Goal: Task Accomplishment & Management: Use online tool/utility

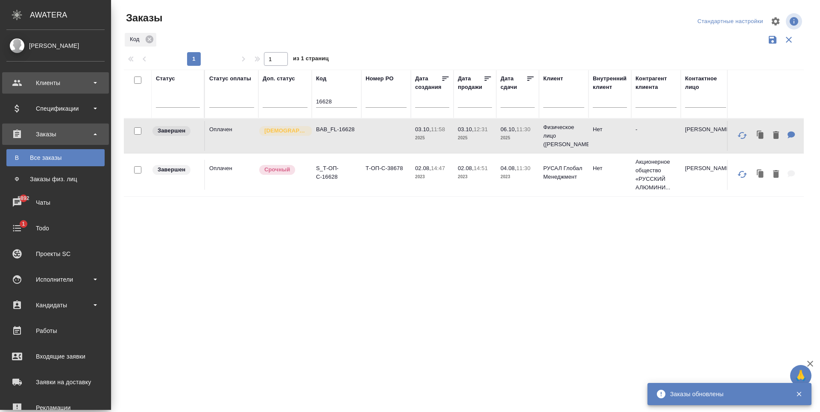
click at [66, 77] on div "Клиенты" at bounding box center [55, 82] width 98 height 13
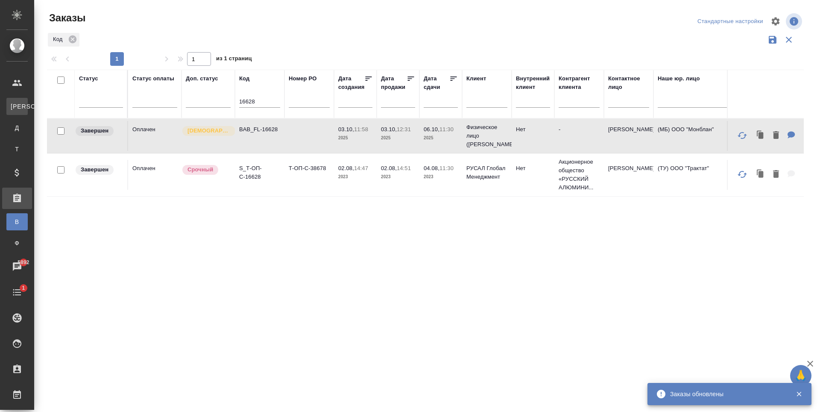
click at [13, 108] on div "Клиенты" at bounding box center [6, 106] width 13 height 9
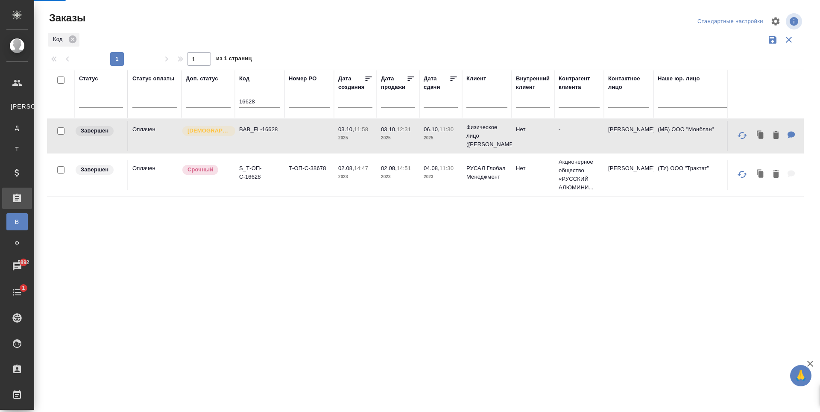
select select "RU"
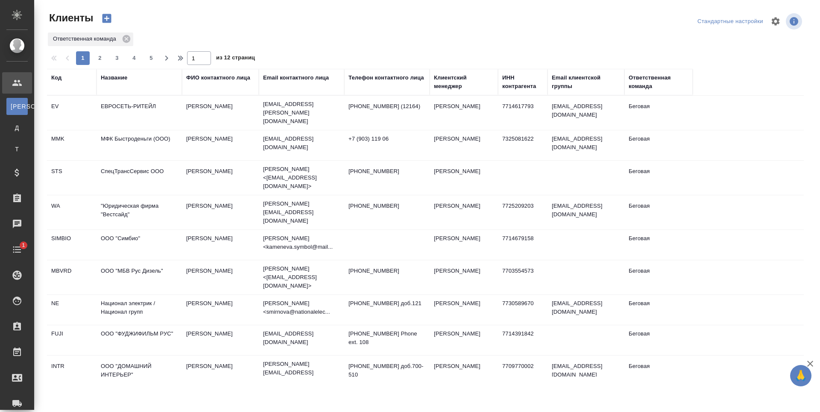
click at [115, 79] on div "Название" at bounding box center [114, 78] width 26 height 9
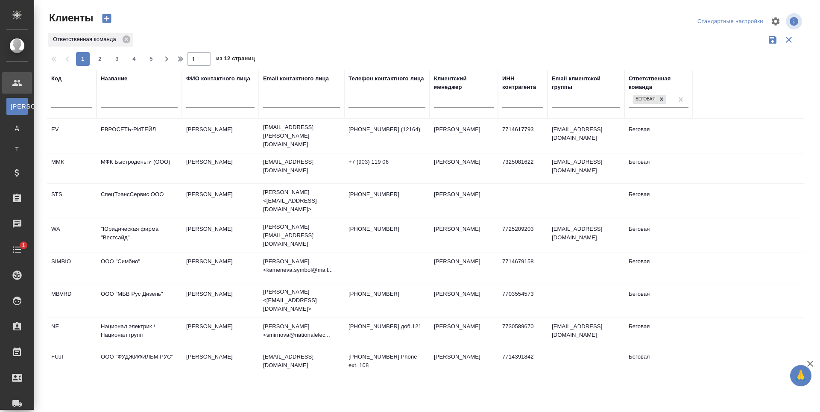
click at [128, 108] on input "text" at bounding box center [139, 102] width 77 height 11
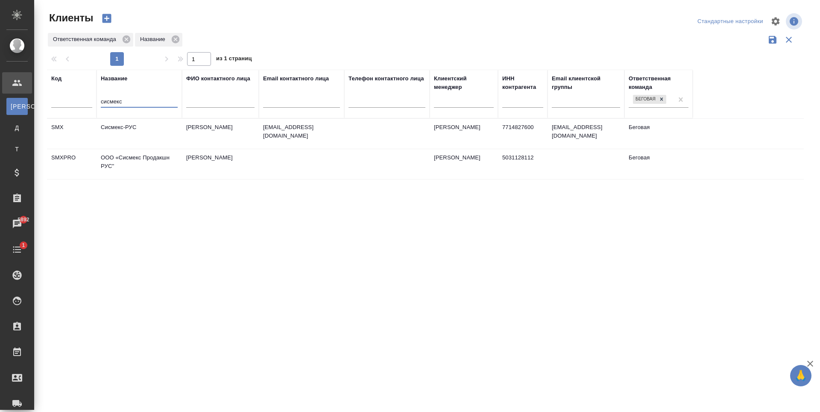
type input "сисмекс"
click at [302, 170] on td at bounding box center [301, 164] width 85 height 30
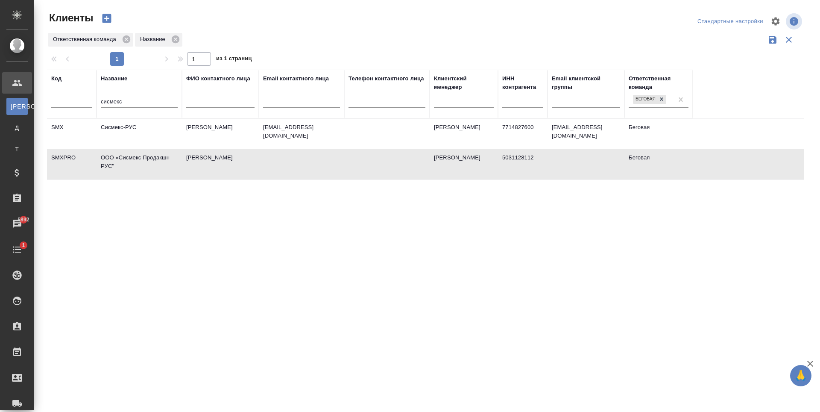
click at [302, 170] on td at bounding box center [301, 164] width 85 height 30
click at [357, 168] on td at bounding box center [386, 164] width 85 height 30
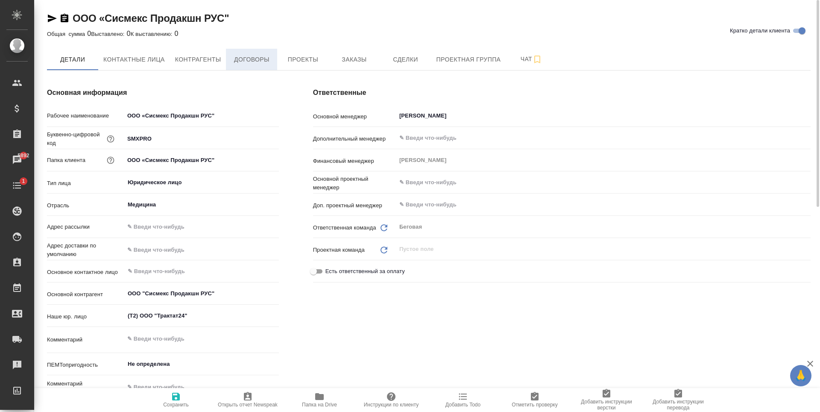
click at [248, 59] on span "Договоры" at bounding box center [251, 59] width 41 height 11
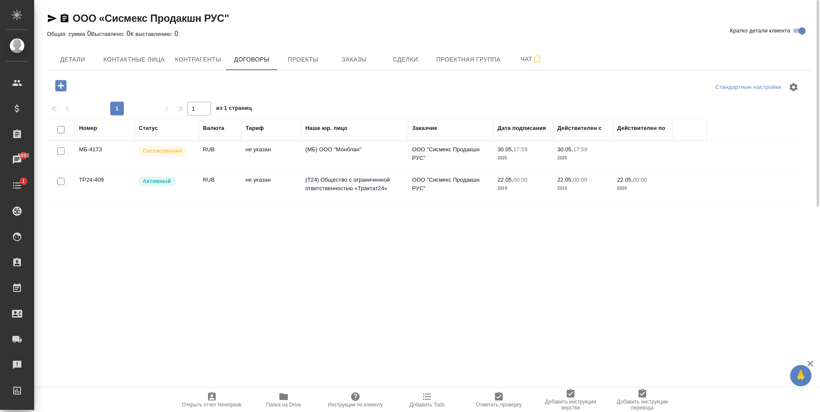
click at [248, 197] on td "не указан" at bounding box center [271, 186] width 60 height 30
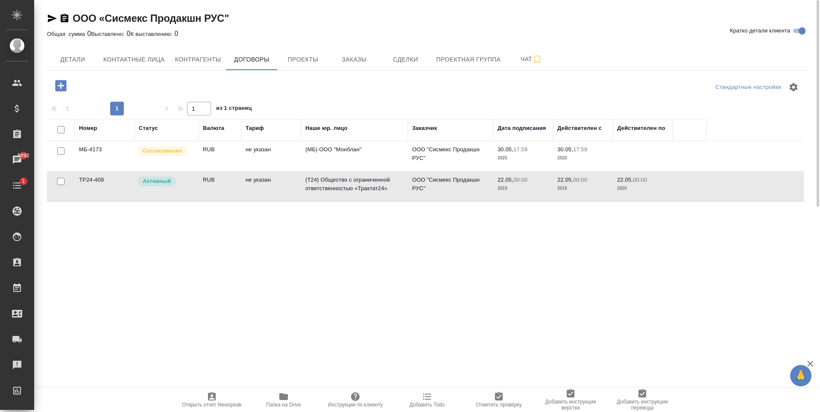
click at [248, 197] on td "не указан" at bounding box center [271, 186] width 60 height 30
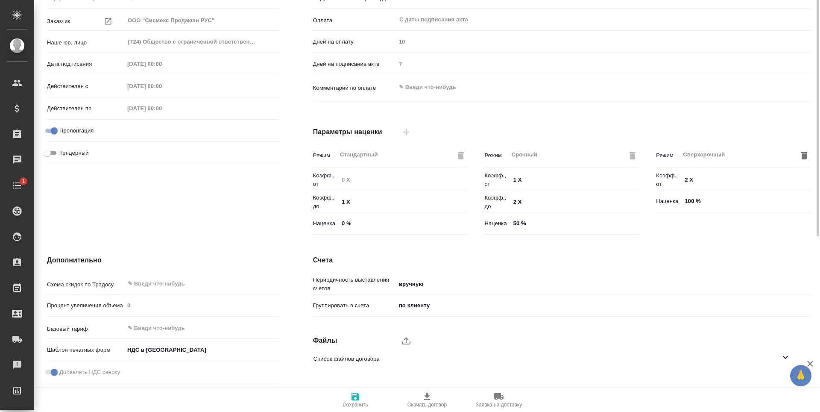
scroll to position [169, 0]
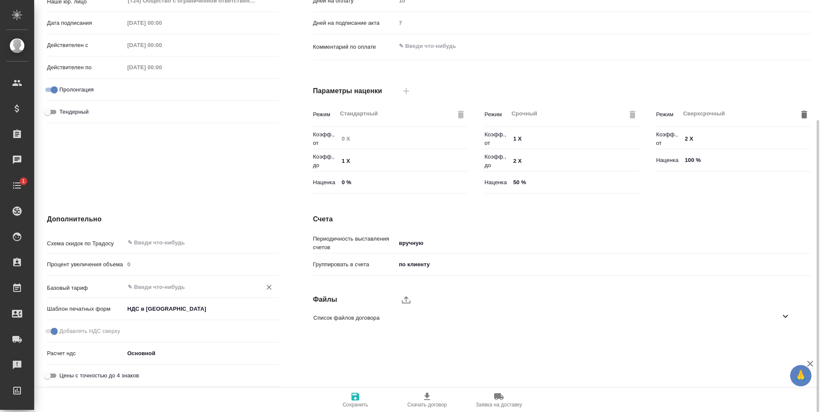
click at [170, 286] on input "text" at bounding box center [187, 287] width 121 height 10
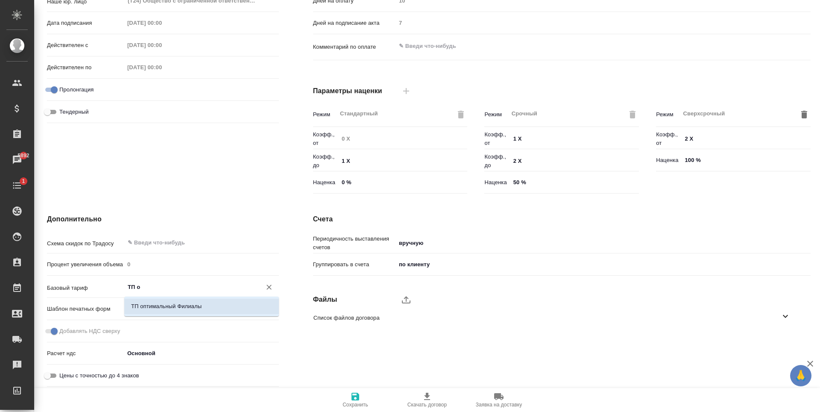
click at [201, 298] on div "ТП оптимальный Филиалы" at bounding box center [201, 307] width 155 height 20
click at [201, 303] on p "ТП оптимальный Филиалы" at bounding box center [166, 306] width 71 height 9
type input "ТП оптимальный Филиалы"
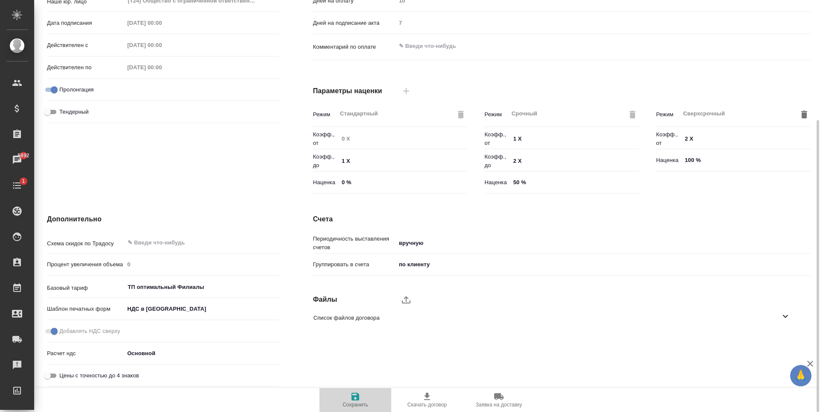
click at [344, 404] on span "Сохранить" at bounding box center [356, 405] width 26 height 6
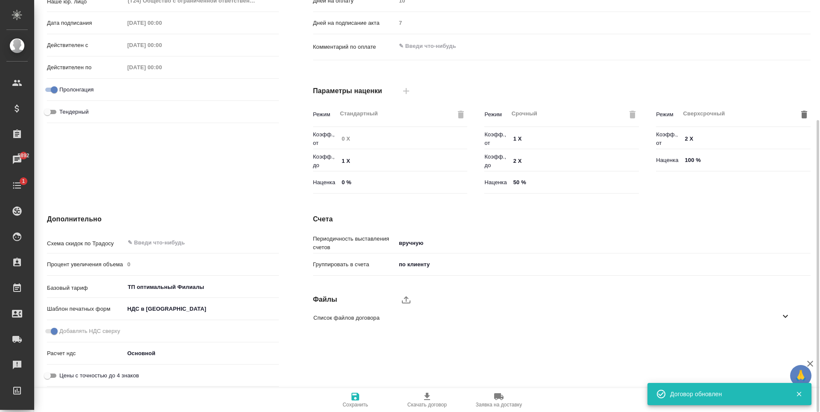
type input "ТП оптимальный Филиалы"
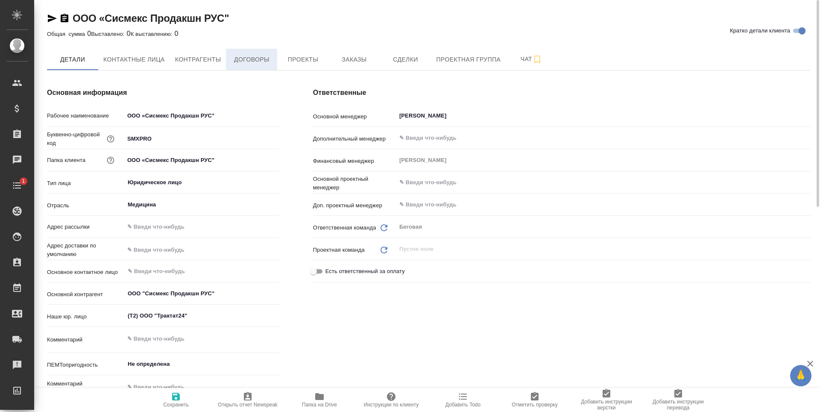
click at [259, 56] on span "Договоры" at bounding box center [251, 59] width 41 height 11
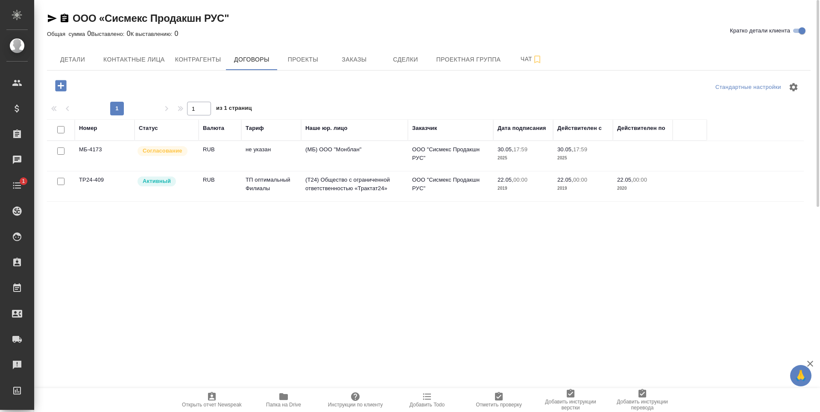
click at [229, 186] on td "RUB" at bounding box center [220, 186] width 43 height 30
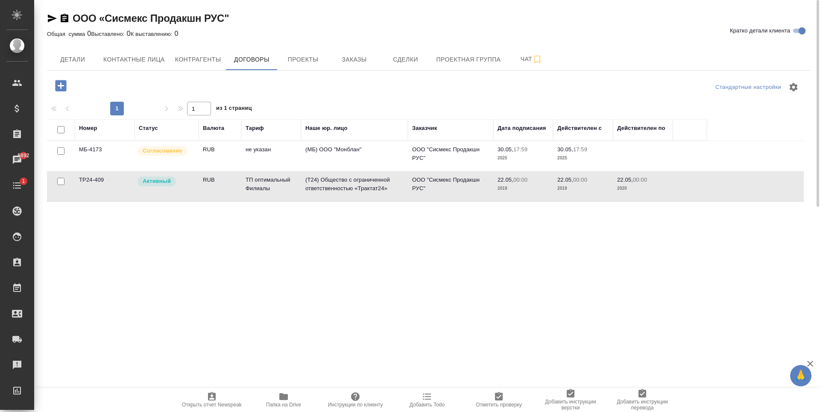
click at [229, 186] on td "RUB" at bounding box center [220, 186] width 43 height 30
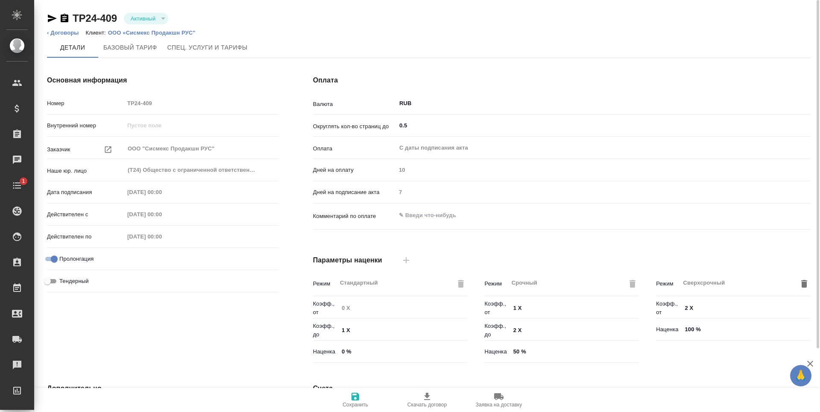
scroll to position [169, 0]
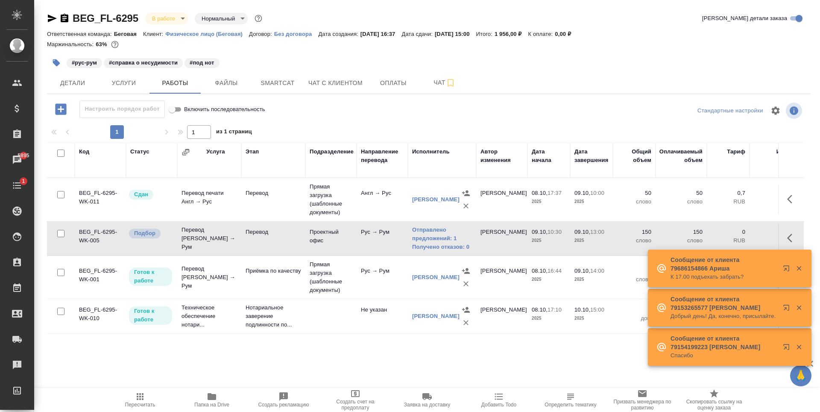
scroll to position [14, 0]
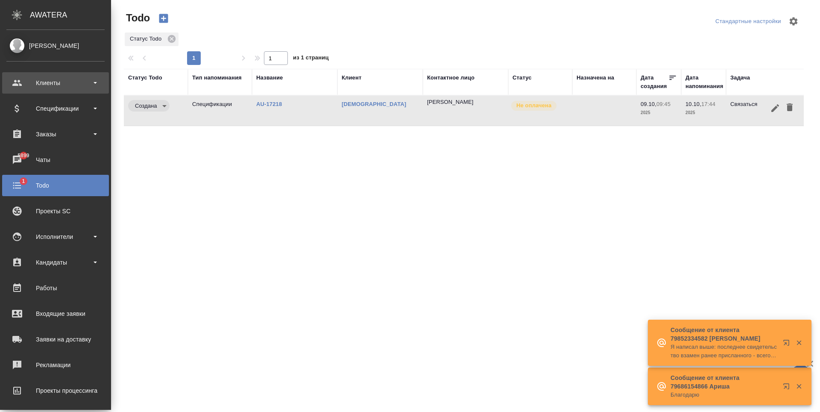
click at [52, 87] on div "Клиенты" at bounding box center [55, 82] width 98 height 13
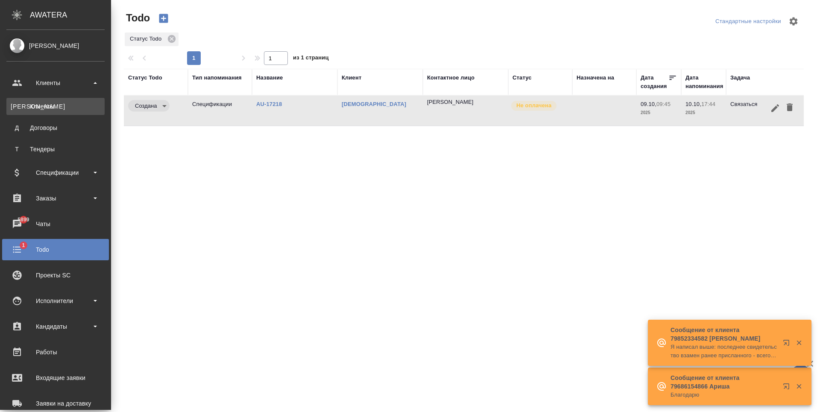
click at [57, 105] on div "Клиенты" at bounding box center [56, 106] width 90 height 9
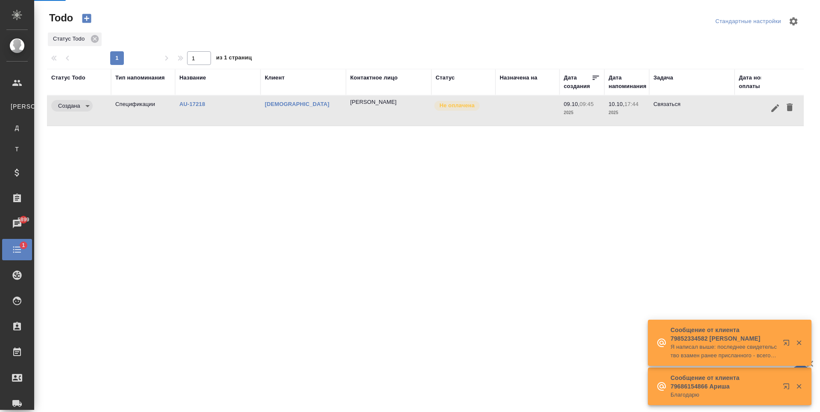
select select "RU"
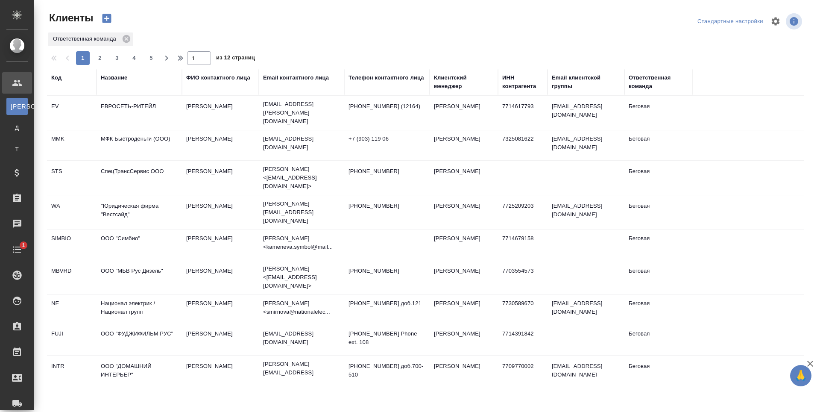
click at [120, 79] on div "Название" at bounding box center [114, 78] width 26 height 9
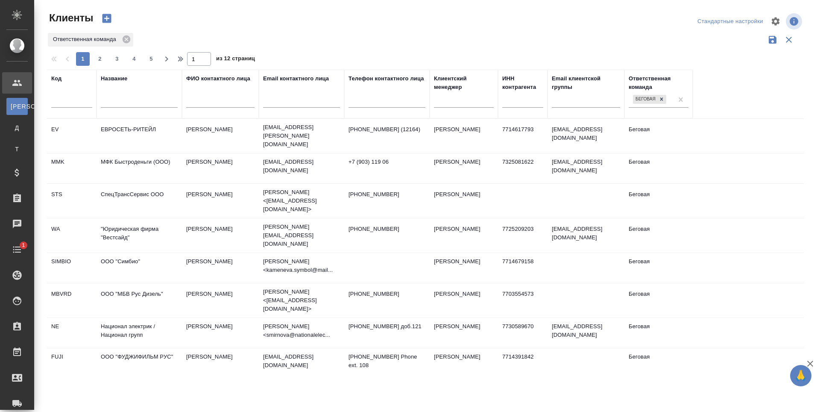
click at [147, 108] on input "text" at bounding box center [139, 102] width 77 height 11
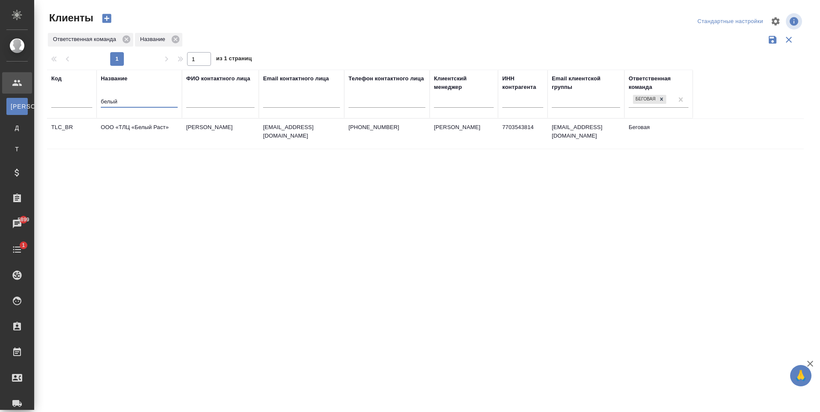
type input "белый"
click at [316, 149] on td "a.polyakova@brterminal.ru" at bounding box center [301, 134] width 85 height 30
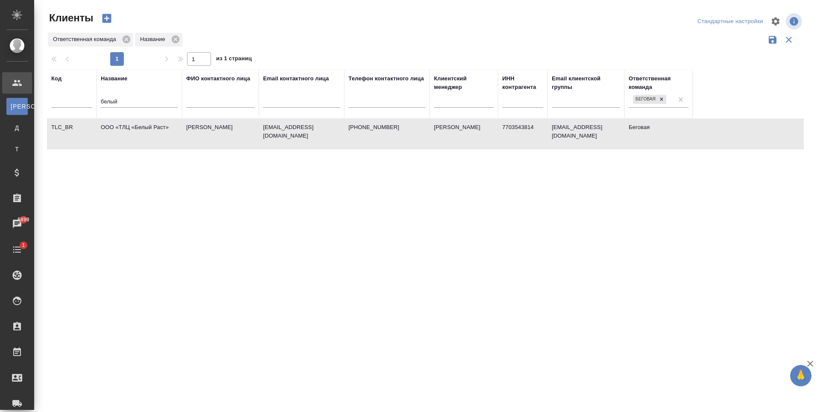
click at [316, 149] on td "a.polyakova@brterminal.ru" at bounding box center [301, 134] width 85 height 30
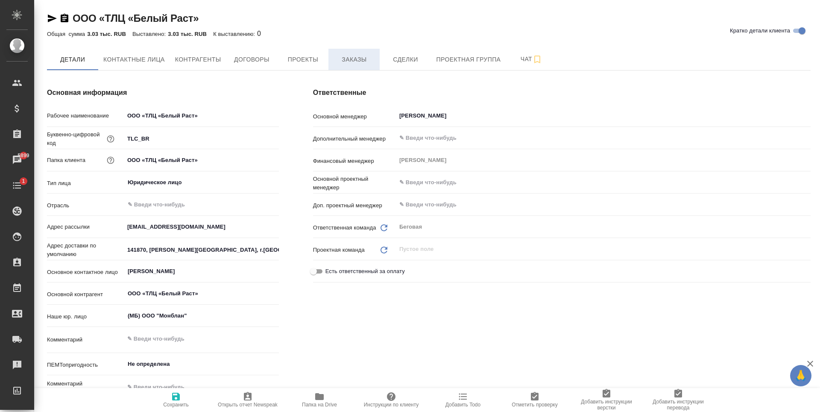
click at [365, 58] on span "Заказы" at bounding box center [354, 59] width 41 height 11
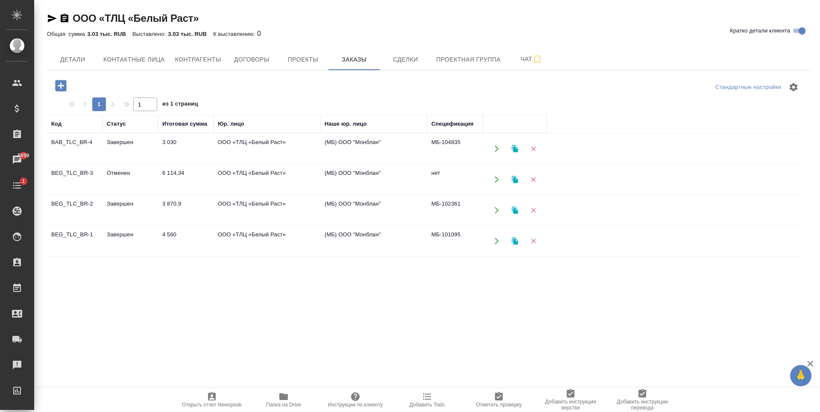
click at [232, 248] on td "ООО «ТЛЦ «Белый Раст»" at bounding box center [267, 241] width 107 height 30
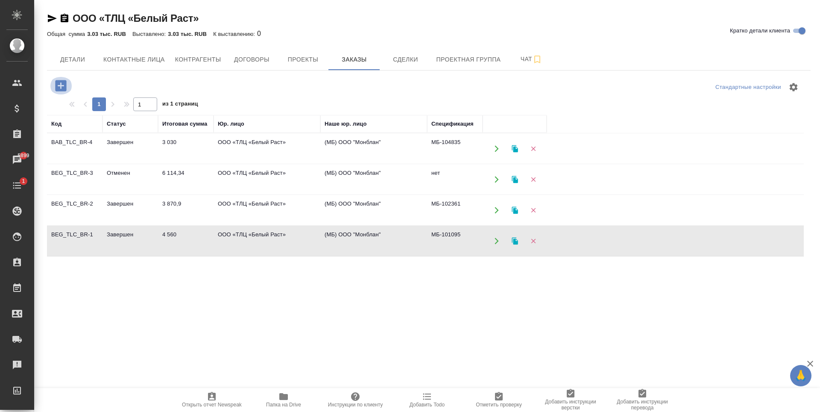
click at [61, 88] on icon "button" at bounding box center [60, 85] width 15 height 15
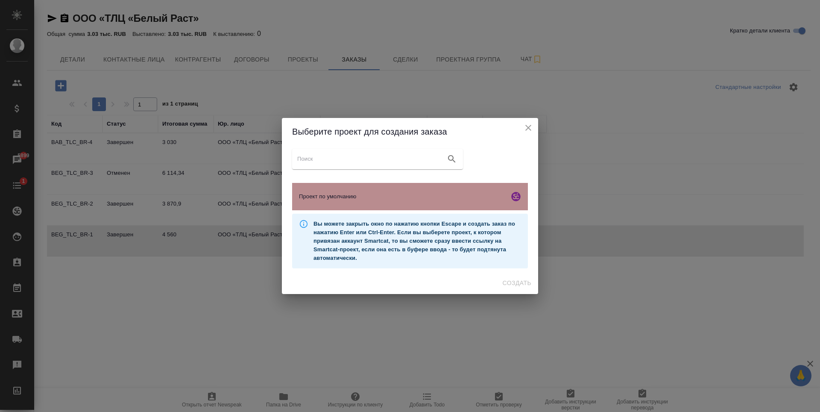
click at [389, 199] on span "Проект по умолчанию" at bounding box center [402, 196] width 207 height 9
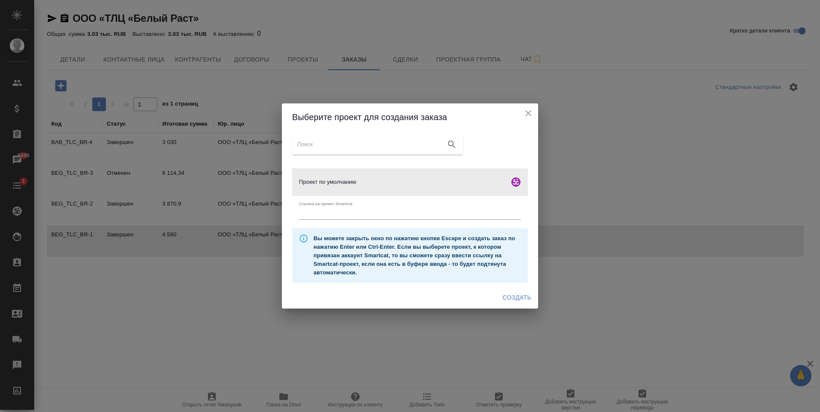
click at [515, 301] on span "Создать" at bounding box center [517, 297] width 29 height 11
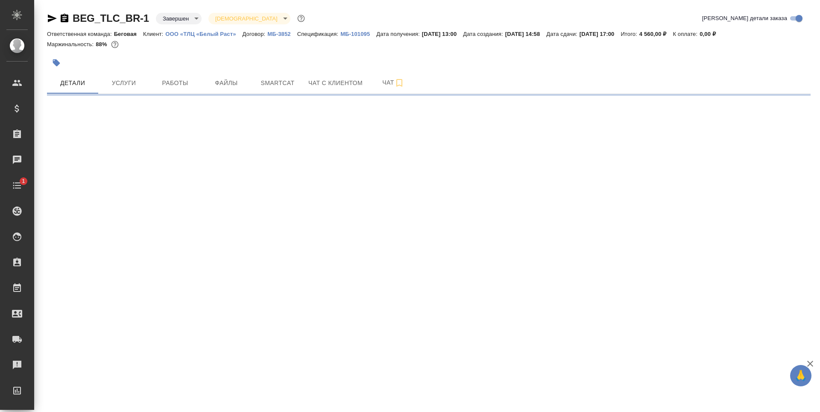
select select "RU"
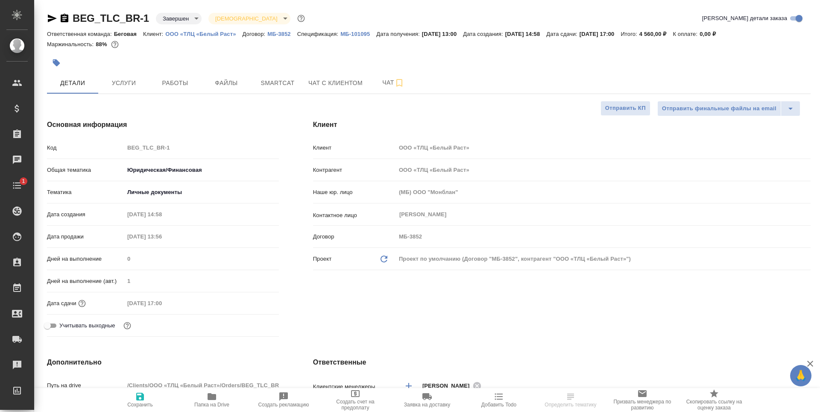
type textarea "x"
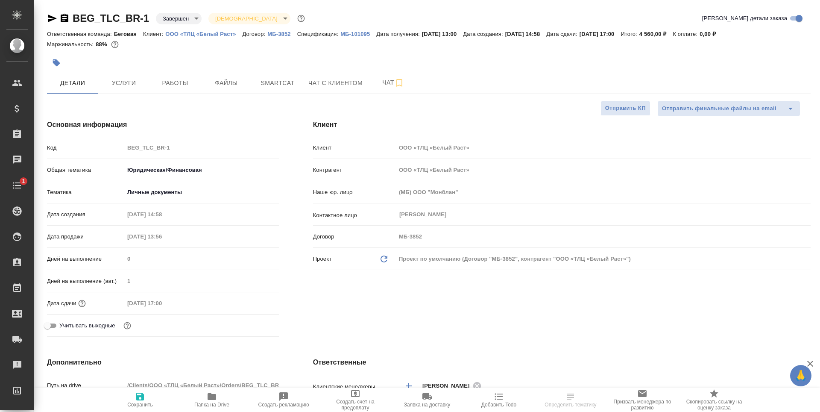
type textarea "x"
click at [167, 74] on button "Работы" at bounding box center [175, 82] width 51 height 21
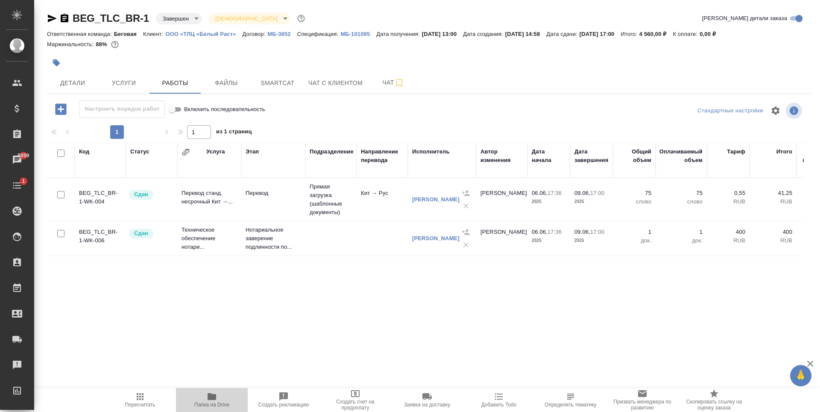
click at [209, 402] on span "Папка на Drive" at bounding box center [211, 405] width 35 height 6
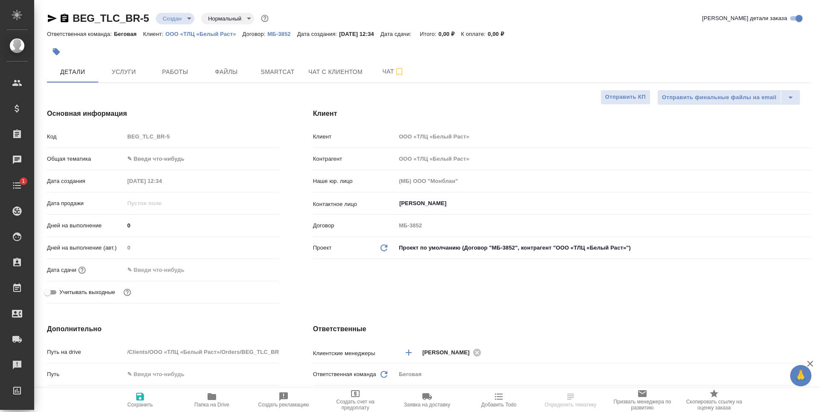
select select "RU"
type textarea "x"
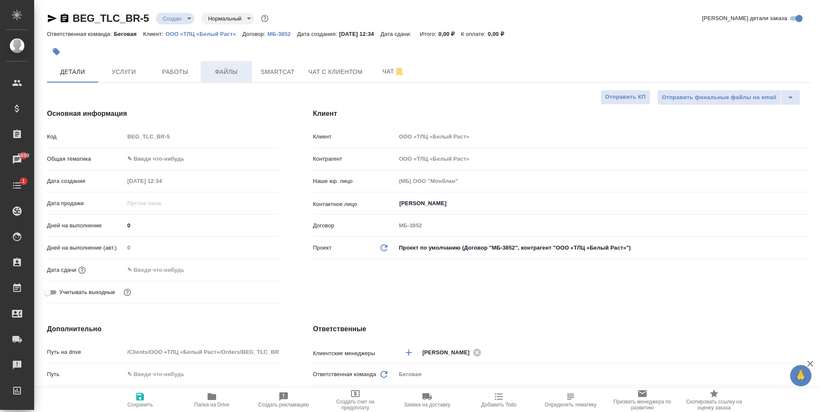
click at [235, 65] on button "Файлы" at bounding box center [226, 71] width 51 height 21
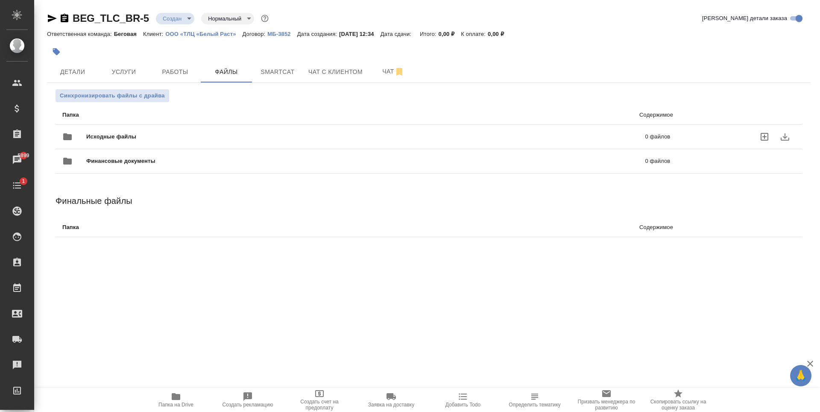
click at [268, 130] on div "Исходные файлы 0 файлов" at bounding box center [366, 136] width 608 height 21
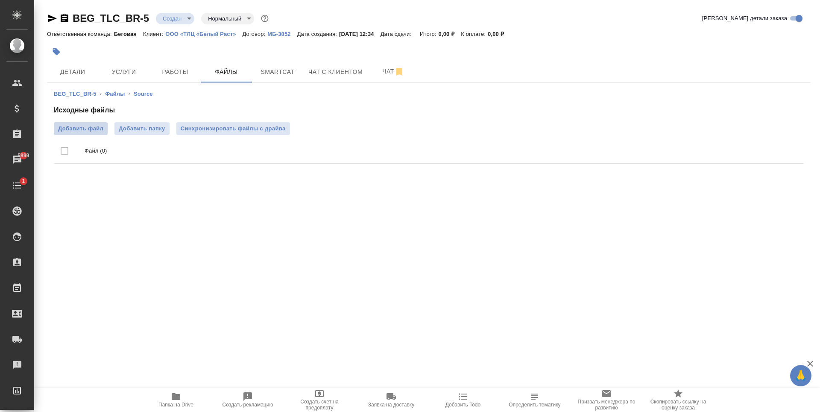
click at [107, 130] on label "Добавить файл" at bounding box center [81, 128] width 54 height 13
click at [0, 0] on input "Добавить файл" at bounding box center [0, 0] width 0 height 0
click at [187, 398] on span "Папка на Drive" at bounding box center [176, 399] width 62 height 16
click at [141, 71] on span "Услуги" at bounding box center [123, 72] width 41 height 11
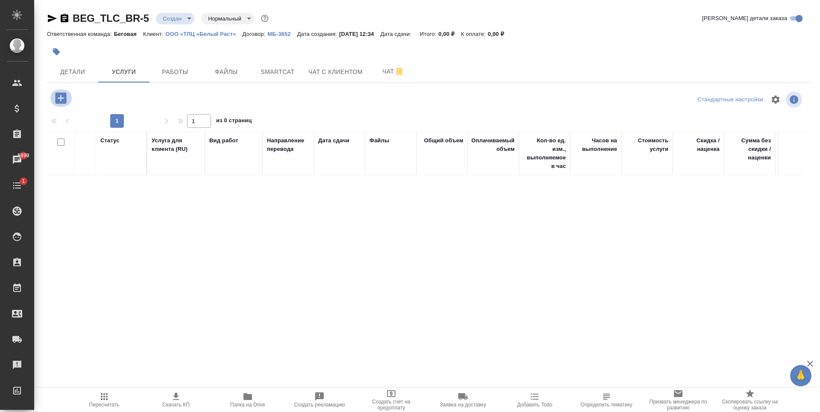
click at [65, 102] on icon "button" at bounding box center [60, 97] width 11 height 11
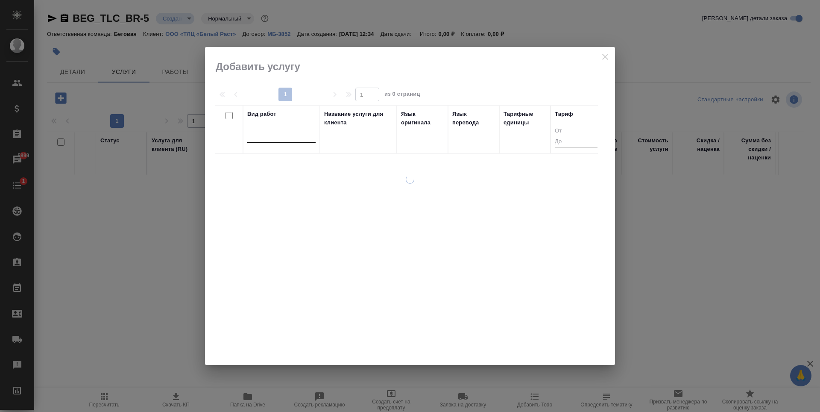
click at [306, 138] on div at bounding box center [281, 134] width 68 height 12
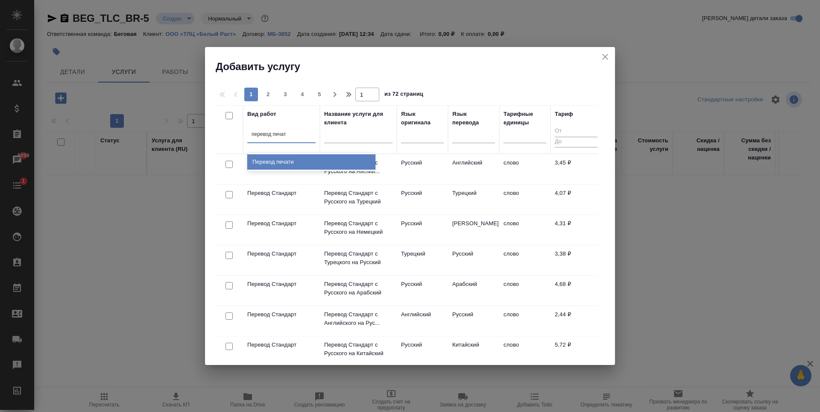
type input "перевод печати"
click at [300, 160] on div "Перевод печати" at bounding box center [311, 161] width 128 height 15
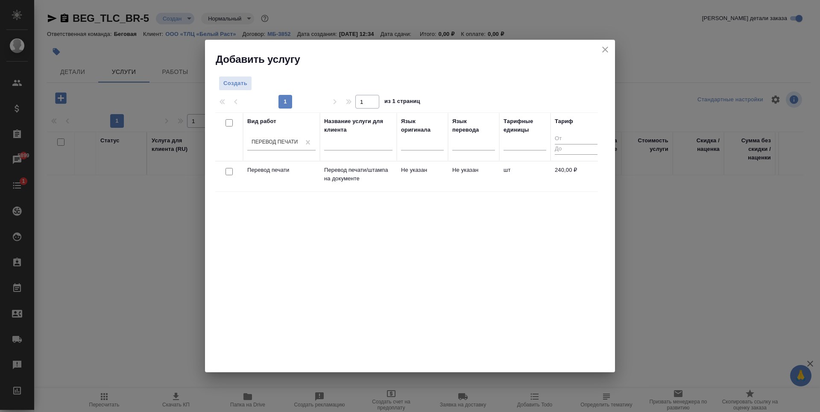
click at [442, 182] on td "Не указан" at bounding box center [422, 177] width 51 height 30
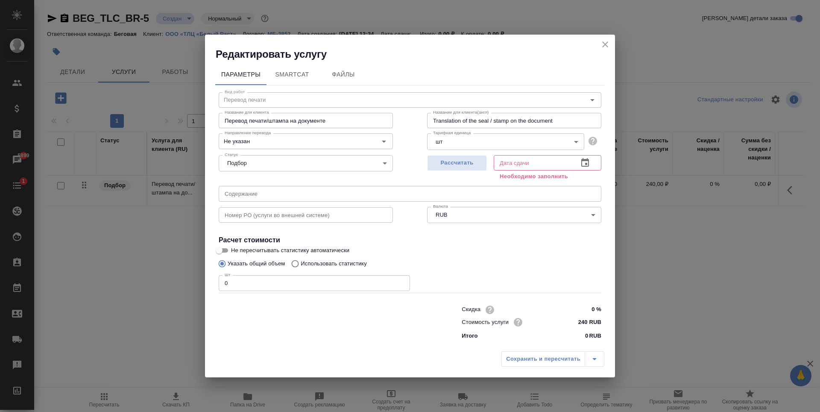
click at [355, 281] on input "0" at bounding box center [314, 282] width 191 height 15
type input "1"
click at [483, 163] on button "Рассчитать" at bounding box center [457, 163] width 60 height 16
type input "09.10.2025 12:37"
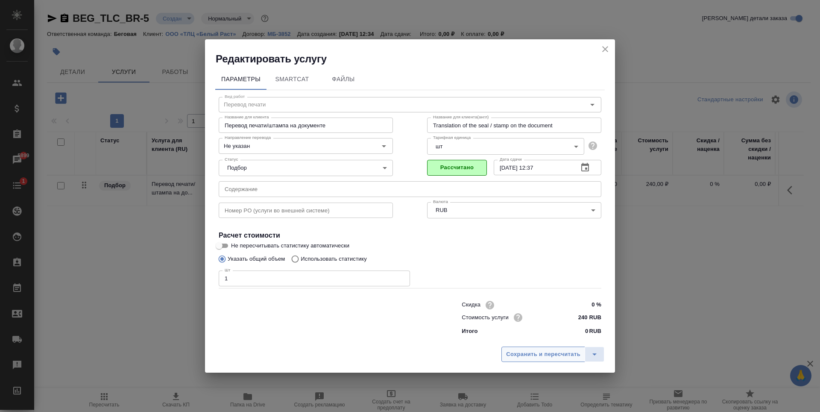
click at [554, 356] on span "Сохранить и пересчитать" at bounding box center [543, 355] width 74 height 10
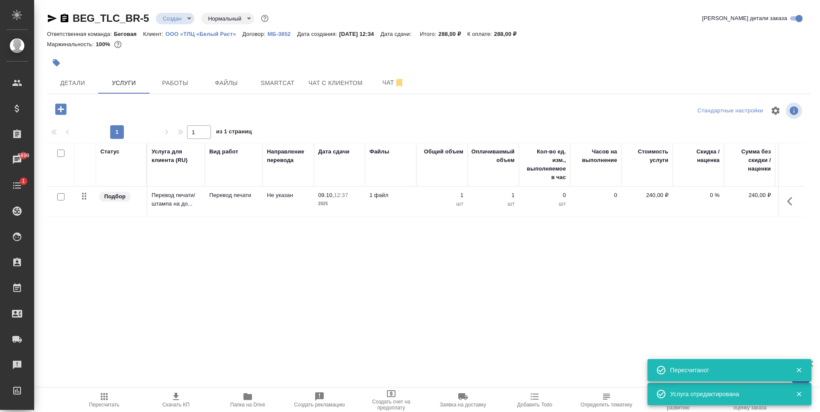
click at [64, 112] on icon "button" at bounding box center [60, 108] width 11 height 11
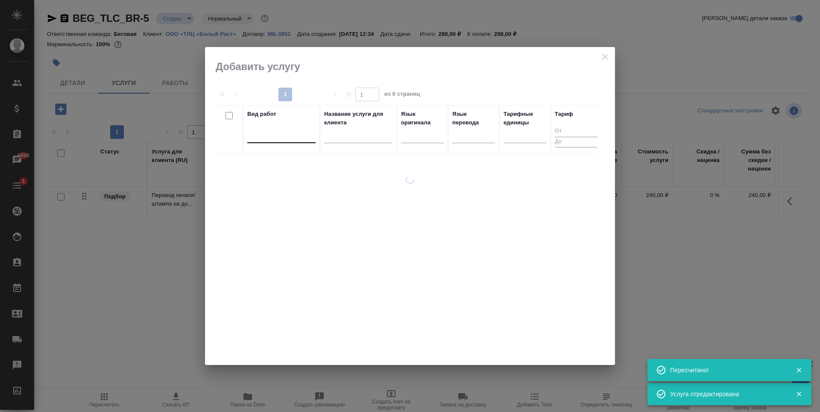
click at [289, 141] on div at bounding box center [281, 134] width 68 height 12
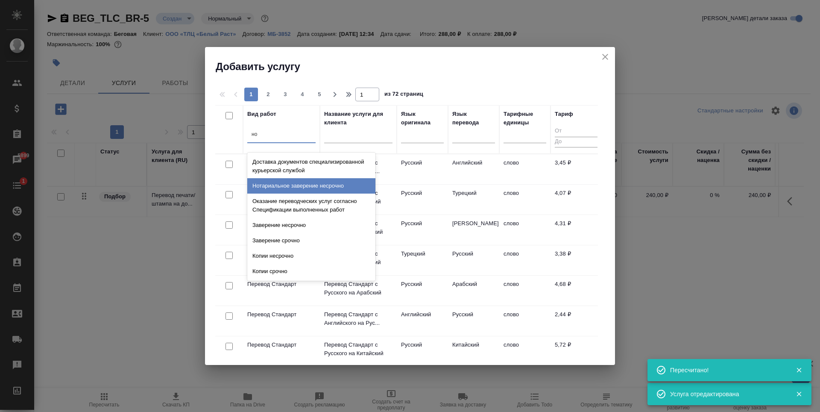
type input "н"
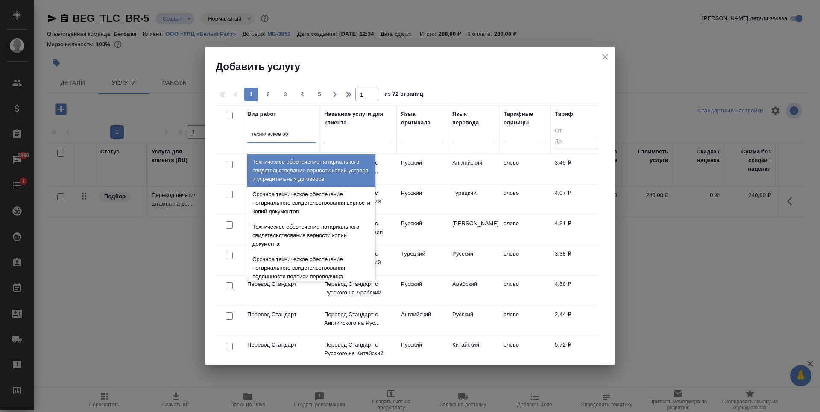
type input "техническое обе"
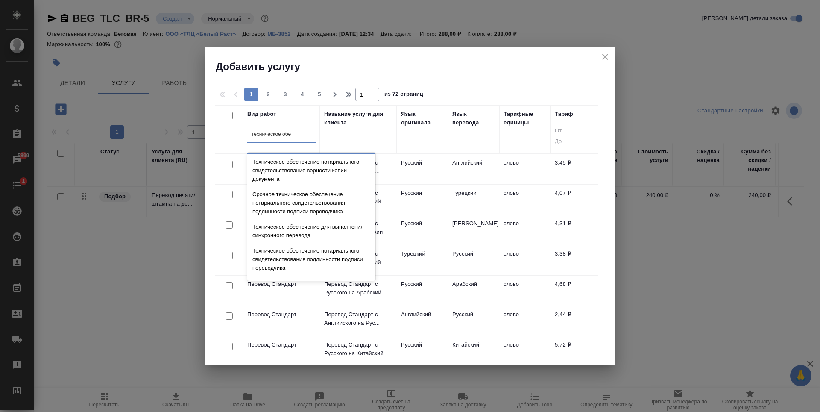
scroll to position [85, 0]
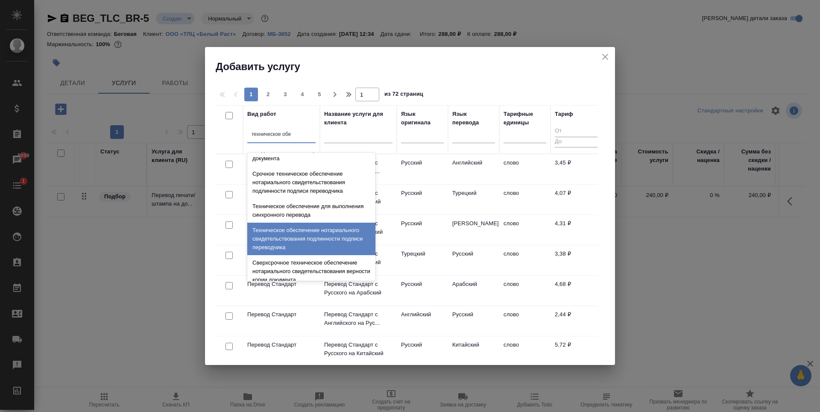
click at [319, 238] on div "Техническое обеспечение нотариального свидетельствования подлинности подписи пе…" at bounding box center [311, 239] width 128 height 32
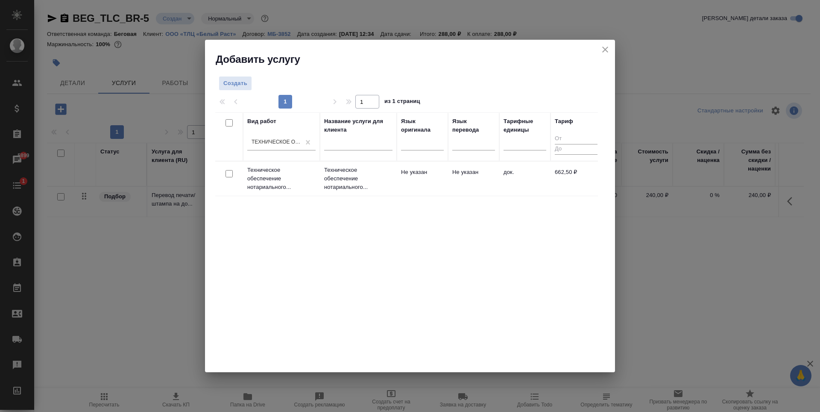
click at [319, 238] on div "Вид работ Техническое обеспечение нотариального свидетельствования подлинности …" at bounding box center [406, 240] width 383 height 256
click at [431, 189] on td "Не указан" at bounding box center [422, 179] width 51 height 30
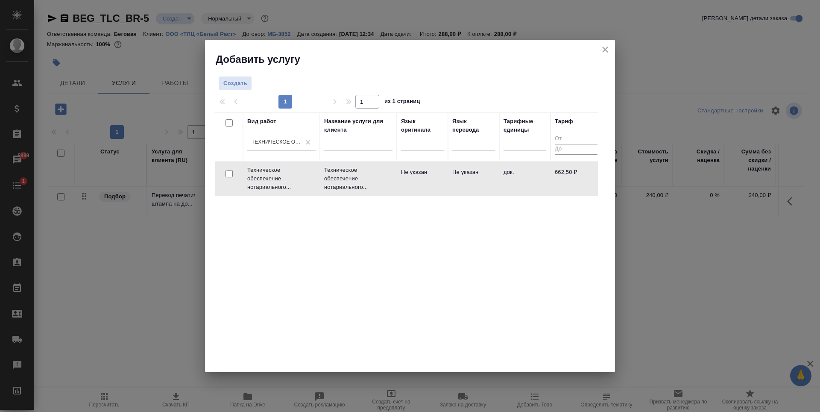
click at [431, 189] on td "Не указан" at bounding box center [422, 179] width 51 height 30
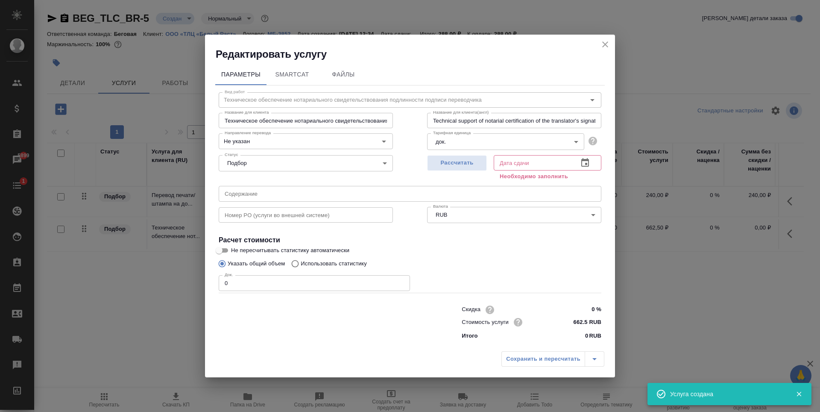
click at [281, 278] on input "0" at bounding box center [314, 282] width 191 height 15
type input "2"
click at [456, 164] on span "Рассчитать" at bounding box center [457, 163] width 50 height 10
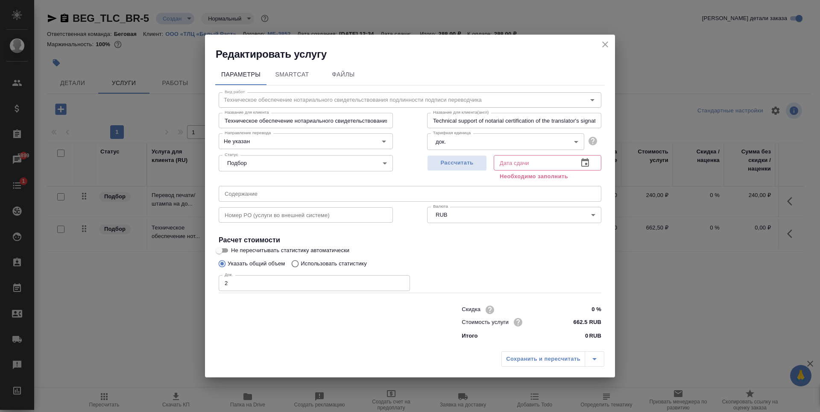
type input "09.10.2025 13:01"
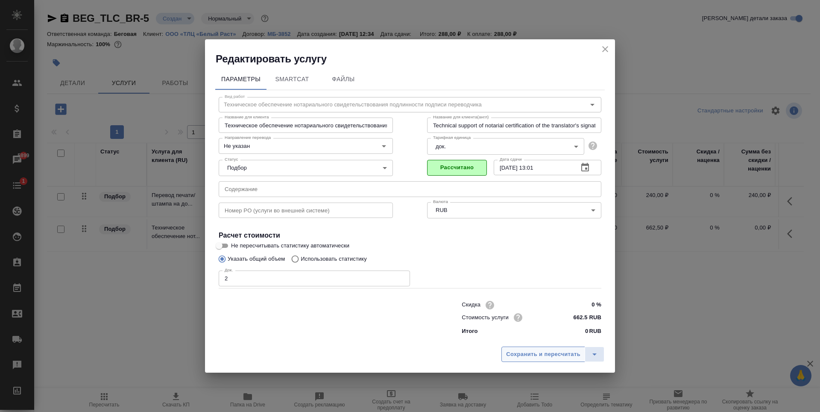
click at [556, 350] on span "Сохранить и пересчитать" at bounding box center [543, 355] width 74 height 10
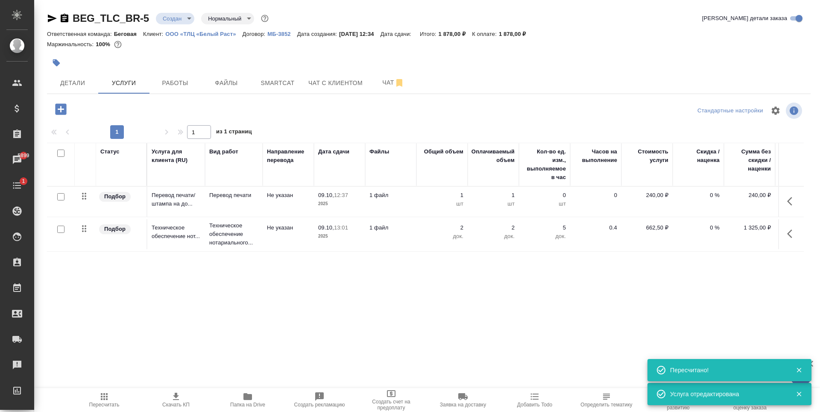
click at [277, 32] on p "МБ-3852" at bounding box center [282, 34] width 29 height 6
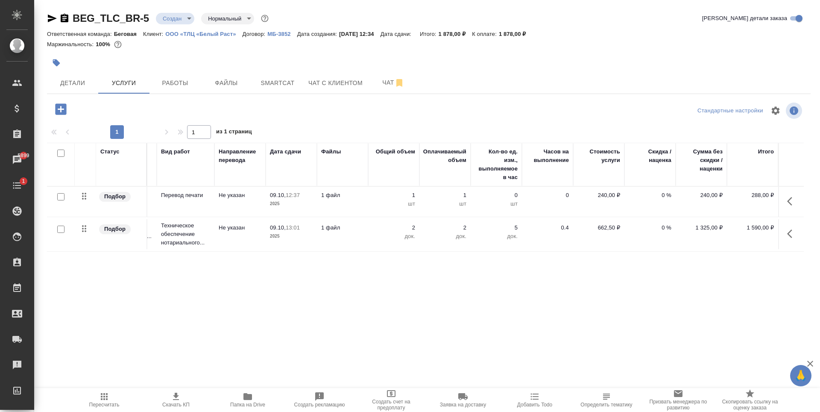
scroll to position [0, 0]
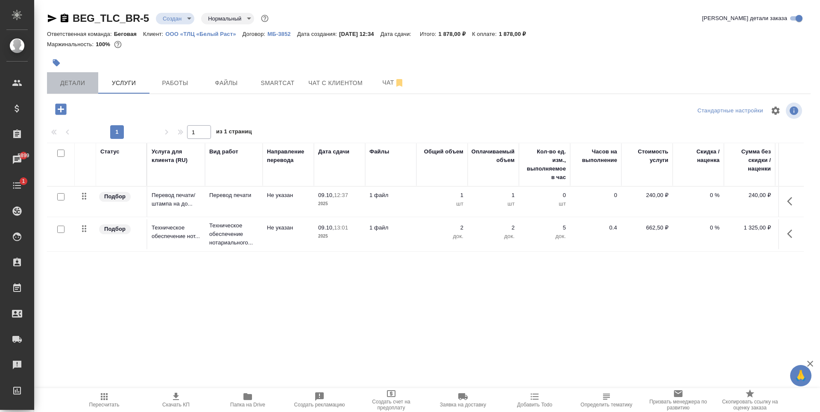
click at [79, 78] on span "Детали" at bounding box center [72, 83] width 41 height 11
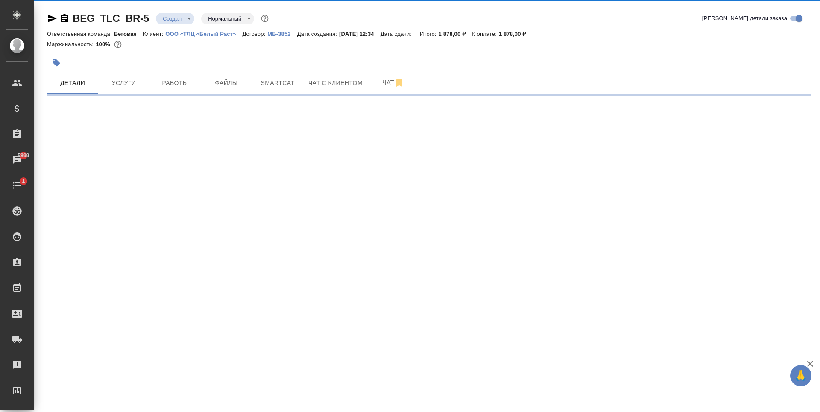
select select "RU"
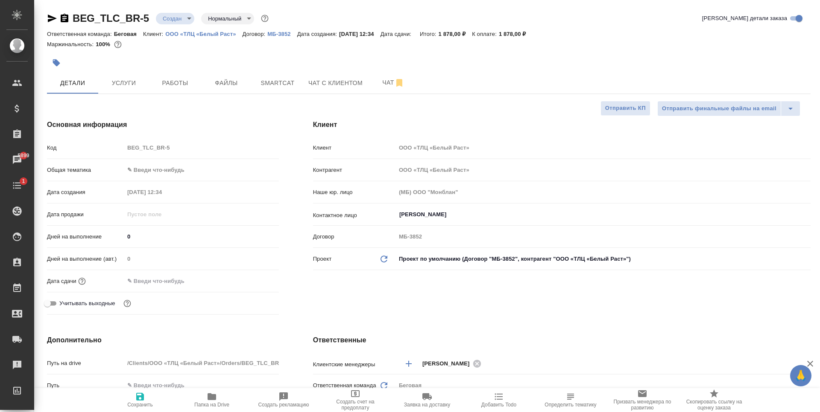
type textarea "x"
click at [177, 169] on body "🙏 .cls-1 fill:#fff; AWATERA Antonova Kristina Клиенты Спецификации Заказы 5899 …" at bounding box center [410, 206] width 820 height 412
click at [171, 250] on li "Юридическая/Финансовая" at bounding box center [201, 252] width 155 height 14
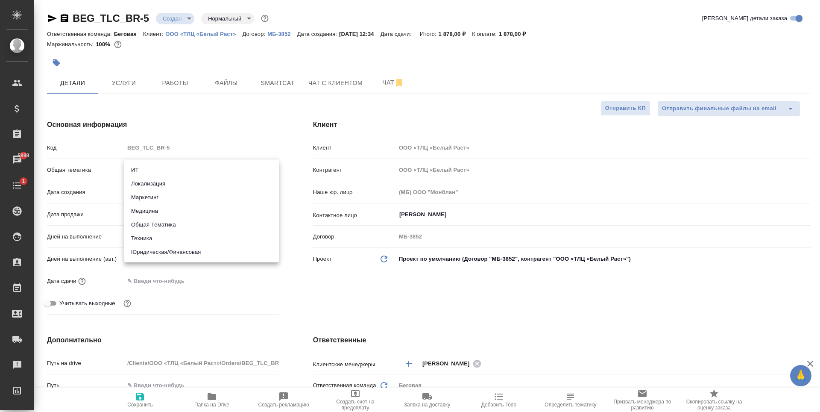
type input "yr-fn"
type textarea "x"
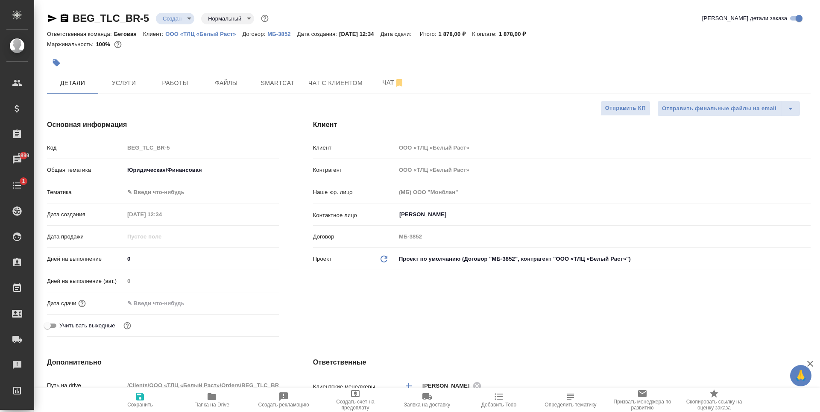
click at [176, 188] on body "🙏 .cls-1 fill:#fff; AWATERA Antonova Kristina Клиенты Спецификации Заказы 5899 …" at bounding box center [410, 206] width 820 height 412
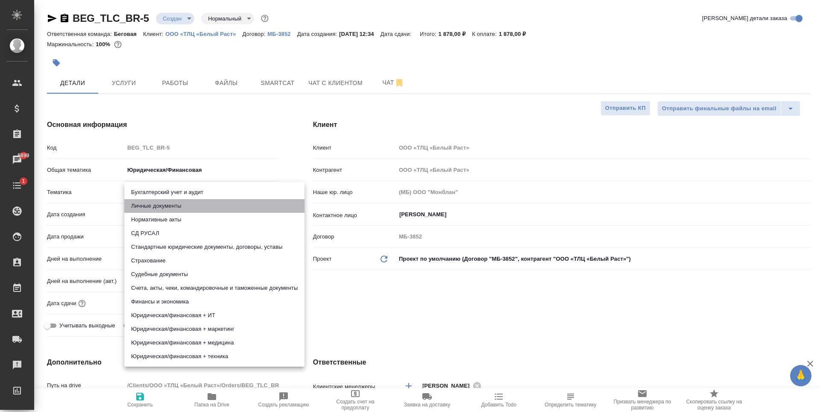
click at [190, 204] on li "Личные документы" at bounding box center [214, 206] width 180 height 14
type textarea "x"
type input "5a8b8b956a9677013d343cfe"
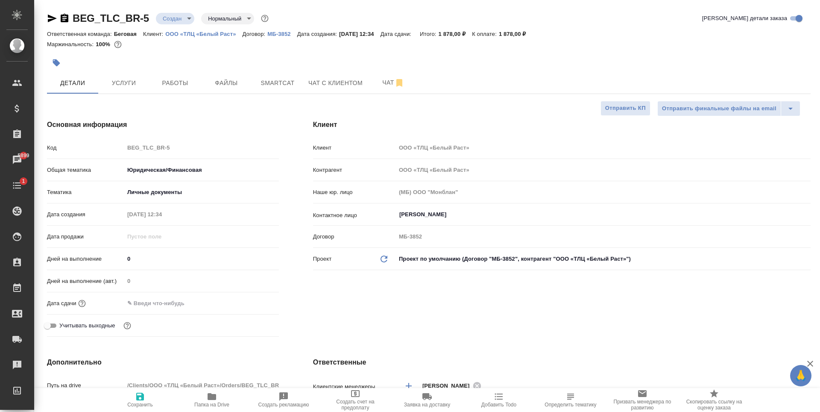
type textarea "x"
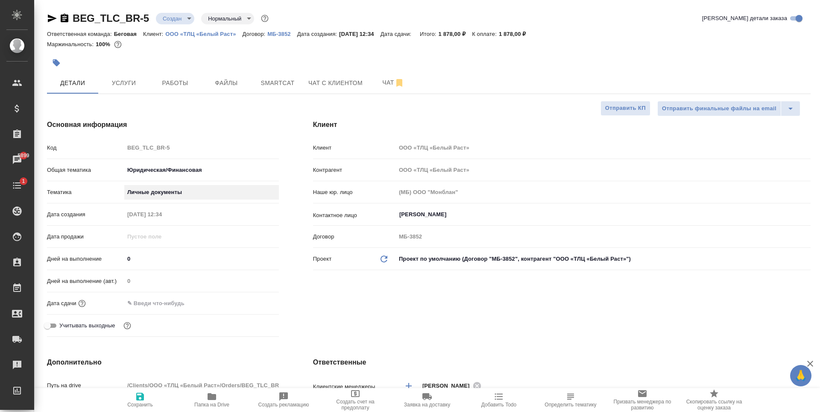
type textarea "x"
click at [208, 293] on div "Дней на выполнение (авт.) 0" at bounding box center [163, 284] width 232 height 22
click at [208, 302] on div at bounding box center [201, 303] width 155 height 12
click at [171, 303] on input "text" at bounding box center [162, 303] width 75 height 12
click at [251, 303] on icon "button" at bounding box center [254, 302] width 10 height 10
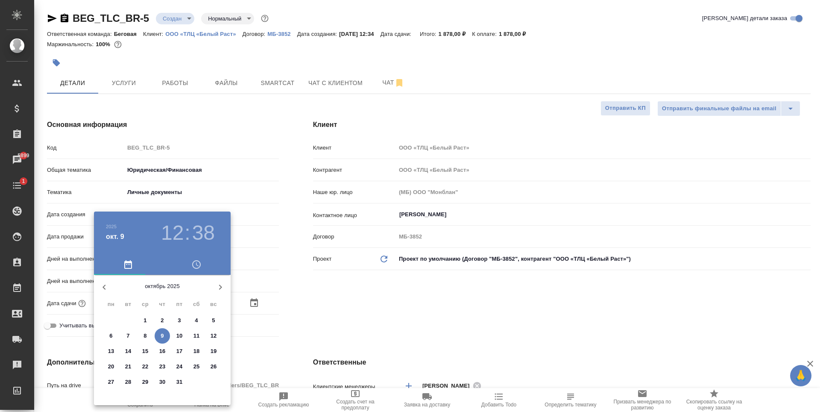
click at [182, 339] on p "10" at bounding box center [179, 336] width 6 height 9
type input "10.10.2025 12:38"
type textarea "x"
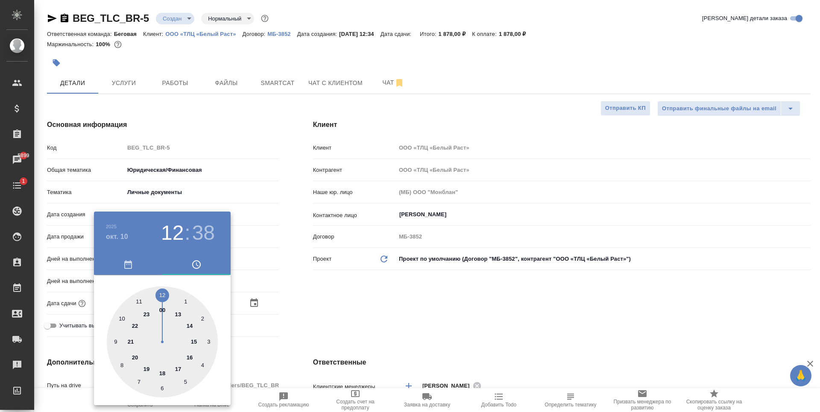
click at [191, 357] on div at bounding box center [162, 341] width 111 height 111
type input "10.10.2025 16:38"
type textarea "x"
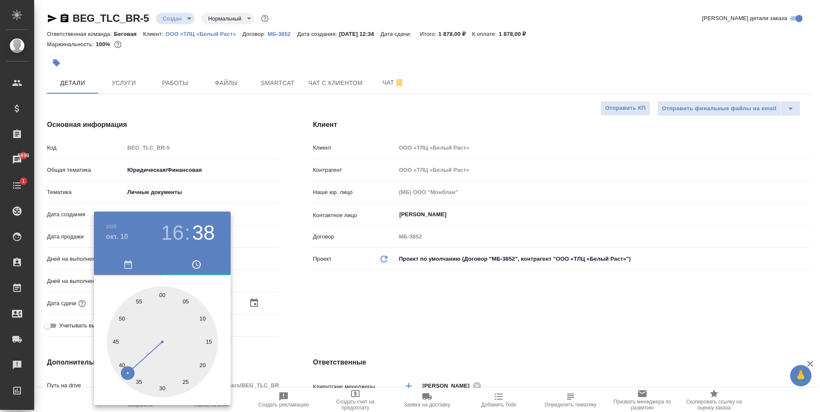
click at [164, 292] on div at bounding box center [162, 341] width 111 height 111
type input "[DATE] 16:00"
type textarea "x"
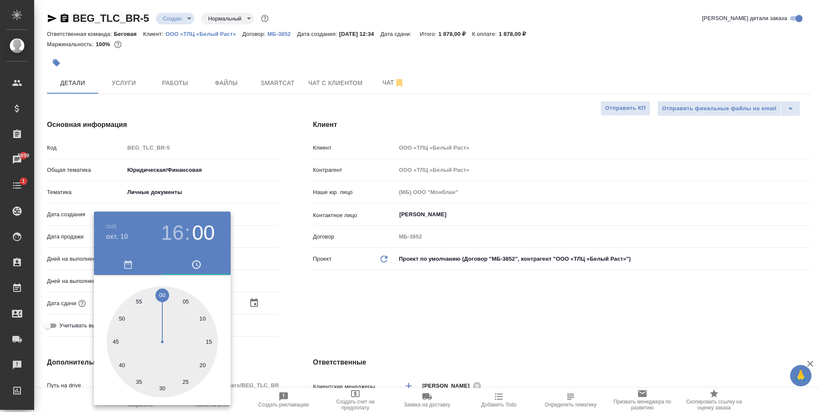
click at [402, 297] on div at bounding box center [410, 206] width 820 height 412
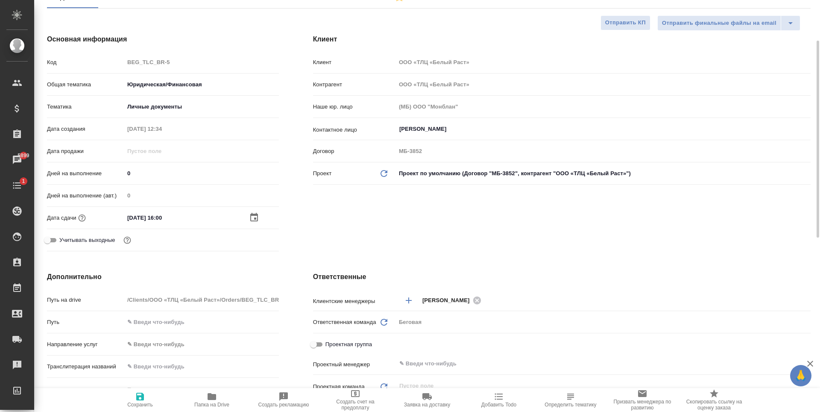
scroll to position [214, 0]
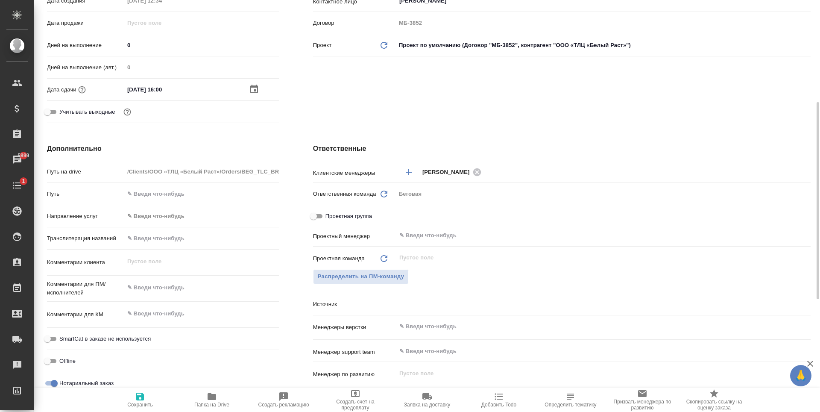
click at [144, 392] on icon "button" at bounding box center [140, 396] width 10 height 10
type textarea "x"
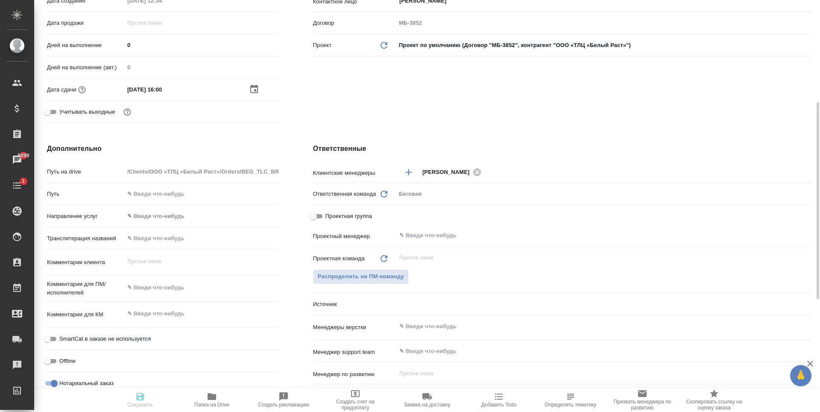
type textarea "x"
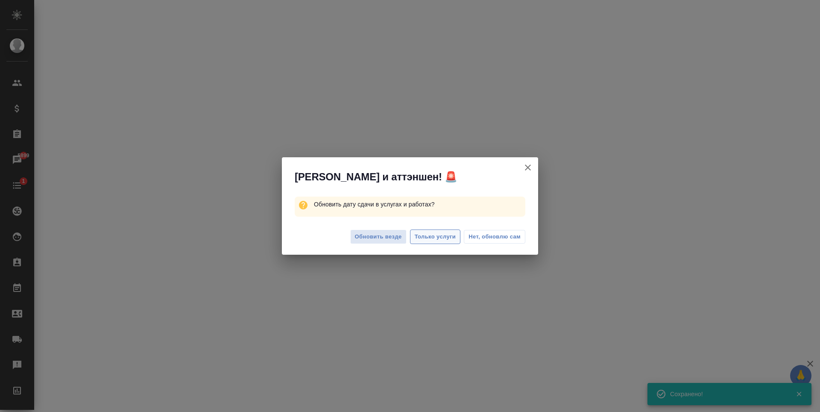
select select "RU"
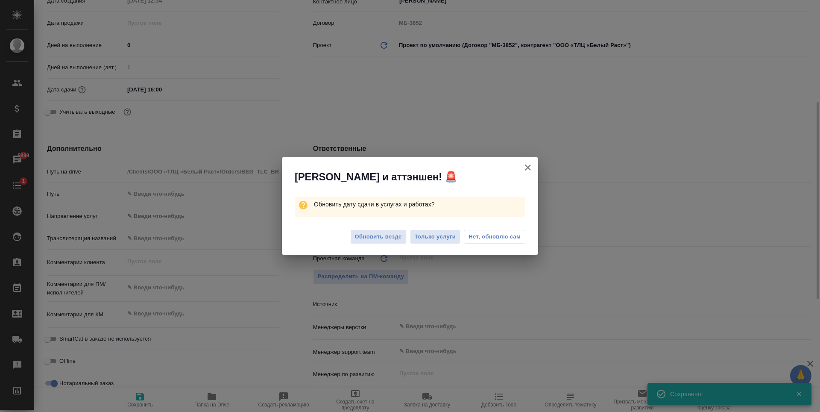
type textarea "x"
click at [362, 235] on span "Обновить везде" at bounding box center [378, 237] width 47 height 10
type textarea "x"
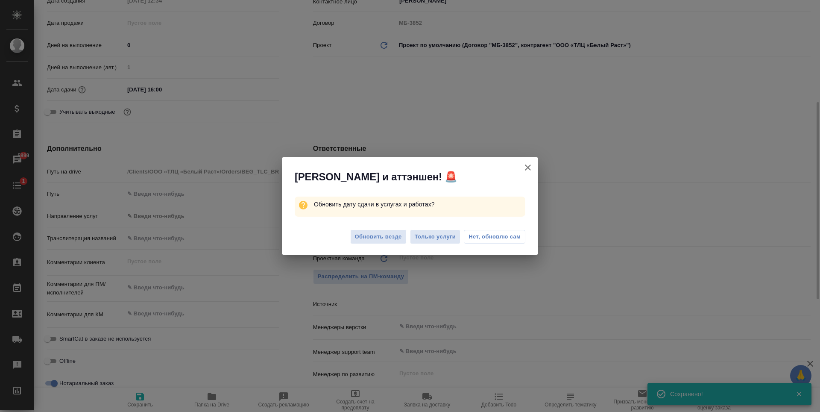
type textarea "x"
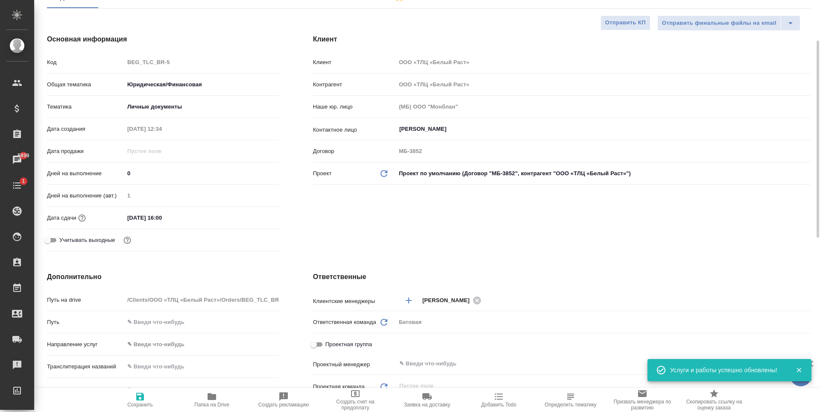
scroll to position [0, 0]
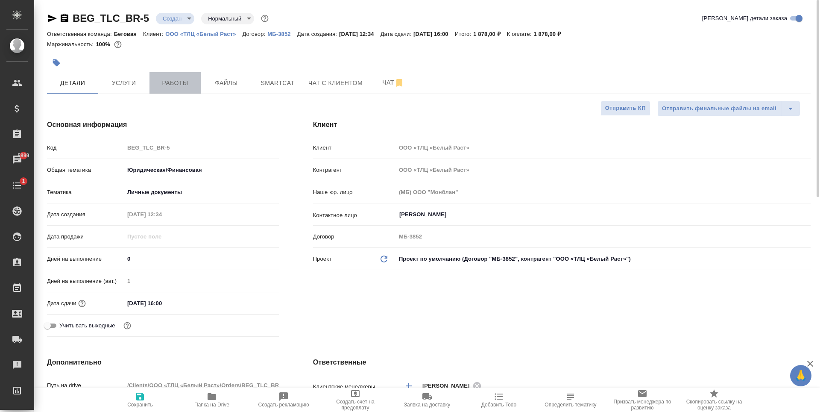
click at [150, 86] on button "Работы" at bounding box center [175, 82] width 51 height 21
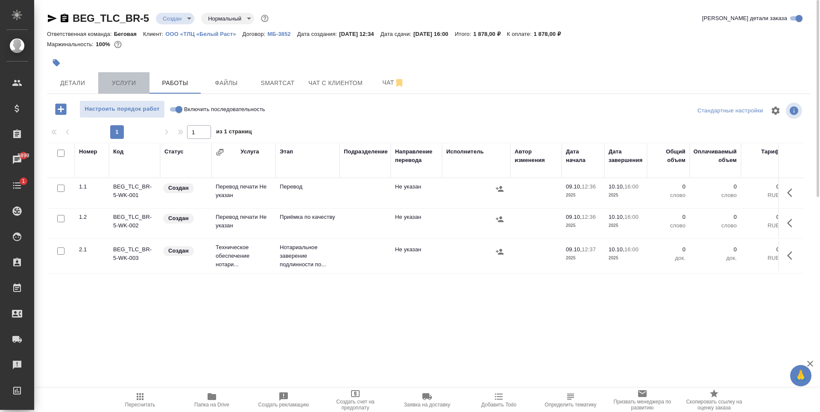
click at [140, 87] on span "Услуги" at bounding box center [123, 83] width 41 height 11
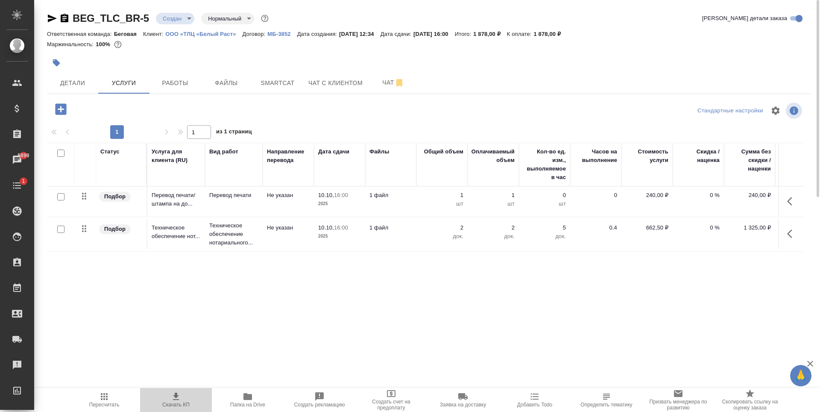
click at [179, 392] on icon "button" at bounding box center [176, 396] width 10 height 10
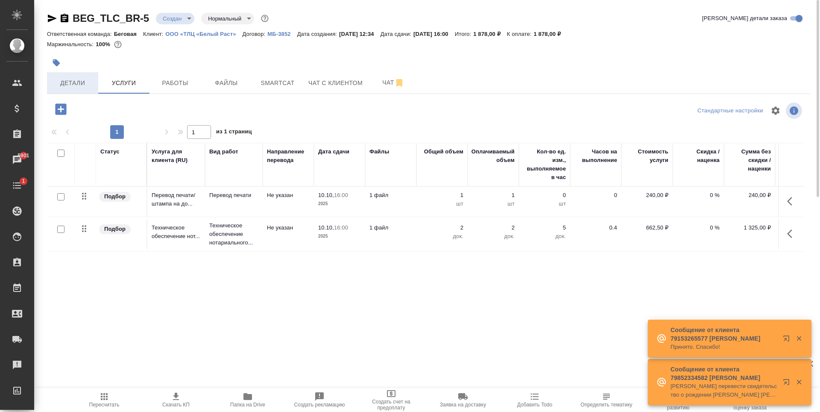
click at [70, 82] on span "Детали" at bounding box center [72, 83] width 41 height 11
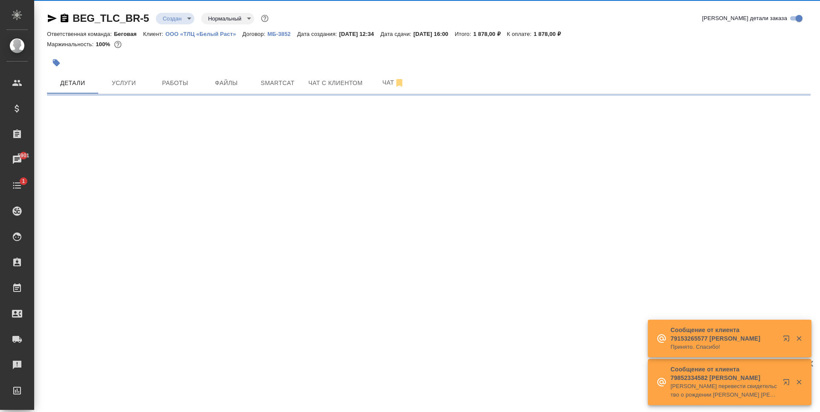
select select "RU"
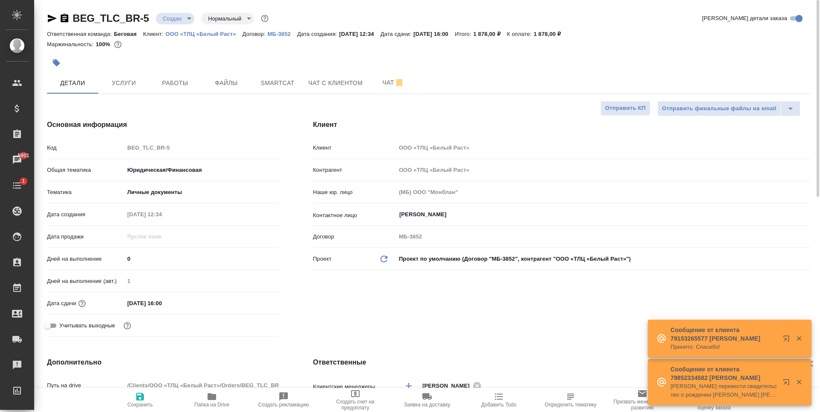
type textarea "x"
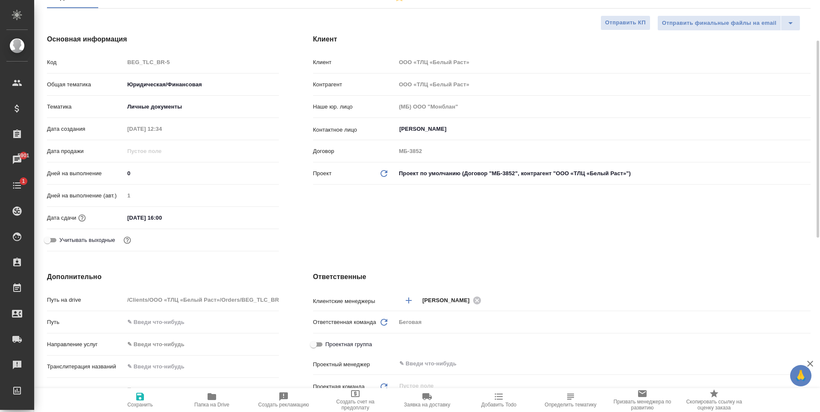
scroll to position [214, 0]
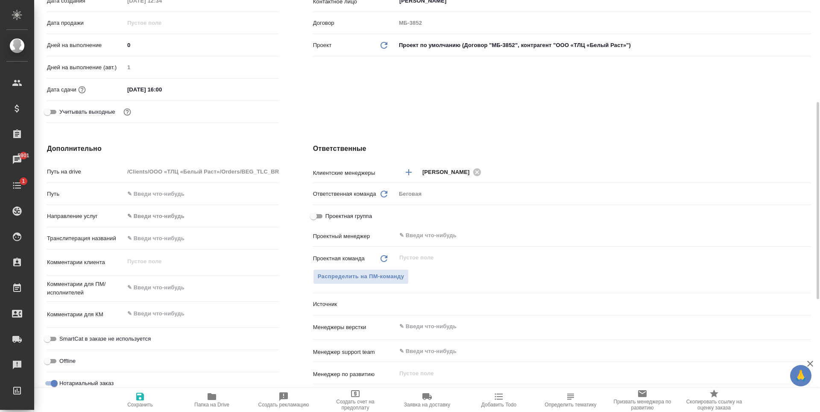
type textarea "x"
click at [190, 290] on textarea at bounding box center [201, 287] width 155 height 15
type textarea "x"
type textarea "В"
type textarea "x"
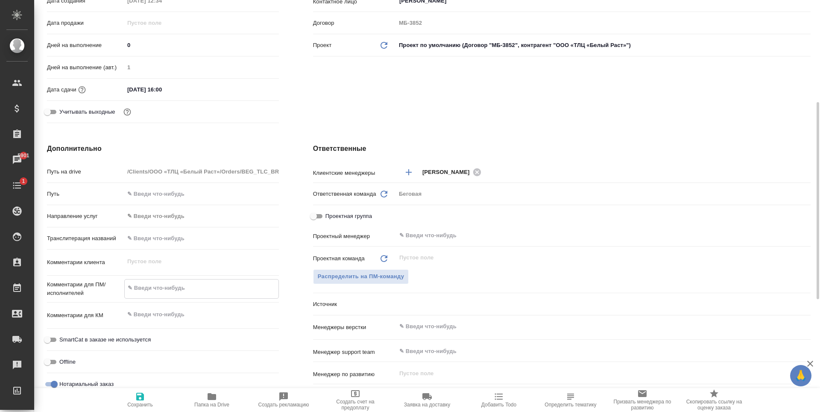
type textarea "x"
type textarea "В"
type textarea "x"
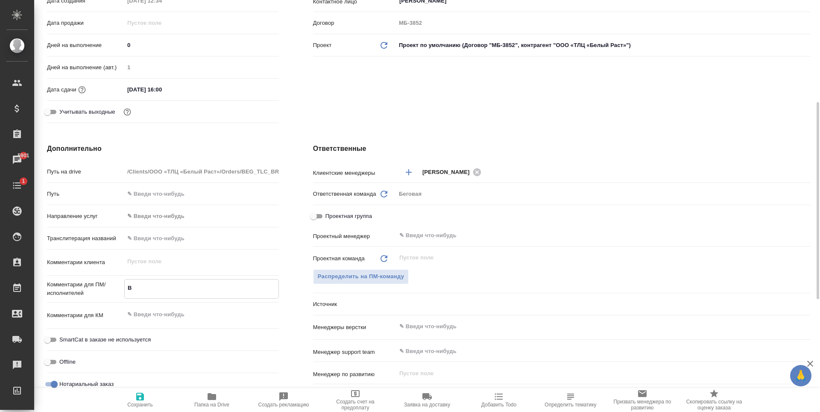
type textarea "В п"
type textarea "x"
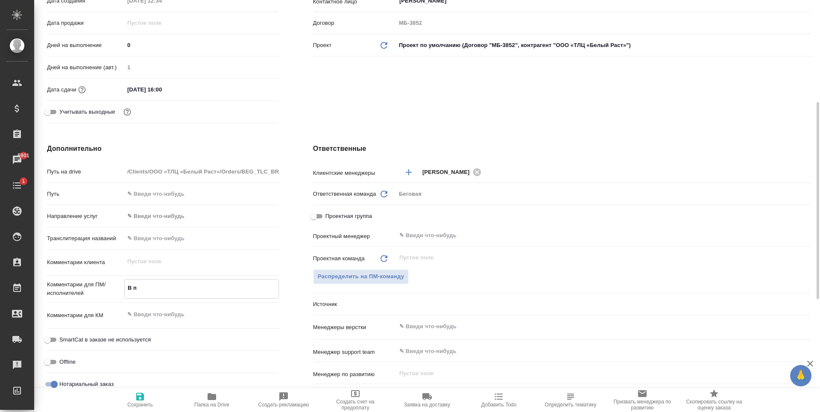
type textarea "В па"
type textarea "x"
type textarea "В пап"
type textarea "x"
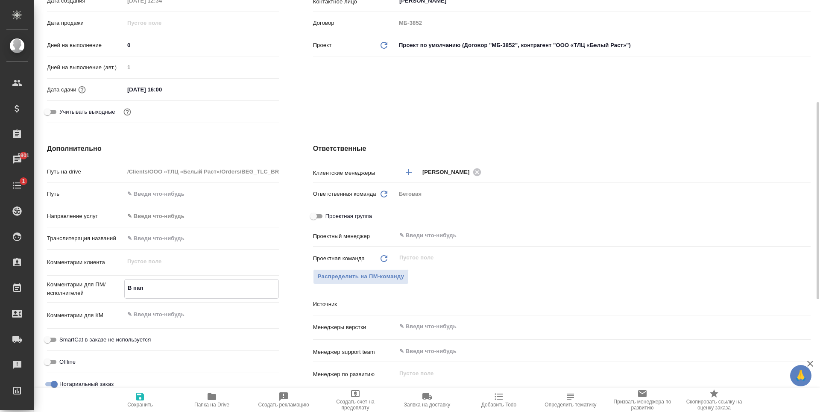
type textarea "x"
type textarea "В папке"
type textarea "x"
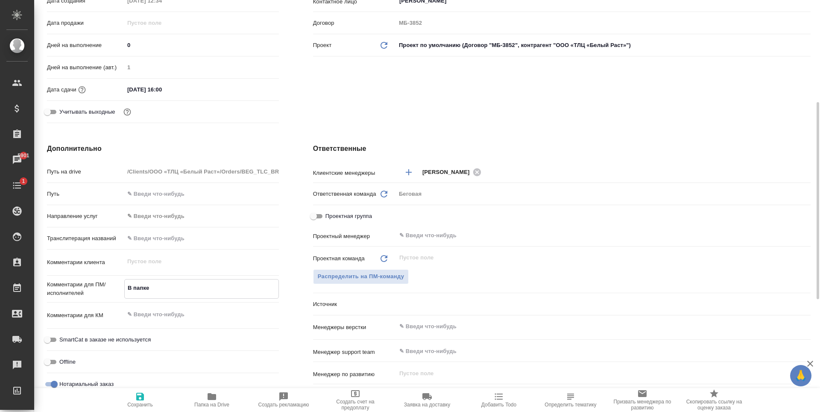
type textarea "x"
type textarea "В папке r"
type textarea "x"
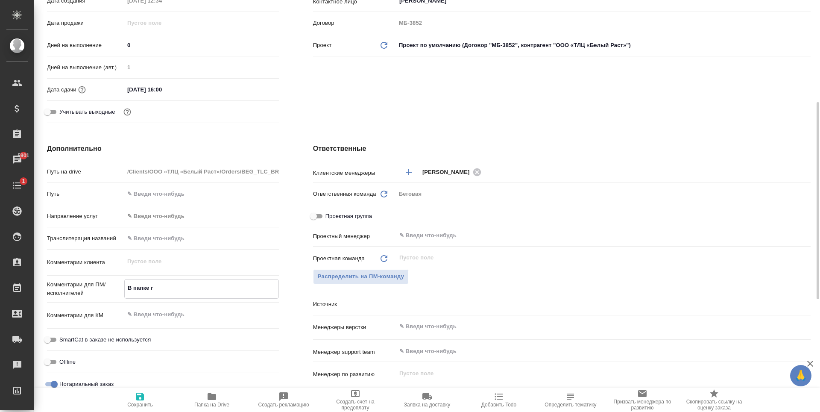
type textarea "В папке re"
type textarea "x"
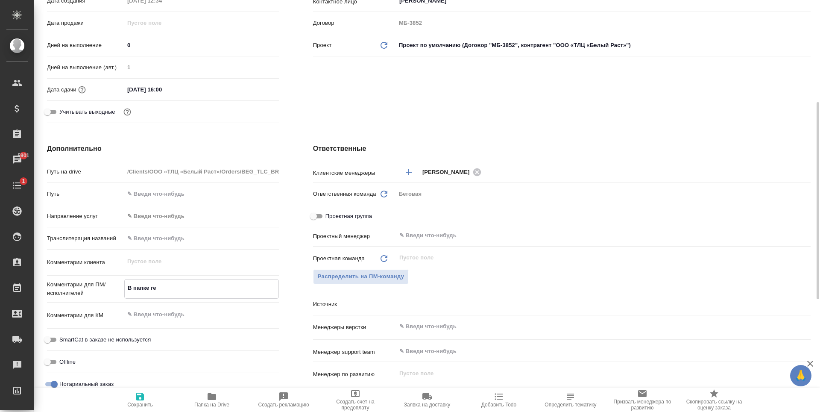
type textarea "В папке ref"
type textarea "x"
type textarea "В папке refe"
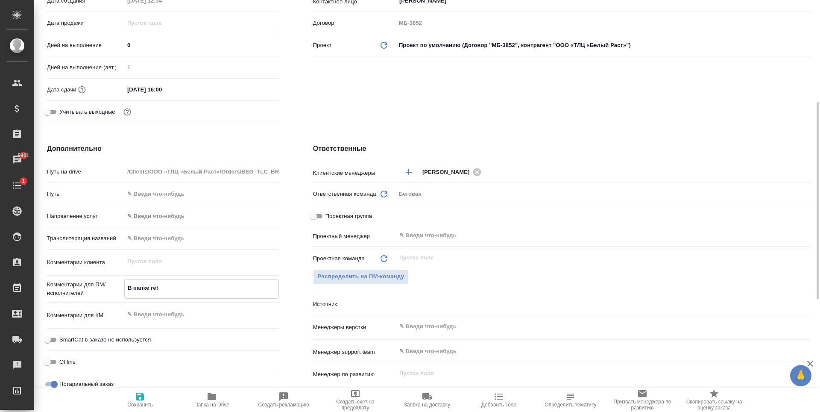
type textarea "x"
type textarea "В папке refer"
type textarea "x"
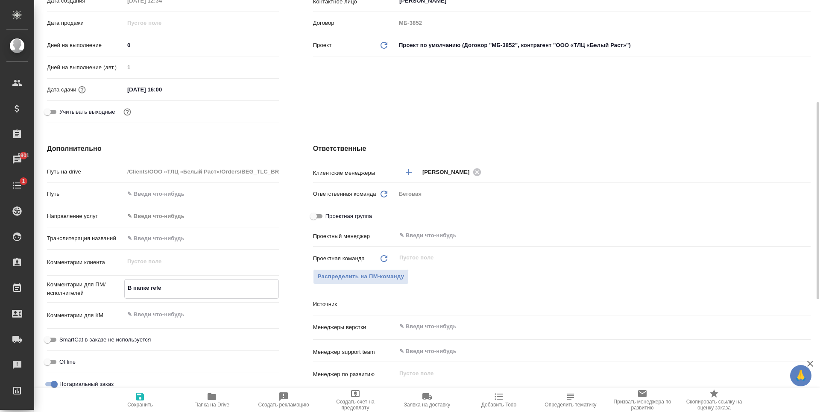
type textarea "x"
type textarea "В папке refere"
type textarea "x"
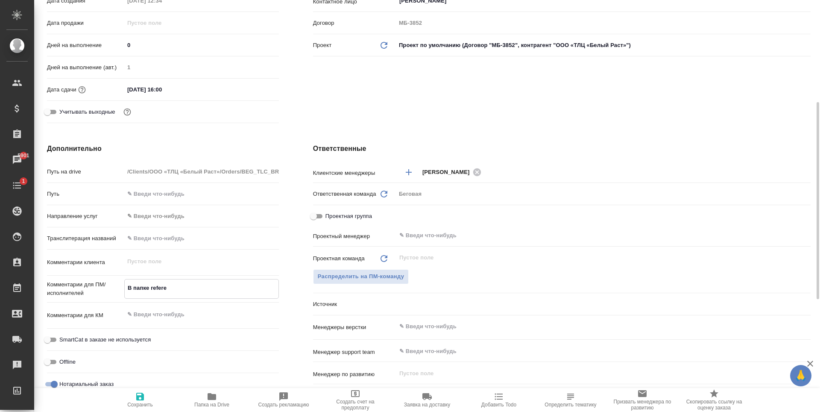
type textarea "В папке referen"
type textarea "x"
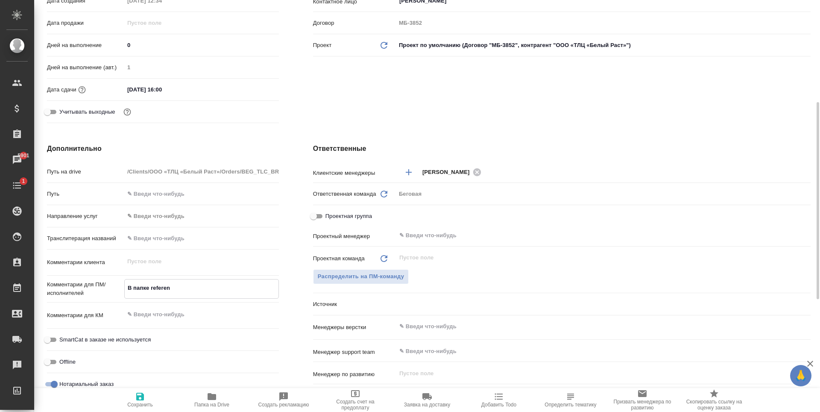
type textarea "В папке referenc"
type textarea "x"
type textarea "В папке reference"
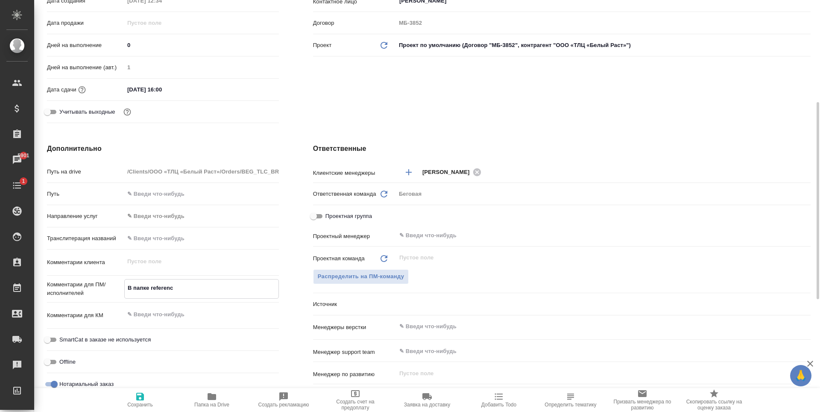
type textarea "x"
type textarea "В папке reference"
type textarea "x"
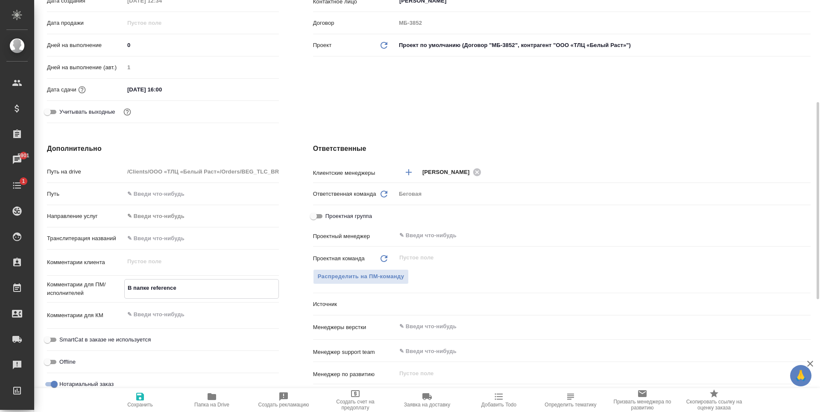
type textarea "x"
type textarea "В папке reference у"
type textarea "x"
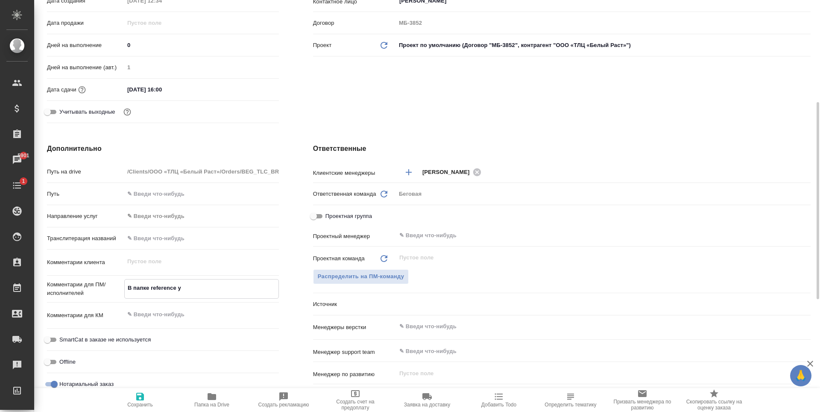
type textarea "В папке reference уж"
type textarea "x"
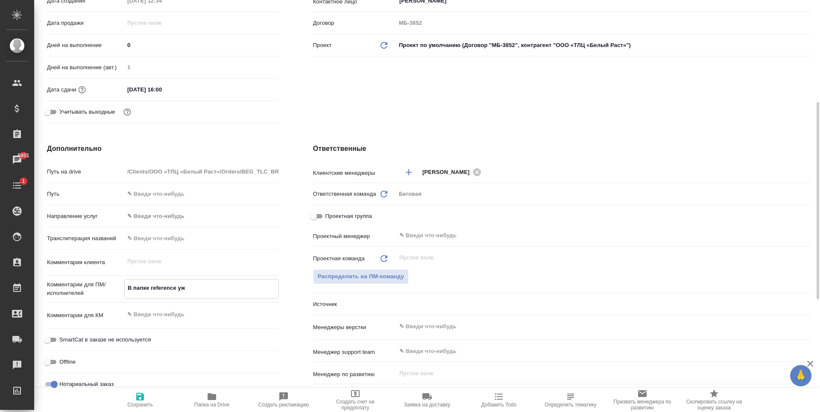
type textarea "В папке reference уже"
type textarea "x"
type textarea "В папке reference уже"
type textarea "x"
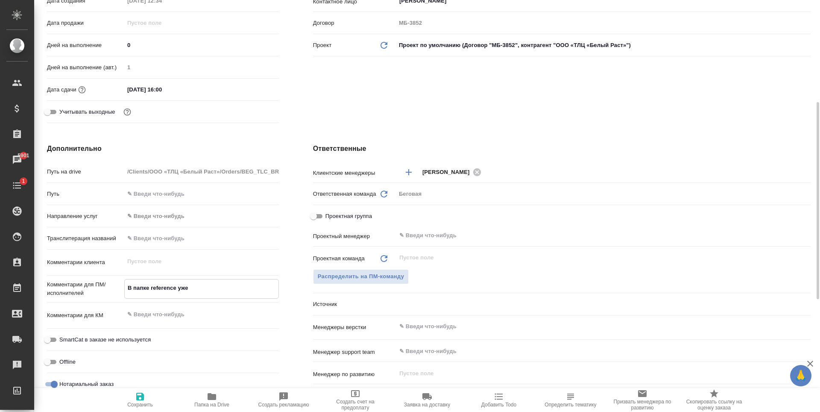
type textarea "x"
type textarea "В папке reference уже е"
type textarea "x"
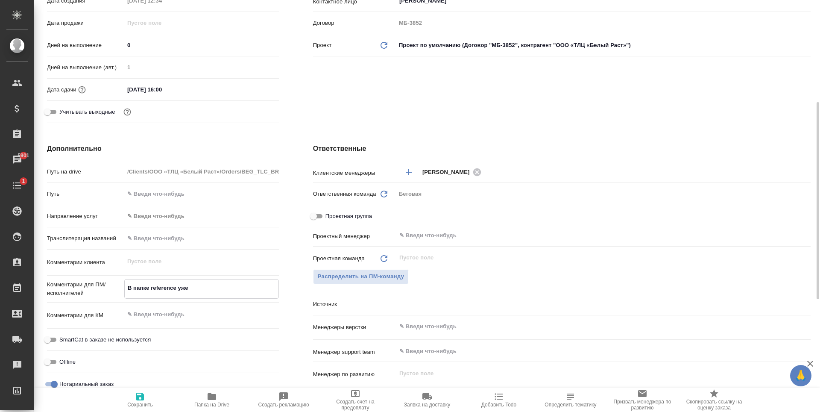
type textarea "x"
type textarea "В папке reference уже ес"
type textarea "x"
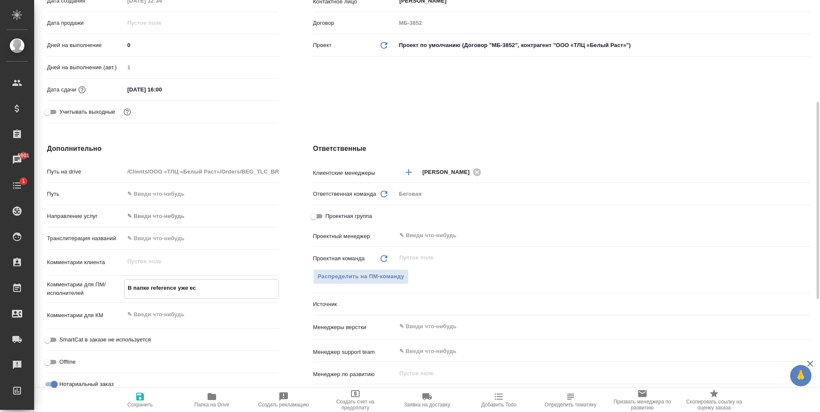
type textarea "x"
type textarea "В папке reference уже ест"
type textarea "x"
type textarea "В папке reference уже есть"
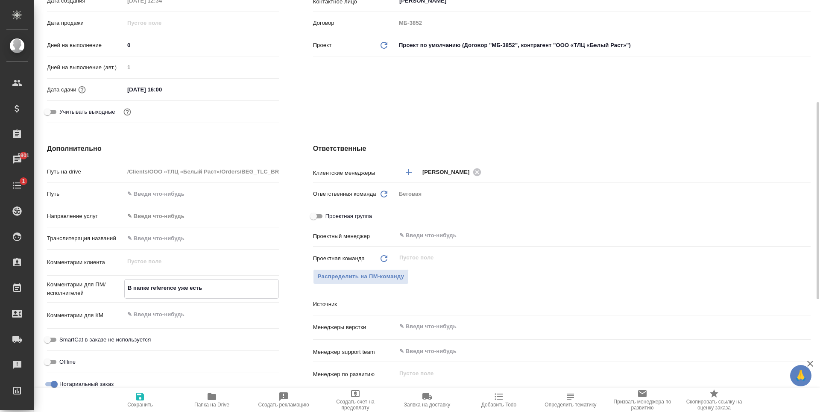
type textarea "x"
type textarea "В папке reference уже есть"
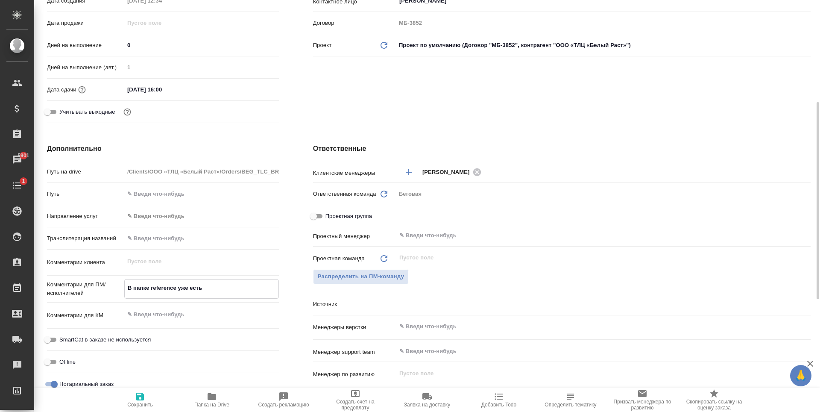
type textarea "x"
type textarea "В папке reference уже есть п"
type textarea "x"
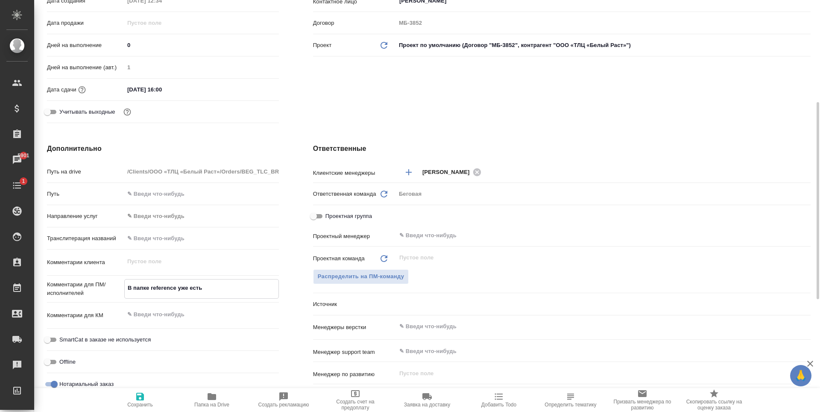
type textarea "x"
type textarea "В папке reference уже есть пе"
type textarea "x"
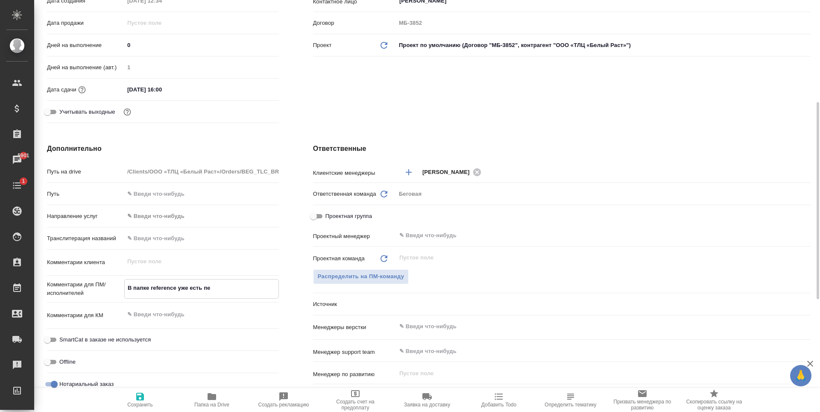
type textarea "В папке reference уже есть пер"
type textarea "x"
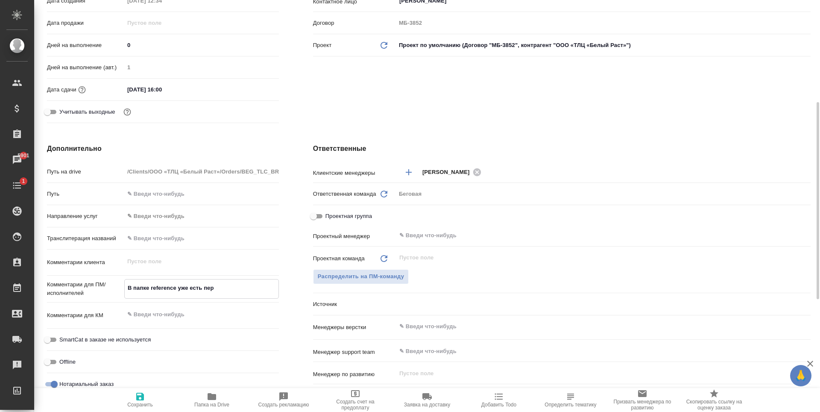
type textarea "В папке reference уже есть пере"
type textarea "x"
type textarea "В папке reference уже есть перев"
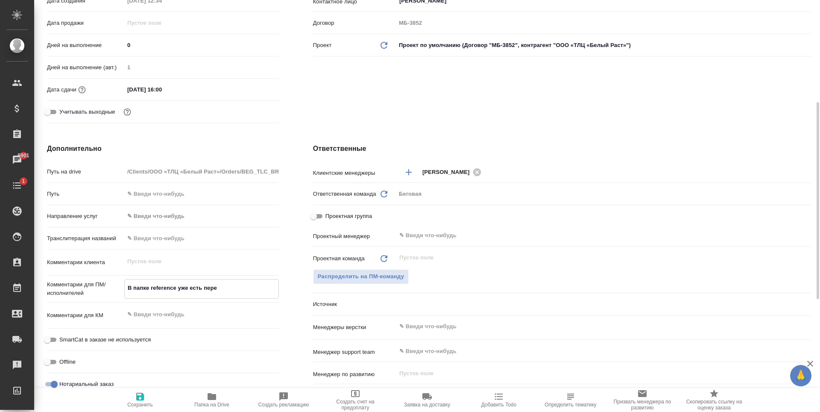
type textarea "x"
type textarea "В папке reference уже есть перево"
type textarea "x"
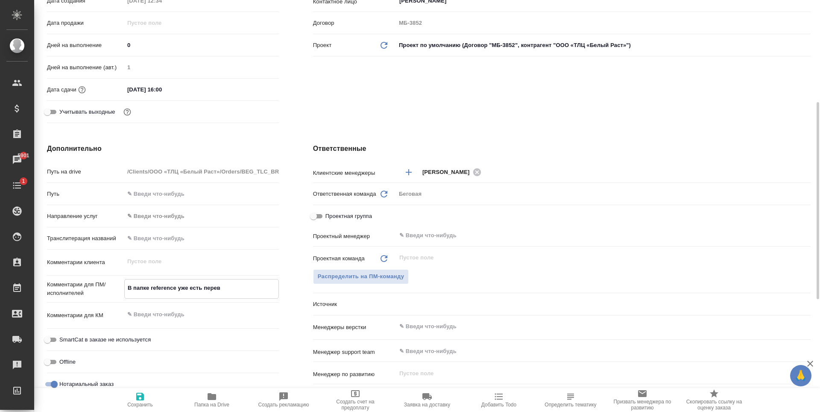
type textarea "x"
type textarea "В папке reference уже есть перевод"
type textarea "x"
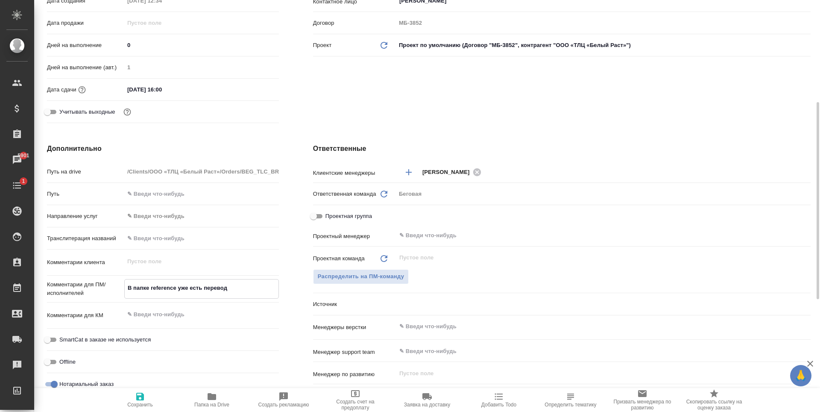
type textarea "x"
type textarea "В папке reference уже есть перевод"
type textarea "x"
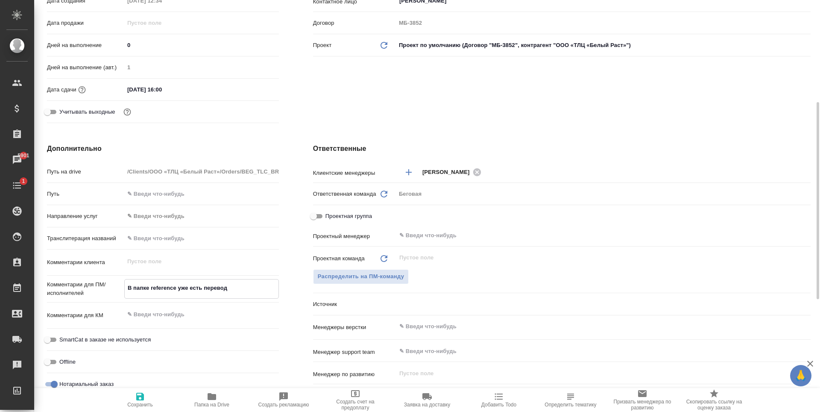
type textarea "В папке reference уже есть перевод в"
type textarea "x"
type textarea "В папке reference уже есть перевод вс"
type textarea "x"
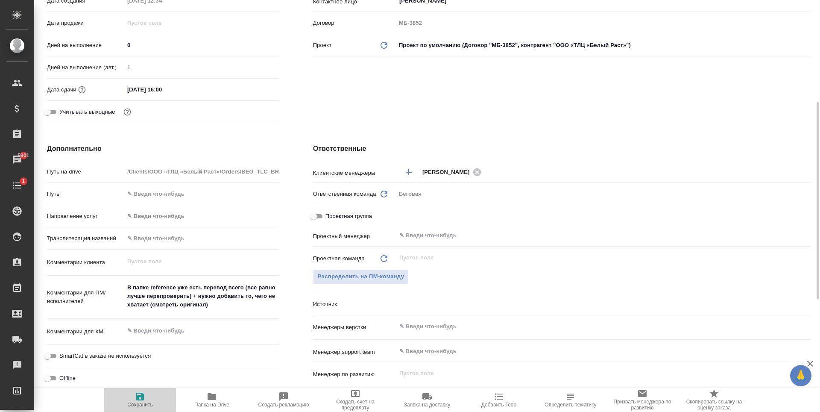
click at [150, 391] on span "Сохранить" at bounding box center [140, 399] width 62 height 16
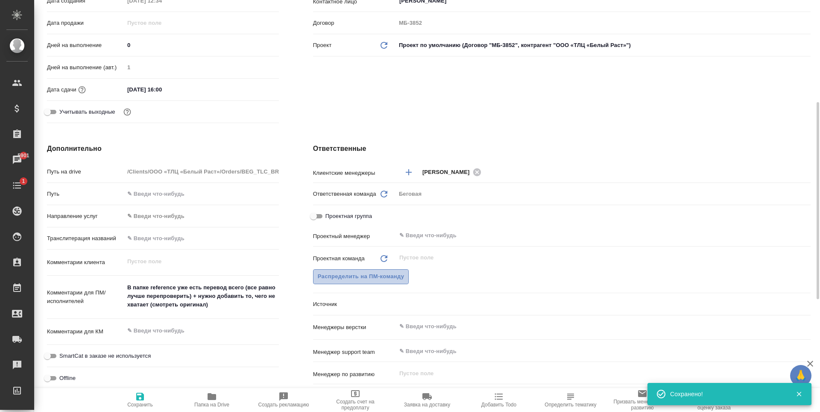
click at [397, 277] on span "Распределить на ПМ-команду" at bounding box center [361, 277] width 87 height 10
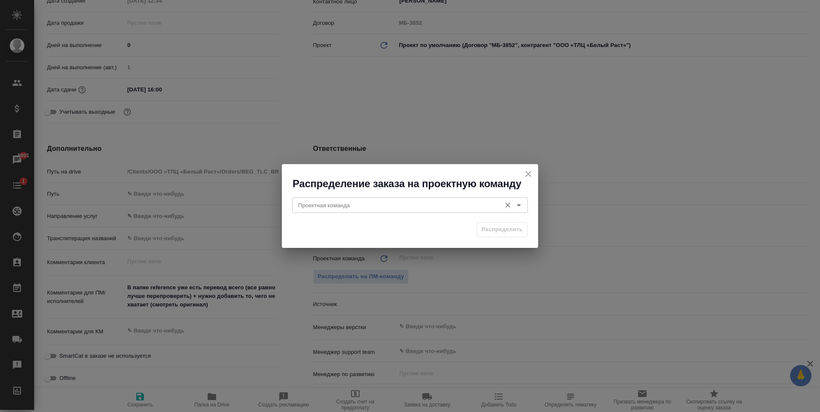
click at [406, 209] on input "Проектная команда" at bounding box center [396, 205] width 202 height 10
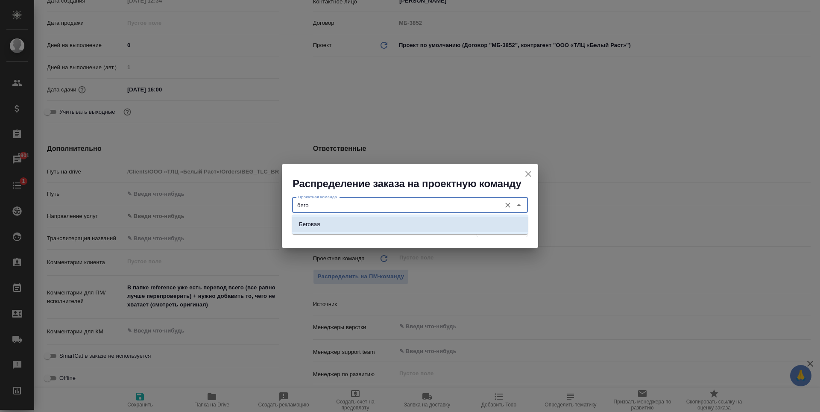
click at [403, 225] on li "Беговая" at bounding box center [410, 224] width 236 height 15
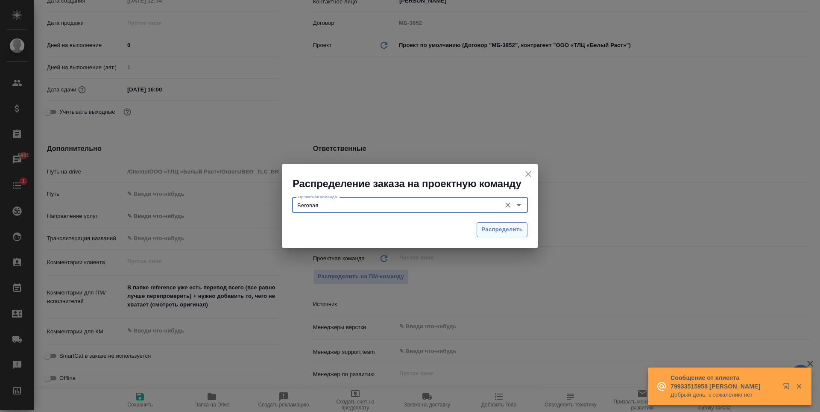
click at [498, 232] on span "Распределить" at bounding box center [502, 230] width 41 height 10
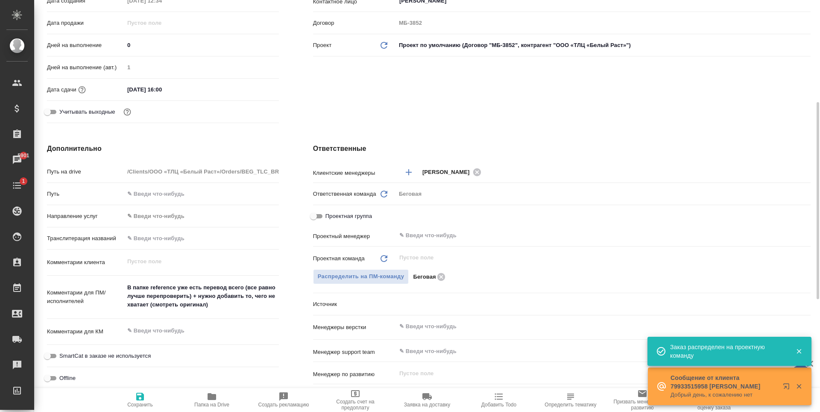
click at [150, 391] on span "Сохранить" at bounding box center [140, 399] width 62 height 16
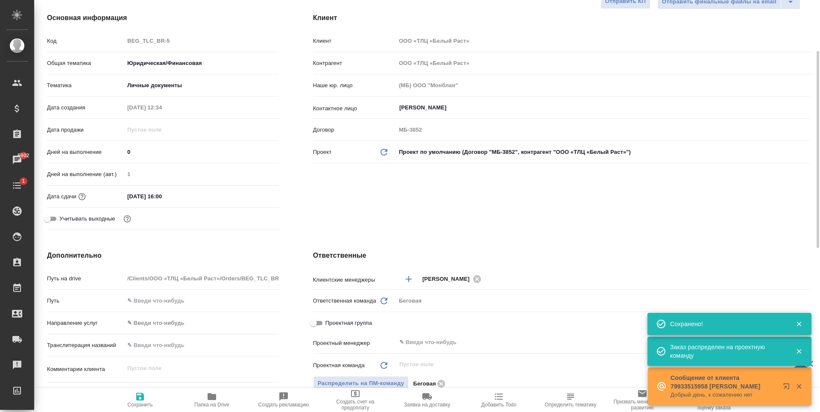
scroll to position [0, 0]
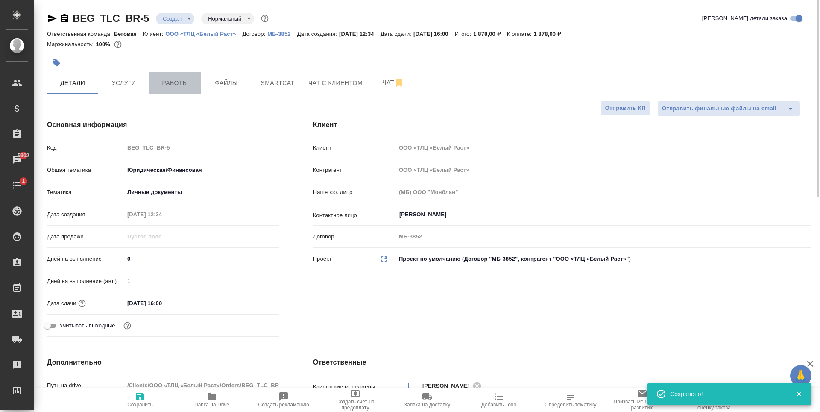
click at [173, 89] on button "Работы" at bounding box center [175, 82] width 51 height 21
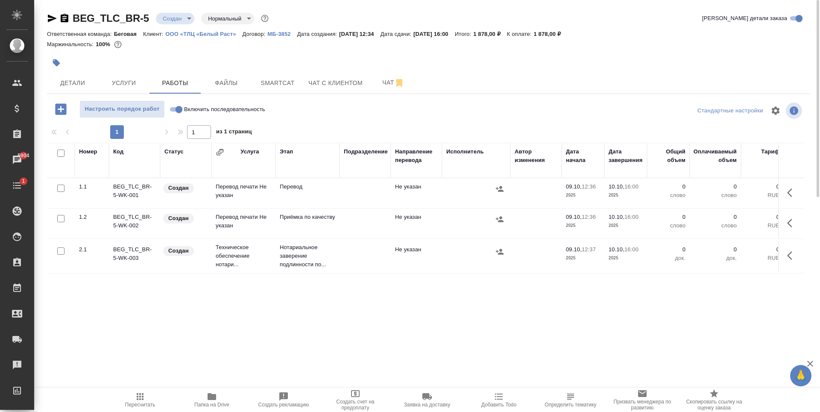
click at [344, 195] on td at bounding box center [365, 193] width 51 height 30
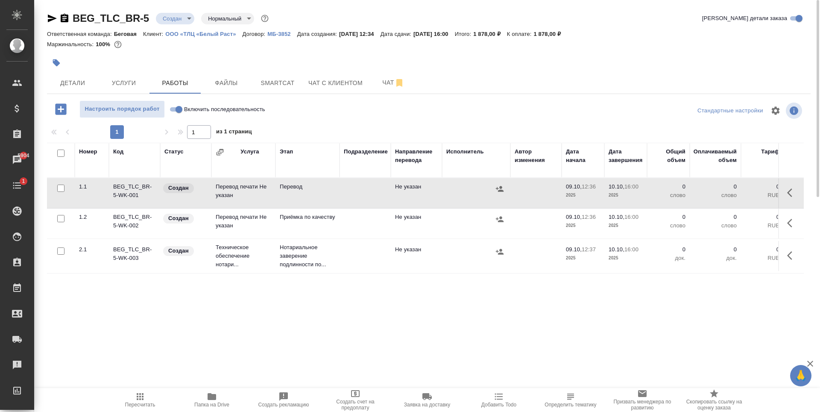
click at [344, 195] on td at bounding box center [365, 193] width 51 height 30
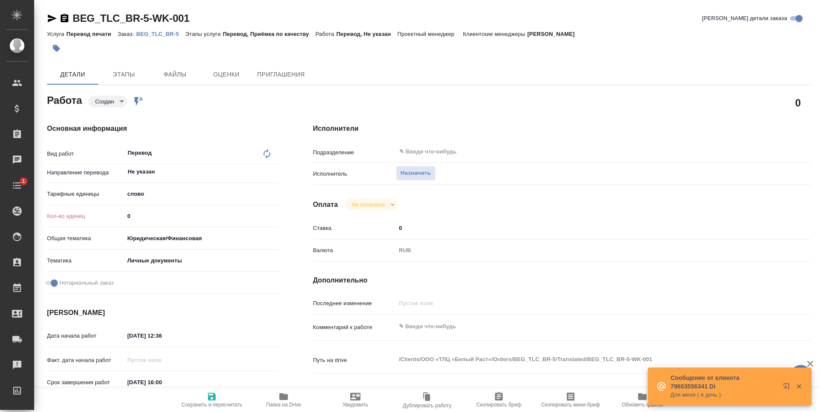
type textarea "x"
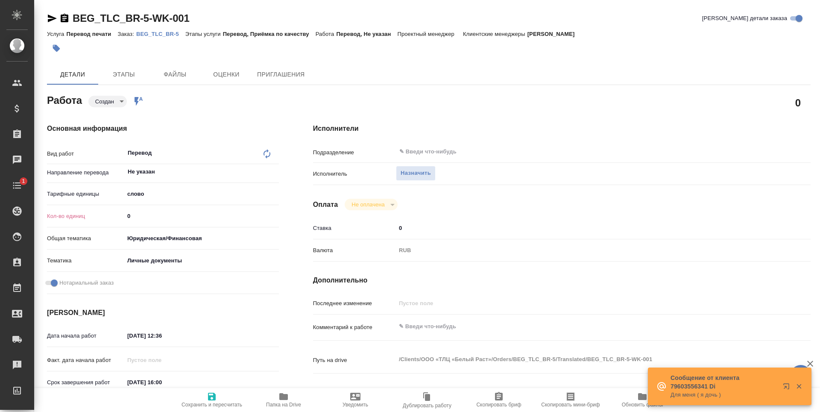
type textarea "x"
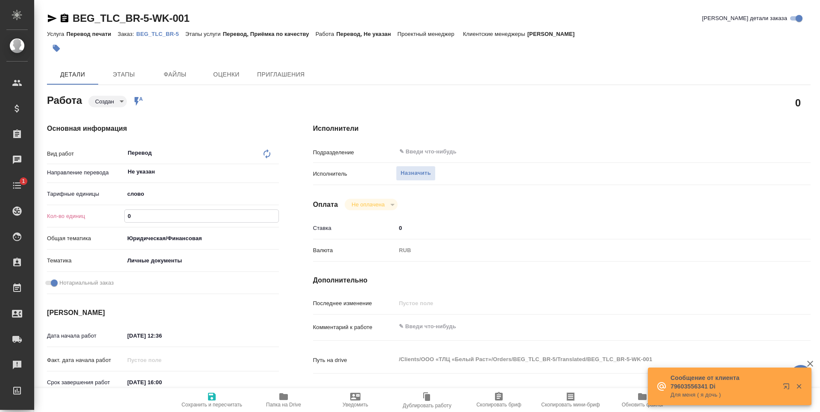
click at [171, 214] on input "0" at bounding box center [202, 216] width 154 height 12
type textarea "x"
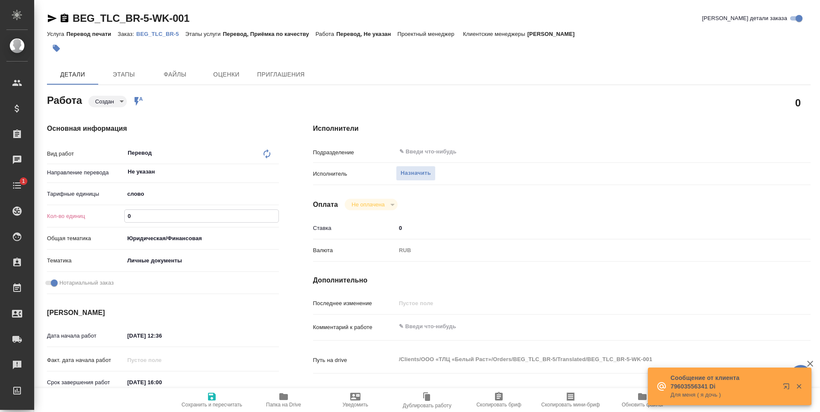
type textarea "x"
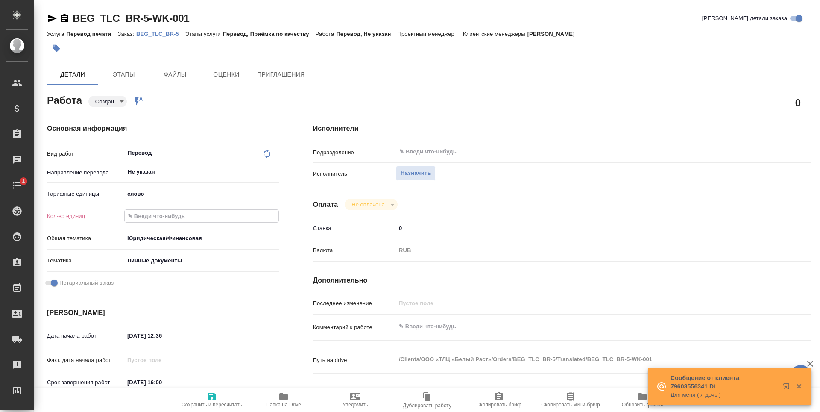
type textarea "x"
type input "1"
type textarea "x"
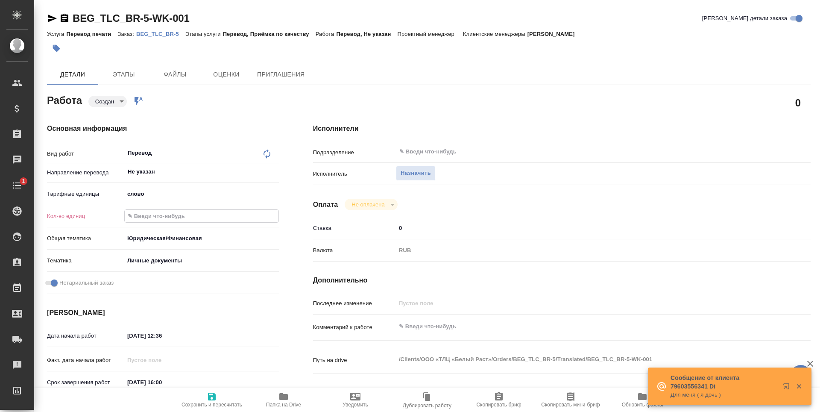
type textarea "x"
type input "1"
click at [209, 398] on icon "button" at bounding box center [212, 397] width 8 height 8
type textarea "x"
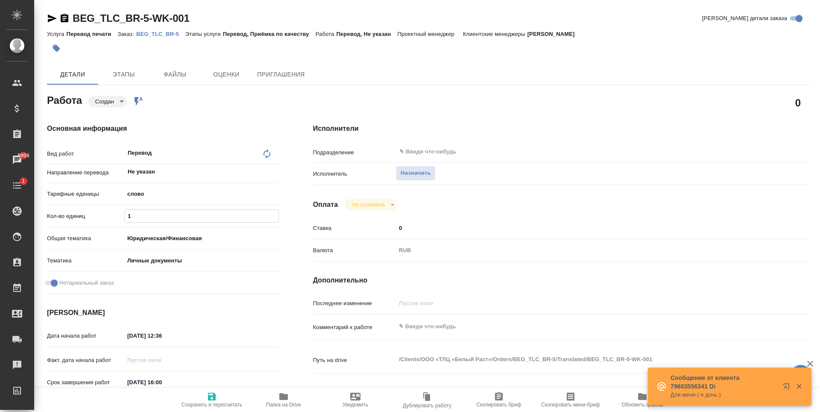
type textarea "x"
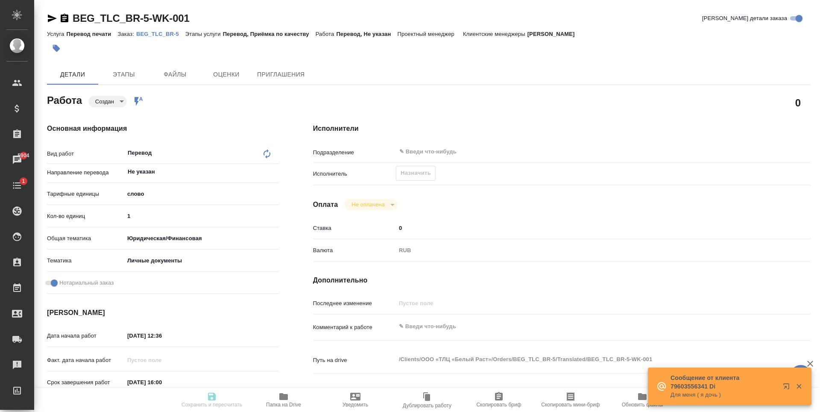
type textarea "x"
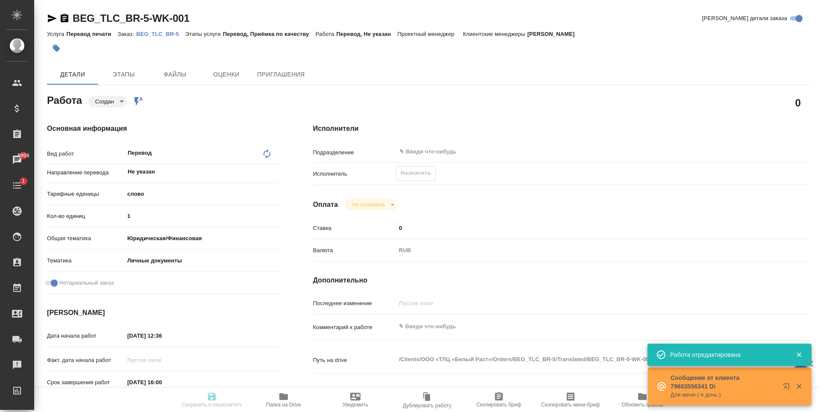
type input "created"
type textarea "Перевод"
type textarea "x"
type input "Не указан"
type input "5a8b1489cc6b4906c91bfd90"
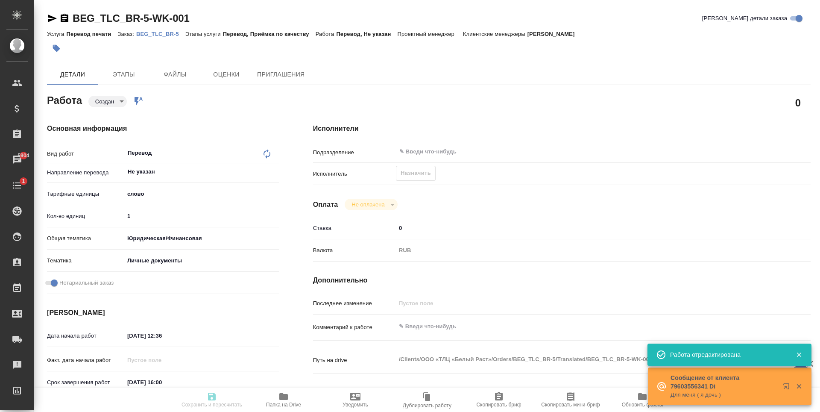
type input "1"
type input "yr-fn"
type input "5a8b8b956a9677013d343cfe"
checkbox input "true"
type input "09.10.2025 12:36"
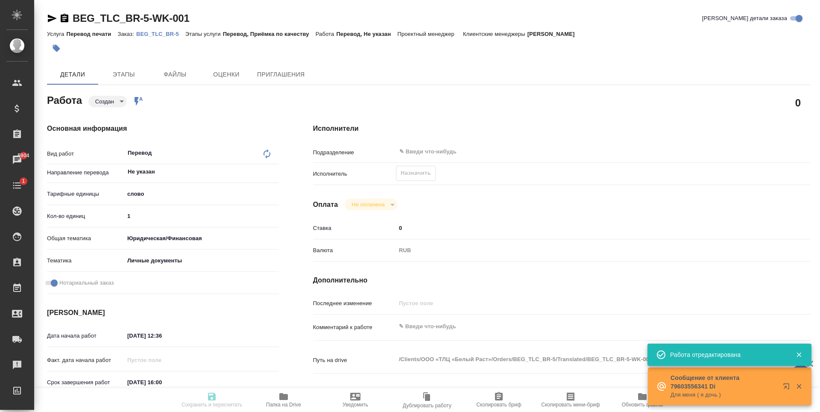
type input "[DATE] 16:00"
type input "notPayed"
type input "0"
type input "RUB"
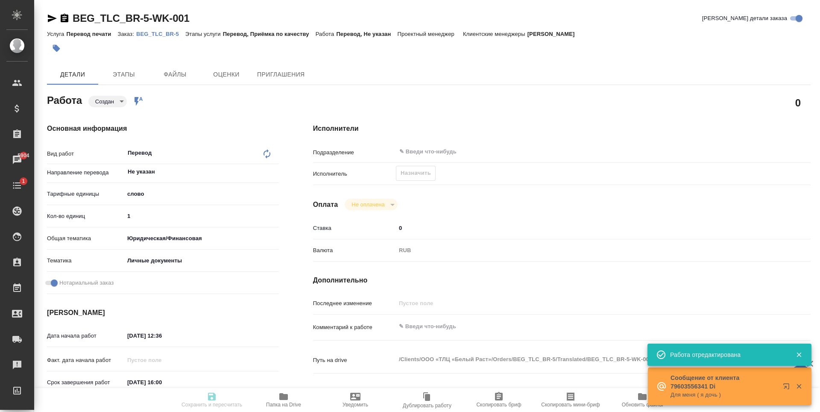
type input "[PERSON_NAME]"
type textarea "x"
type textarea "/Clients/ООО «ТЛЦ «Белый Раст»/Orders/BEG_TLC_BR-5/Translated/BEG_TLC_BR-5-WK-0…"
type textarea "x"
type input "BEG_TLC_BR-5"
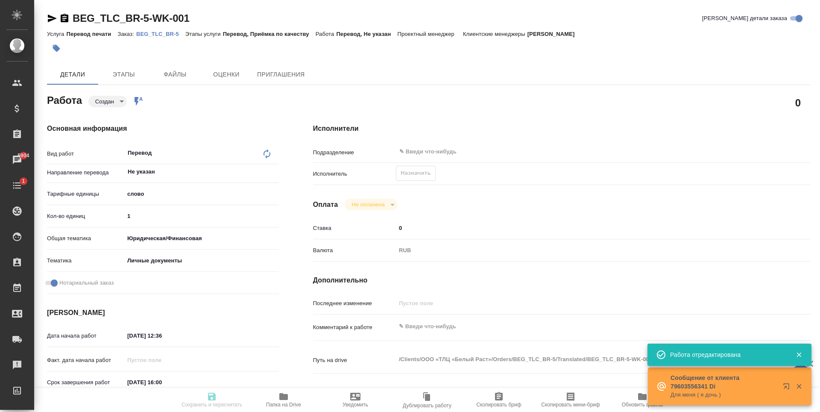
type input "Перевод печати"
type input "Перевод, Приёмка по качеству"
type input "[PERSON_NAME]"
type input "/Clients/ООО «ТЛЦ «Белый Раст»/Orders/BEG_TLC_BR-5"
type textarea "x"
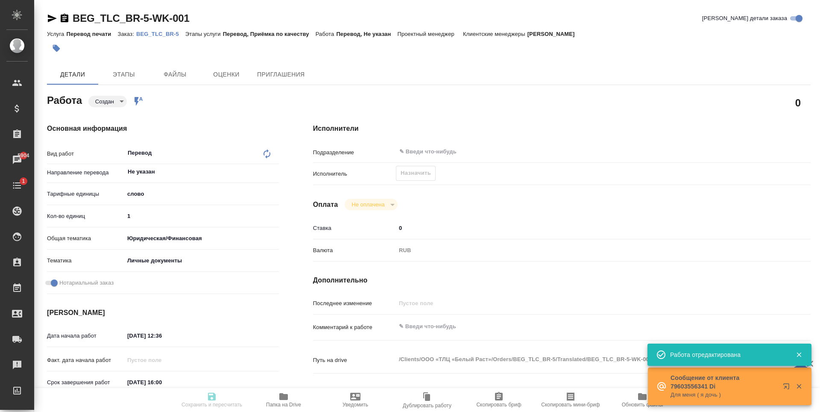
type textarea "В папке reference уже есть перевод всего (все равно лучше перепроверить) + нужн…"
type textarea "x"
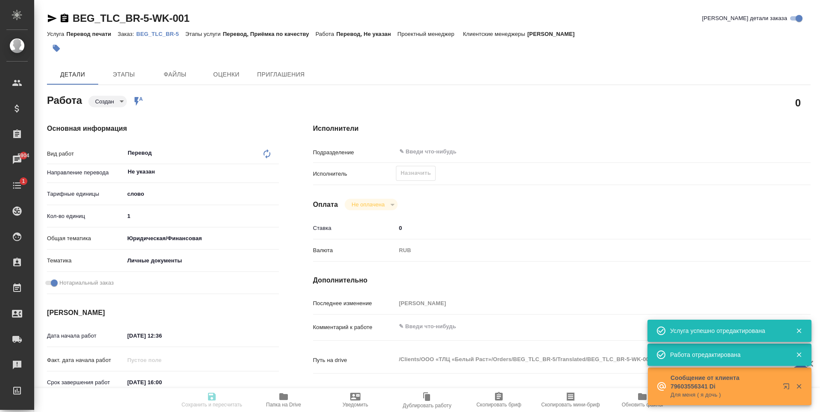
type textarea "x"
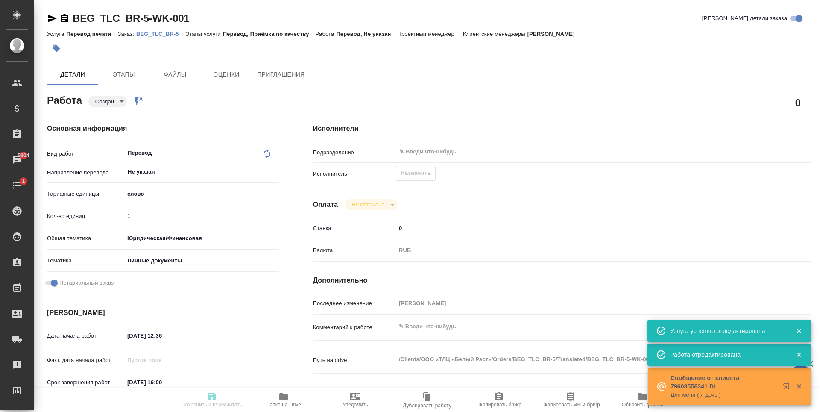
type textarea "x"
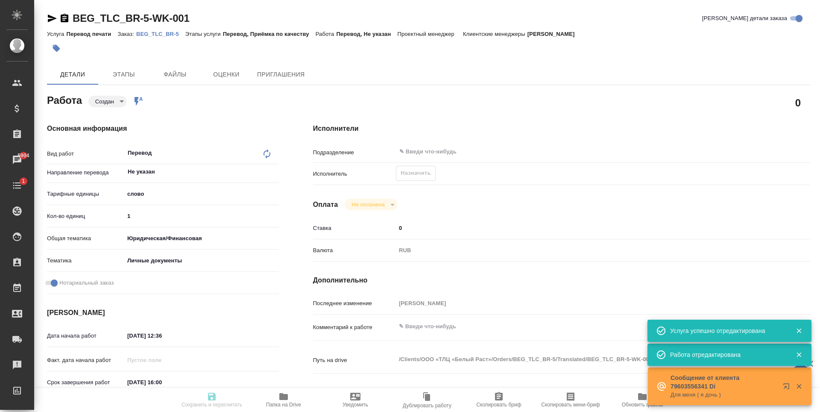
type textarea "x"
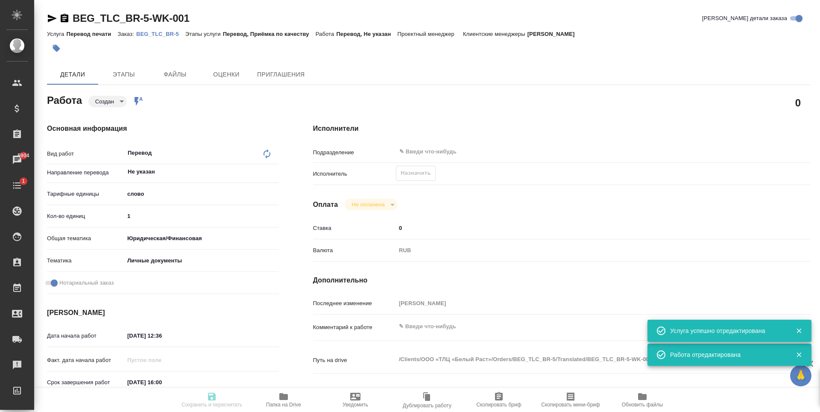
type textarea "x"
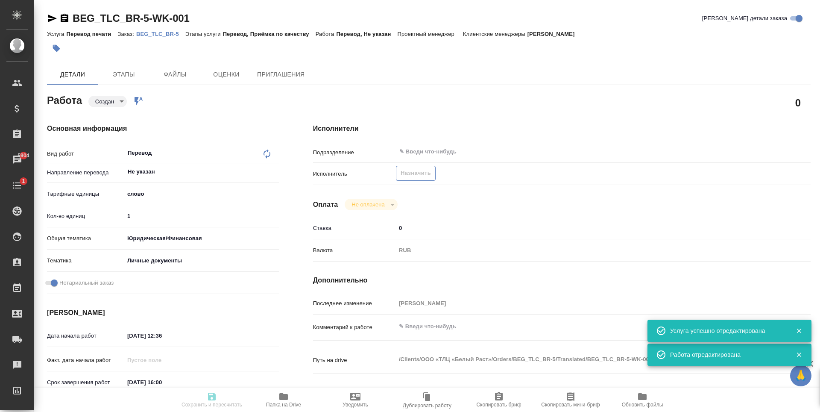
type input "created"
type textarea "Перевод"
type textarea "x"
type input "Не указан"
type input "5a8b1489cc6b4906c91bfd90"
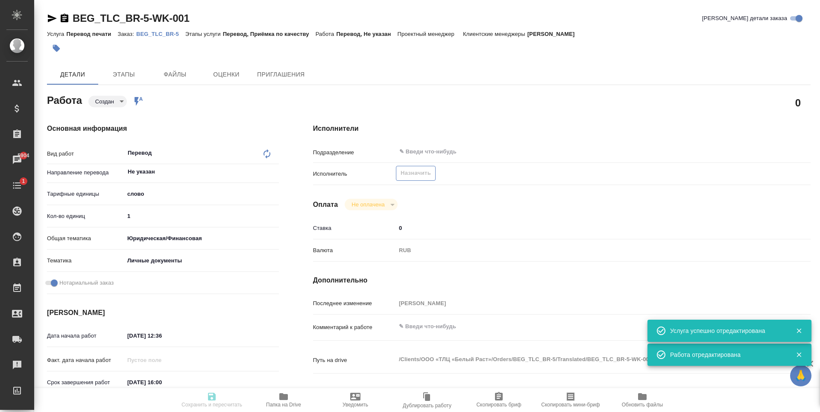
type input "1"
type input "yr-fn"
type input "5a8b8b956a9677013d343cfe"
checkbox input "true"
type input "09.10.2025 12:36"
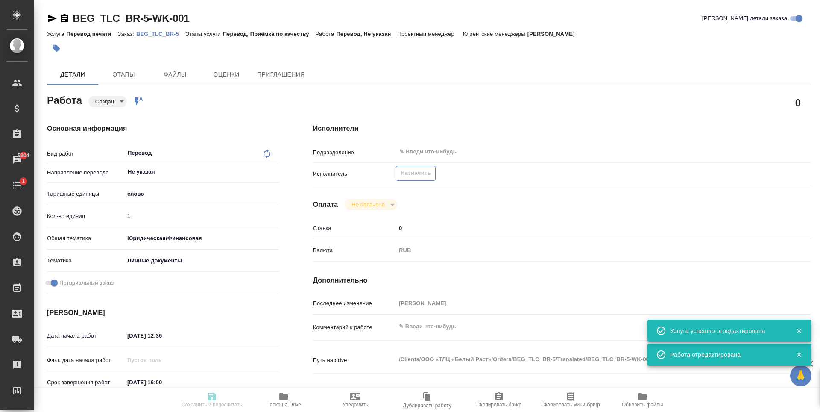
type input "10.10.2025 16:00"
type input "notPayed"
type input "0"
type input "RUB"
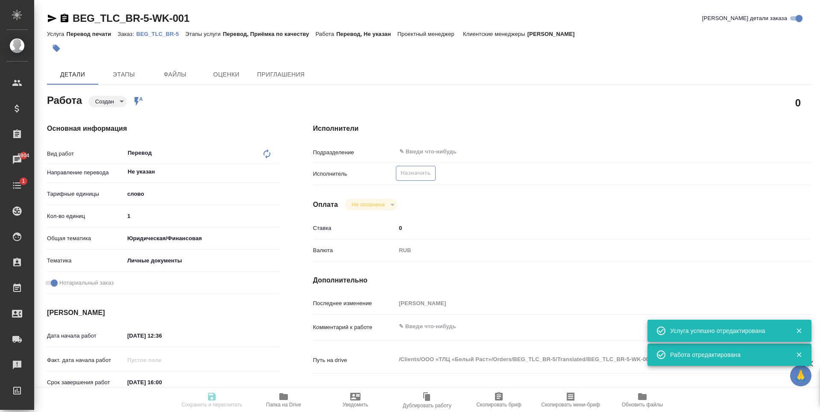
type input "[PERSON_NAME]"
type textarea "x"
type textarea "/Clients/ООО «ТЛЦ «Белый Раст»/Orders/BEG_TLC_BR-5/Translated/BEG_TLC_BR-5-WK-0…"
type textarea "x"
type input "BEG_TLC_BR-5"
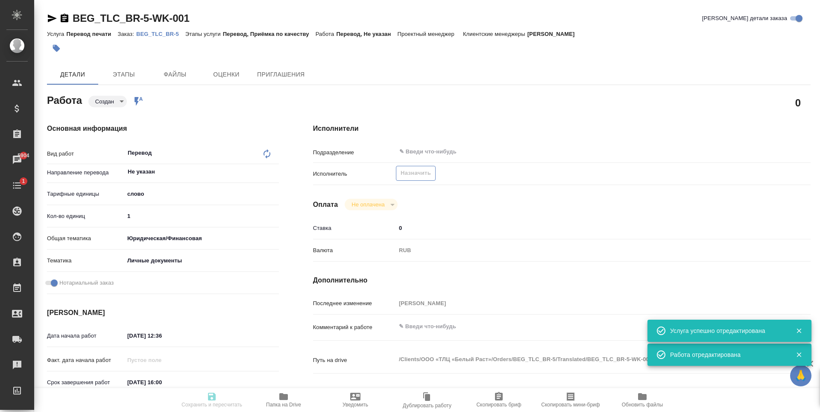
type input "Перевод печати"
type input "Перевод, Приёмка по качеству"
type input "[PERSON_NAME]"
type input "/Clients/ООО «ТЛЦ «Белый Раст»/Orders/BEG_TLC_BR-5"
type textarea "x"
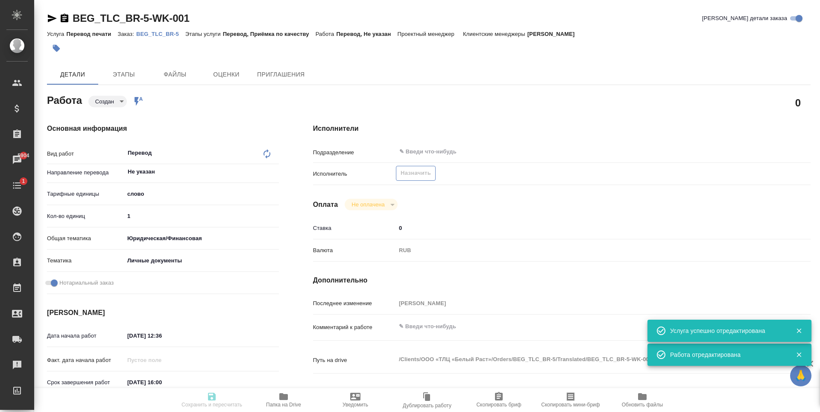
type textarea "В папке reference уже есть перевод всего (все равно лучше перепроверить) + нужн…"
type textarea "x"
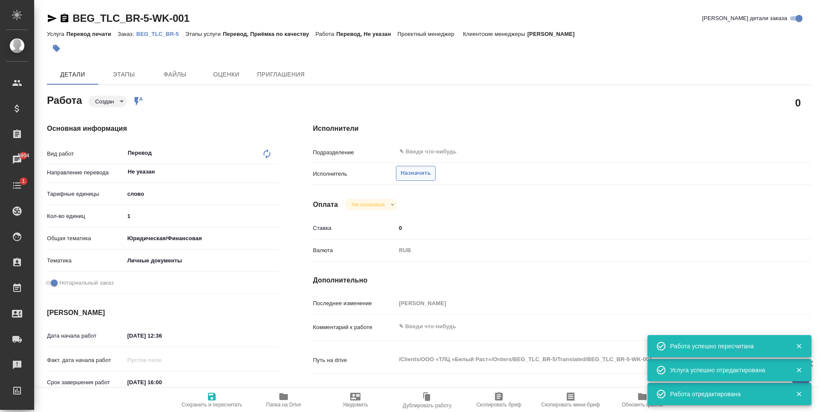
type textarea "x"
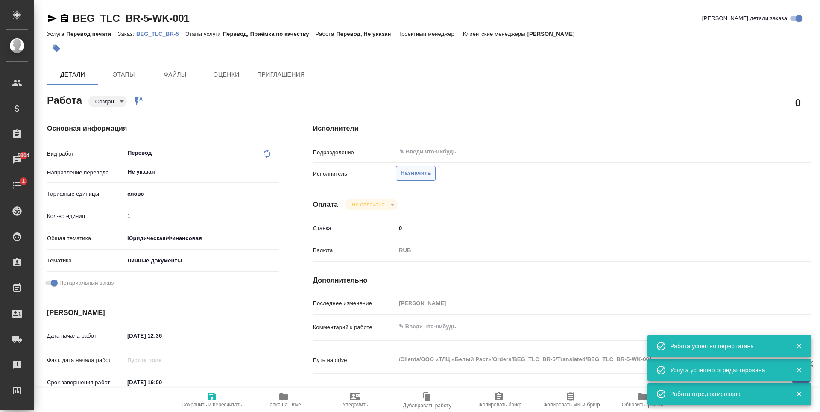
type textarea "x"
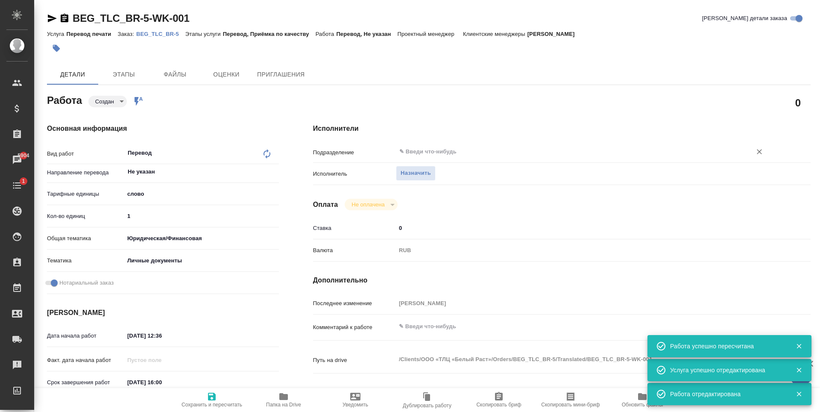
type textarea "x"
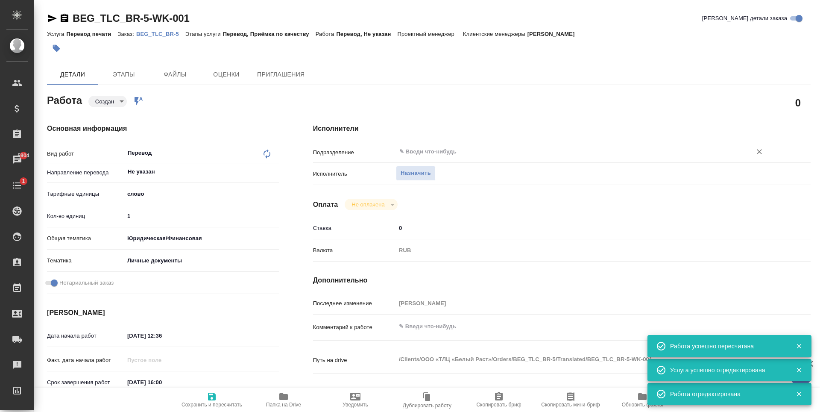
click at [436, 157] on input "text" at bounding box center [569, 152] width 340 height 10
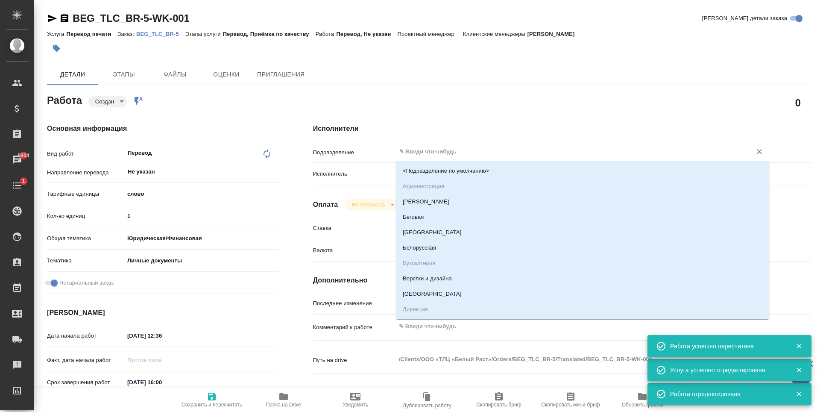
type textarea "x"
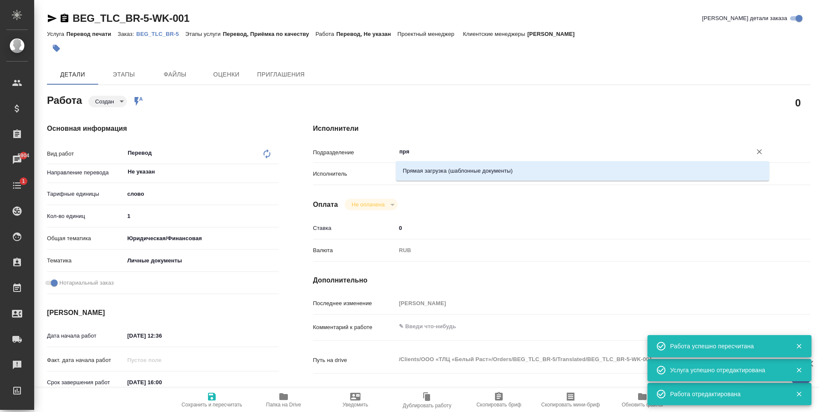
type input "прям"
click at [449, 180] on ul "Прямая загрузка (шаблонные документы)" at bounding box center [582, 177] width 373 height 15
click at [447, 169] on li "Прямая загрузка (шаблонные документы)" at bounding box center [582, 170] width 373 height 15
type textarea "x"
type input "Прямая загрузка (шаблонные документы)"
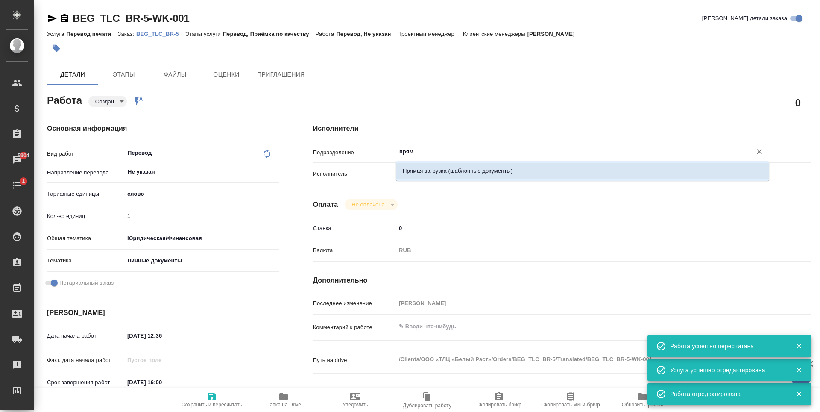
type textarea "x"
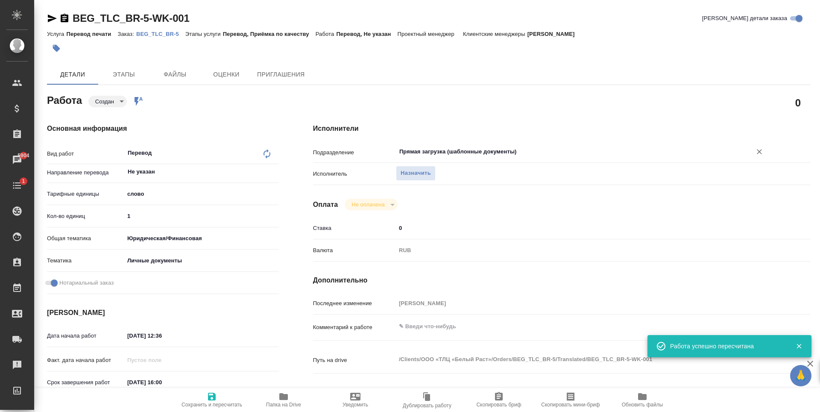
type input "Прямая загрузка (шаблонные документы)"
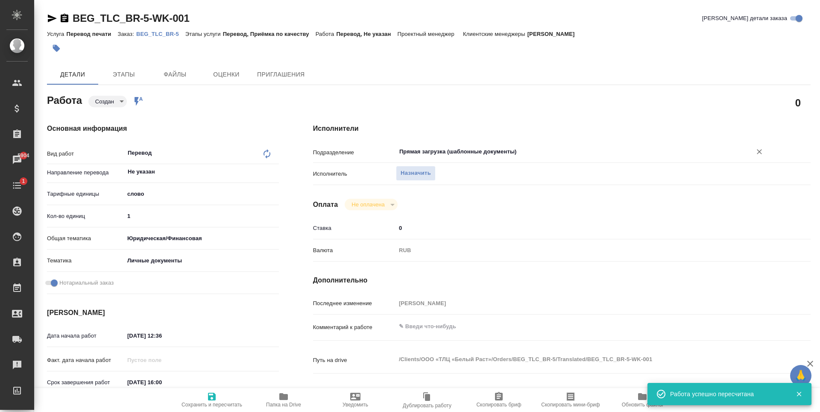
click at [223, 393] on span "Сохранить и пересчитать" at bounding box center [212, 399] width 62 height 16
type textarea "x"
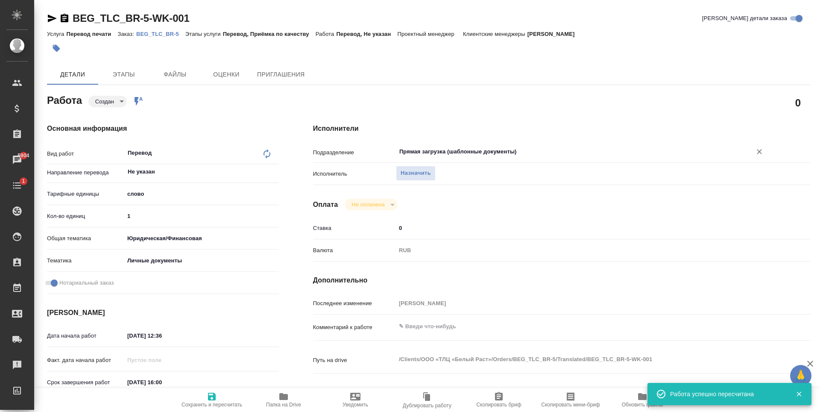
type textarea "x"
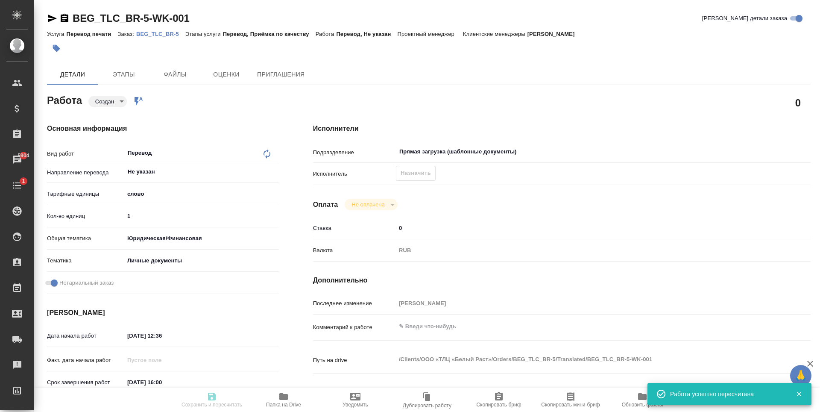
type textarea "x"
type input "created"
type textarea "Перевод"
type textarea "x"
type input "Не указан"
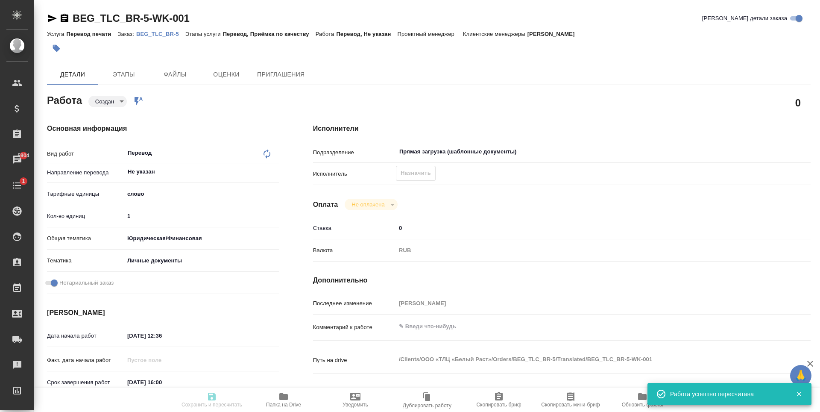
type input "5a8b1489cc6b4906c91bfd90"
type input "1"
type input "yr-fn"
type input "5a8b8b956a9677013d343cfe"
checkbox input "true"
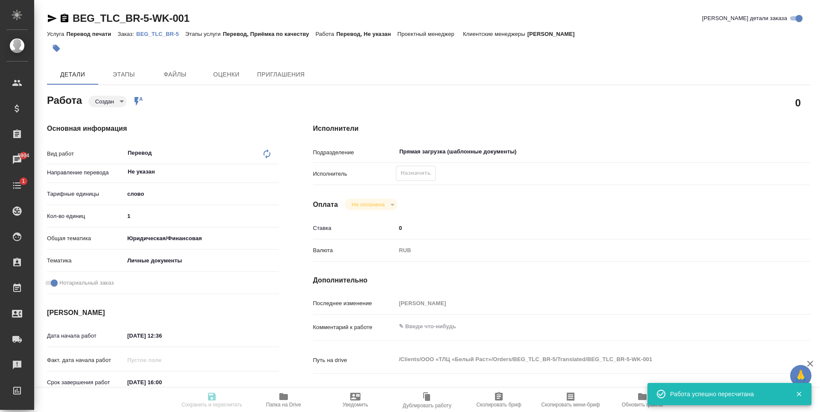
type input "[DATE] 12:36"
type input "[DATE] 16:00"
type input "Прямая загрузка (шаблонные документы)"
type input "notPayed"
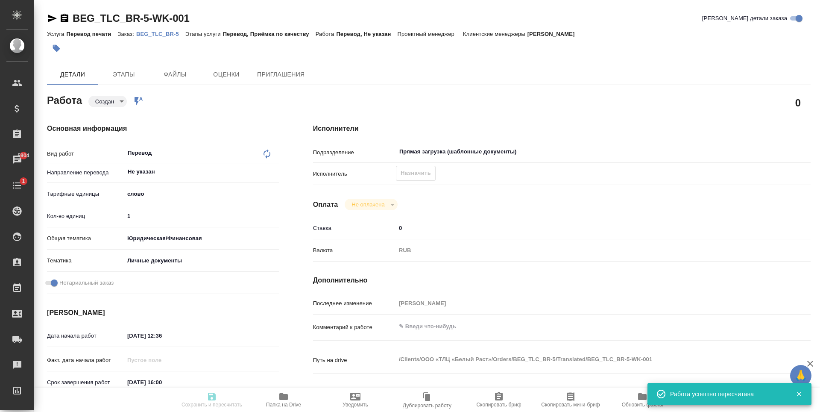
type input "0"
type input "RUB"
type input "[PERSON_NAME]"
type textarea "x"
type textarea "/Clients/ООО «ТЛЦ «Белый Раст»/Orders/BEG_TLC_BR-5/Translated/BEG_TLC_BR-5-WK-0…"
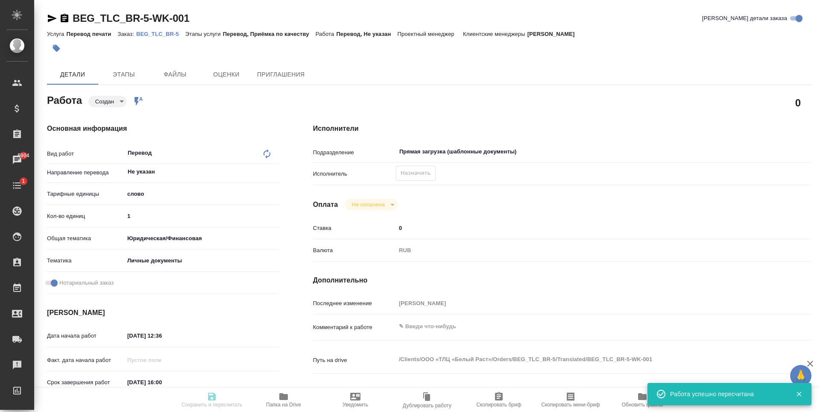
type textarea "x"
type input "BEG_TLC_BR-5"
type input "Перевод печати"
type input "Перевод, Приёмка по качеству"
type input "[PERSON_NAME]"
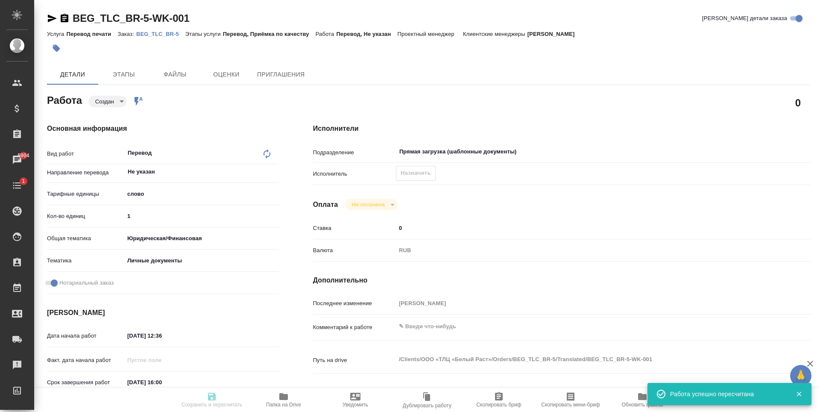
type input "/Clients/ООО «ТЛЦ «Белый Раст»/Orders/BEG_TLC_BR-5"
type textarea "x"
type textarea "В папке reference уже есть перевод всего (все равно лучше перепроверить) + нужн…"
type textarea "x"
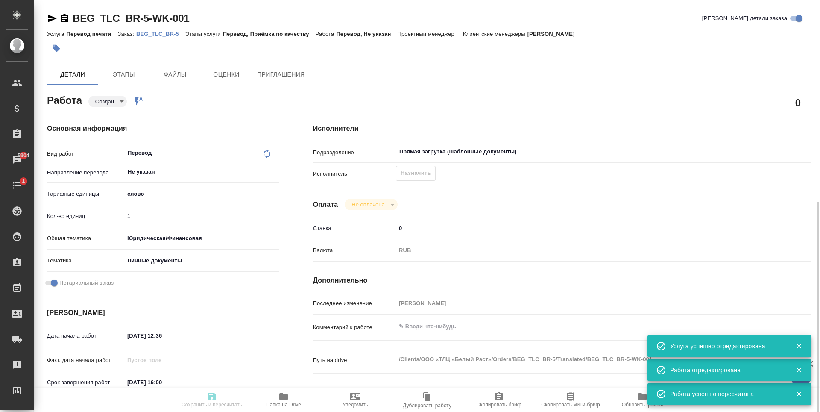
type textarea "x"
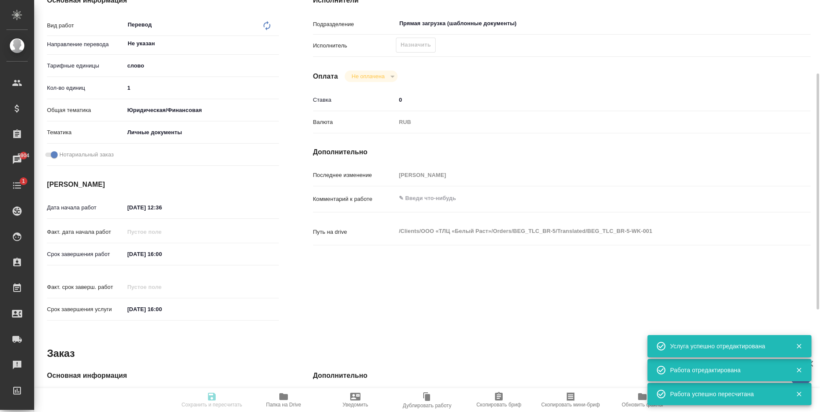
type textarea "x"
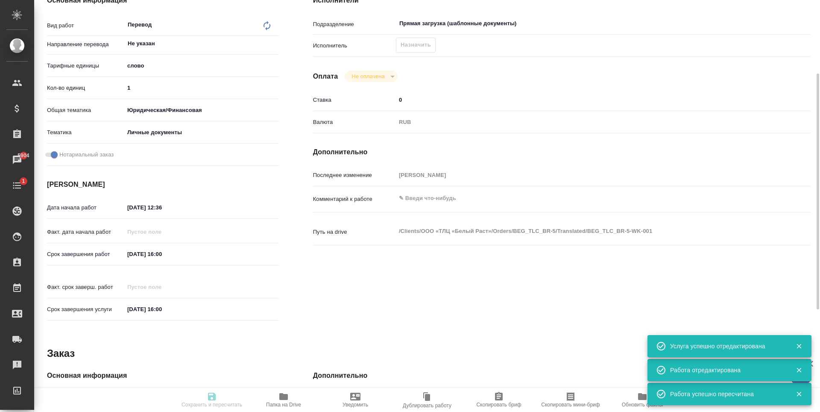
type textarea "x"
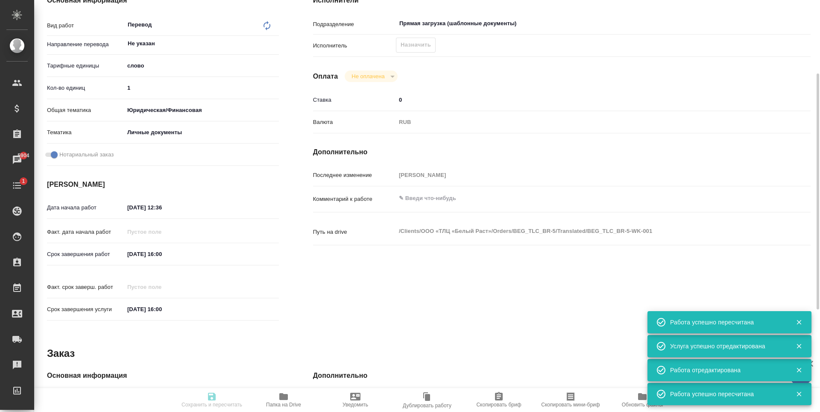
type input "created"
type textarea "Перевод"
type textarea "x"
type input "Не указан"
type input "5a8b1489cc6b4906c91bfd90"
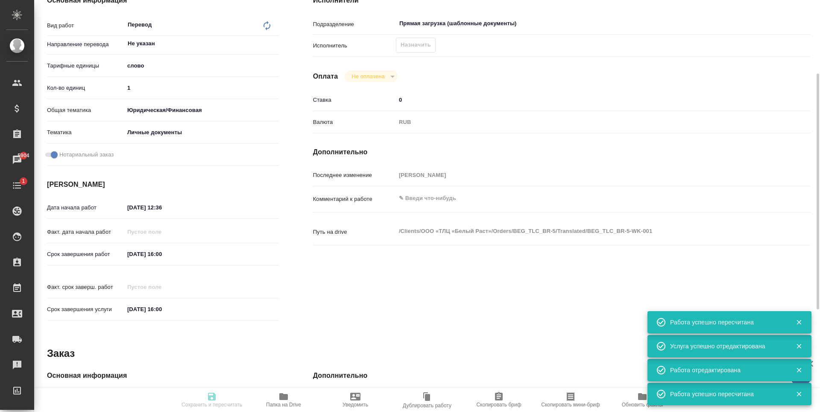
type input "1"
type input "yr-fn"
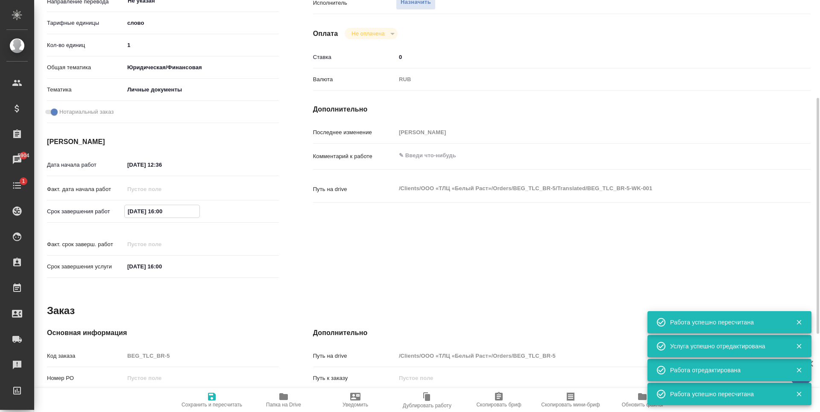
click at [180, 215] on input "10.10.2025 16:00" at bounding box center [162, 211] width 75 height 12
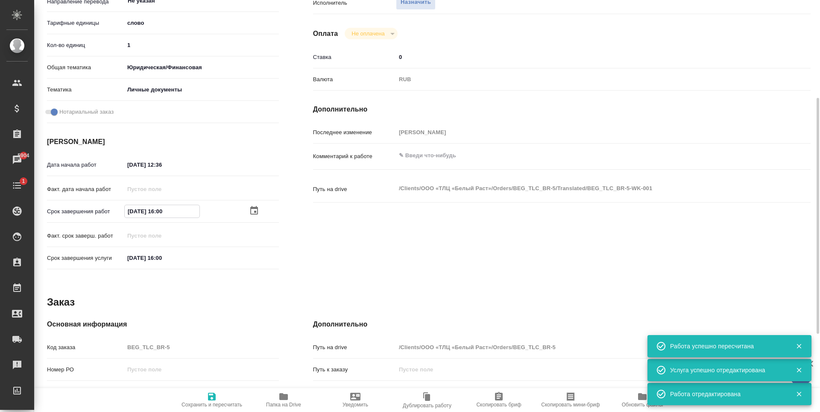
click at [256, 210] on icon "button" at bounding box center [254, 211] width 10 height 10
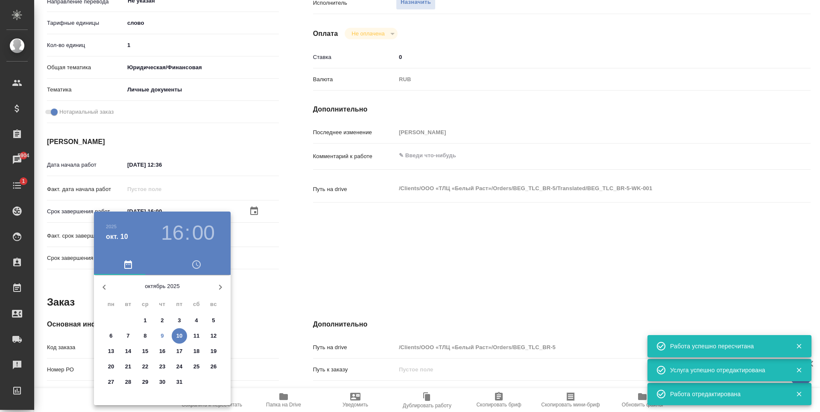
click at [167, 334] on span "9" at bounding box center [162, 336] width 15 height 9
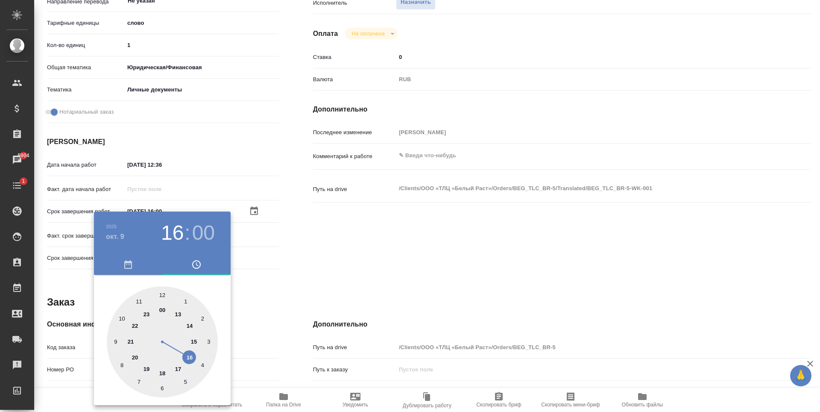
click at [190, 326] on div at bounding box center [162, 341] width 111 height 111
click at [159, 386] on div at bounding box center [162, 341] width 111 height 111
click at [160, 386] on div at bounding box center [162, 341] width 111 height 111
click at [285, 288] on div at bounding box center [410, 206] width 820 height 412
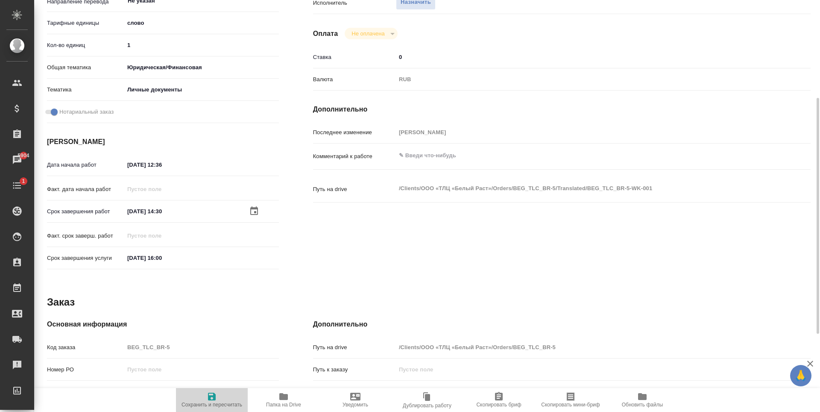
click at [210, 405] on span "Сохранить и пересчитать" at bounding box center [212, 405] width 61 height 6
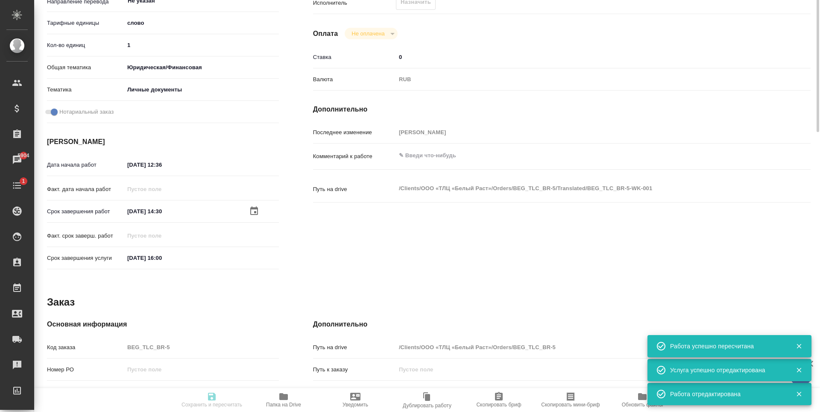
scroll to position [43, 0]
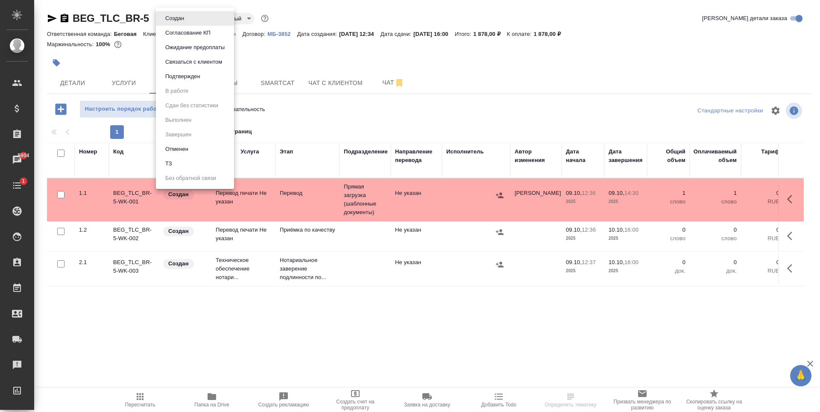
click at [176, 14] on body "🙏 .cls-1 fill:#fff; AWATERA [PERSON_NAME] Спецификации Заказы 5904 Чаты 1 Todo …" at bounding box center [410, 206] width 820 height 412
click at [198, 82] on li "Подтвержден" at bounding box center [195, 76] width 78 height 15
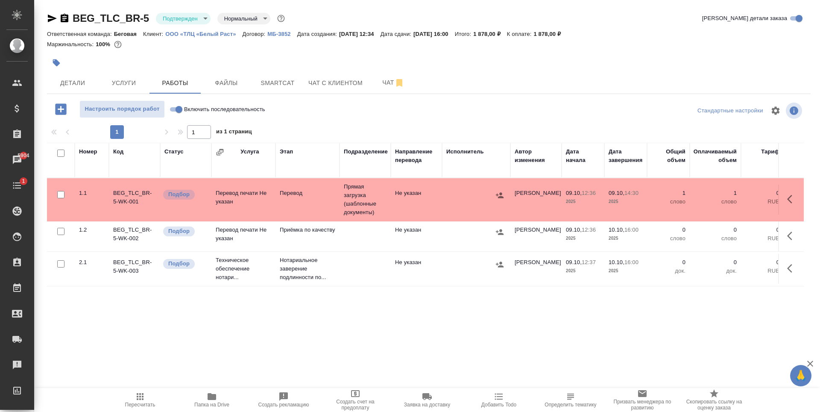
click at [442, 231] on td "Не указан" at bounding box center [416, 236] width 51 height 30
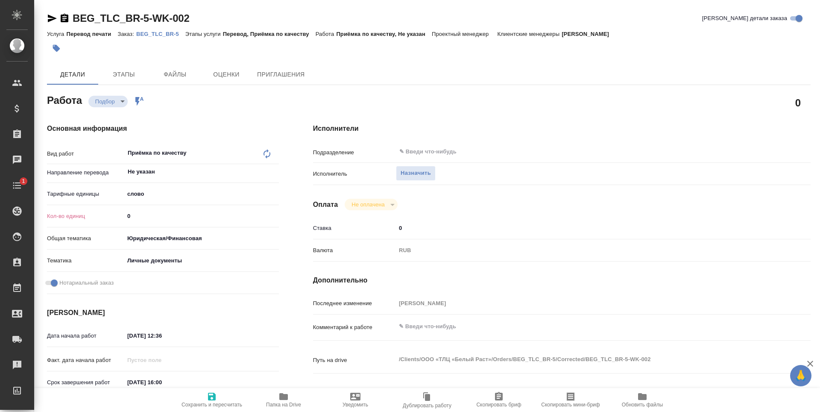
type textarea "x"
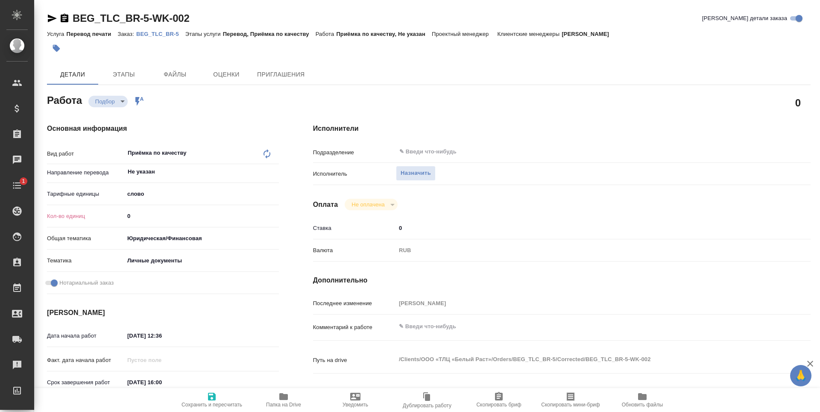
type textarea "x"
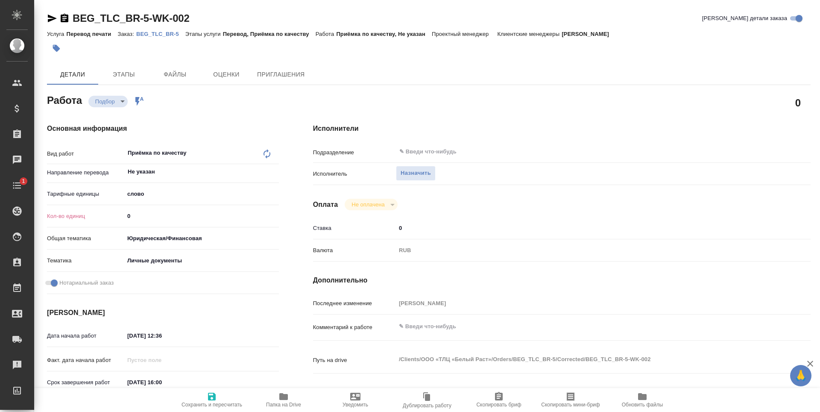
type textarea "x"
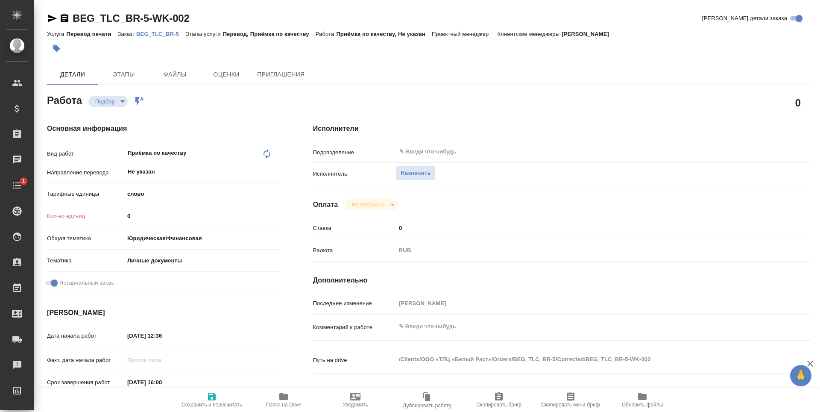
click at [194, 218] on input "0" at bounding box center [201, 216] width 155 height 12
type textarea "x"
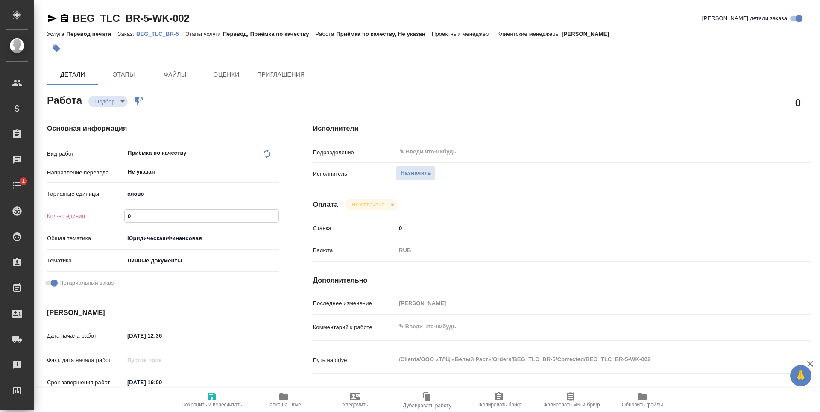
type textarea "x"
type input "1"
type textarea "x"
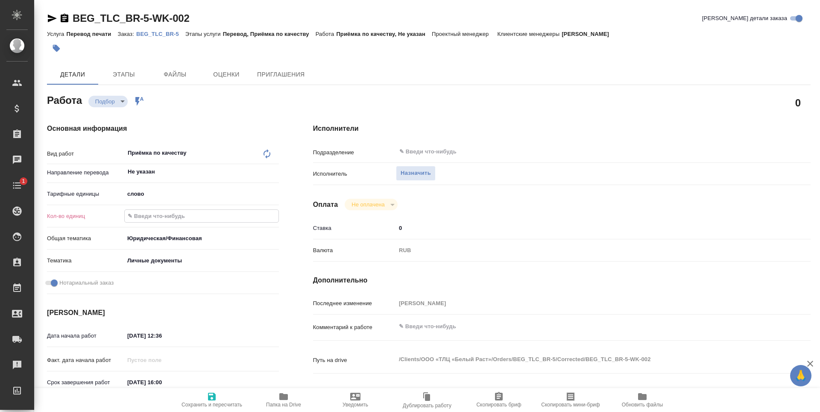
type textarea "x"
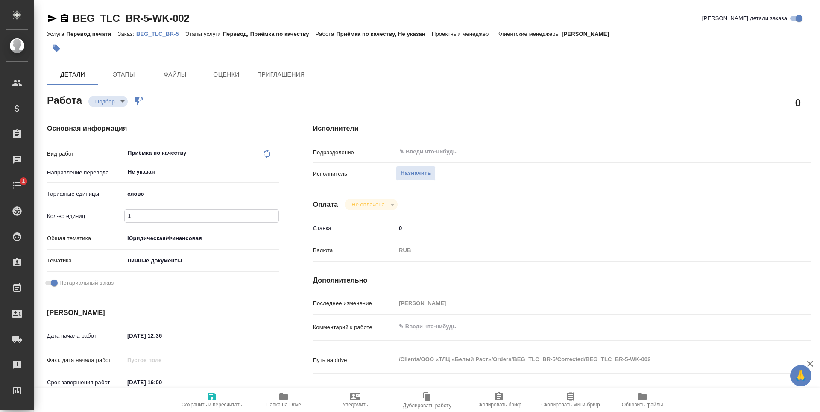
type textarea "x"
type input "1"
click at [201, 396] on span "Сохранить и пересчитать" at bounding box center [212, 399] width 62 height 16
type textarea "x"
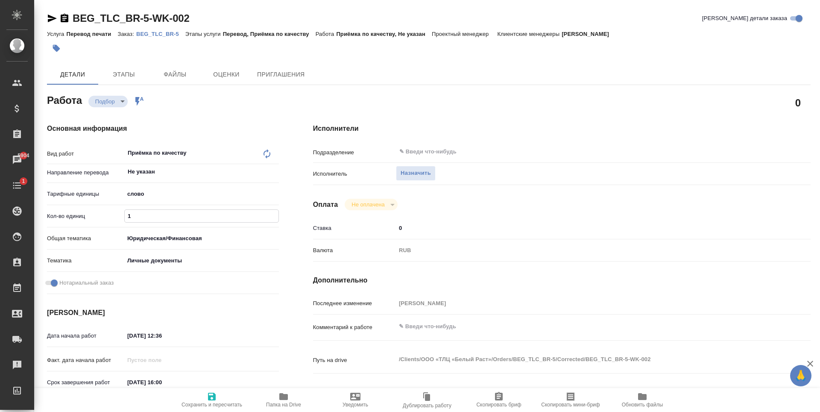
type textarea "x"
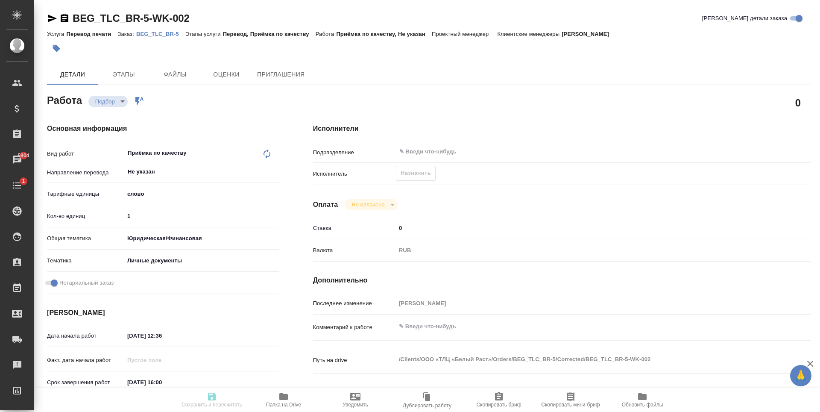
type textarea "x"
type input "recruiting"
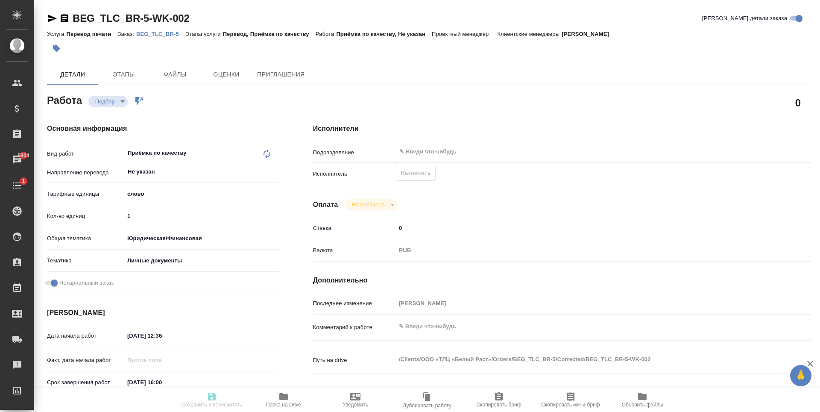
type textarea "Приёмка по качеству"
type textarea "x"
type input "Не указан"
type input "5a8b1489cc6b4906c91bfd90"
type input "1"
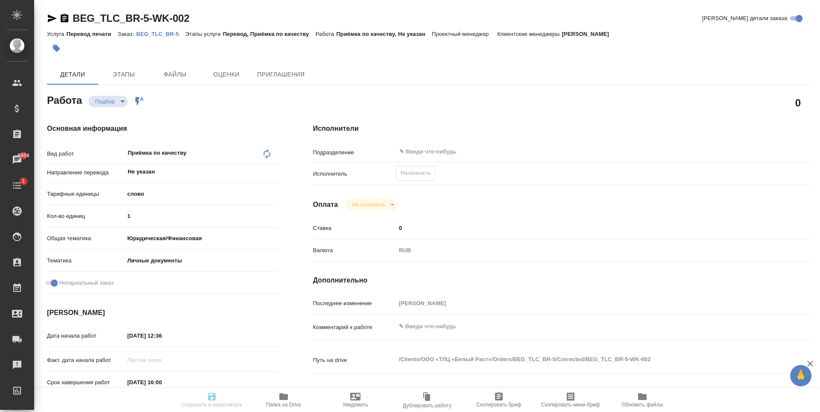
type input "yr-fn"
type input "5a8b8b956a9677013d343cfe"
checkbox input "true"
type input "09.10.2025 12:36"
type input "10.10.2025 16:00"
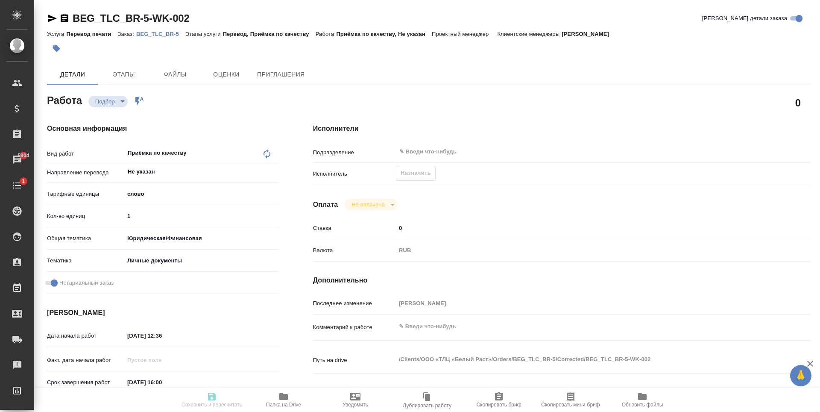
type input "10.10.2025 16:00"
type input "notPayed"
type input "0"
type input "RUB"
type input "[PERSON_NAME]"
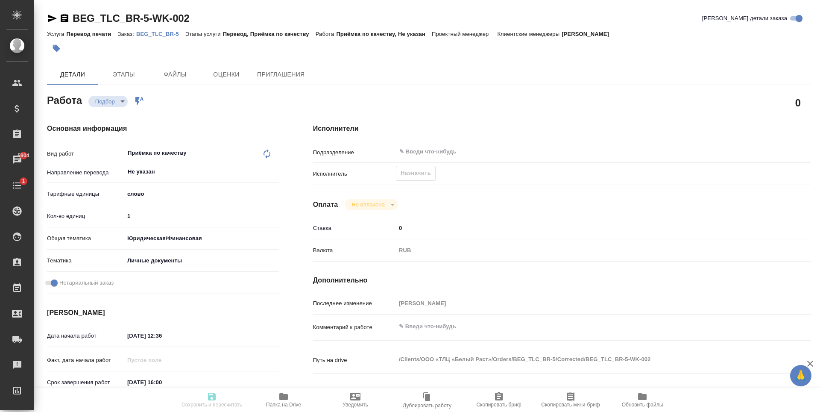
type textarea "x"
type textarea "/Clients/ООО «ТЛЦ «Белый Раст»/Orders/BEG_TLC_BR-5/Corrected/BEG_TLC_BR-5-WK-002"
type textarea "x"
type input "BEG_TLC_BR-5"
type input "Перевод печати"
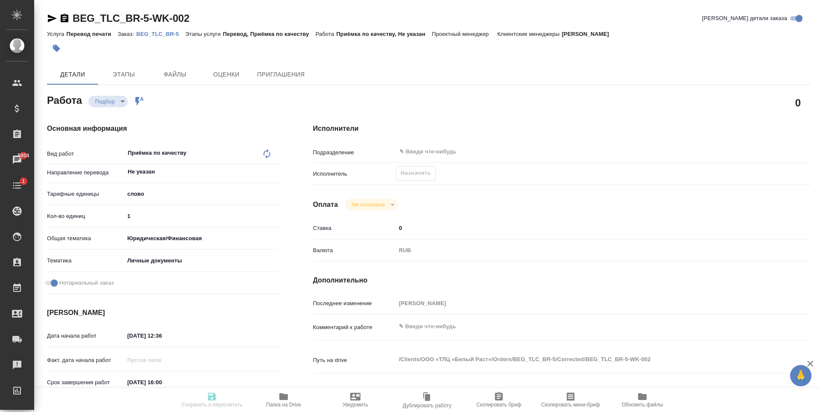
type input "Перевод, Приёмка по качеству"
type input "[PERSON_NAME]"
type input "/Clients/ООО «ТЛЦ «Белый Раст»/Orders/BEG_TLC_BR-5"
type textarea "x"
type textarea "В папке reference уже есть перевод всего (все равно лучше перепроверить) + нужн…"
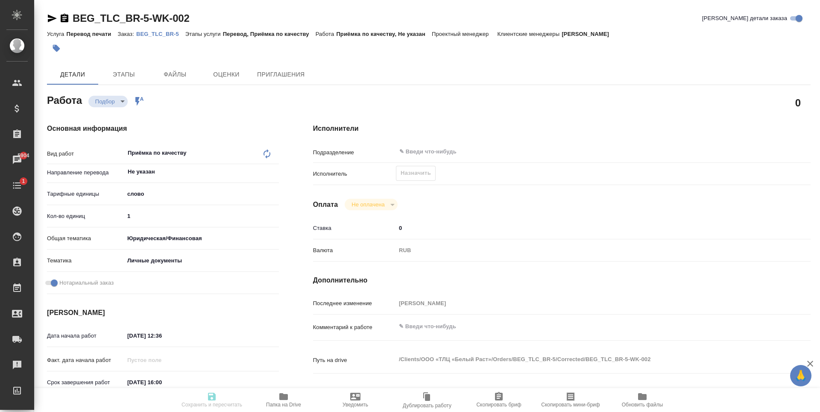
type textarea "x"
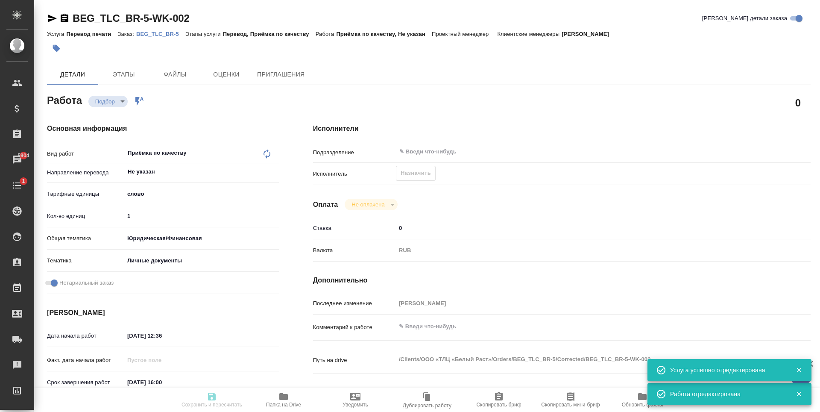
type textarea "x"
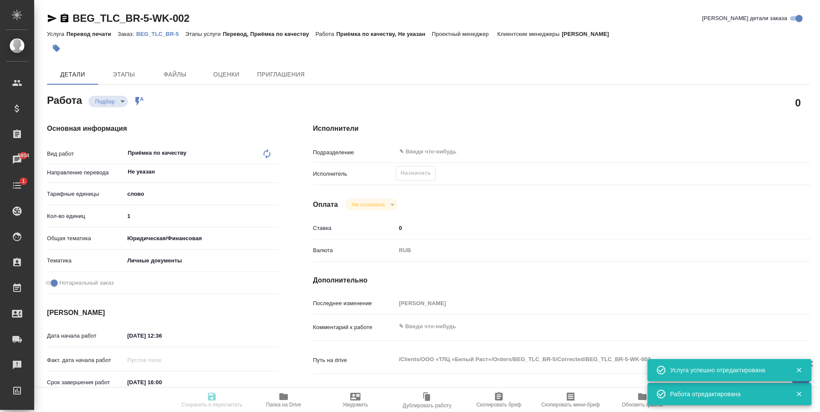
type textarea "x"
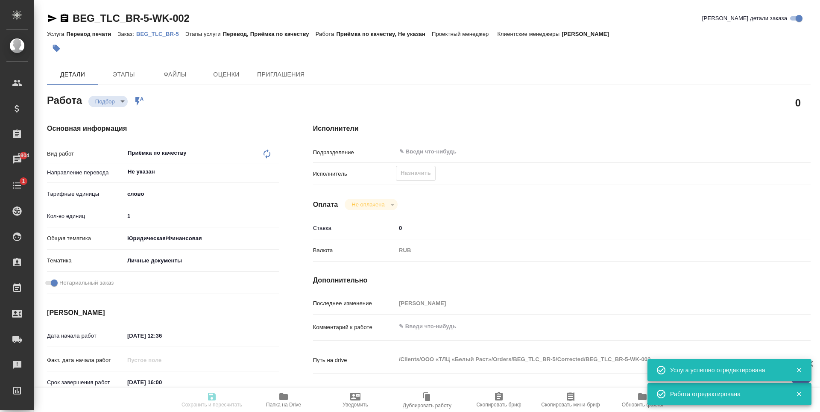
type textarea "x"
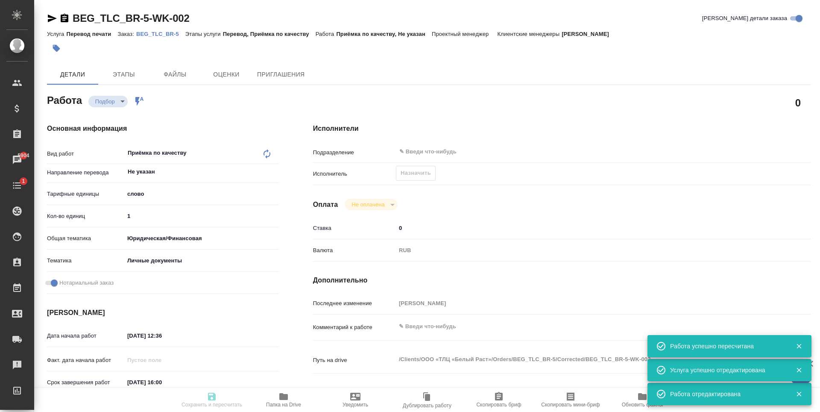
type input "recruiting"
type textarea "Приёмка по качеству"
type textarea "x"
type input "Не указан"
type input "5a8b1489cc6b4906c91bfd90"
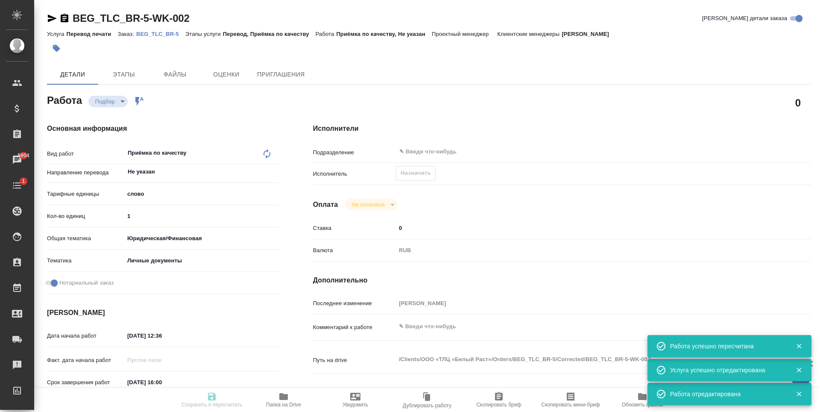
type input "1"
type input "yr-fn"
type input "5a8b8b956a9677013d343cfe"
checkbox input "true"
type input "09.10.2025 12:36"
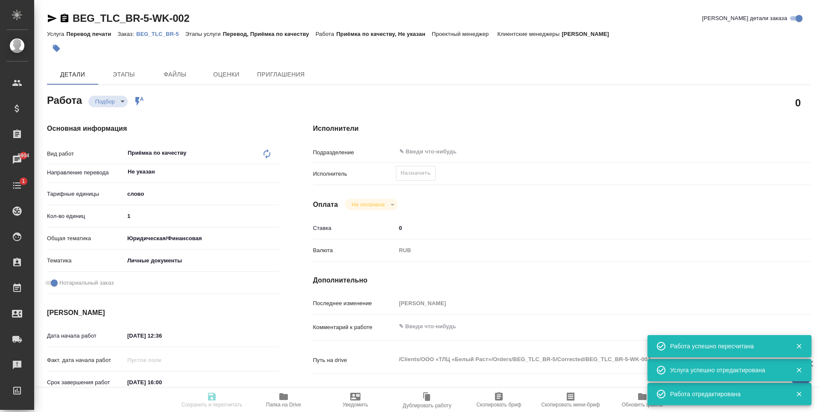
type input "10.10.2025 16:00"
type input "notPayed"
type input "0"
type input "RUB"
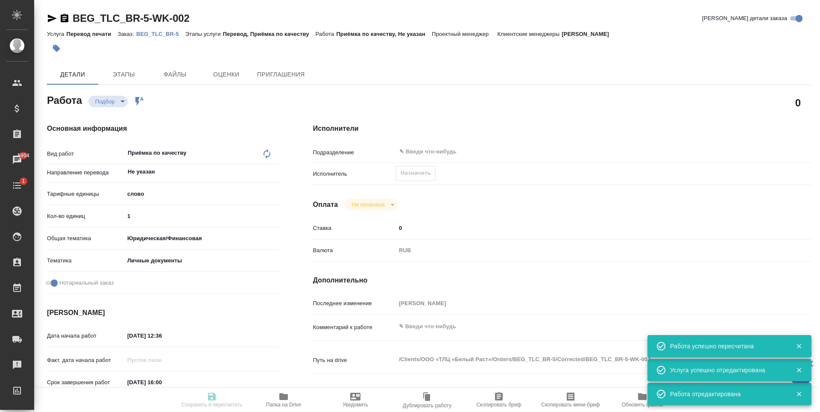
type input "[PERSON_NAME]"
type textarea "x"
type textarea "/Clients/ООО «ТЛЦ «Белый Раст»/Orders/BEG_TLC_BR-5/Corrected/BEG_TLC_BR-5-WK-002"
type textarea "x"
type input "BEG_TLC_BR-5"
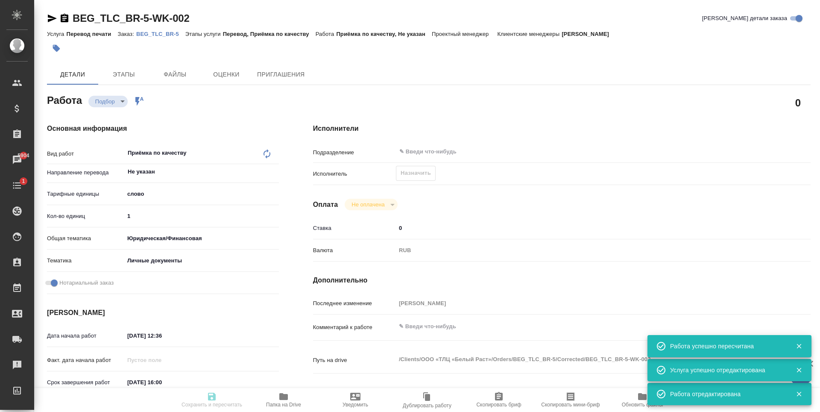
type input "Перевод печати"
type input "Перевод, Приёмка по качеству"
type input "[PERSON_NAME]"
type input "/Clients/ООО «ТЛЦ «Белый Раст»/Orders/BEG_TLC_BR-5"
type textarea "x"
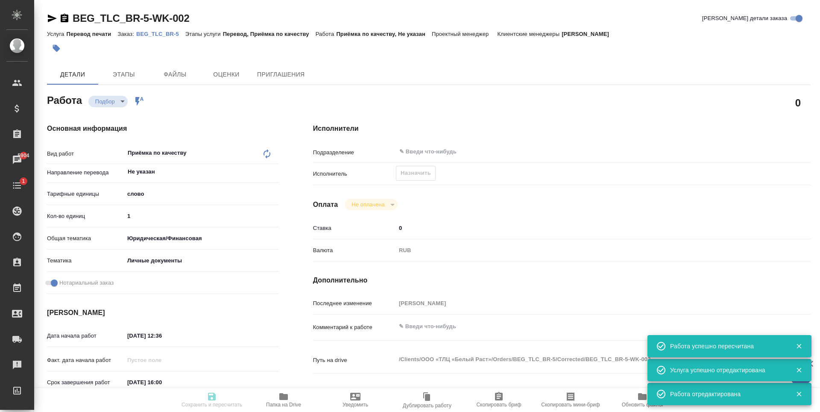
type textarea "В папке reference уже есть перевод всего (все равно лучше перепроверить) + нужн…"
type textarea "x"
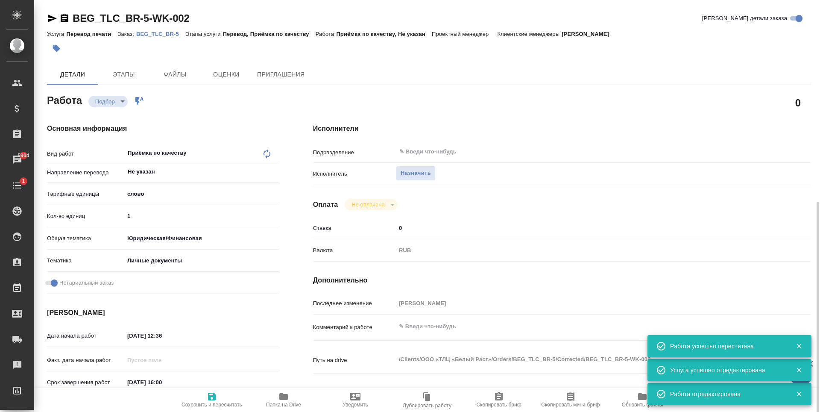
type textarea "x"
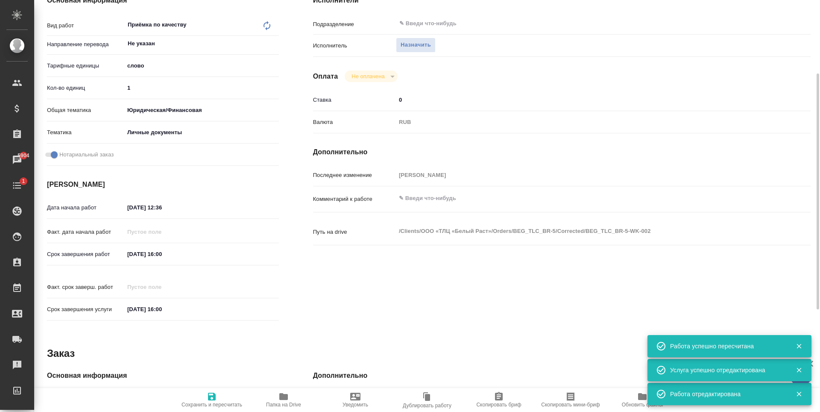
type textarea "x"
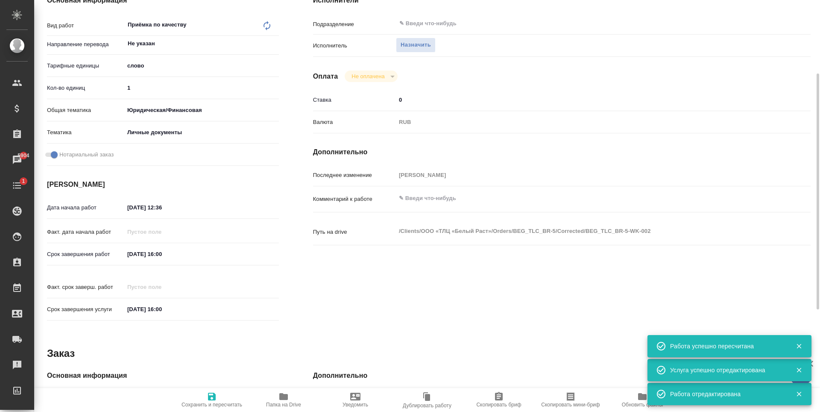
type textarea "x"
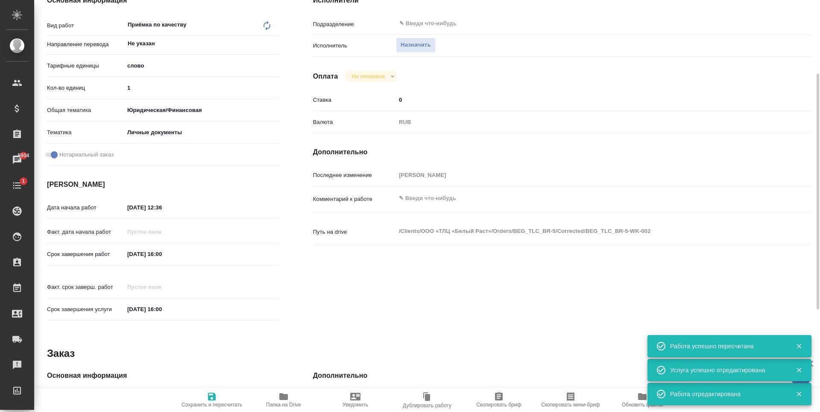
click at [195, 257] on input "10.10.2025 16:00" at bounding box center [161, 254] width 75 height 12
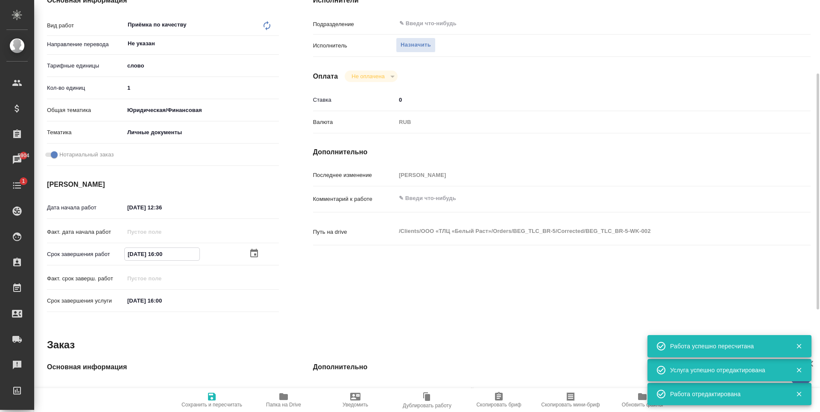
type textarea "x"
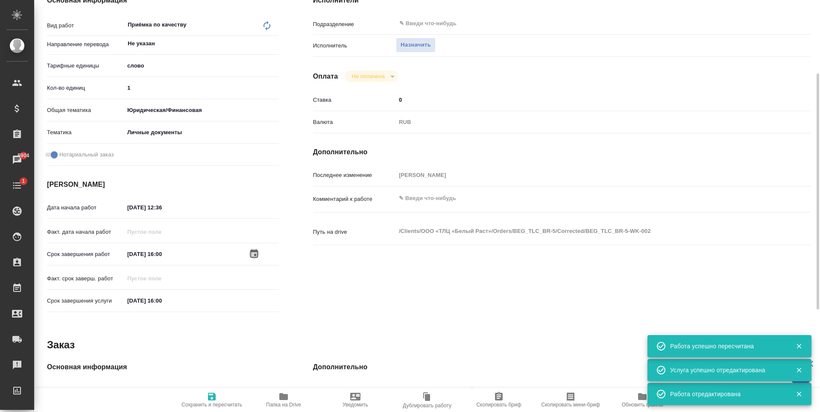
click at [251, 252] on icon "button" at bounding box center [254, 254] width 10 height 10
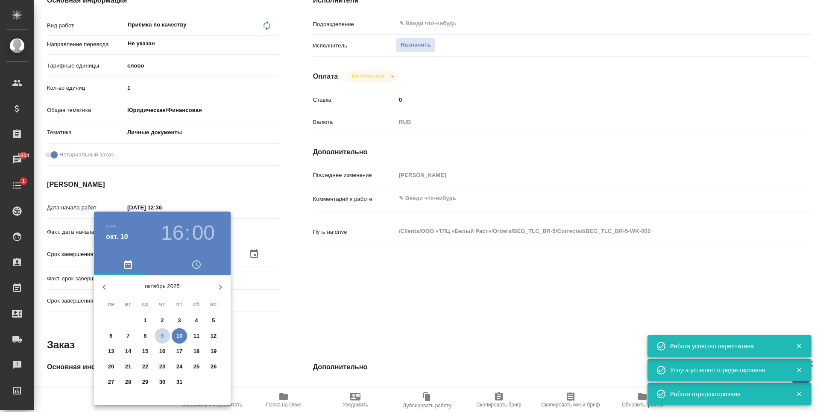
click at [165, 332] on span "9" at bounding box center [162, 336] width 15 height 9
type textarea "x"
type input "09.10.2025 16:00"
type textarea "x"
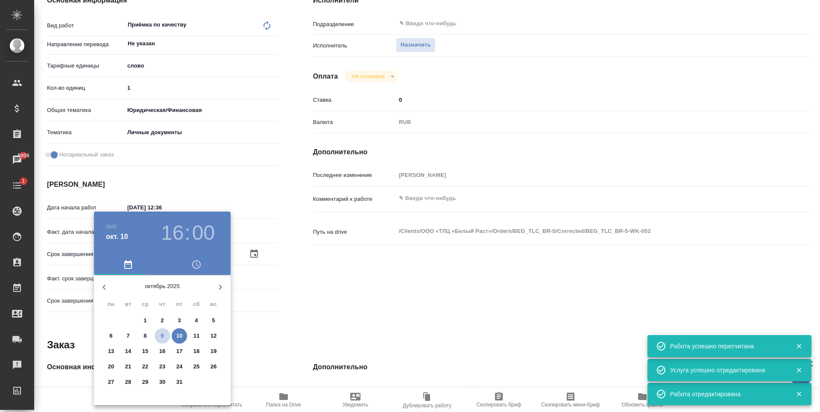
type textarea "x"
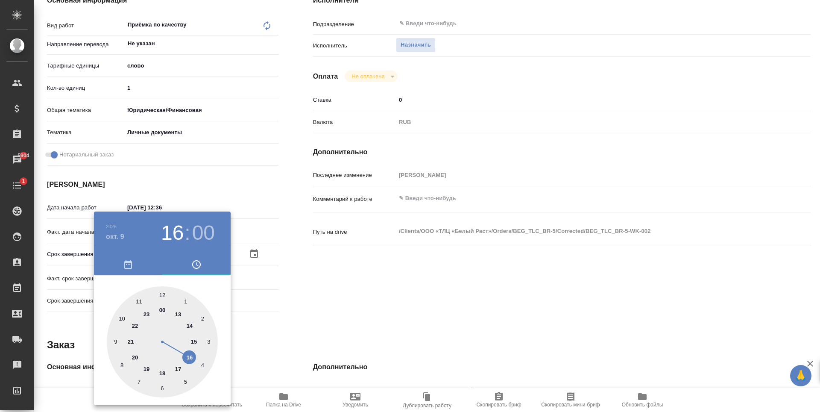
click at [196, 341] on div at bounding box center [162, 341] width 111 height 111
type textarea "x"
type input "09.10.2025 15:00"
type textarea "x"
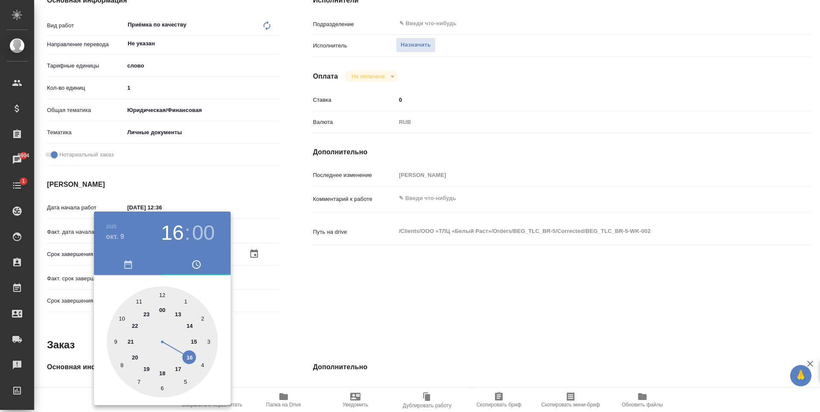
type textarea "x"
click at [162, 388] on div at bounding box center [162, 341] width 111 height 111
type textarea "x"
type input "09.10.2025 15:30"
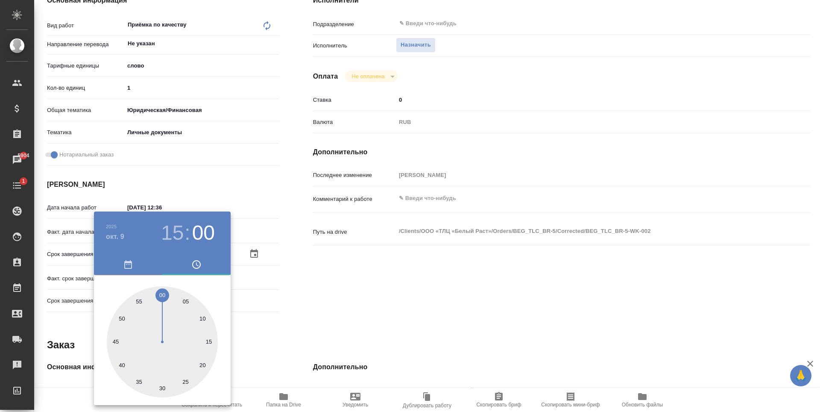
type textarea "x"
click at [330, 315] on div at bounding box center [410, 206] width 820 height 412
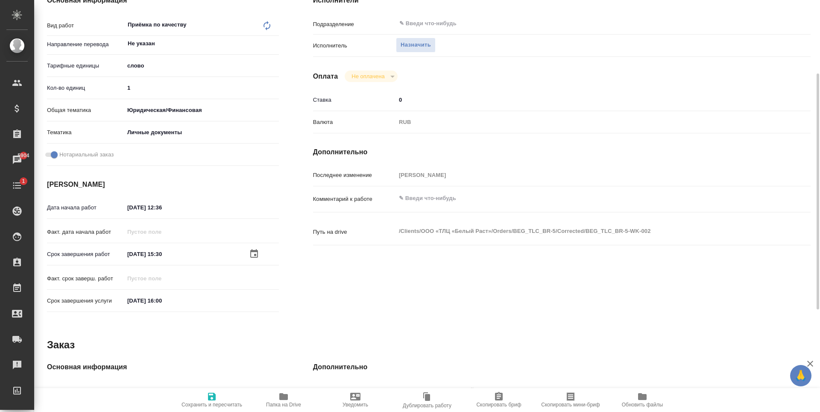
click at [216, 390] on button "Сохранить и пересчитать" at bounding box center [212, 400] width 72 height 24
type textarea "x"
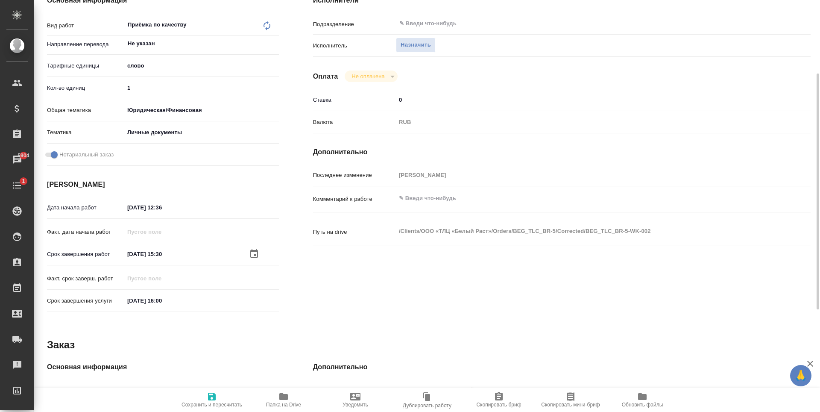
type textarea "x"
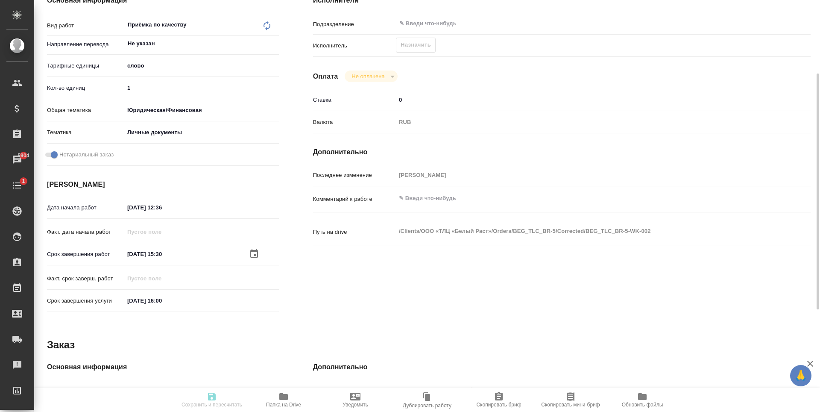
type textarea "x"
type input "recruiting"
type textarea "Приёмка по качеству"
type textarea "x"
type input "Не указан"
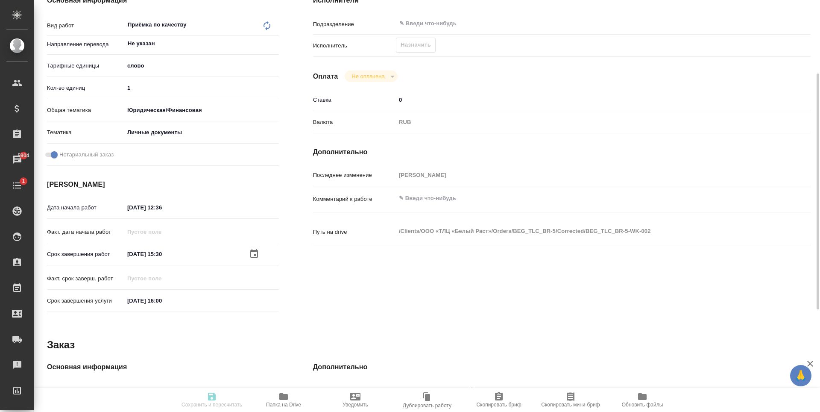
type input "5a8b1489cc6b4906c91bfd90"
type input "1"
type input "yr-fn"
type input "5a8b8b956a9677013d343cfe"
checkbox input "true"
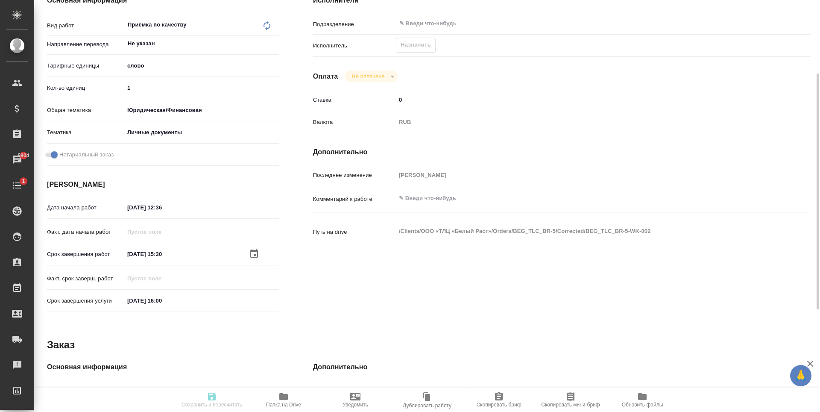
type input "09.10.2025 12:36"
type input "09.10.2025 15:30"
type input "10.10.2025 16:00"
type input "notPayed"
type input "0"
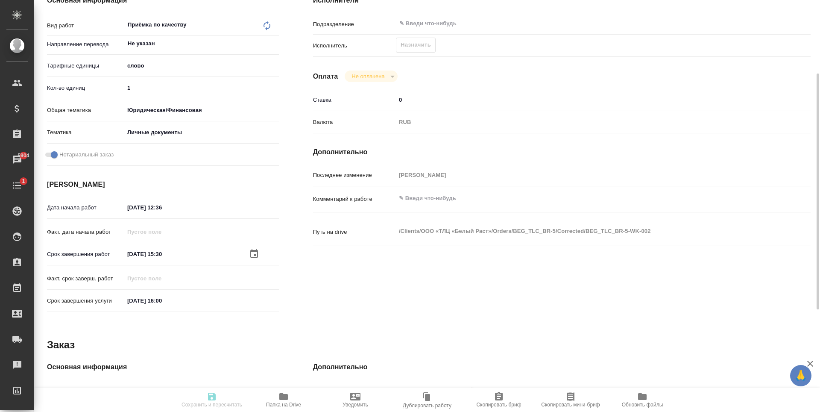
type input "RUB"
type input "[PERSON_NAME]"
type textarea "x"
type textarea "/Clients/ООО «ТЛЦ «Белый Раст»/Orders/BEG_TLC_BR-5/Corrected/BEG_TLC_BR-5-WK-002"
type textarea "x"
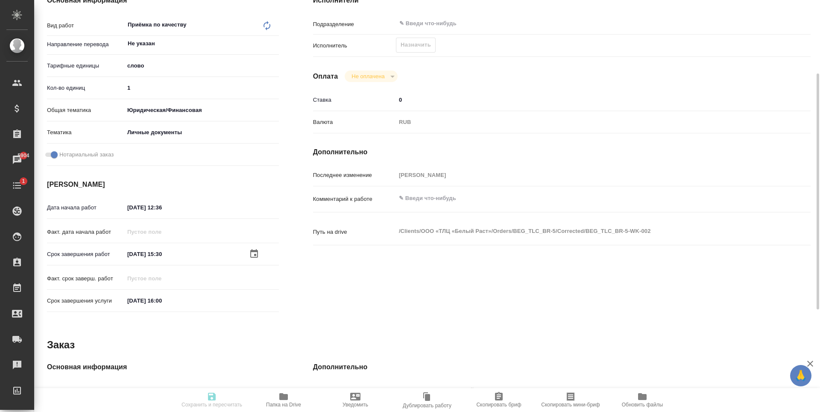
type input "BEG_TLC_BR-5"
type input "Перевод печати"
type input "Перевод, Приёмка по качеству"
type input "[PERSON_NAME]"
type input "/Clients/ООО «ТЛЦ «Белый Раст»/Orders/BEG_TLC_BR-5"
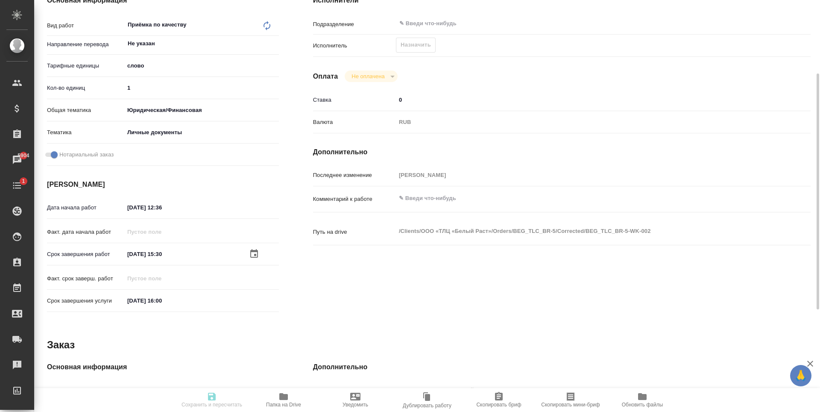
type textarea "x"
type textarea "В папке reference уже есть перевод всего (все равно лучше перепроверить) + нужн…"
type textarea "x"
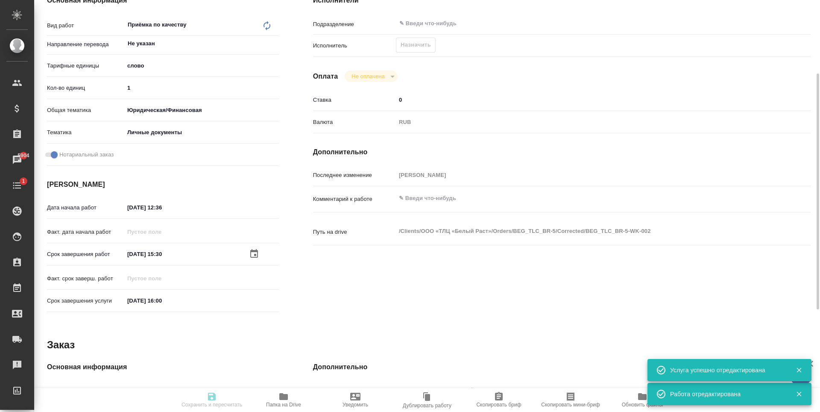
type textarea "x"
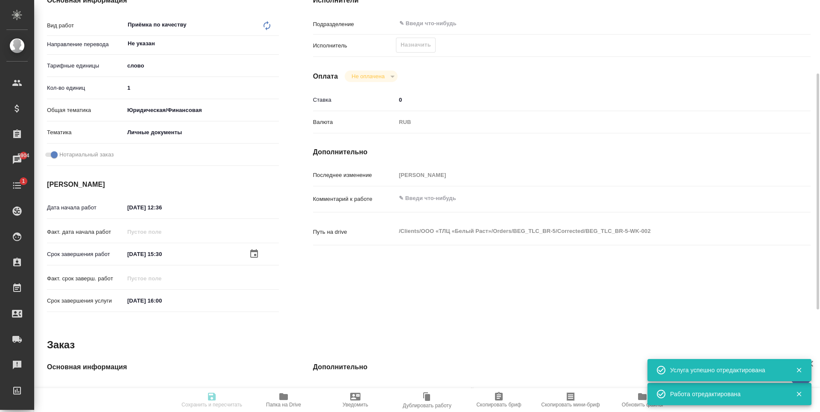
type textarea "x"
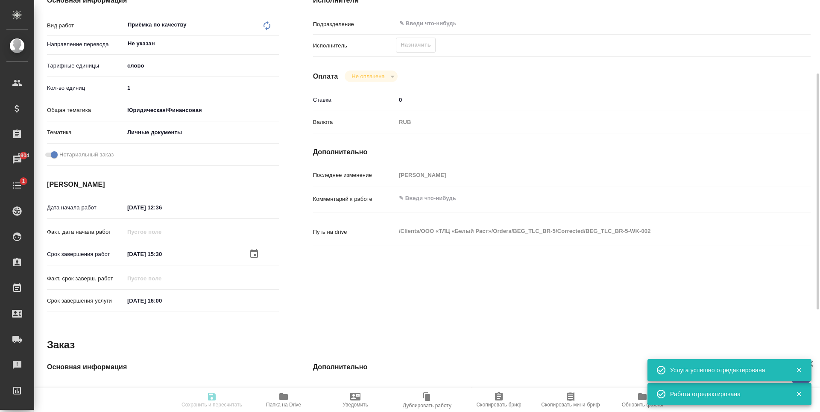
type textarea "x"
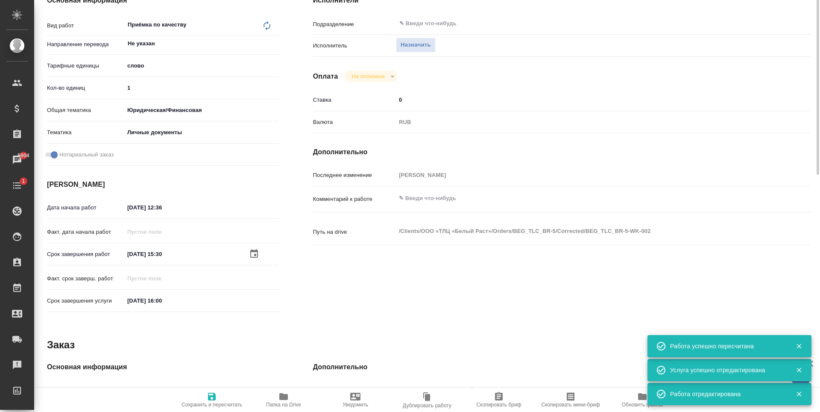
scroll to position [43, 0]
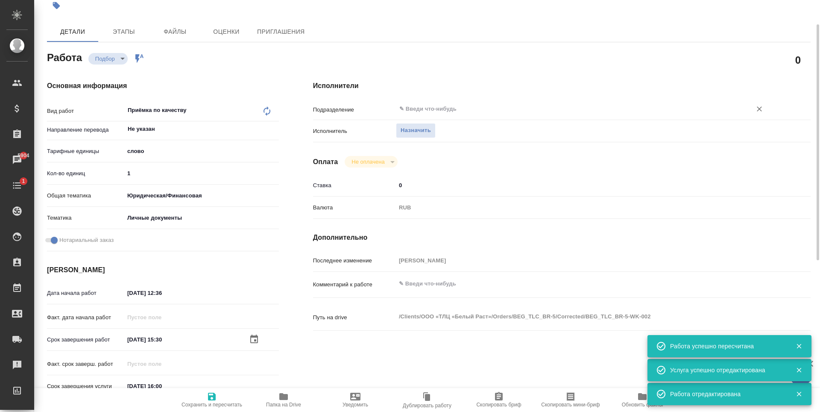
click at [427, 112] on input "text" at bounding box center [569, 109] width 340 height 10
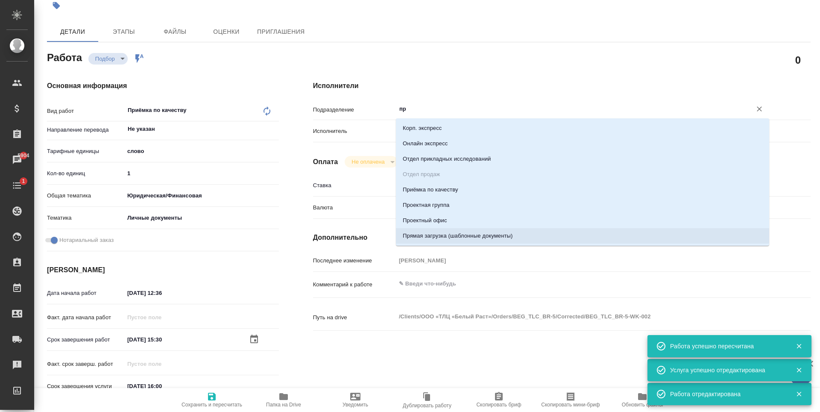
click at [464, 238] on li "Прямая загрузка (шаблонные документы)" at bounding box center [582, 235] width 373 height 15
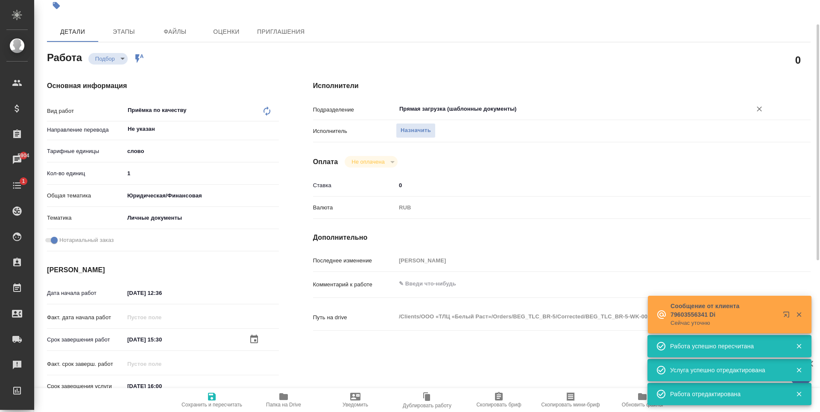
click at [206, 398] on span "Сохранить и пересчитать" at bounding box center [212, 399] width 62 height 16
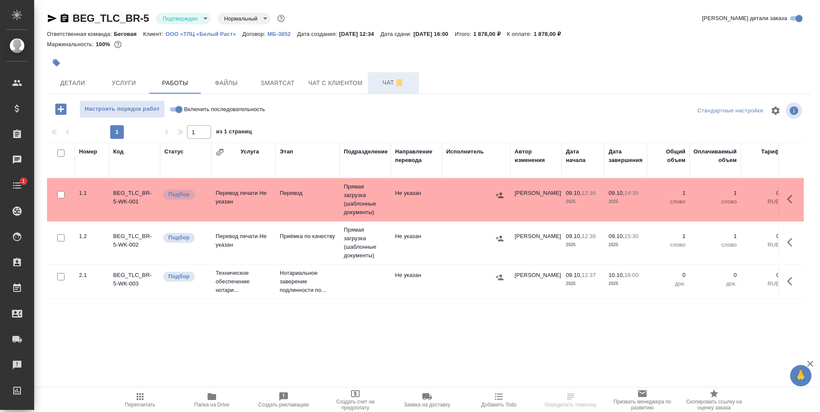
click at [376, 79] on span "Чат" at bounding box center [393, 82] width 41 height 11
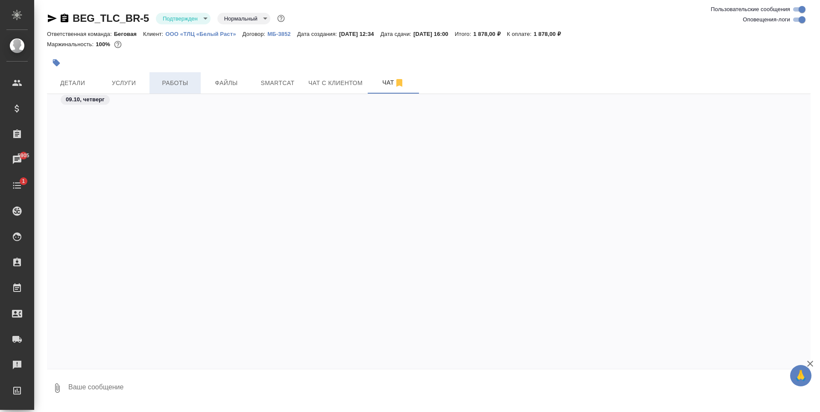
scroll to position [301, 0]
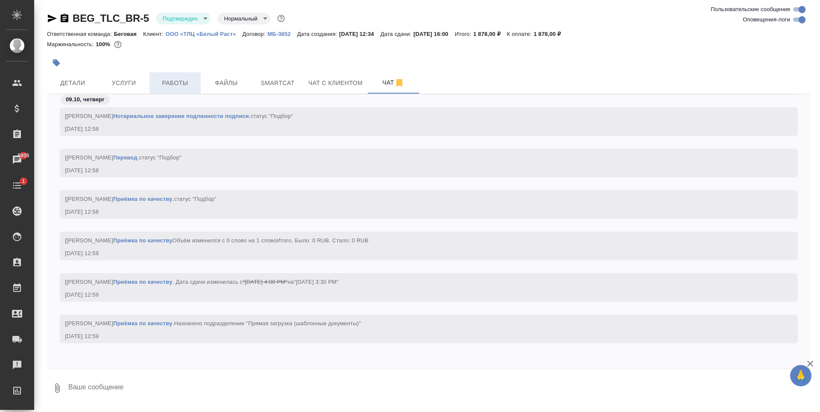
click at [185, 87] on span "Работы" at bounding box center [175, 83] width 41 height 11
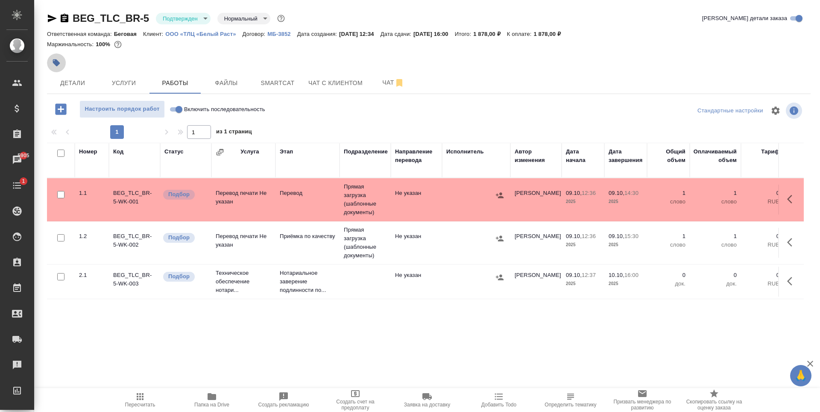
click at [59, 67] on icon "button" at bounding box center [56, 63] width 9 height 9
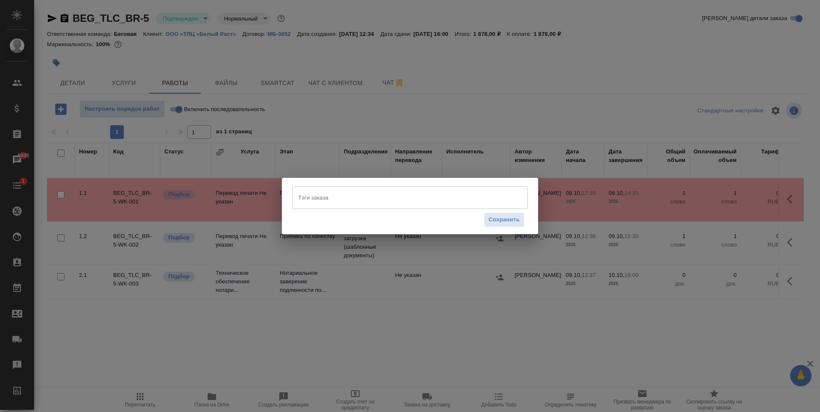
click at [352, 194] on input "Тэги заказа" at bounding box center [402, 197] width 212 height 15
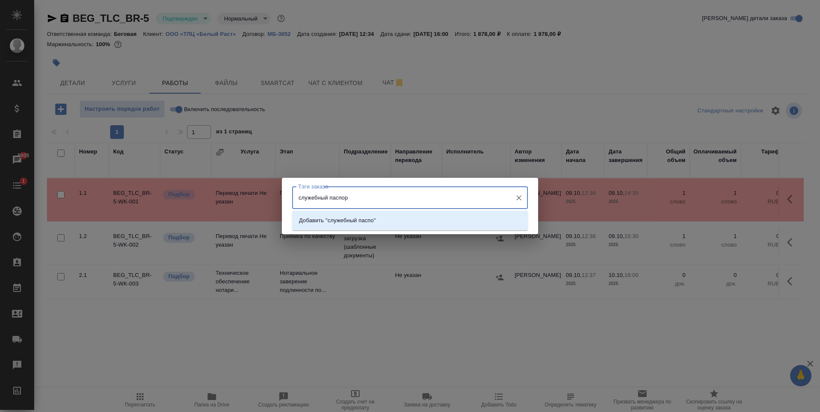
type input "служебный паспорт"
click at [373, 218] on p "Добавить "служебный паспорт"" at bounding box center [340, 220] width 82 height 9
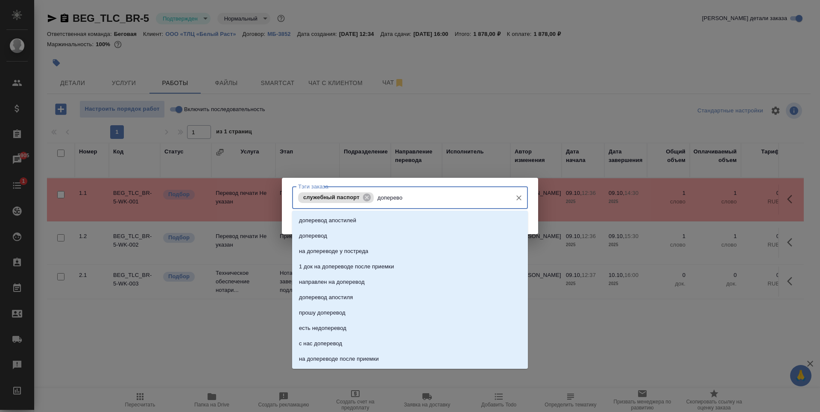
type input "доперевод"
click at [362, 232] on li "доперевод" at bounding box center [410, 235] width 236 height 15
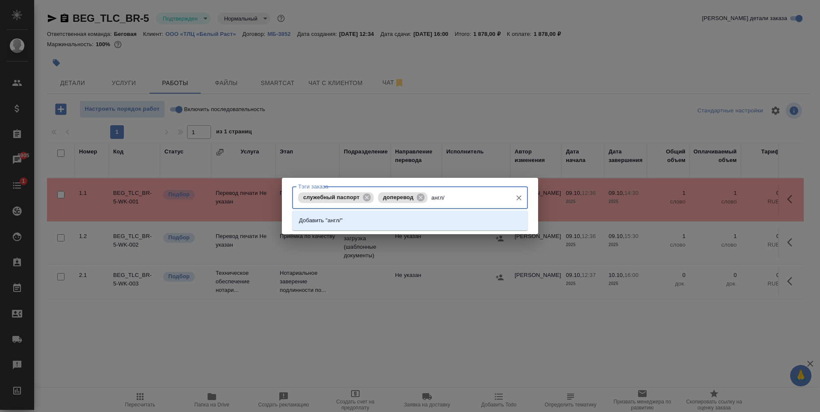
type input "англ/"
type input "англ/кит - рус"
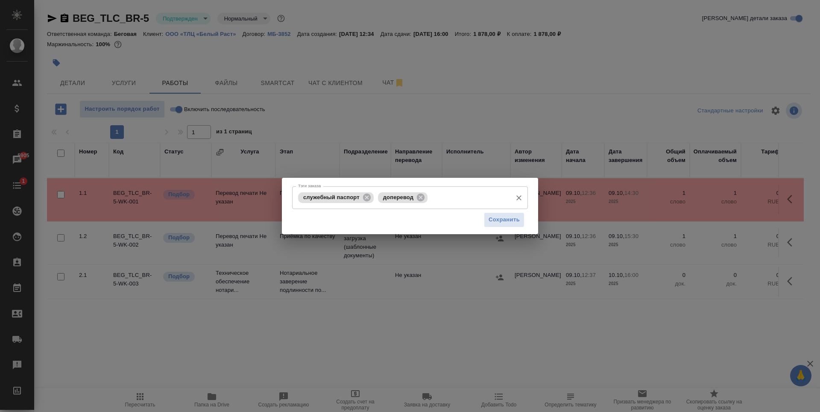
click at [465, 197] on input "Тэги заказа" at bounding box center [469, 197] width 78 height 15
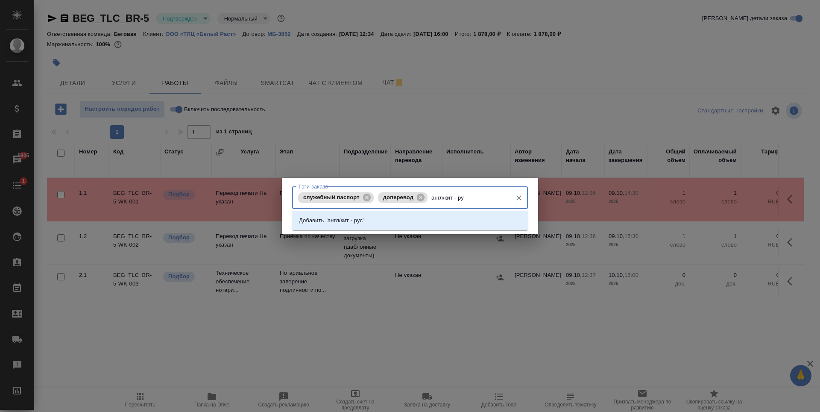
type input "англ/кит - рус"
click at [413, 217] on li "Добавить "англ/кит - рус"" at bounding box center [410, 220] width 236 height 15
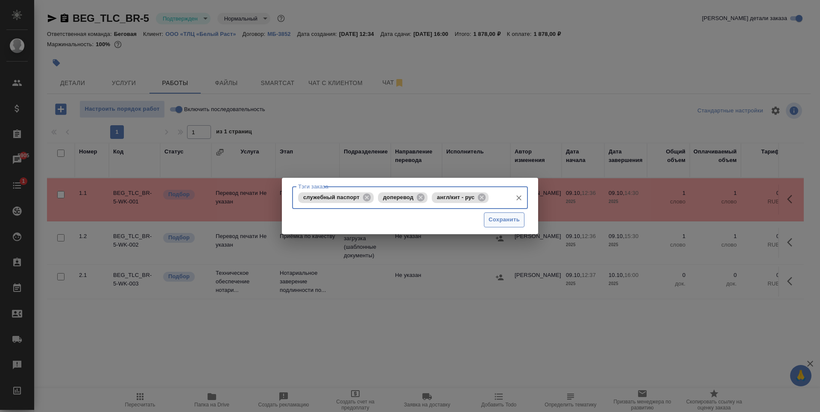
click at [503, 218] on span "Сохранить" at bounding box center [504, 220] width 31 height 10
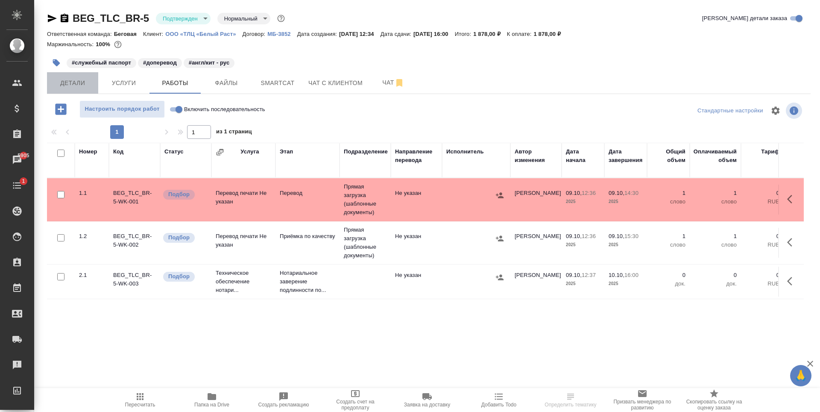
click at [61, 79] on span "Детали" at bounding box center [72, 83] width 41 height 11
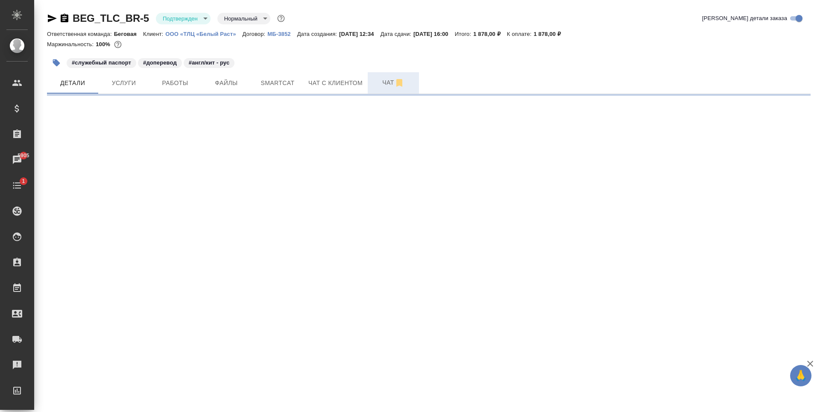
select select "RU"
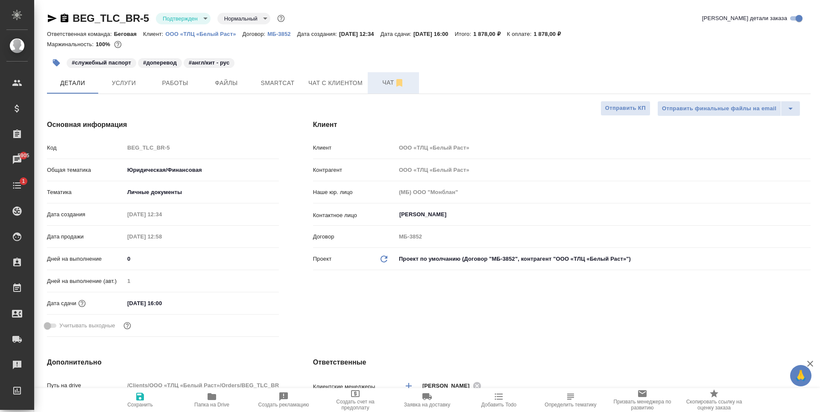
type textarea "x"
click at [397, 88] on icon "button" at bounding box center [399, 83] width 10 height 10
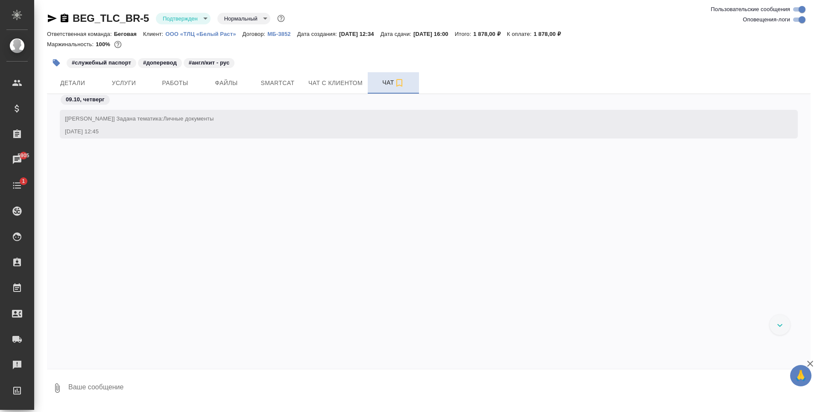
scroll to position [301, 0]
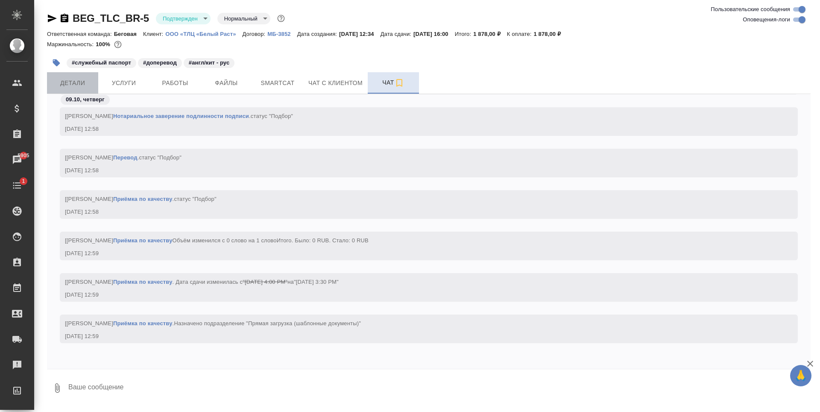
click at [91, 88] on span "Детали" at bounding box center [72, 83] width 41 height 11
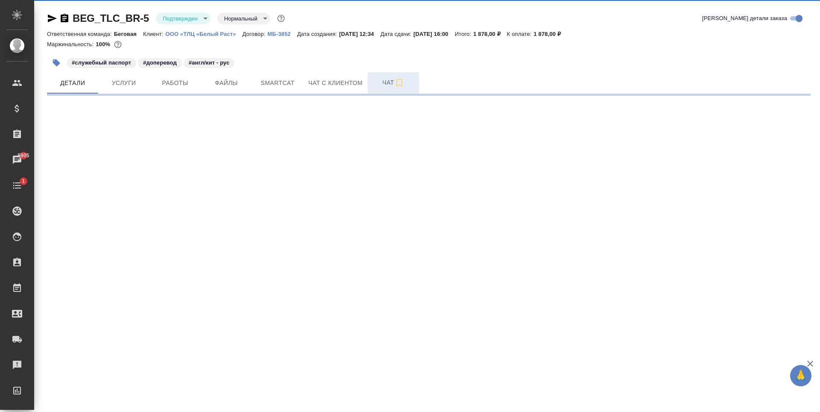
select select "RU"
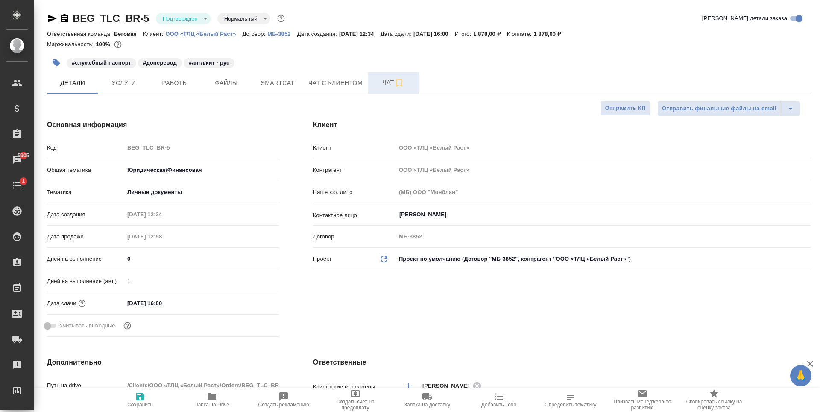
type textarea "x"
click at [132, 92] on button "Услуги" at bounding box center [123, 82] width 51 height 21
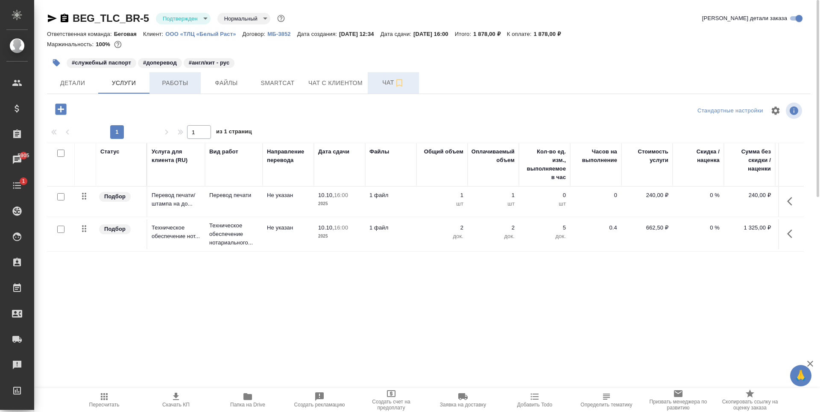
click at [177, 91] on button "Работы" at bounding box center [175, 82] width 51 height 21
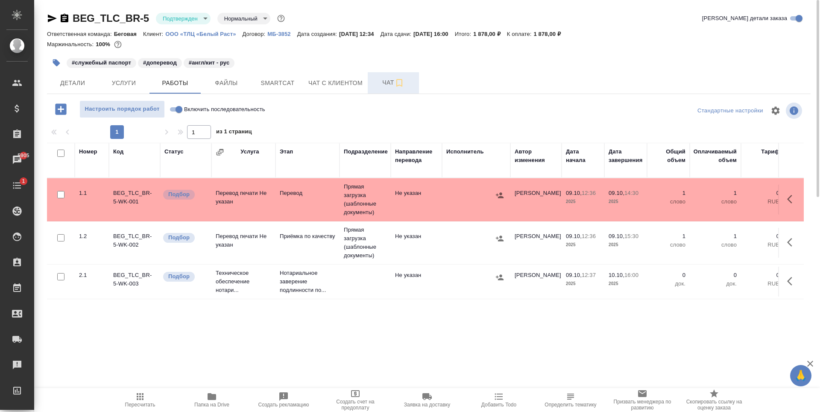
click at [448, 285] on td at bounding box center [476, 282] width 68 height 30
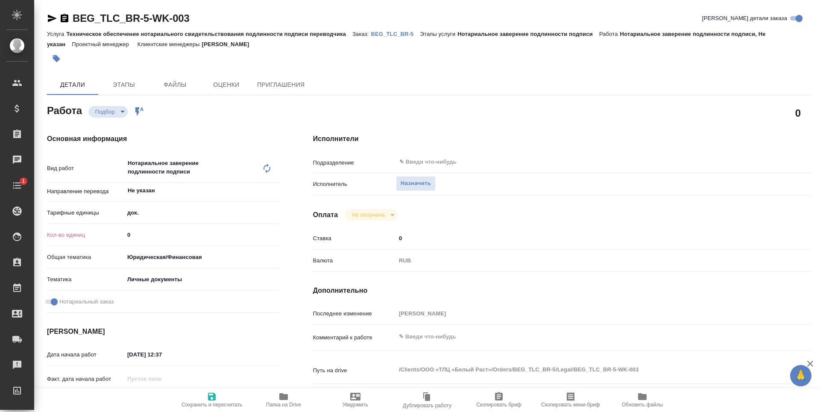
click at [190, 231] on input "0" at bounding box center [201, 235] width 155 height 12
type textarea "x"
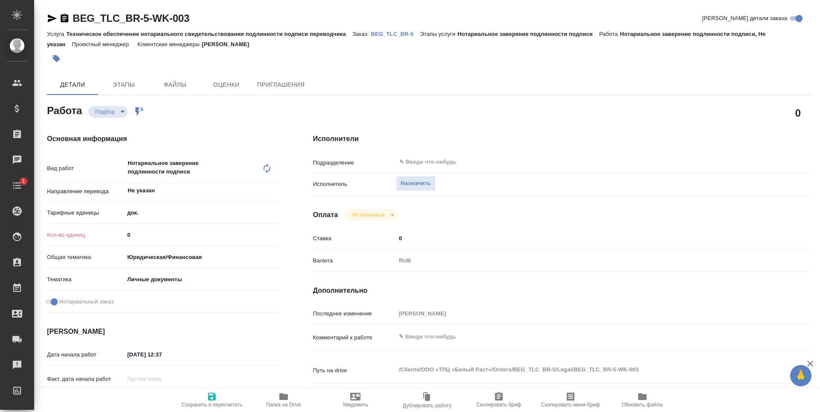
type textarea "x"
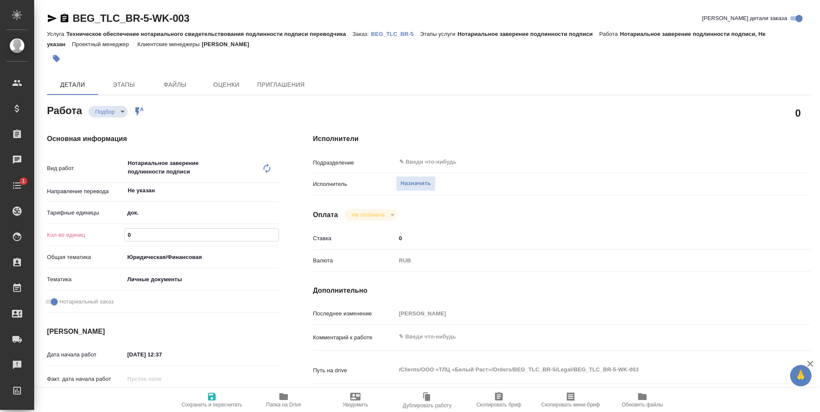
type textarea "x"
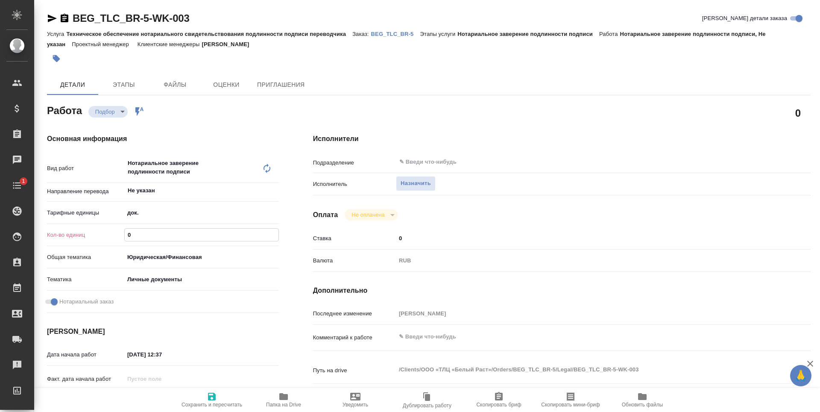
type textarea "x"
type input "02"
type textarea "x"
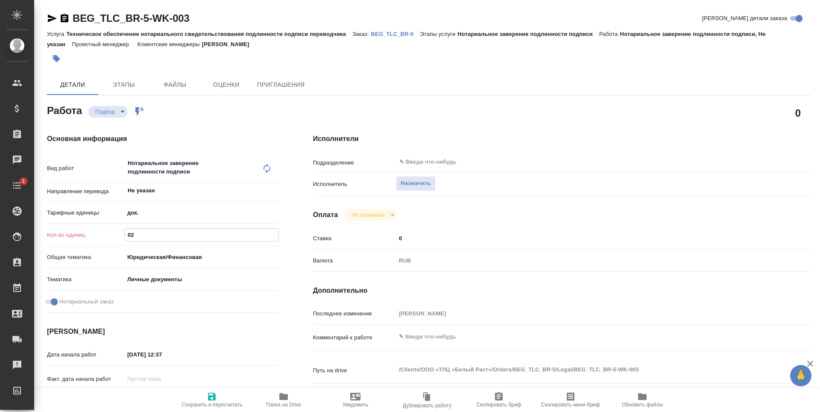
type textarea "x"
type input "0"
type textarea "x"
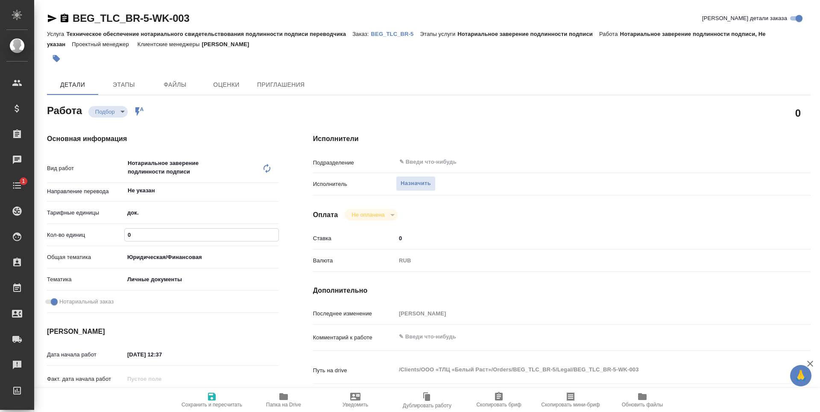
type textarea "x"
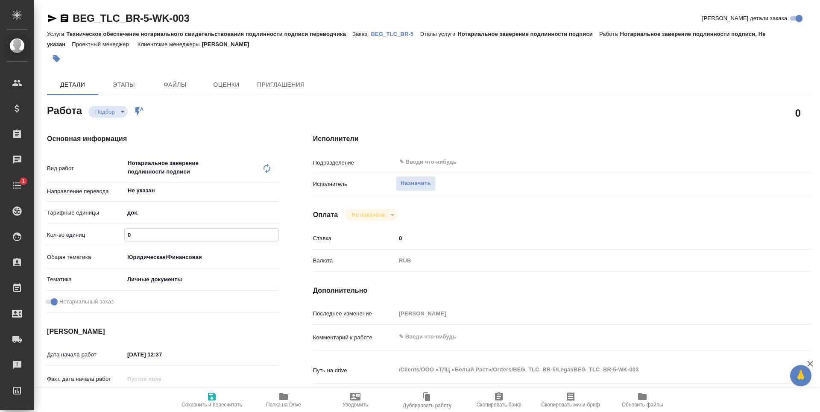
type textarea "x"
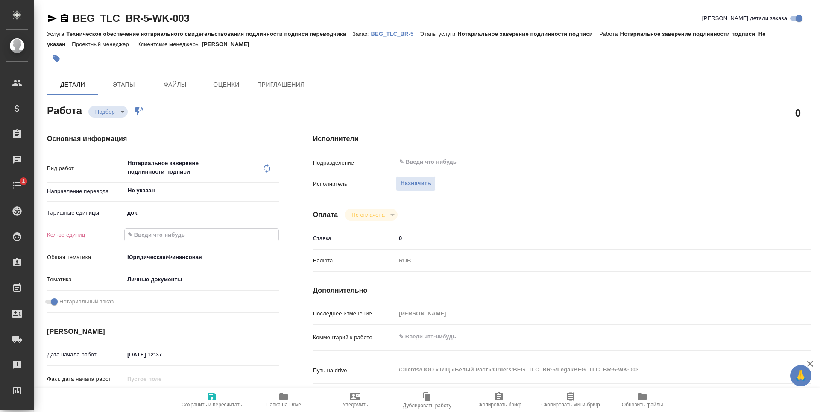
type textarea "x"
type input "2"
type textarea "x"
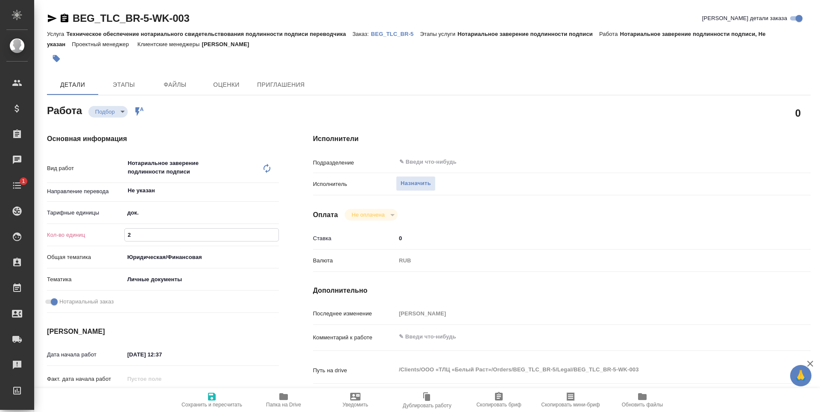
type textarea "x"
type input "2"
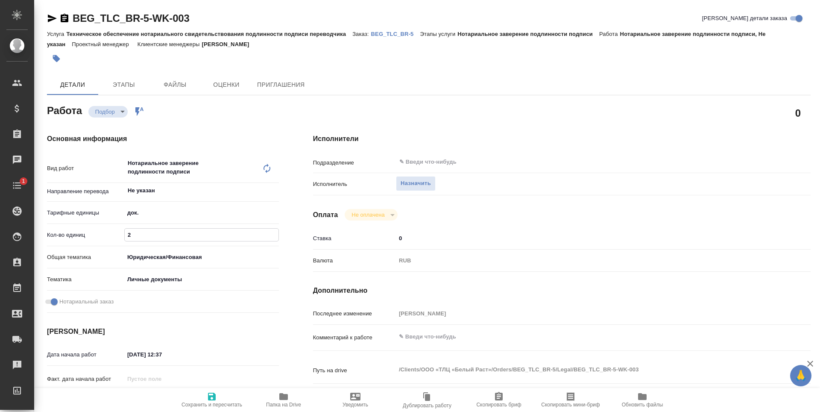
click at [230, 397] on span "Сохранить и пересчитать" at bounding box center [212, 399] width 62 height 16
type textarea "x"
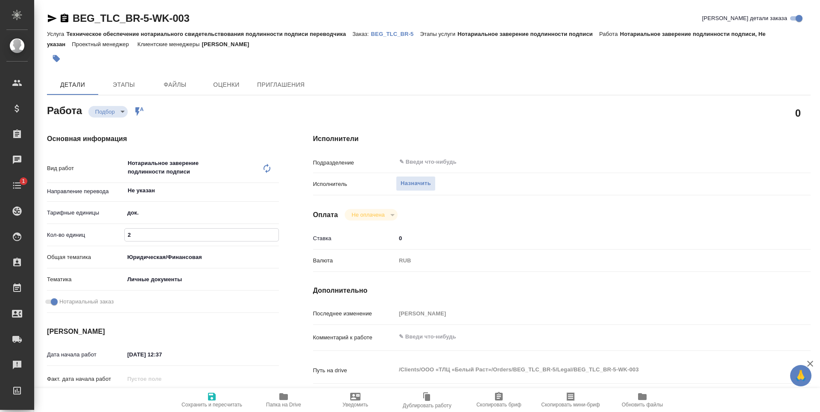
type textarea "x"
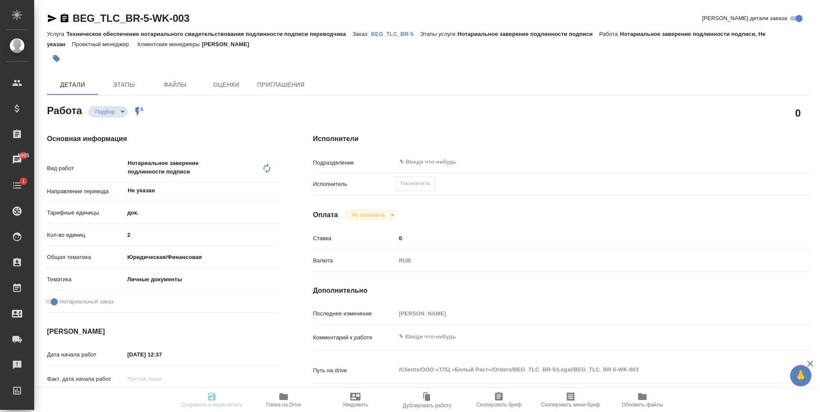
type textarea "x"
type input "recruiting"
type textarea "Нотариальное заверение подлинности подписи"
type textarea "x"
type input "Не указан"
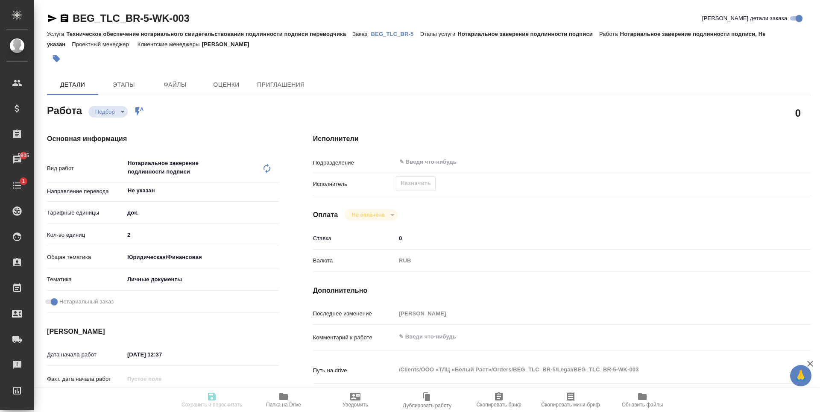
type input "5a8b1489cc6b4906c91bfd8b"
type input "2"
type input "yr-fn"
type input "5a8b8b956a9677013d343cfe"
checkbox input "true"
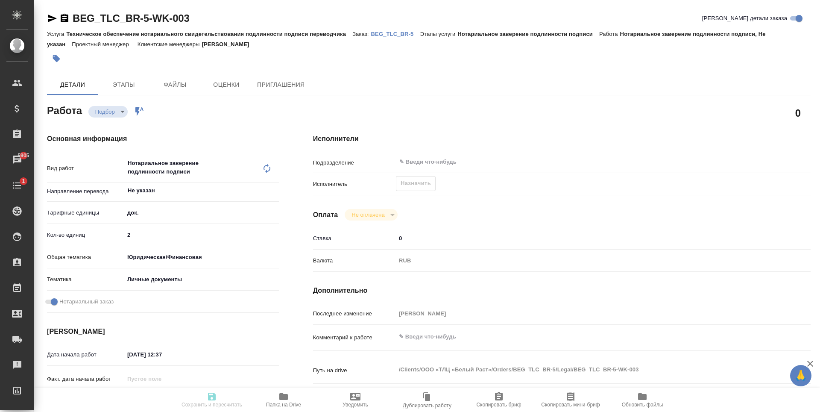
type input "09.10.2025 12:37"
type input "10.10.2025 16:00"
type input "notPayed"
type input "0"
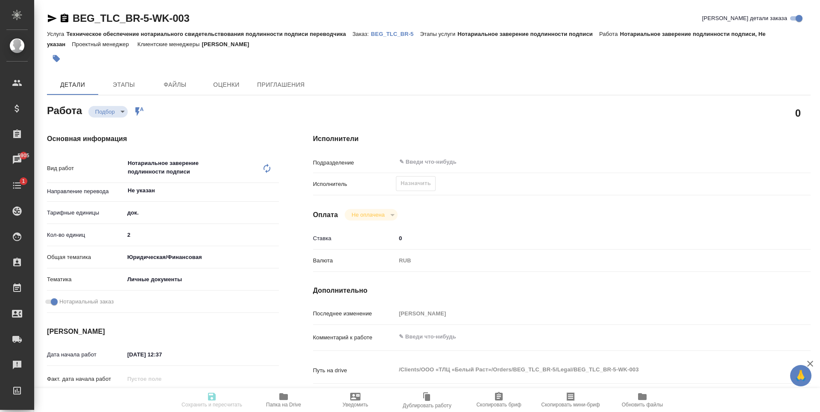
type input "RUB"
type input "[PERSON_NAME]"
type textarea "x"
type textarea "/Clients/ООО «ТЛЦ «Белый Раст»/Orders/BEG_TLC_BR-5/Legal/BEG_TLC_BR-5-WK-003"
type textarea "x"
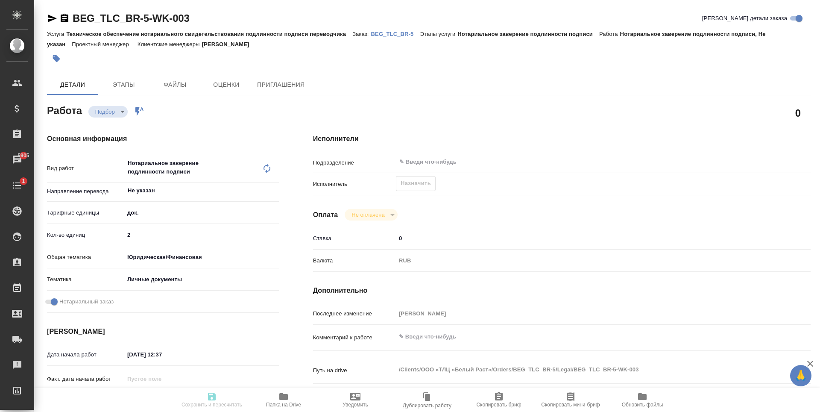
type input "BEG_TLC_BR-5"
type input "Техническое обеспечение нотариального свидетельствования подлинности подписи пе…"
type input "Нотариальное заверение подлинности подписи"
type input "[PERSON_NAME]"
type input "/Clients/ООО «ТЛЦ «Белый Раст»/Orders/BEG_TLC_BR-5"
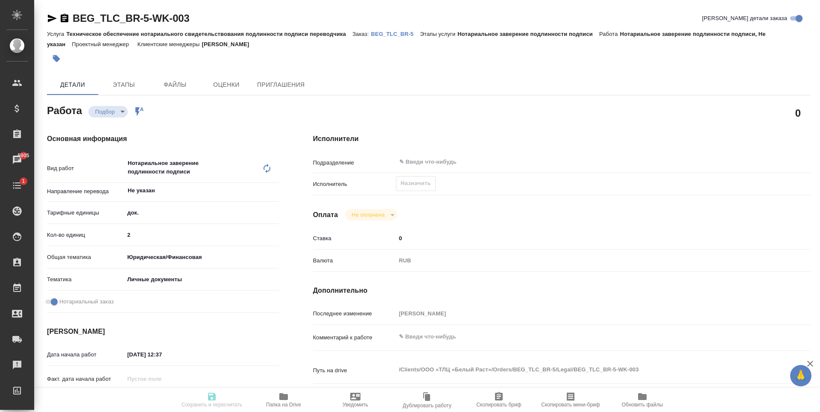
type textarea "x"
type textarea "В папке reference уже есть перевод всего (все равно лучше перепроверить) + нужн…"
type textarea "x"
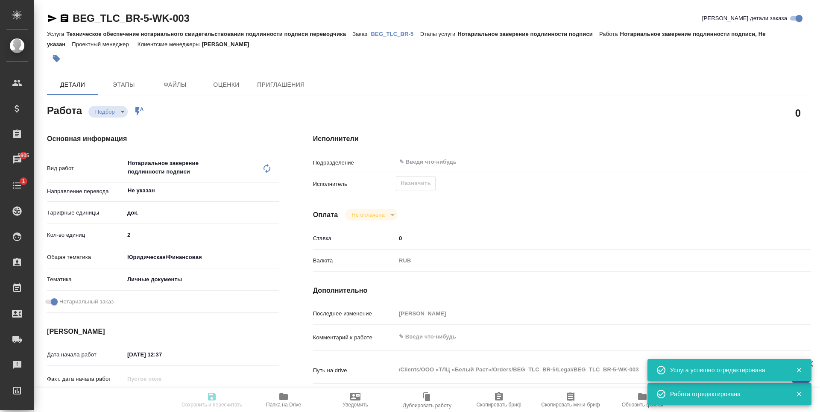
type textarea "x"
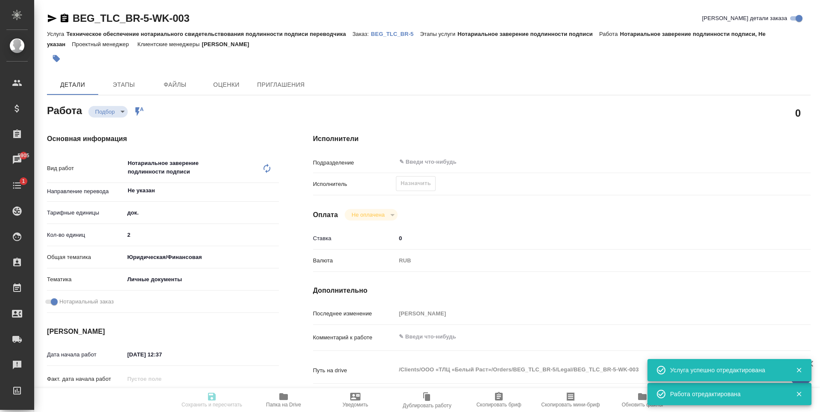
type textarea "x"
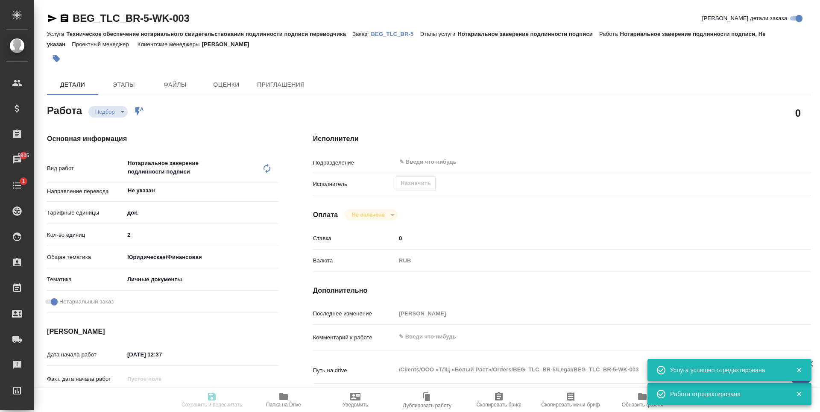
type textarea "x"
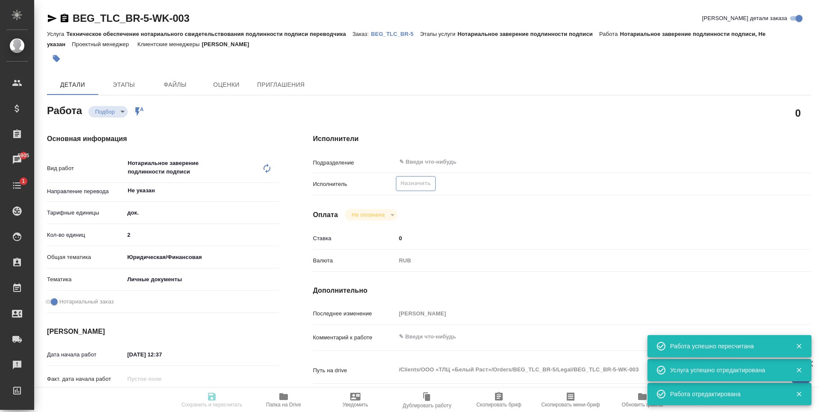
type input "recruiting"
type textarea "Нотариальное заверение подлинности подписи"
type textarea "x"
type input "Не указан"
type input "5a8b1489cc6b4906c91bfd8b"
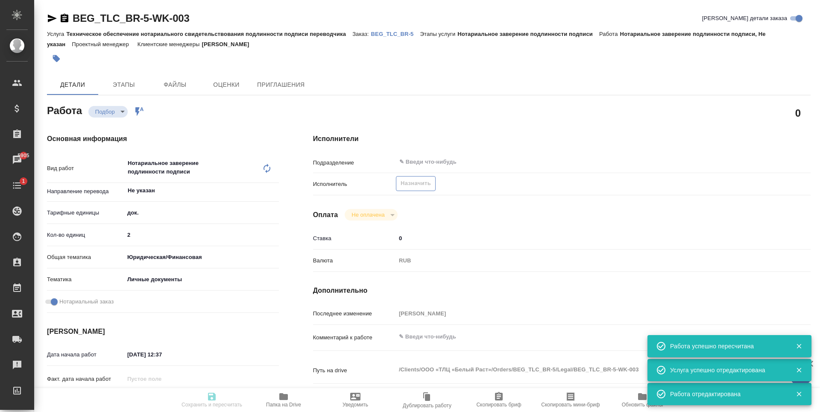
type input "2"
type input "yr-fn"
type input "5a8b8b956a9677013d343cfe"
checkbox input "true"
type input "09.10.2025 12:37"
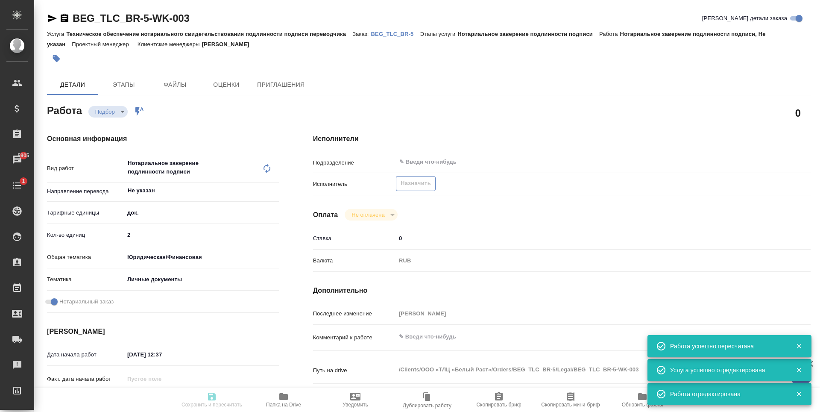
type input "[DATE] 16:00"
type input "notPayed"
type input "0"
type input "RUB"
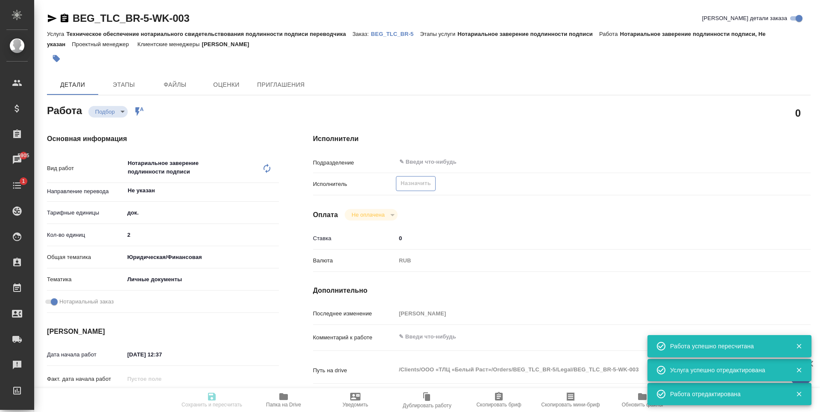
type input "[PERSON_NAME]"
type textarea "x"
type textarea "/Clients/ООО «ТЛЦ «Белый Раст»/Orders/BEG_TLC_BR-5/Legal/BEG_TLC_BR-5-WK-003"
type textarea "x"
type input "BEG_TLC_BR-5"
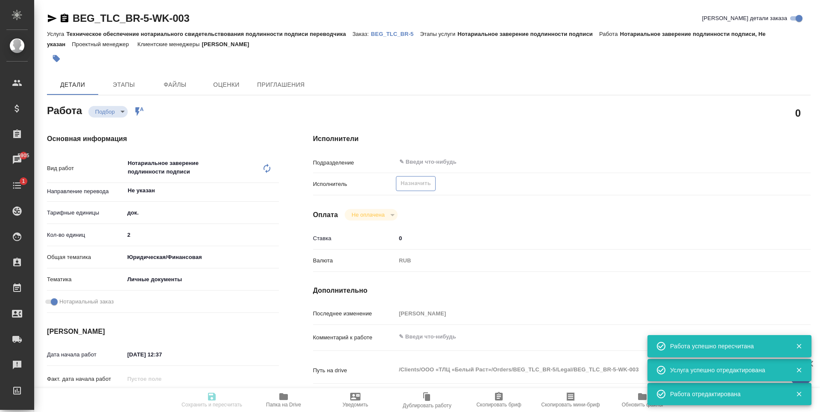
type input "Техническое обеспечение нотариального свидетельствования подлинности подписи пе…"
type input "Нотариальное заверение подлинности подписи"
type input "[PERSON_NAME]"
type input "/Clients/ООО «ТЛЦ «Белый Раст»/Orders/BEG_TLC_BR-5"
type textarea "x"
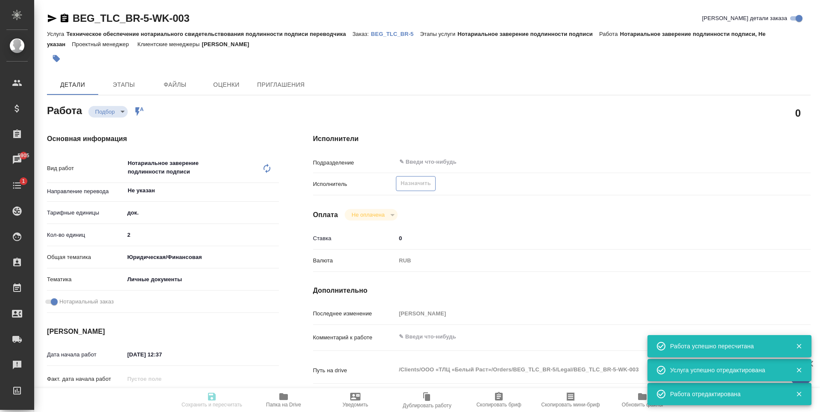
type textarea "В папке reference уже есть перевод всего (все равно лучше перепроверить) + нужн…"
type textarea "x"
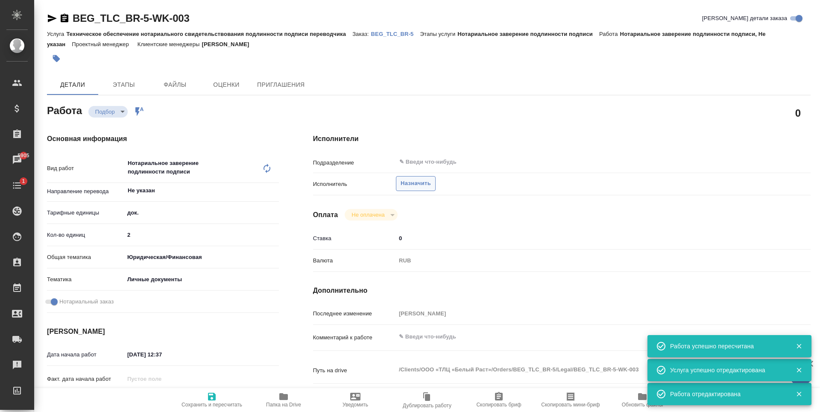
type textarea "x"
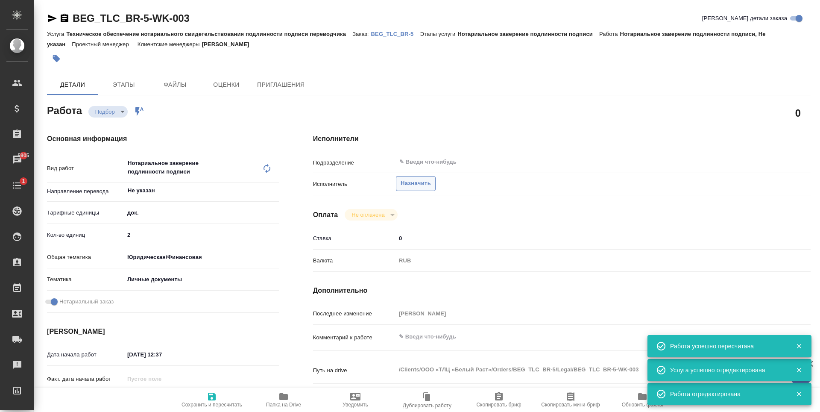
type textarea "x"
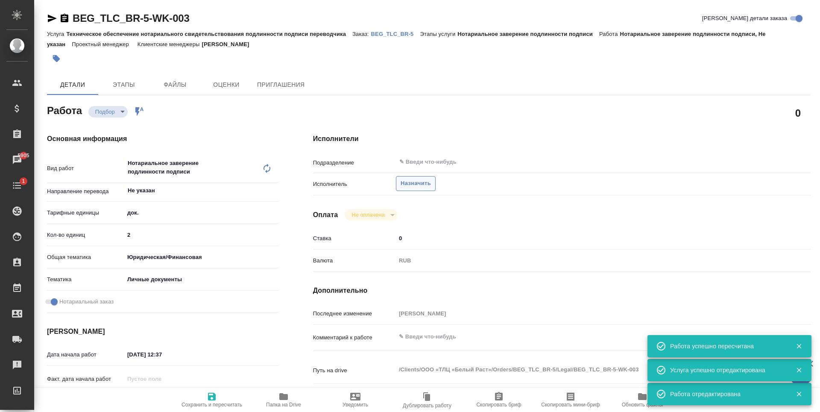
type textarea "x"
click at [424, 179] on span "Назначить" at bounding box center [416, 184] width 30 height 10
type textarea "x"
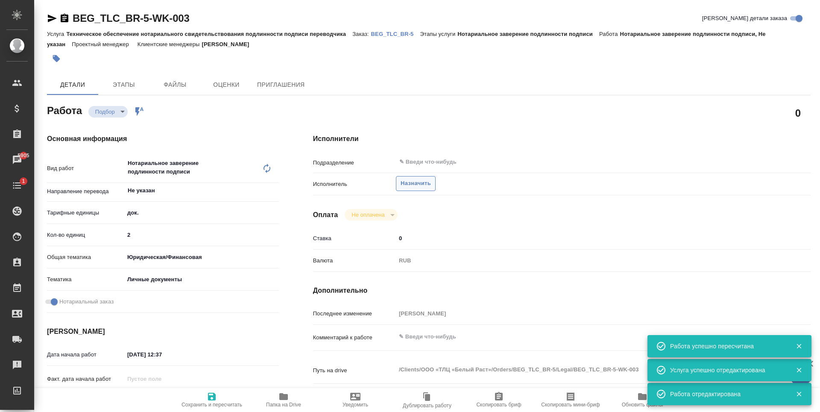
type textarea "x"
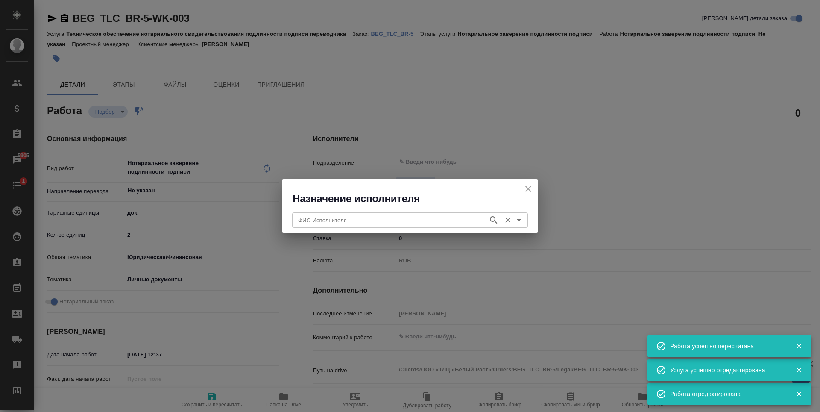
type textarea "x"
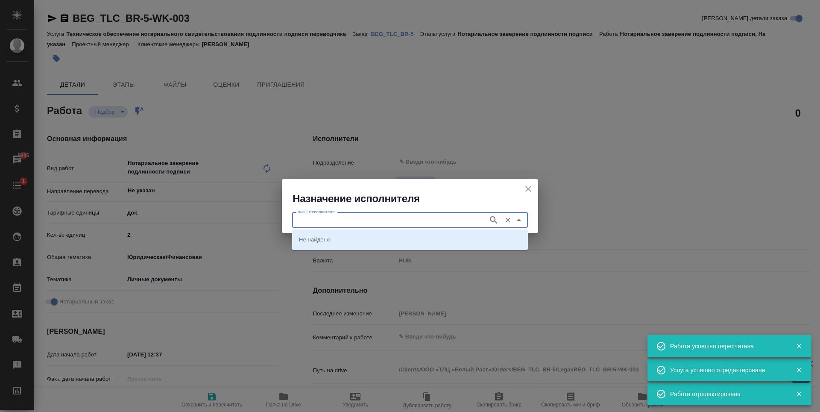
click at [420, 217] on input "ФИО Исполнителя" at bounding box center [389, 220] width 189 height 10
type input "шишенков"
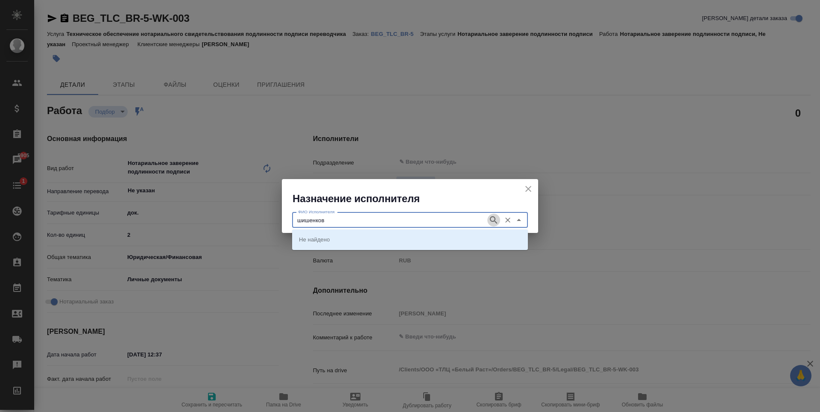
click at [489, 221] on icon "button" at bounding box center [494, 220] width 10 height 10
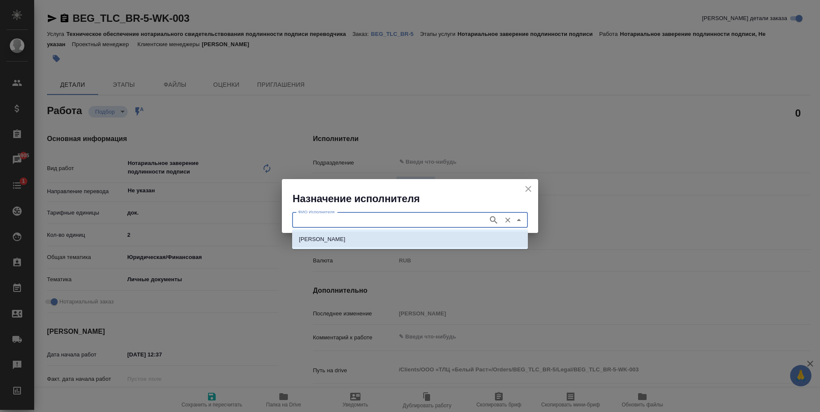
click at [435, 242] on li "НОТАРИУС Шишенков Леонид Васильевич" at bounding box center [410, 239] width 236 height 15
type input "НОТАРИУС Шишенков Леонид Васильевич"
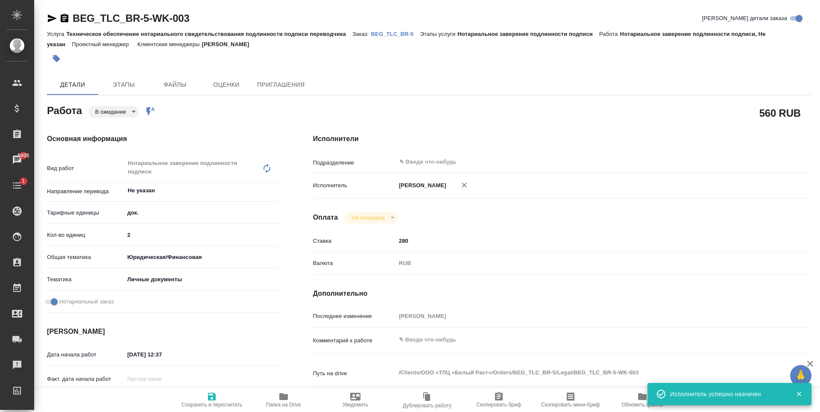
type textarea "x"
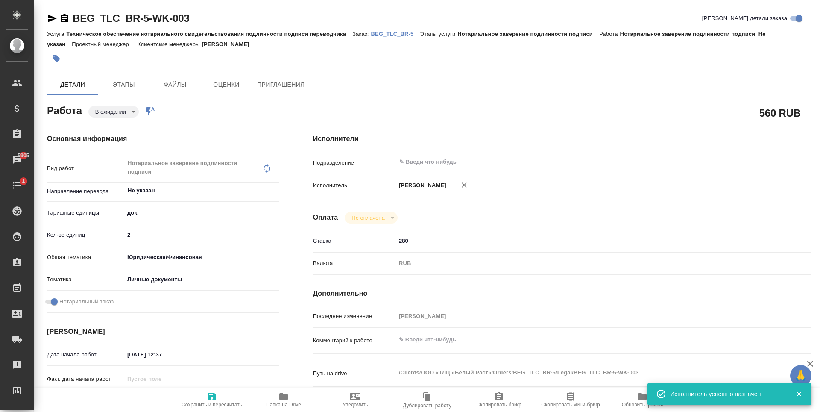
type textarea "x"
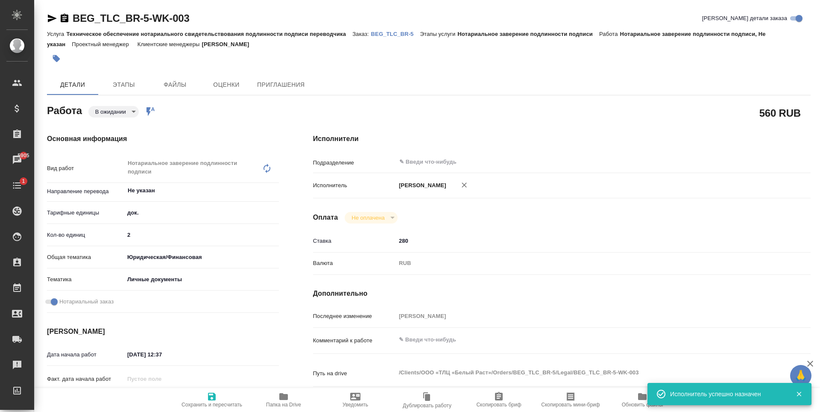
type textarea "x"
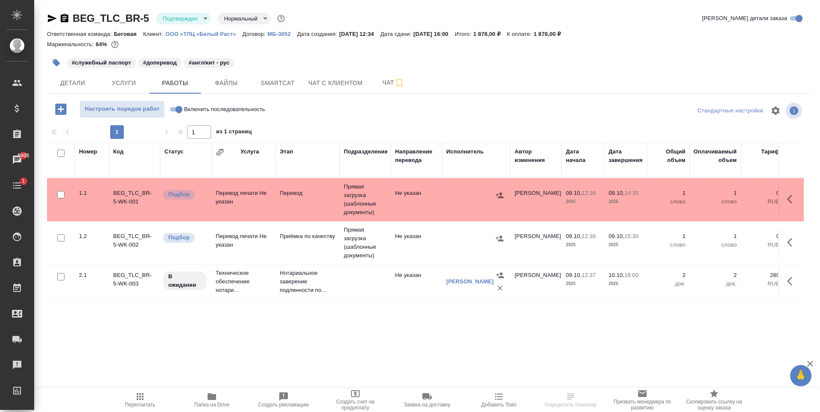
click at [468, 212] on td at bounding box center [476, 200] width 68 height 30
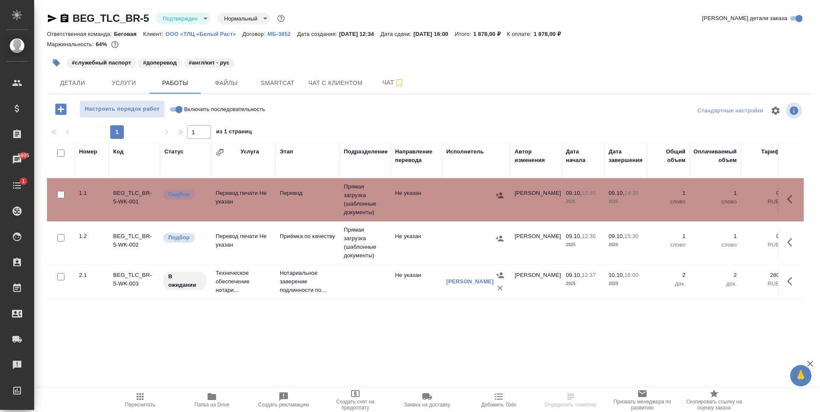
click at [468, 212] on td at bounding box center [476, 200] width 68 height 30
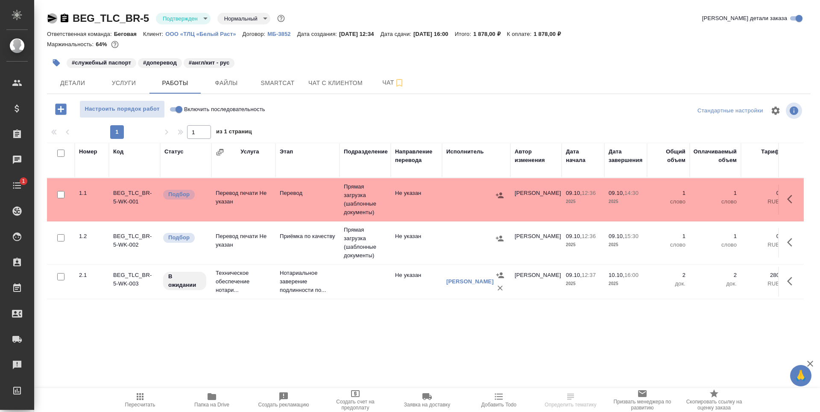
click at [50, 21] on icon "button" at bounding box center [52, 19] width 9 height 8
click at [441, 206] on td "Не указан" at bounding box center [416, 200] width 51 height 30
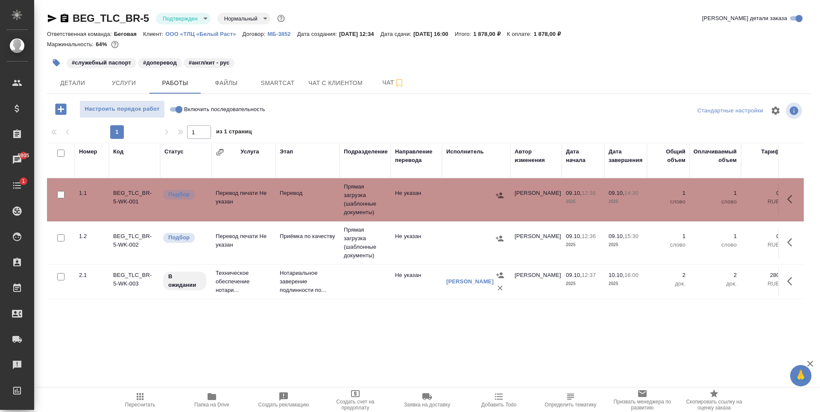
click at [134, 79] on span "Услуги" at bounding box center [123, 83] width 41 height 11
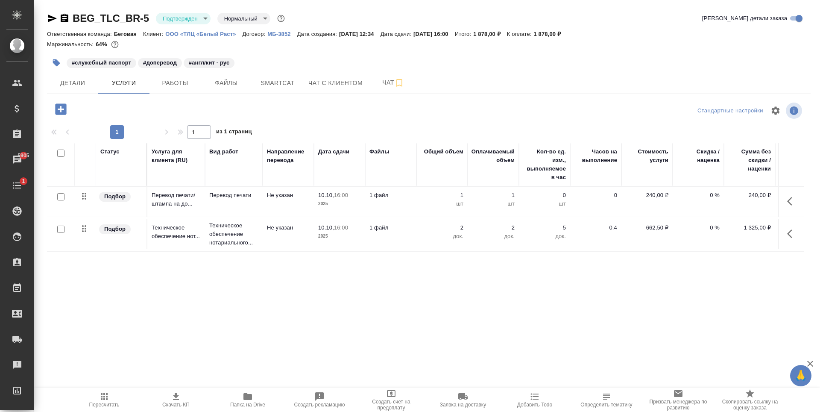
click at [412, 196] on p "1 файл" at bounding box center [391, 195] width 43 height 9
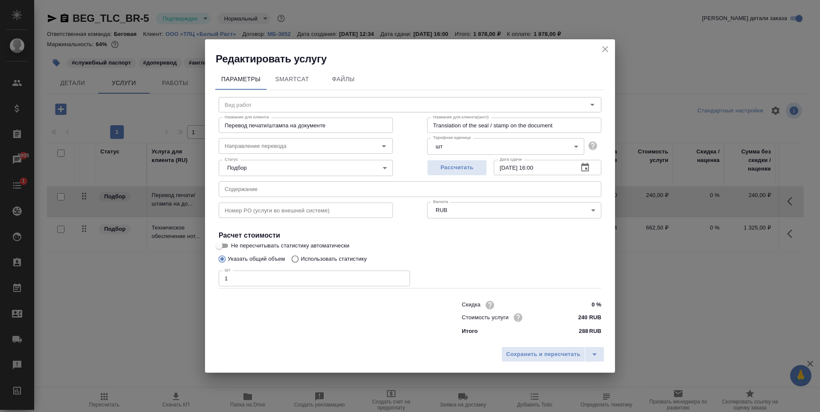
type input "Перевод печати"
click at [385, 142] on icon "Open" at bounding box center [384, 146] width 10 height 10
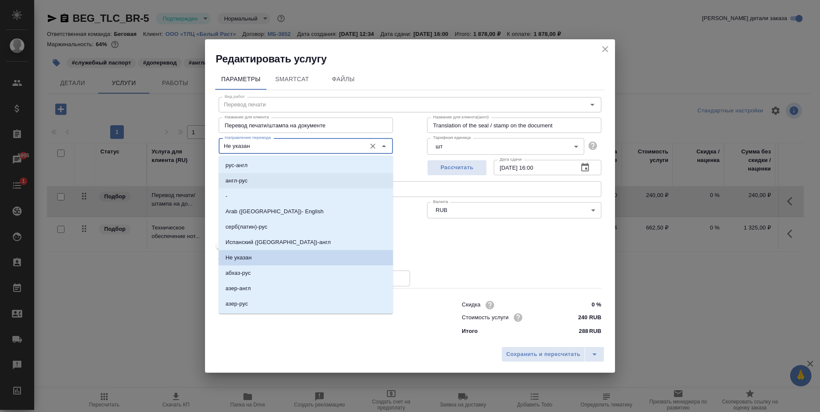
click at [294, 180] on li "англ-рус" at bounding box center [306, 180] width 174 height 15
type input "англ-рус"
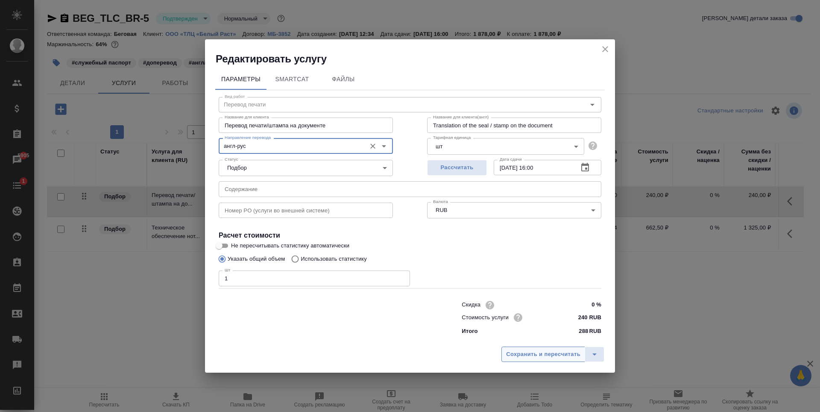
click at [541, 351] on span "Сохранить и пересчитать" at bounding box center [543, 355] width 74 height 10
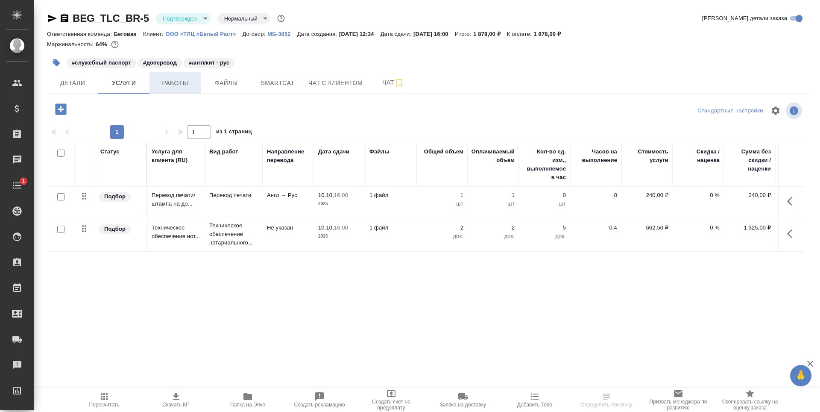
click at [176, 85] on span "Работы" at bounding box center [175, 83] width 41 height 11
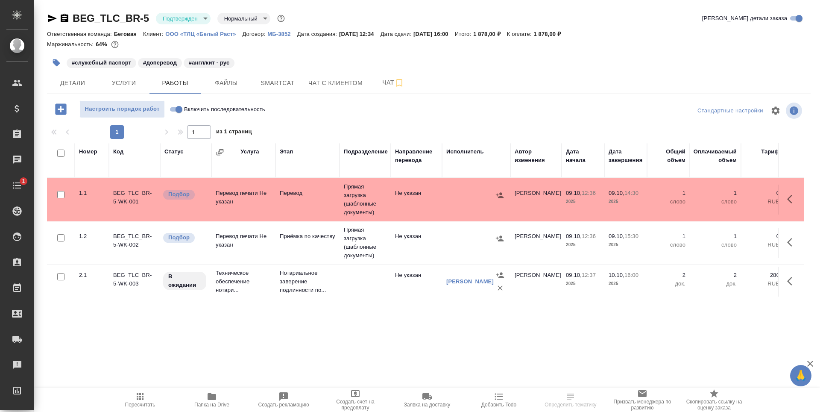
click at [444, 204] on td at bounding box center [476, 200] width 68 height 30
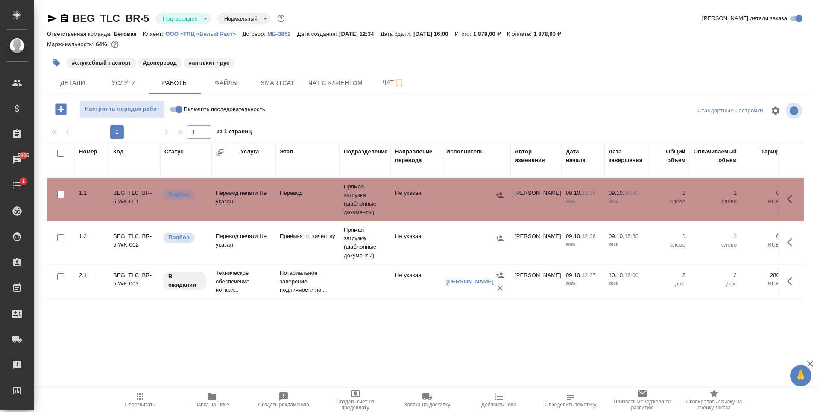
click at [451, 246] on td at bounding box center [476, 243] width 68 height 30
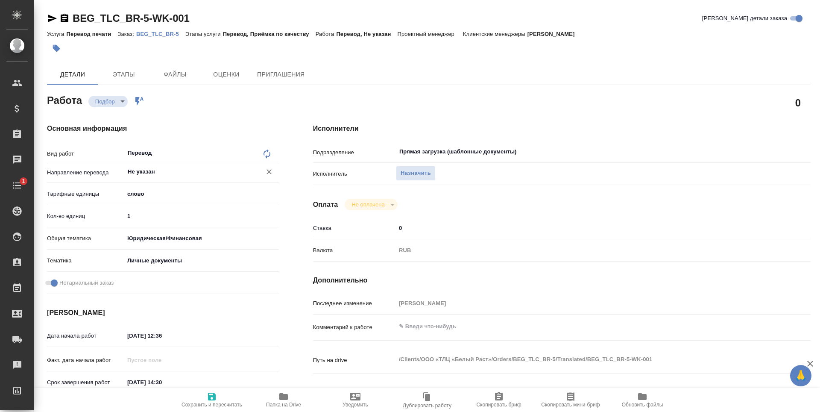
type textarea "x"
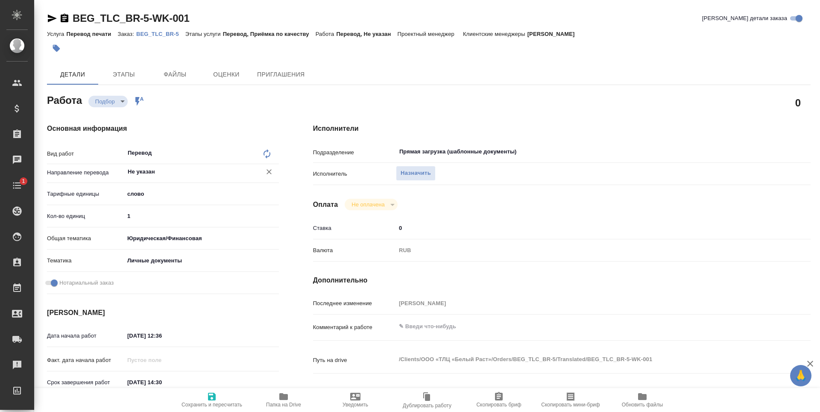
click at [182, 175] on input "Не указан" at bounding box center [187, 172] width 121 height 10
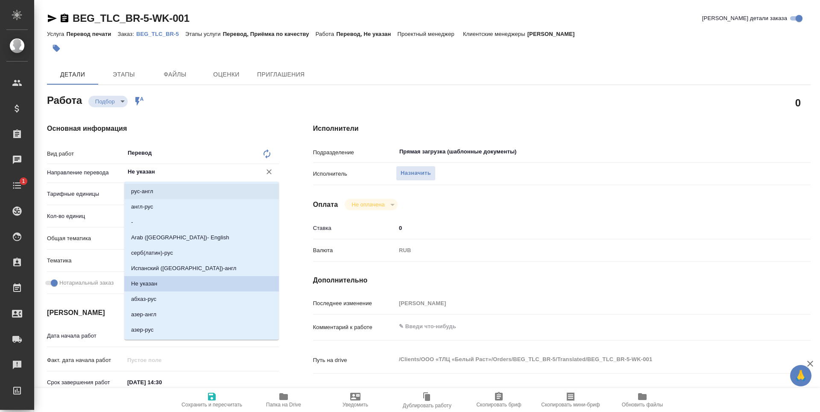
type textarea "x"
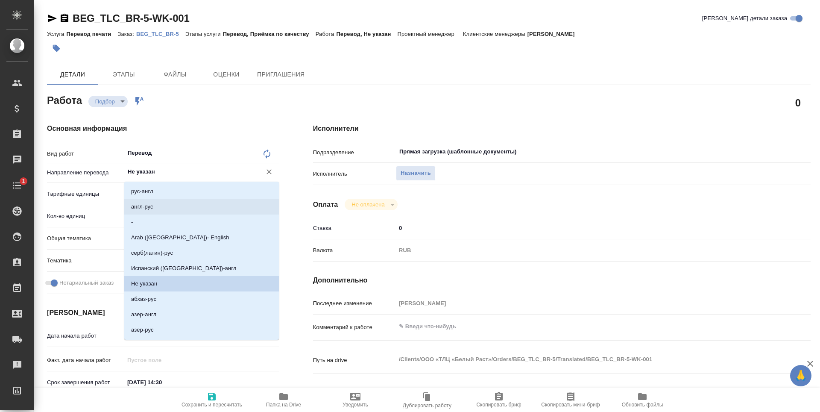
click at [182, 204] on li "англ-рус" at bounding box center [201, 206] width 155 height 15
type textarea "x"
type input "англ-рус"
type textarea "x"
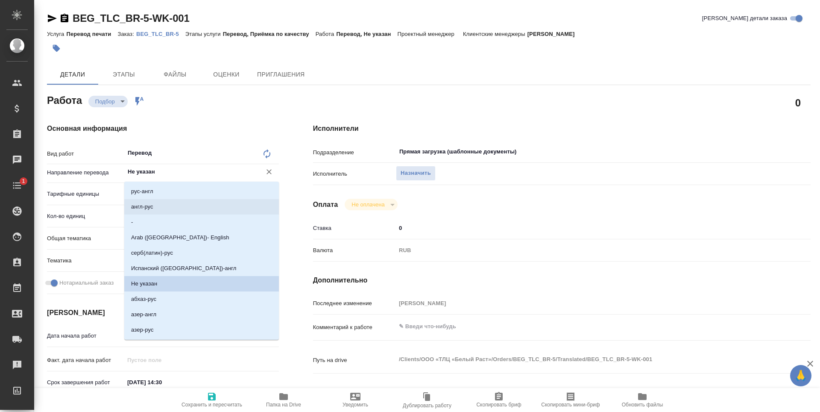
type textarea "x"
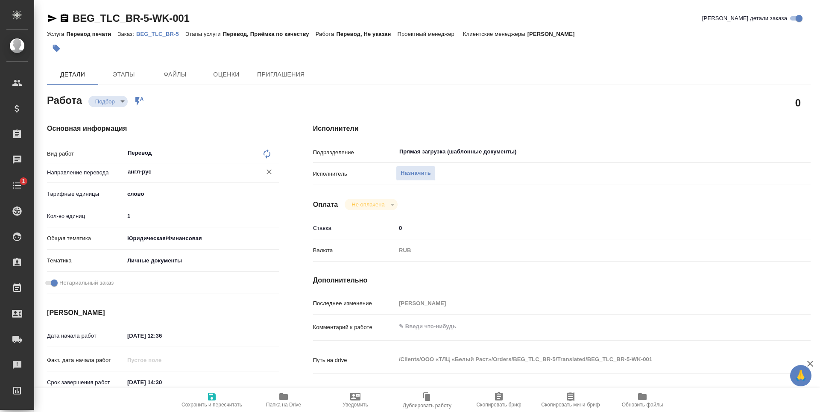
type textarea "x"
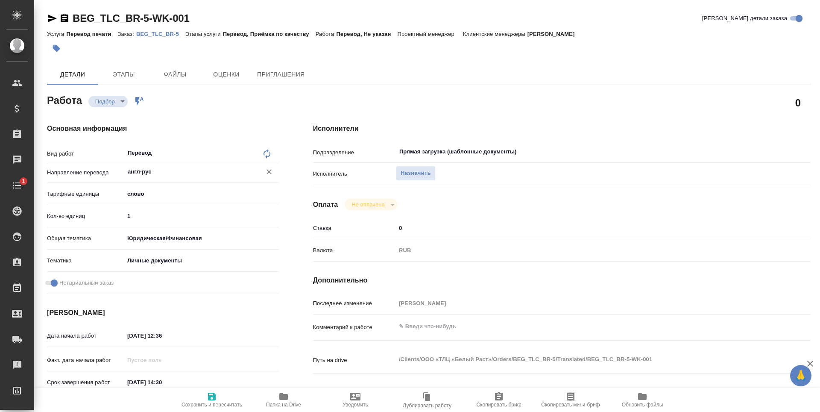
click at [215, 402] on span "Сохранить и пересчитать" at bounding box center [212, 405] width 61 height 6
type textarea "x"
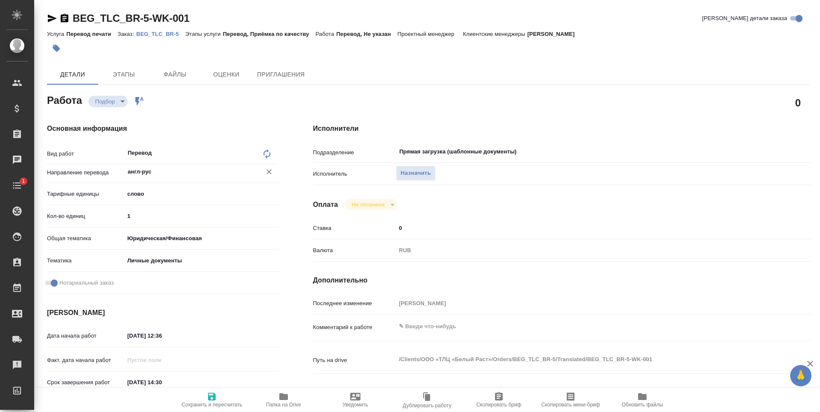
type textarea "x"
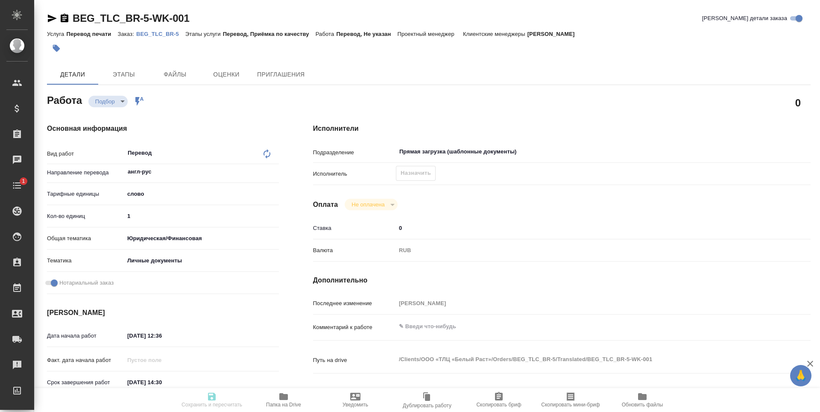
type textarea "x"
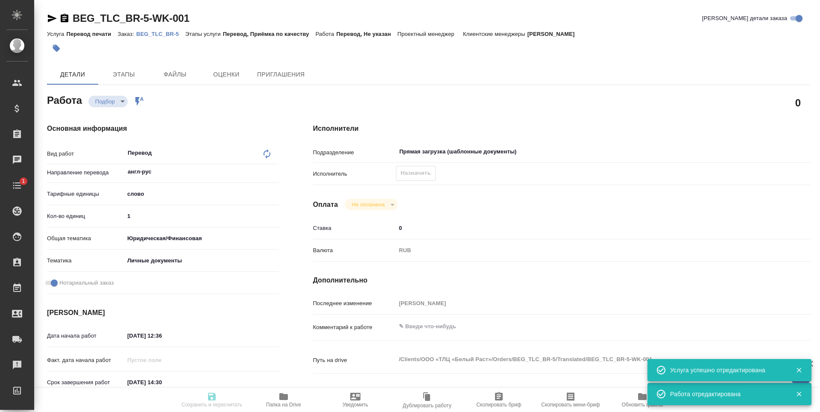
type input "recruiting"
type textarea "Перевод"
type textarea "x"
type input "англ-рус"
type input "5a8b1489cc6b4906c91bfd90"
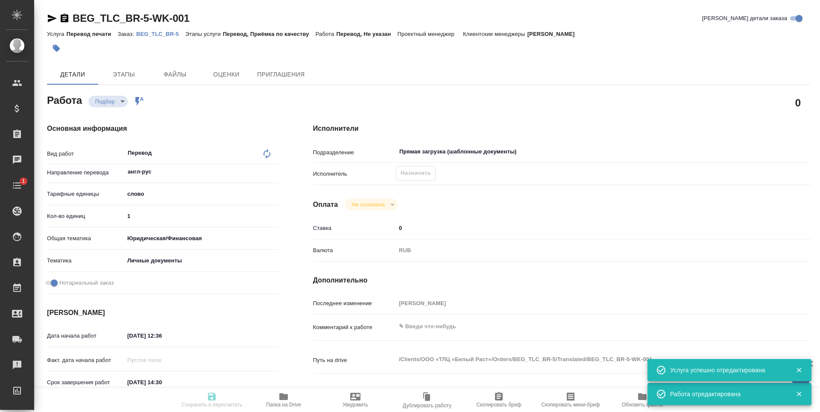
type input "1"
type input "yr-fn"
type input "5a8b8b956a9677013d343cfe"
checkbox input "true"
type input "[DATE] 12:36"
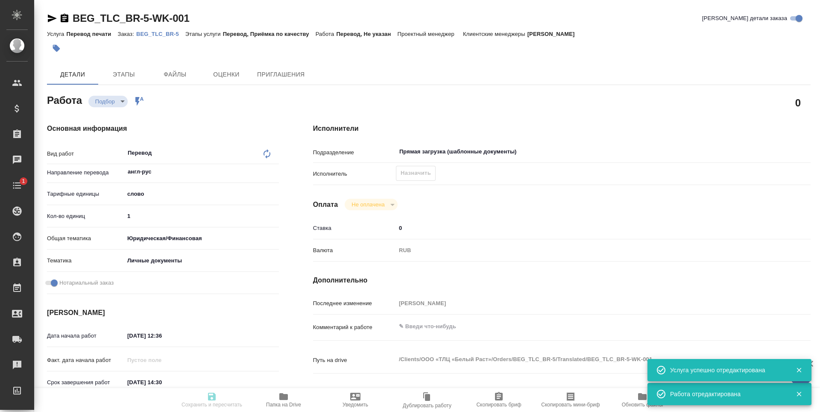
type input "09.10.2025 14:30"
type input "[DATE] 16:00"
type input "Прямая загрузка (шаблонные документы)"
type input "notPayed"
type input "0"
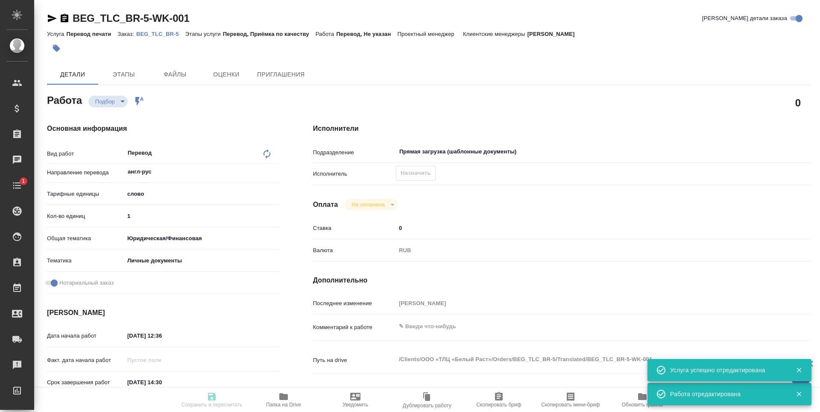
type input "RUB"
type input "[PERSON_NAME]"
type textarea "x"
type textarea "/Clients/ООО «ТЛЦ «Белый Раст»/Orders/BEG_TLC_BR-5/Translated/BEG_TLC_BR-5-WK-0…"
type textarea "x"
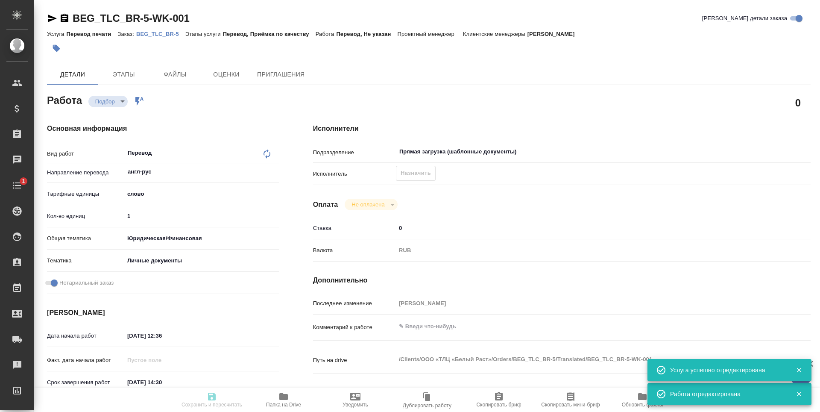
type input "BEG_TLC_BR-5"
type input "Перевод печати"
type input "Перевод, Приёмка по качеству"
type input "[PERSON_NAME]"
type input "/Clients/ООО «ТЛЦ «Белый Раст»/Orders/BEG_TLC_BR-5"
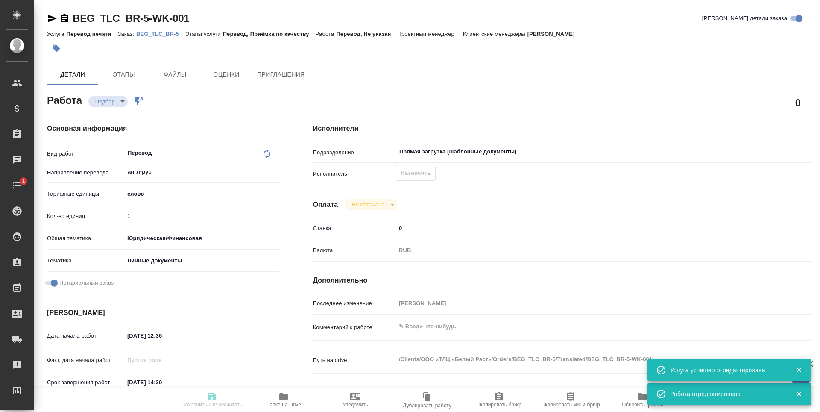
type textarea "x"
type textarea "В папке reference уже есть перевод всего (все равно лучше перепроверить) + нужн…"
type textarea "x"
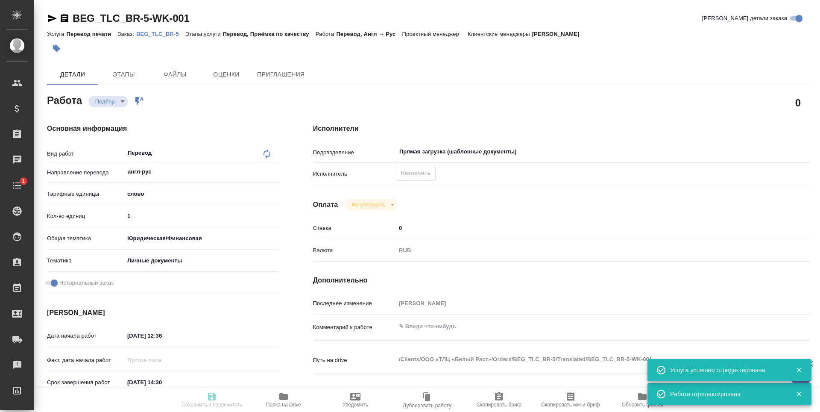
type textarea "x"
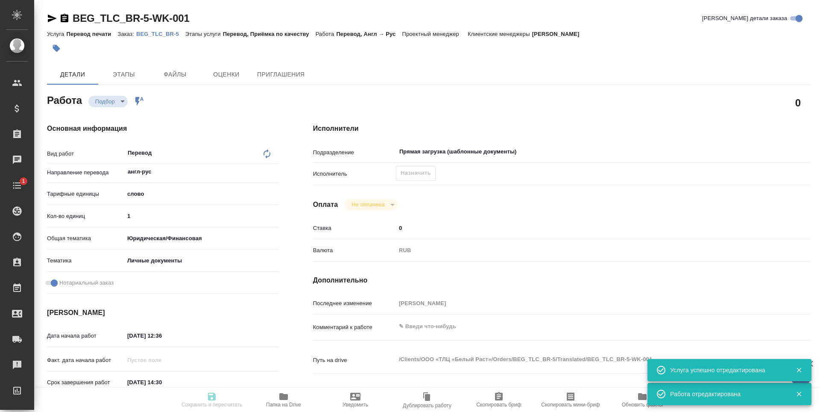
type textarea "x"
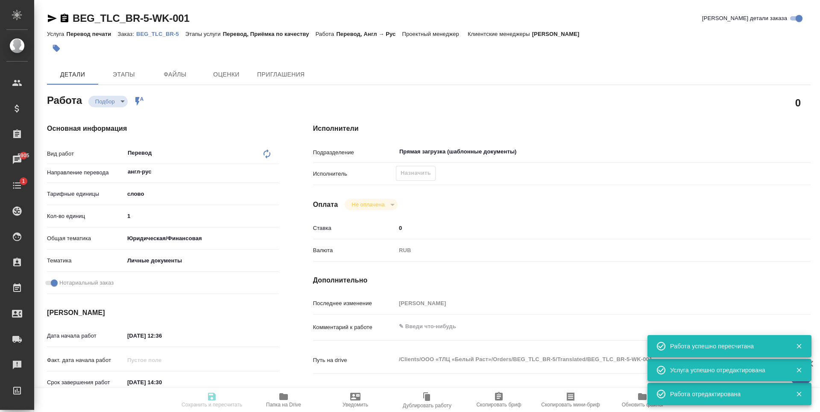
type input "recruiting"
type textarea "Перевод"
type textarea "x"
type input "англ-рус"
type input "5a8b1489cc6b4906c91bfd90"
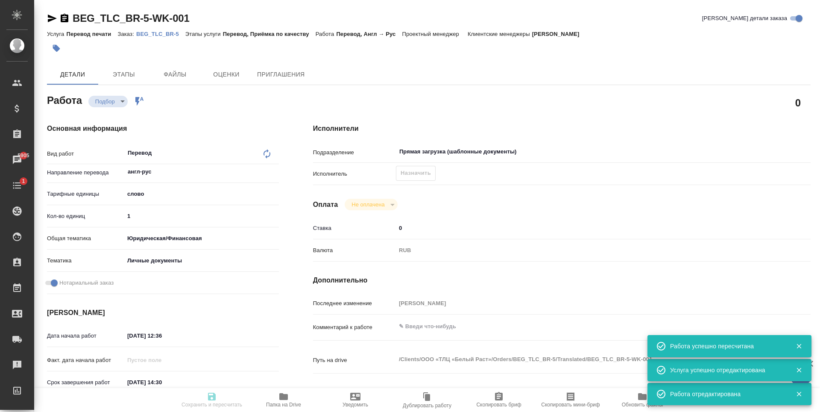
type input "1"
type input "yr-fn"
type input "5a8b8b956a9677013d343cfe"
checkbox input "true"
type input "09.10.2025 12:36"
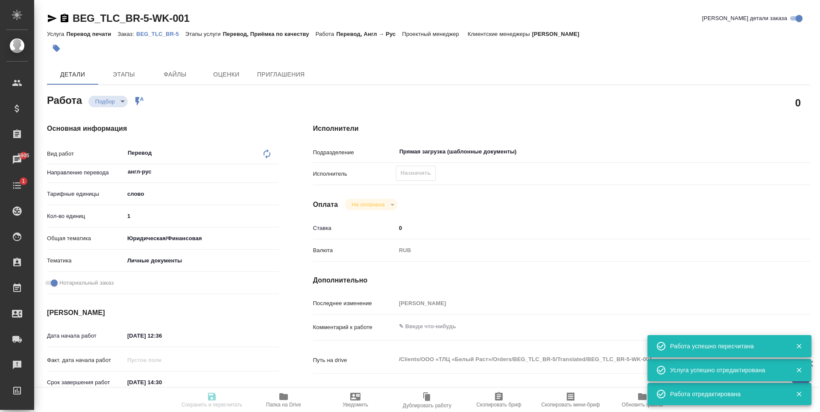
type input "09.10.2025 14:30"
type input "10.10.2025 16:00"
type input "Прямая загрузка (шаблонные документы)"
type input "notPayed"
type input "0"
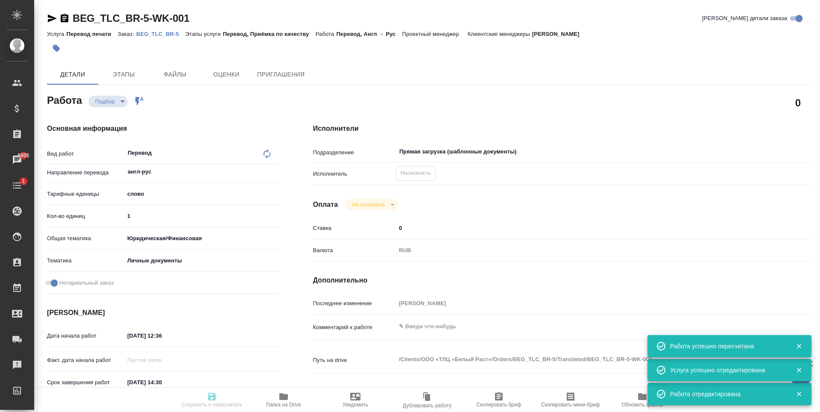
type input "RUB"
type input "[PERSON_NAME]"
type textarea "x"
type textarea "/Clients/ООО «ТЛЦ «Белый Раст»/Orders/BEG_TLC_BR-5/Translated/BEG_TLC_BR-5-WK-0…"
type textarea "x"
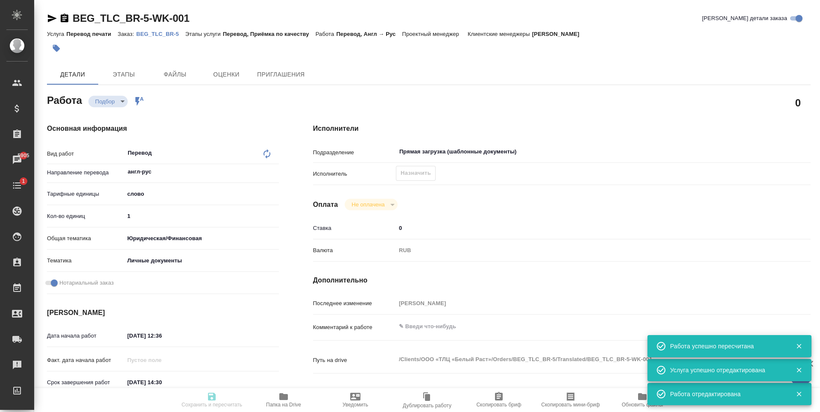
type input "BEG_TLC_BR-5"
type input "Перевод печати"
type input "Перевод, Приёмка по качеству"
type input "[PERSON_NAME]"
type input "/Clients/ООО «ТЛЦ «Белый Раст»/Orders/BEG_TLC_BR-5"
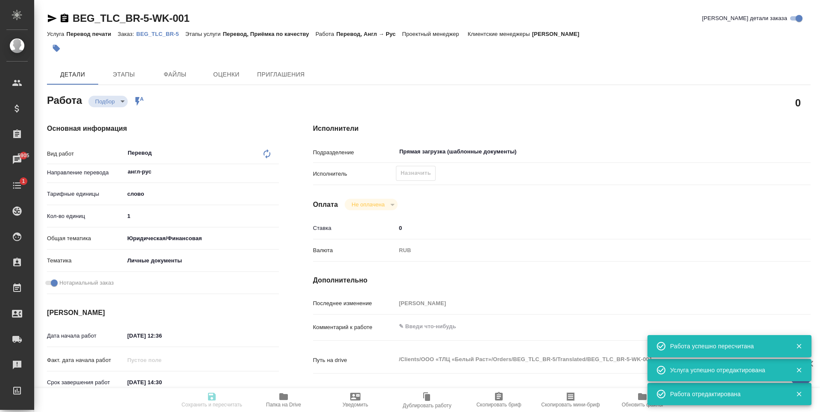
type textarea "x"
type textarea "В папке reference уже есть перевод всего (все равно лучше перепроверить) + нужн…"
type textarea "x"
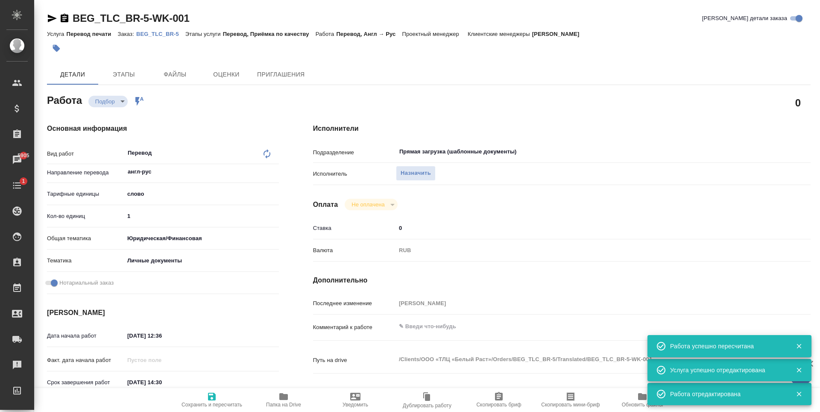
type textarea "x"
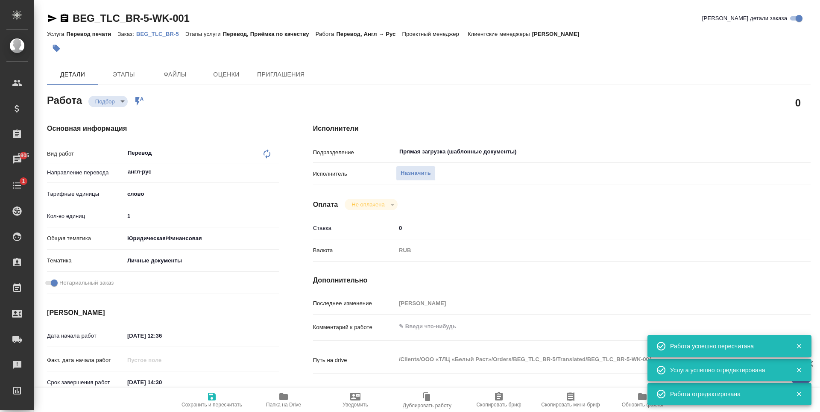
type textarea "x"
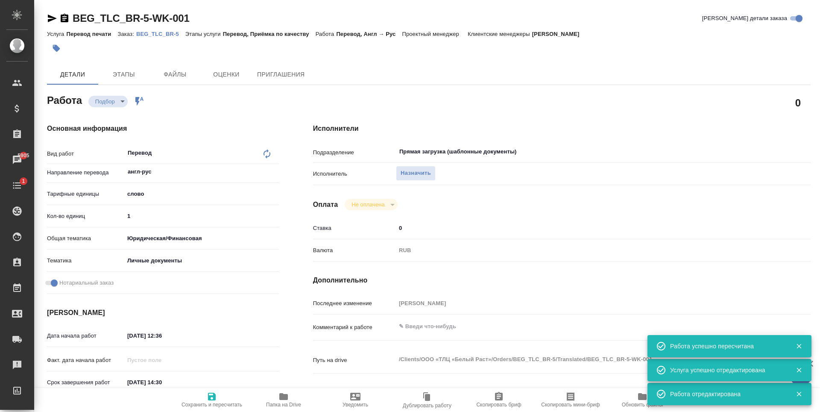
type textarea "x"
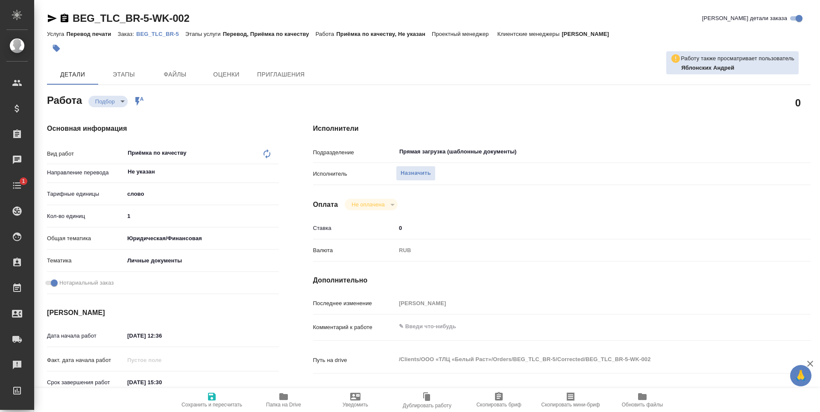
type textarea "x"
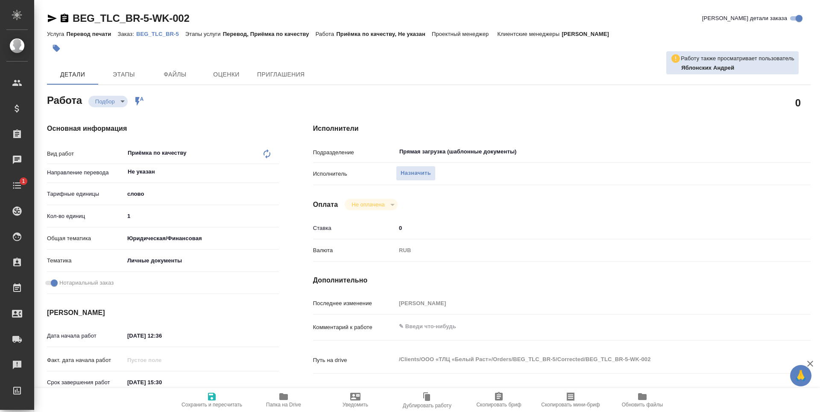
type textarea "x"
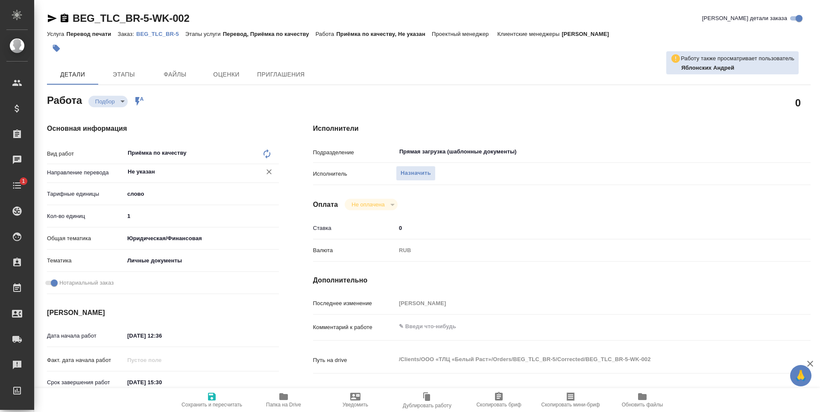
type textarea "x"
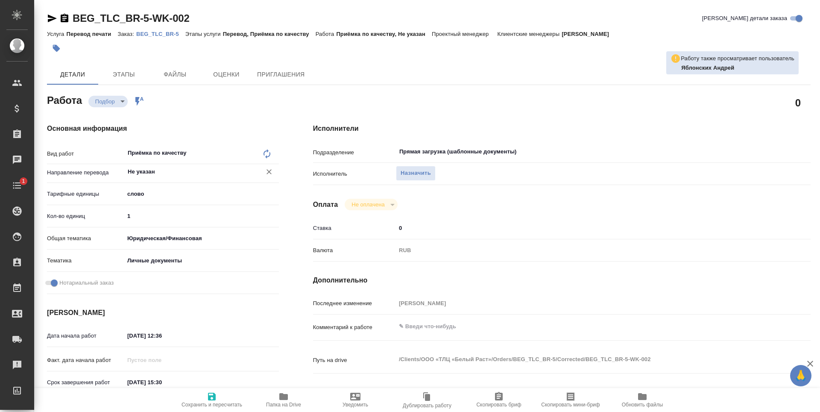
click at [196, 165] on div "Не указан ​" at bounding box center [201, 171] width 155 height 15
type textarea "x"
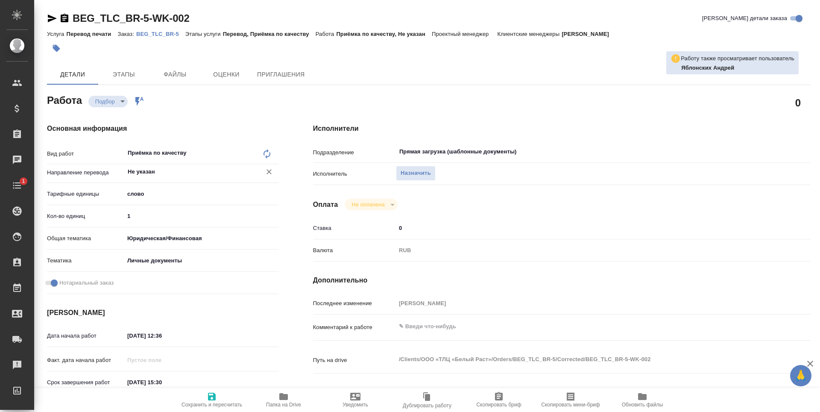
type textarea "x"
click at [176, 170] on input "Не указан" at bounding box center [187, 172] width 121 height 10
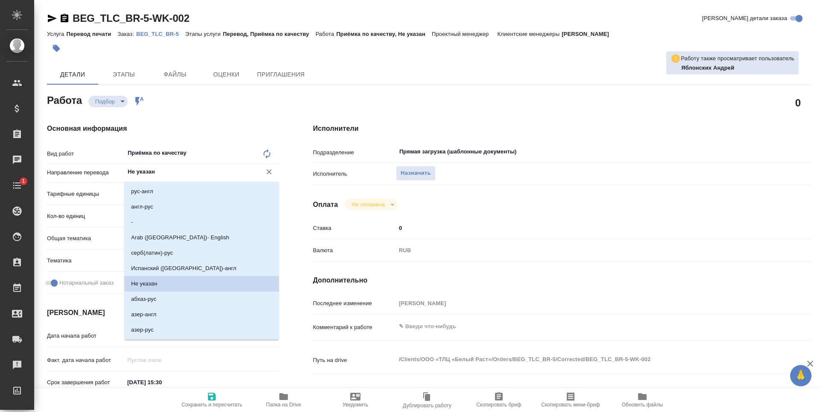
type textarea "x"
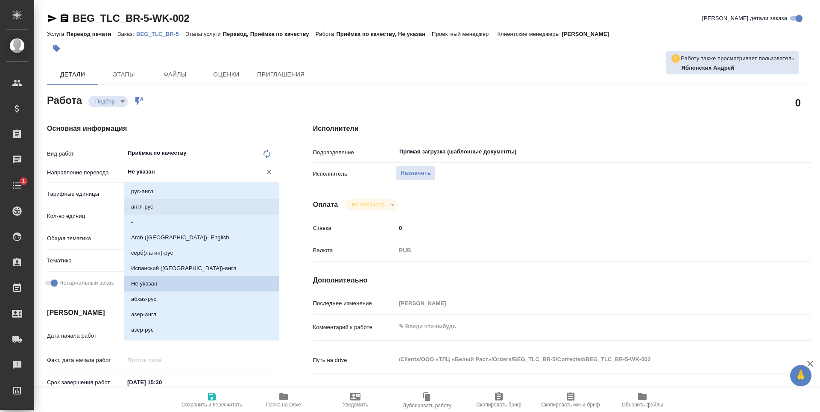
click at [181, 206] on li "англ-рус" at bounding box center [201, 206] width 155 height 15
type textarea "x"
type input "англ-рус"
type textarea "x"
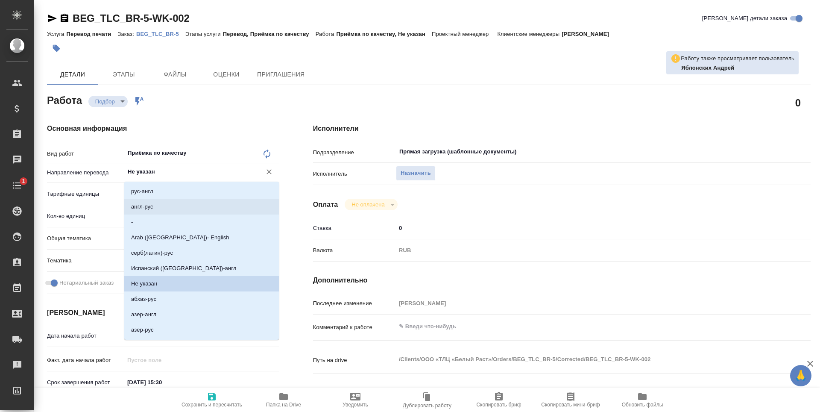
type textarea "x"
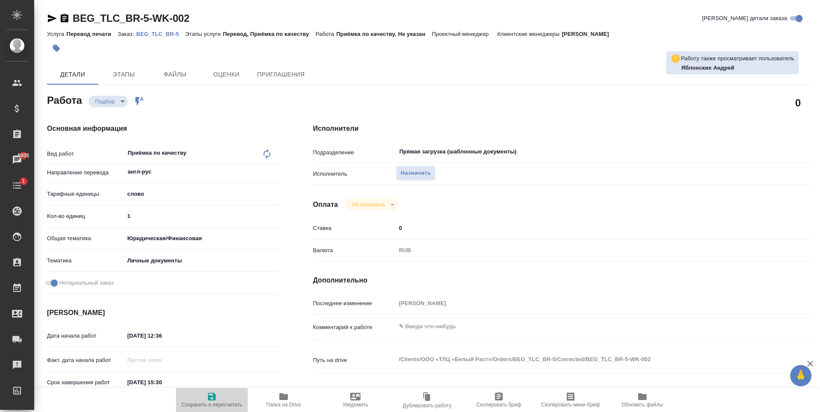
click at [218, 396] on span "Сохранить и пересчитать" at bounding box center [212, 399] width 62 height 16
type textarea "x"
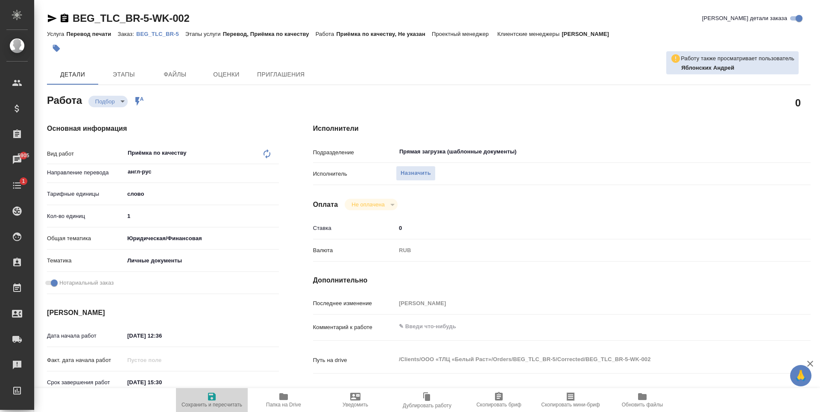
type textarea "x"
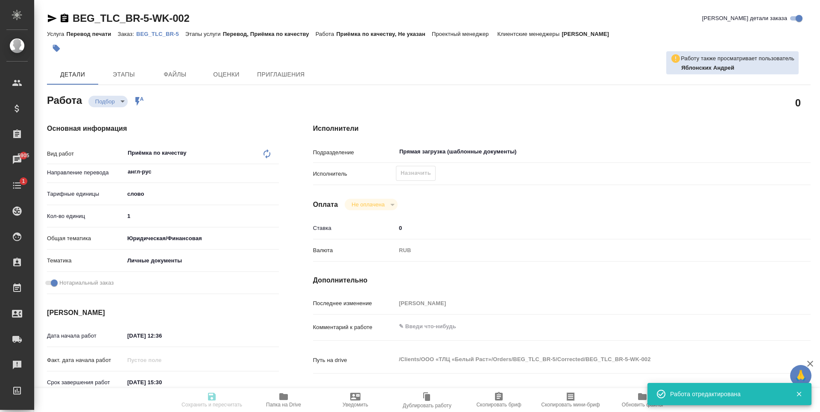
type textarea "x"
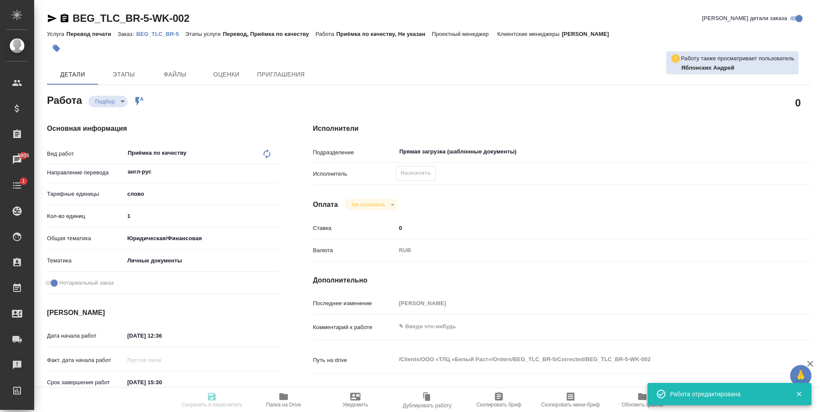
type input "recruiting"
type textarea "Приёмка по качеству"
type textarea "x"
type input "англ-рус"
type input "5a8b1489cc6b4906c91bfd90"
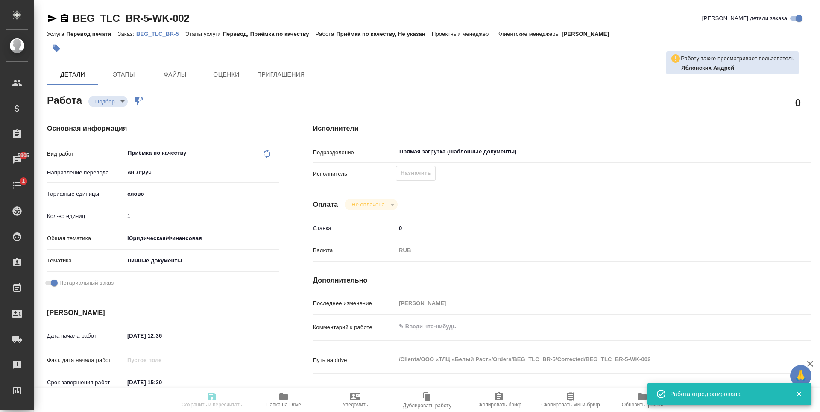
type input "1"
type input "yr-fn"
type input "5a8b8b956a9677013d343cfe"
checkbox input "true"
type input "09.10.2025 12:36"
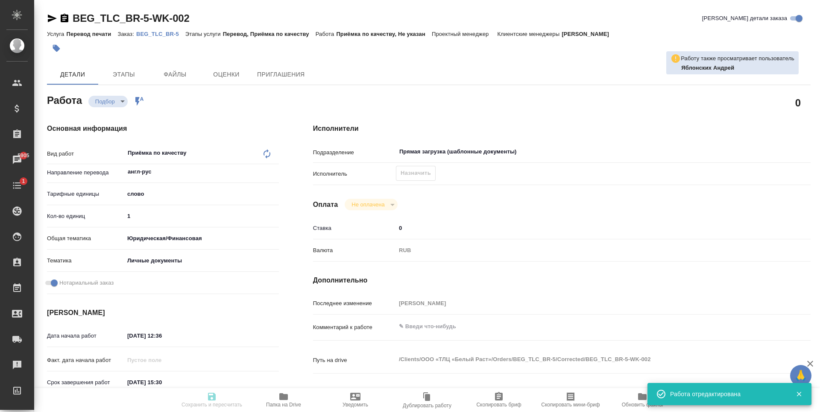
type input "09.10.2025 15:30"
type input "10.10.2025 16:00"
type input "Прямая загрузка (шаблонные документы)"
type input "notPayed"
type input "0"
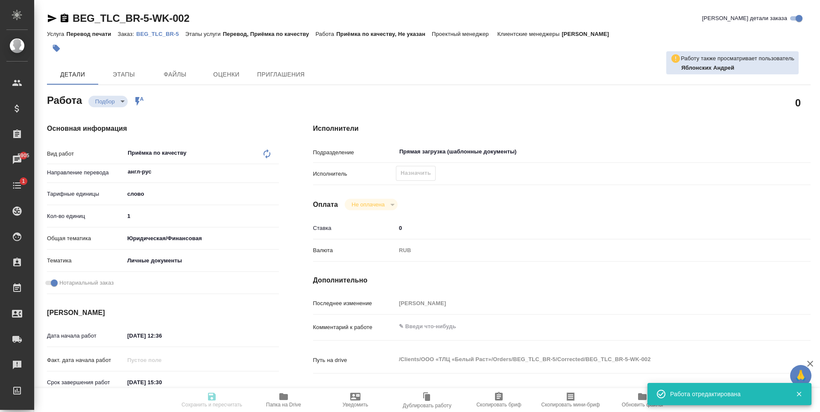
type input "RUB"
type input "[PERSON_NAME]"
type textarea "x"
type textarea "/Clients/ООО «ТЛЦ «Белый Раст»/Orders/BEG_TLC_BR-5/Corrected/BEG_TLC_BR-5-WK-002"
type textarea "x"
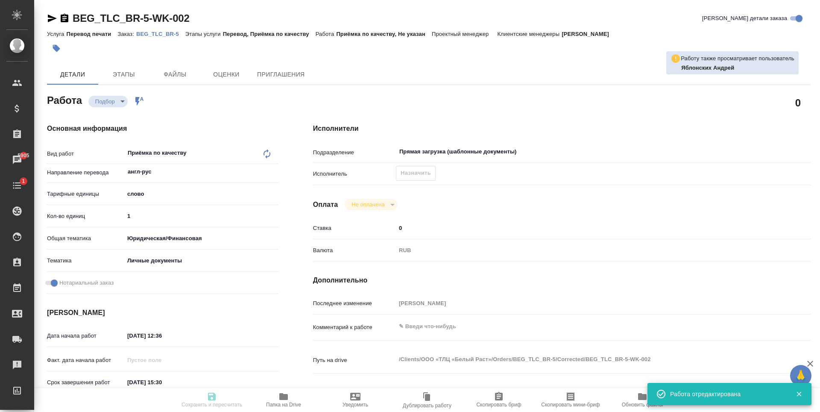
type input "BEG_TLC_BR-5"
type input "Перевод печати"
type input "Перевод, Приёмка по качеству"
type input "[PERSON_NAME]"
type input "/Clients/ООО «ТЛЦ «Белый Раст»/Orders/BEG_TLC_BR-5"
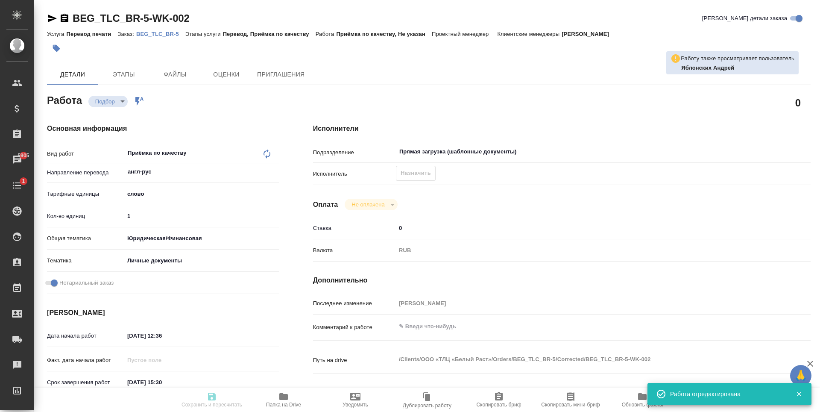
type textarea "x"
type textarea "В папке reference уже есть перевод всего (все равно лучше перепроверить) + нужн…"
type textarea "x"
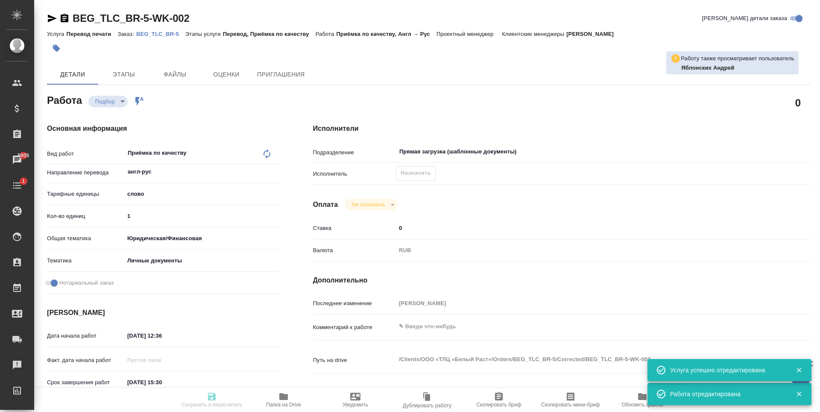
type textarea "x"
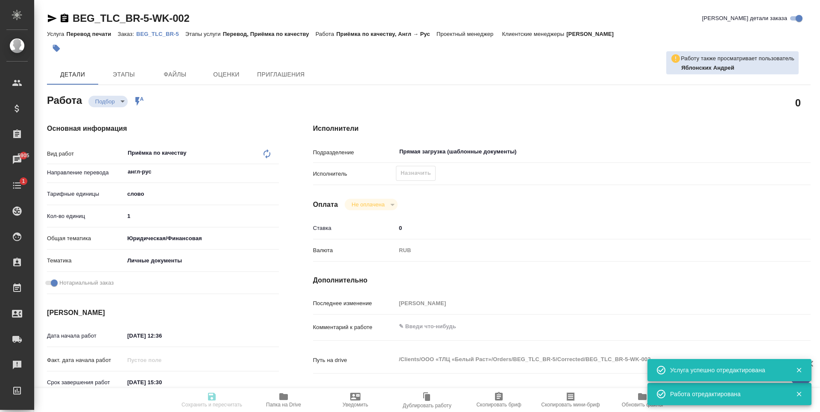
type textarea "x"
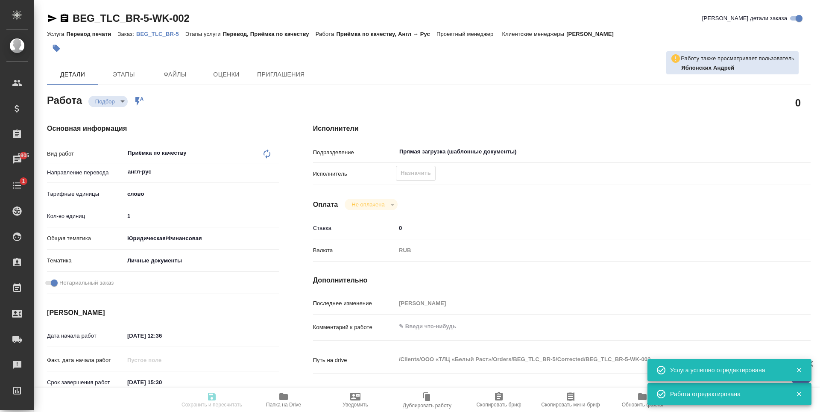
type textarea "x"
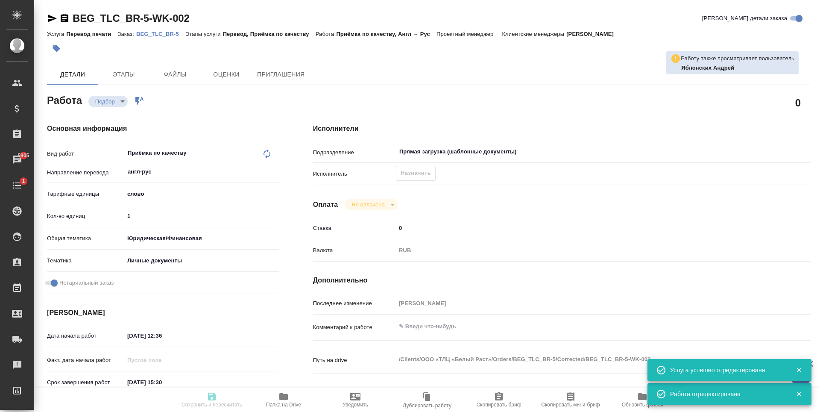
type textarea "x"
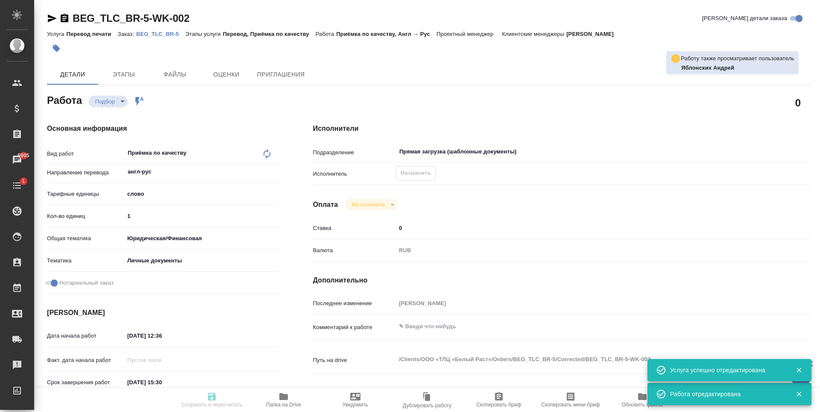
type input "recruiting"
type textarea "Приёмка по качеству"
type textarea "x"
type input "англ-рус"
type input "5a8b1489cc6b4906c91bfd90"
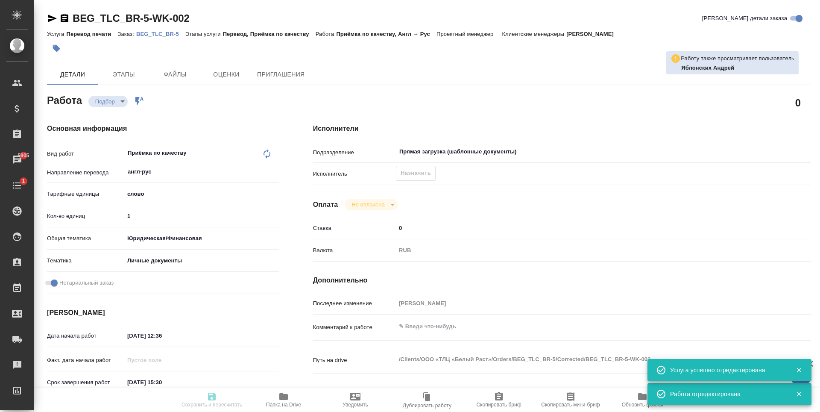
type input "1"
type input "yr-fn"
type input "5a8b8b956a9677013d343cfe"
checkbox input "true"
type input "09.10.2025 12:36"
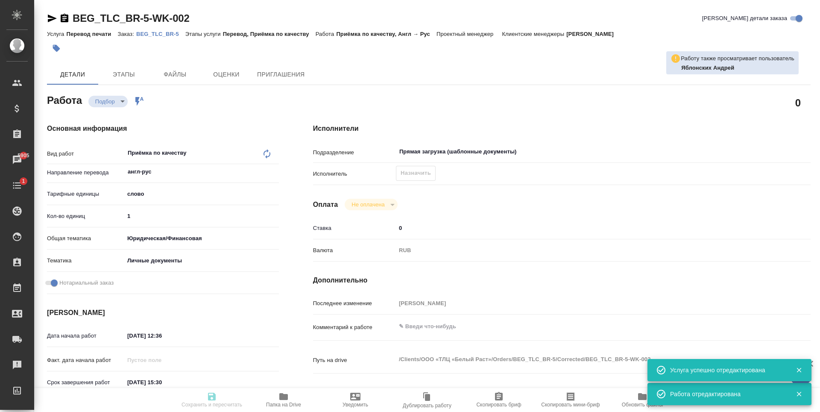
type input "09.10.2025 15:30"
type input "10.10.2025 16:00"
type input "Прямая загрузка (шаблонные документы)"
type input "notPayed"
type input "0"
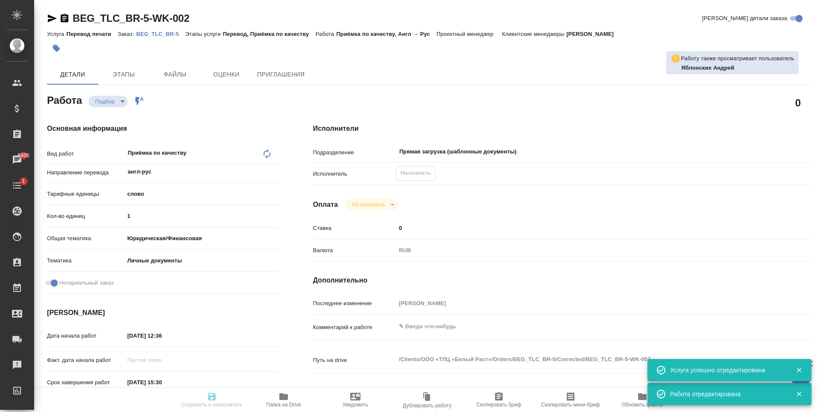
type input "RUB"
type input "[PERSON_NAME]"
type textarea "x"
type textarea "/Clients/ООО «ТЛЦ «Белый Раст»/Orders/BEG_TLC_BR-5/Corrected/BEG_TLC_BR-5-WK-002"
type textarea "x"
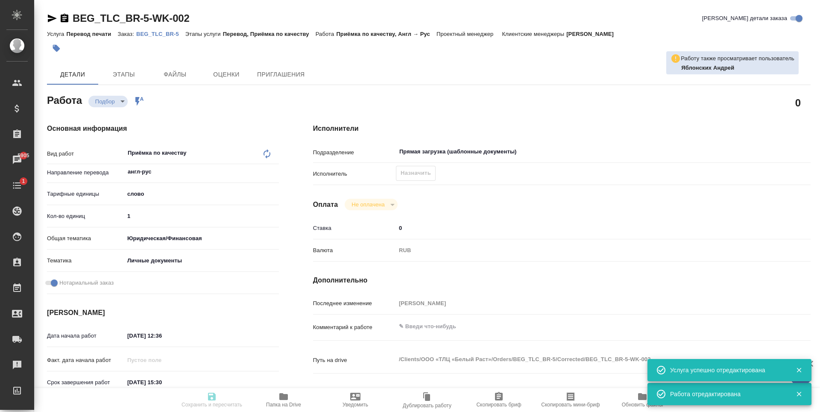
type input "BEG_TLC_BR-5"
type input "Перевод печати"
type input "Перевод, Приёмка по качеству"
type input "[PERSON_NAME]"
type input "/Clients/ООО «ТЛЦ «Белый Раст»/Orders/BEG_TLC_BR-5"
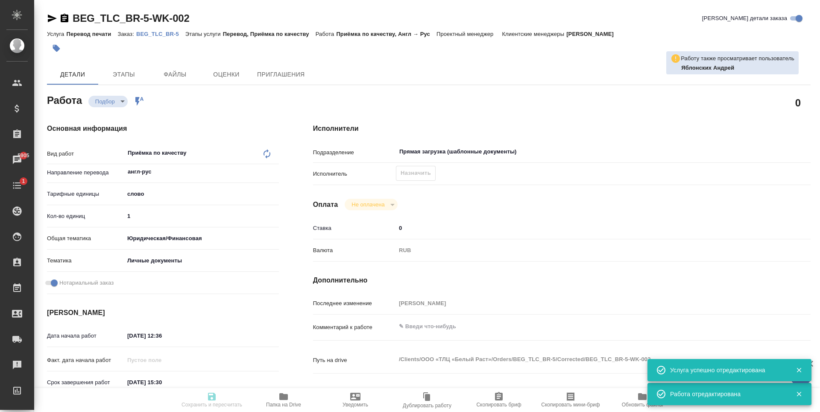
type textarea "x"
type textarea "В папке reference уже есть перевод всего (все равно лучше перепроверить) + нужн…"
type textarea "x"
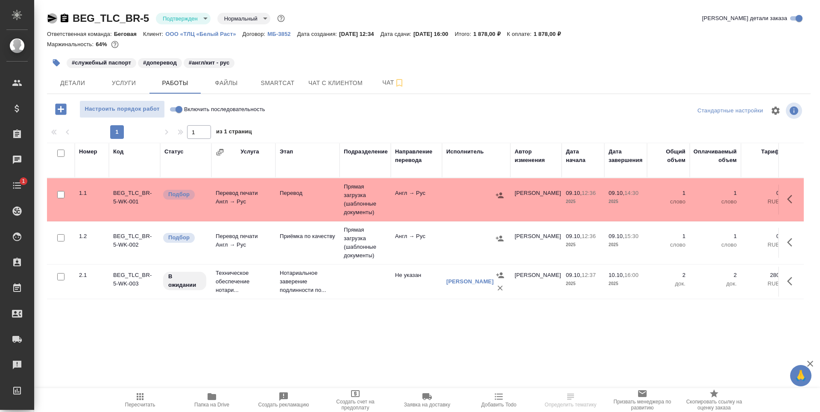
click at [47, 19] on icon "button" at bounding box center [52, 18] width 10 height 10
click at [406, 80] on span "Чат" at bounding box center [393, 82] width 41 height 11
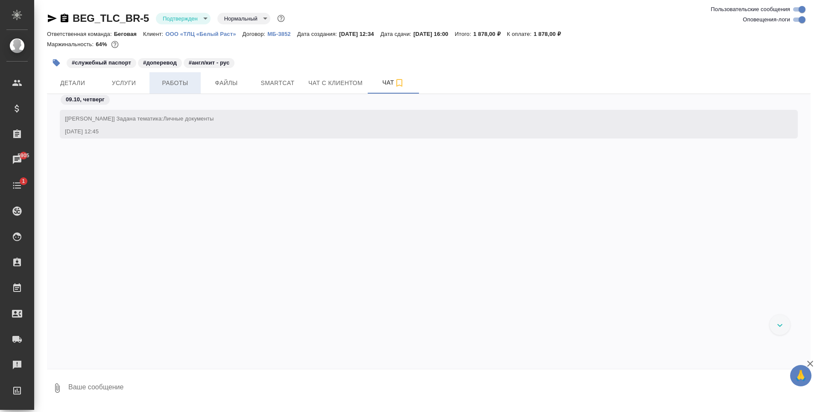
scroll to position [609, 0]
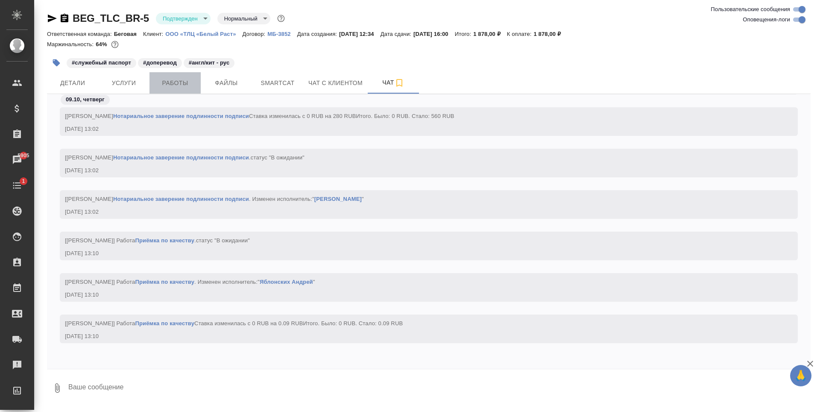
click at [173, 83] on span "Работы" at bounding box center [175, 83] width 41 height 11
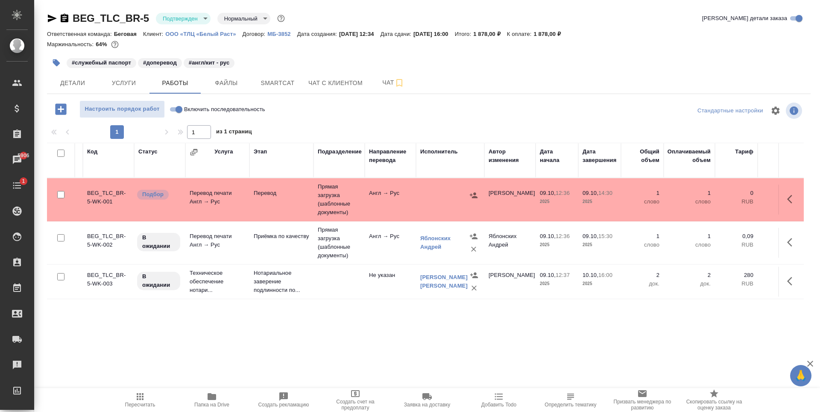
scroll to position [0, 165]
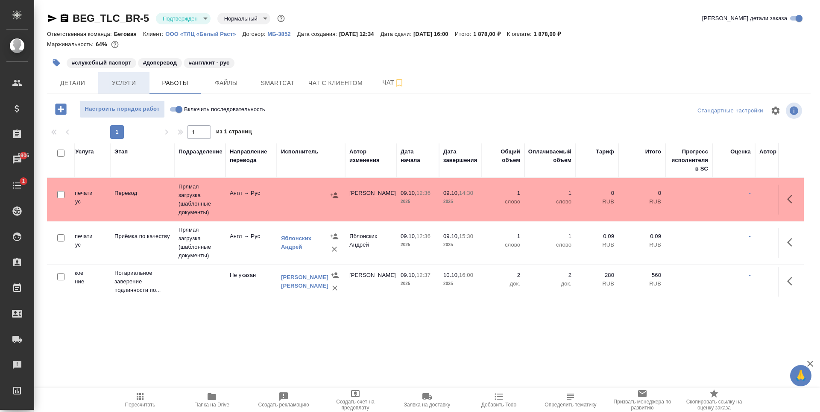
click at [115, 81] on span "Услуги" at bounding box center [123, 83] width 41 height 11
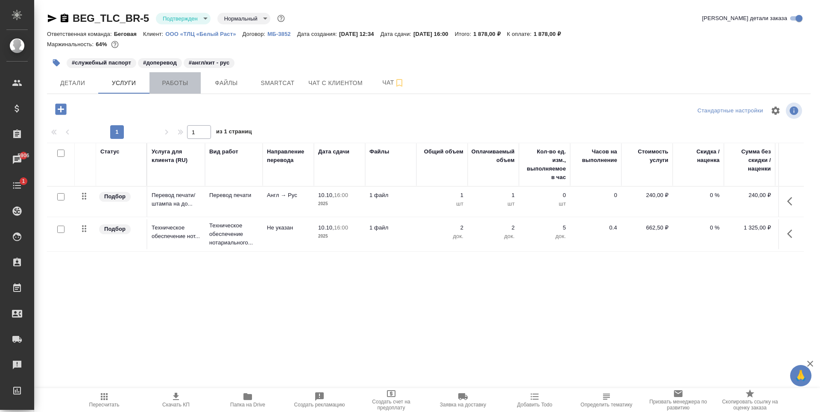
click at [171, 78] on span "Работы" at bounding box center [175, 83] width 41 height 11
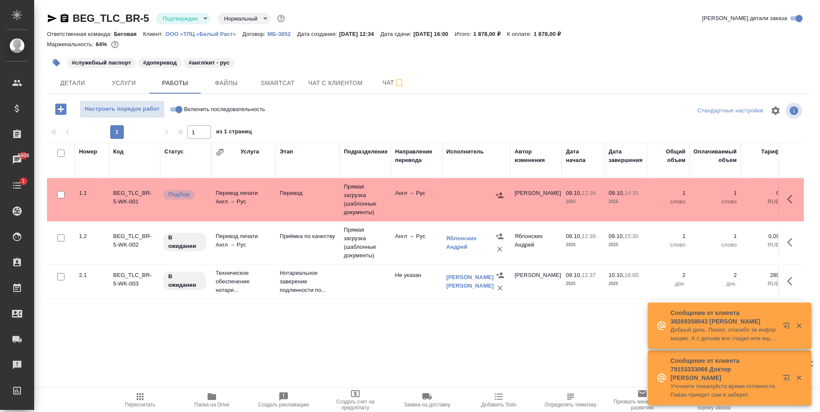
click at [476, 204] on td at bounding box center [476, 200] width 68 height 30
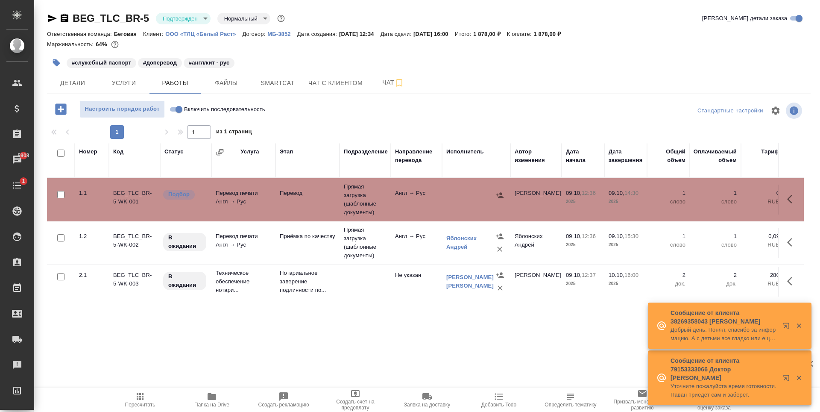
click at [401, 249] on td "Англ → Рус" at bounding box center [416, 243] width 51 height 30
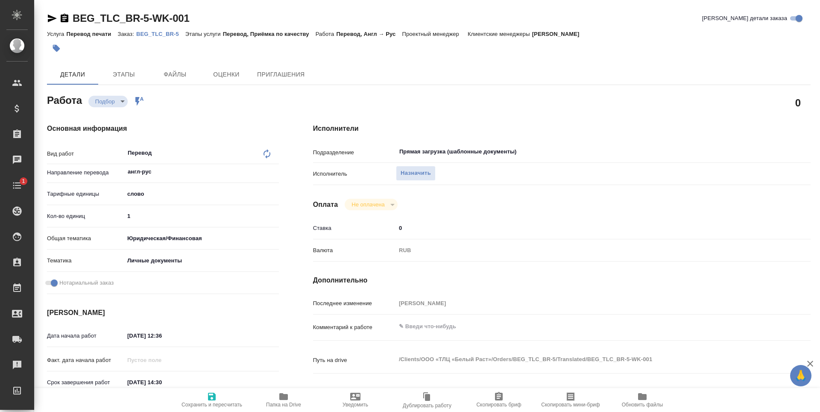
click at [171, 163] on div "Перевод x ​" at bounding box center [193, 154] width 138 height 20
click at [179, 174] on input "англ-рус" at bounding box center [187, 172] width 121 height 10
click at [178, 188] on li "кит-рус" at bounding box center [201, 191] width 155 height 15
type input "кит-рус"
click at [213, 399] on icon "button" at bounding box center [212, 397] width 8 height 8
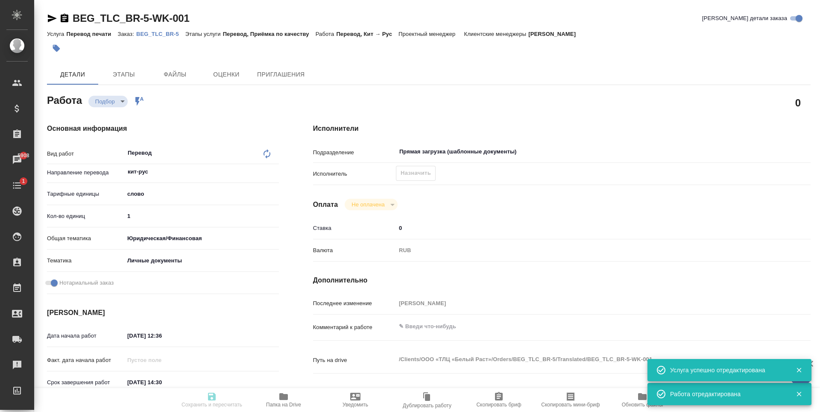
type input "recruiting"
type input "кит-рус"
type input "5a8b1489cc6b4906c91bfd90"
type input "1"
type input "yr-fn"
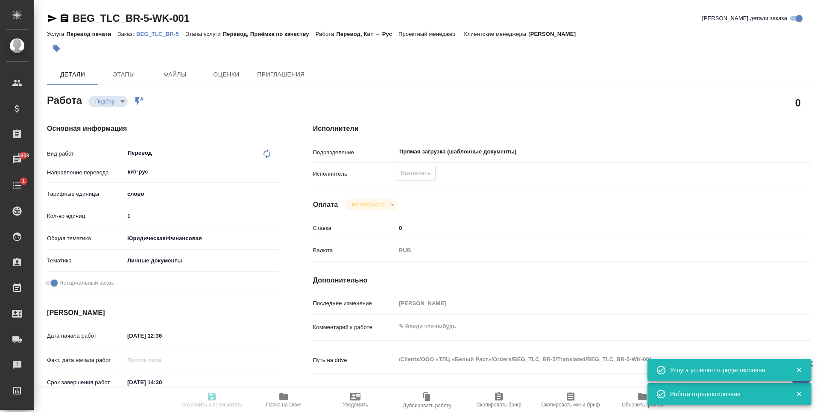
type input "5a8b8b956a9677013d343cfe"
checkbox input "true"
type input "09.10.2025 12:36"
type input "09.10.2025 14:30"
type input "[DATE] 16:00"
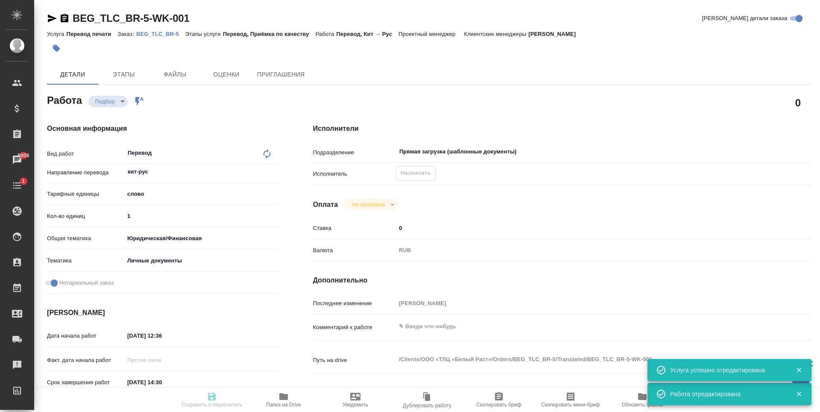
type input "Прямая загрузка (шаблонные документы)"
type input "notPayed"
type input "0"
type input "RUB"
type input "[PERSON_NAME]"
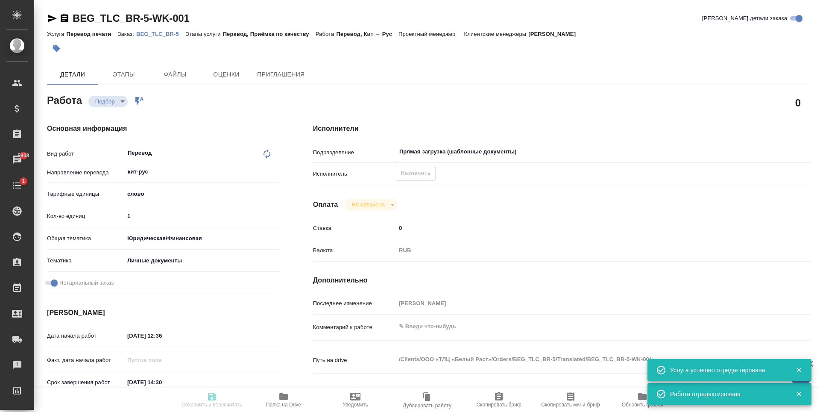
type input "BEG_TLC_BR-5"
type input "Перевод печати"
type input "Перевод, Приёмка по качеству"
type input "[PERSON_NAME]"
type input "/Clients/ООО «ТЛЦ «Белый Раст»/Orders/BEG_TLC_BR-5"
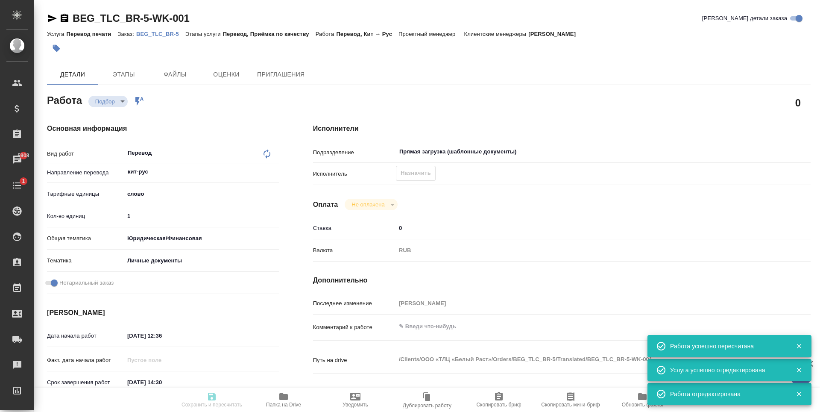
type input "recruiting"
type input "кит-рус"
type input "5a8b1489cc6b4906c91bfd90"
type input "1"
type input "yr-fn"
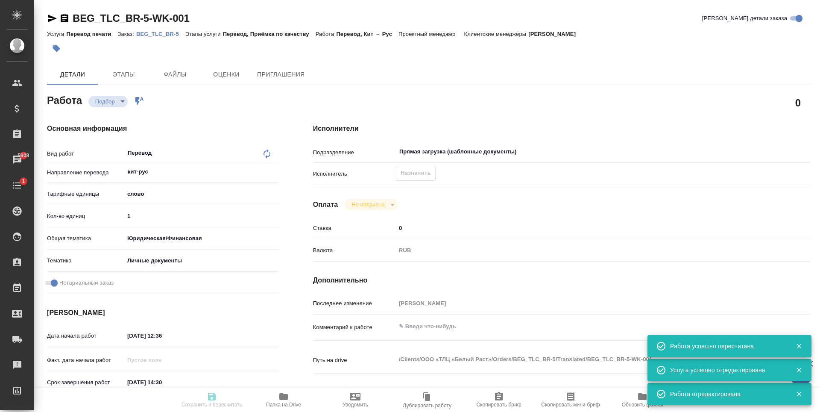
type input "5a8b8b956a9677013d343cfe"
checkbox input "true"
type input "09.10.2025 12:36"
type input "09.10.2025 14:30"
type input "10.10.2025 16:00"
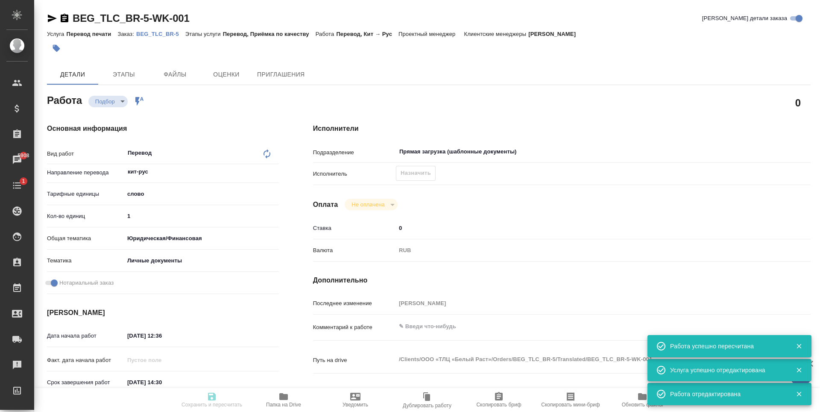
type input "Прямая загрузка (шаблонные документы)"
type input "notPayed"
type input "0"
type input "RUB"
type input "[PERSON_NAME]"
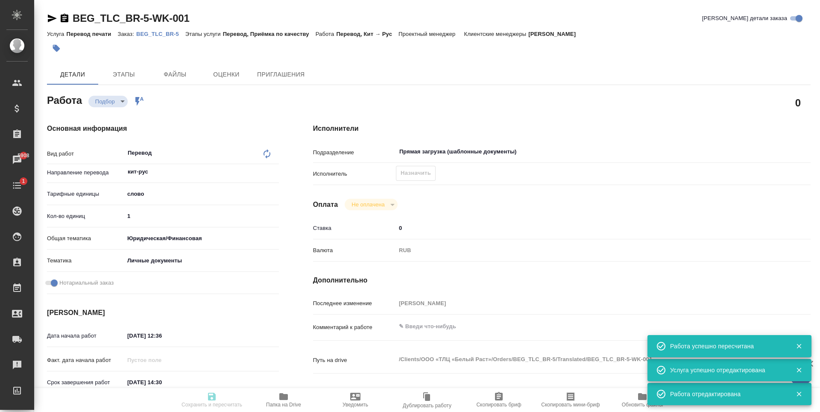
type input "BEG_TLC_BR-5"
type input "Перевод печати"
type input "Перевод, Приёмка по качеству"
type input "[PERSON_NAME]"
type input "/Clients/ООО «ТЛЦ «Белый Раст»/Orders/BEG_TLC_BR-5"
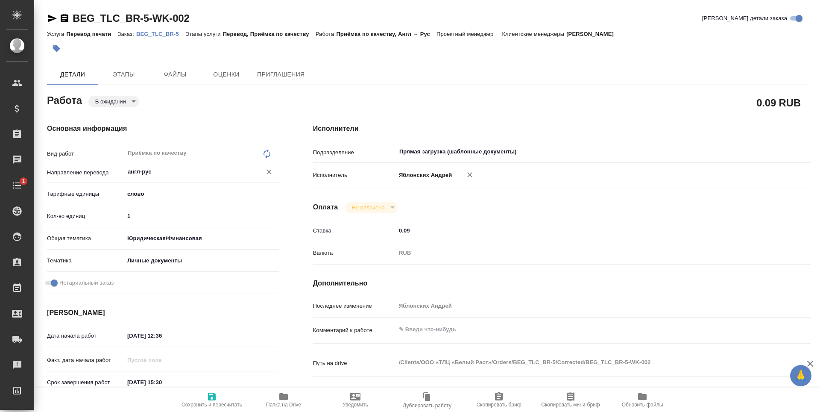
click at [182, 175] on input "англ-рус" at bounding box center [187, 172] width 121 height 10
click at [209, 189] on li "кит-рус" at bounding box center [201, 191] width 155 height 15
type input "кит-рус"
click at [206, 400] on span "Сохранить и пересчитать" at bounding box center [212, 399] width 62 height 16
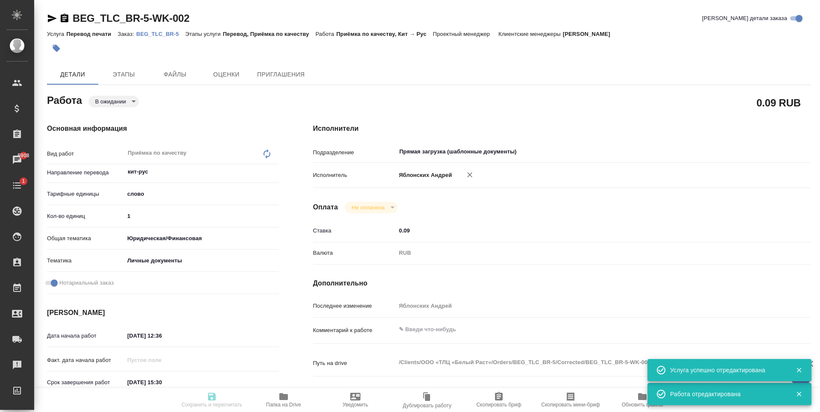
type input "pending"
type input "кит-рус"
type input "5a8b1489cc6b4906c91bfd90"
type input "1"
type input "yr-fn"
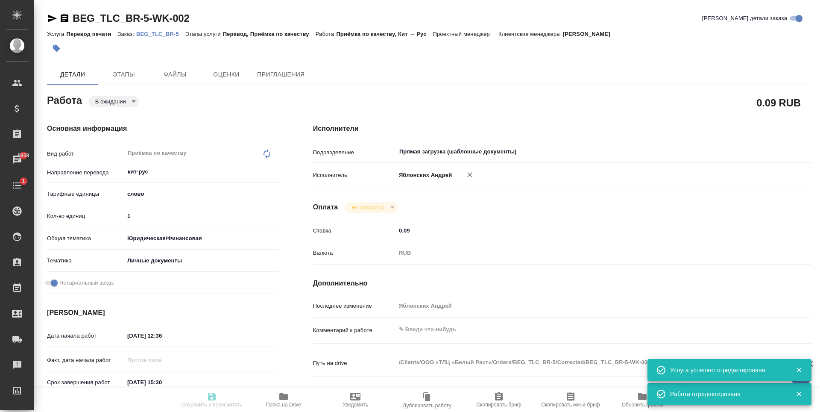
type input "5a8b8b956a9677013d343cfe"
checkbox input "true"
type input "09.10.2025 12:36"
type input "09.10.2025 15:30"
type input "[DATE] 16:00"
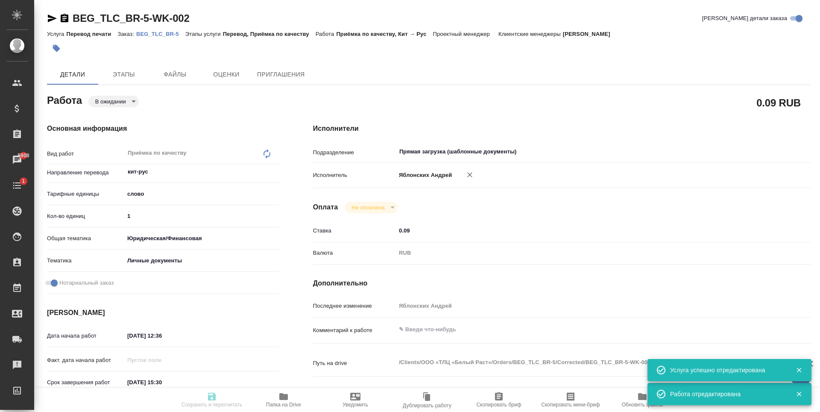
type input "Прямая загрузка (шаблонные документы)"
type input "notPayed"
type input "0.09"
type input "RUB"
type input "Яблонских Андрей"
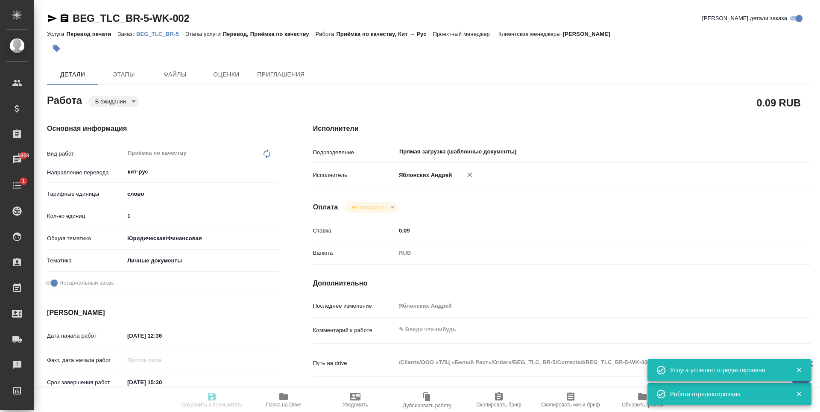
type input "BEG_TLC_BR-5"
type input "Перевод печати"
type input "Перевод, Приёмка по качеству"
type input "[PERSON_NAME]"
type input "/Clients/ООО «ТЛЦ «Белый Раст»/Orders/BEG_TLC_BR-5"
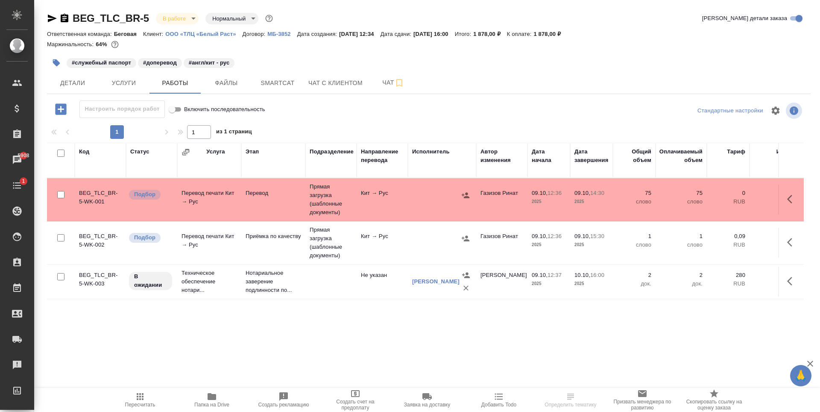
click at [137, 79] on span "Услуги" at bounding box center [123, 83] width 41 height 11
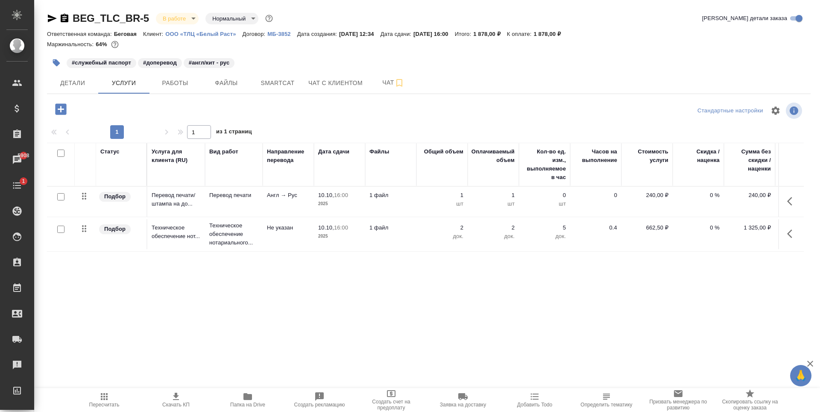
click at [434, 200] on p "шт" at bounding box center [442, 204] width 43 height 9
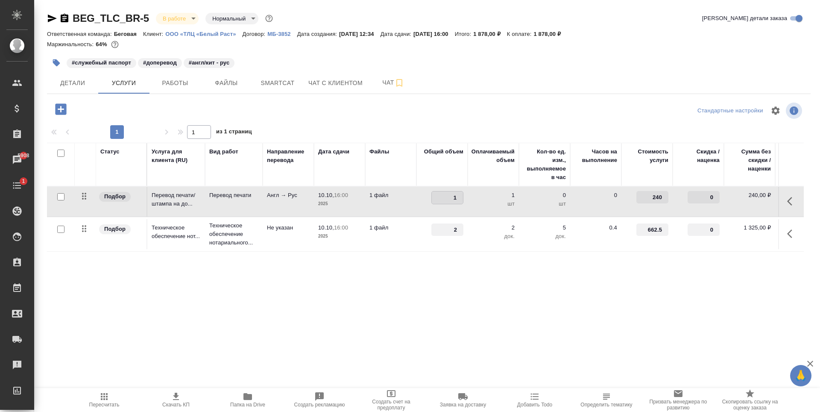
click at [405, 206] on td "1 файл" at bounding box center [390, 202] width 51 height 30
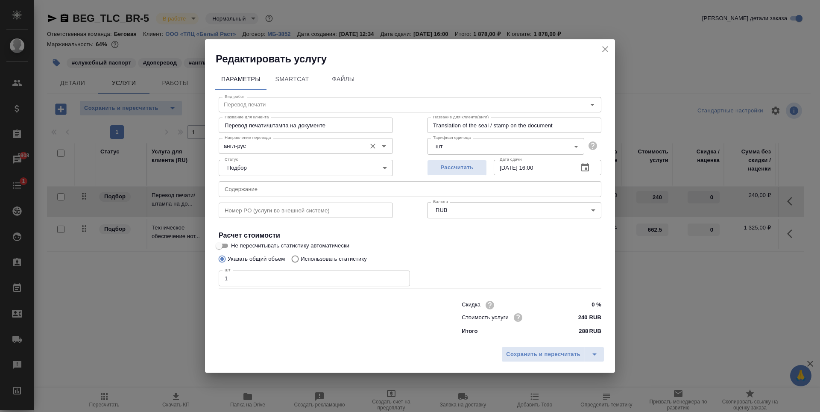
click at [386, 145] on icon "Open" at bounding box center [384, 146] width 10 height 10
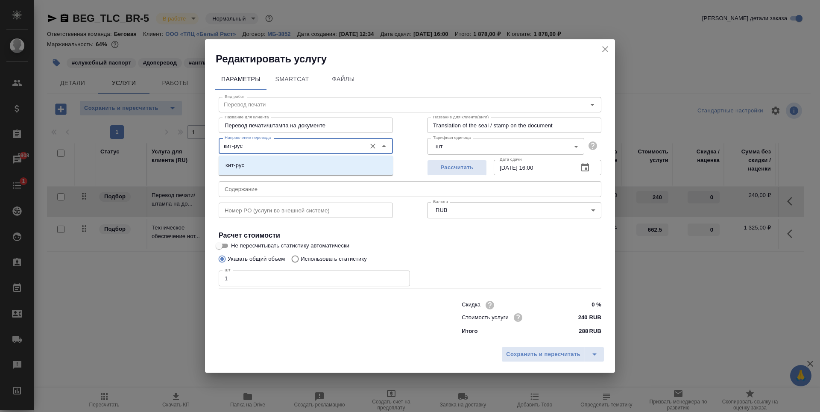
click at [269, 162] on li "кит-рус" at bounding box center [306, 165] width 174 height 15
type input "кит-рус"
click at [597, 354] on icon "split button" at bounding box center [595, 354] width 10 height 10
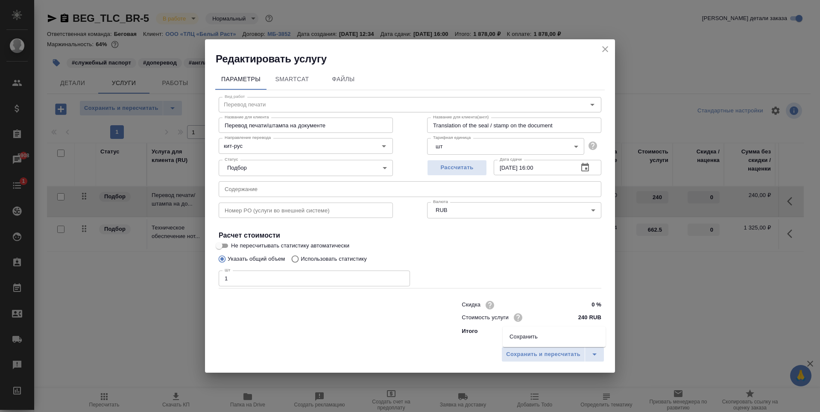
click at [580, 330] on li "Сохранить" at bounding box center [554, 337] width 103 height 14
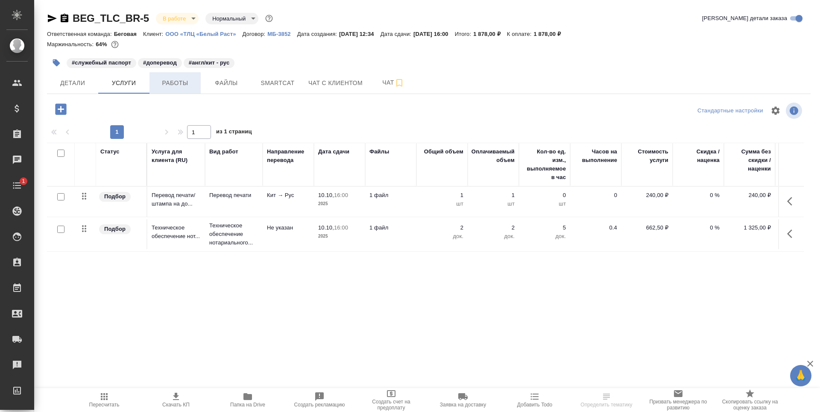
click at [165, 87] on span "Работы" at bounding box center [175, 83] width 41 height 11
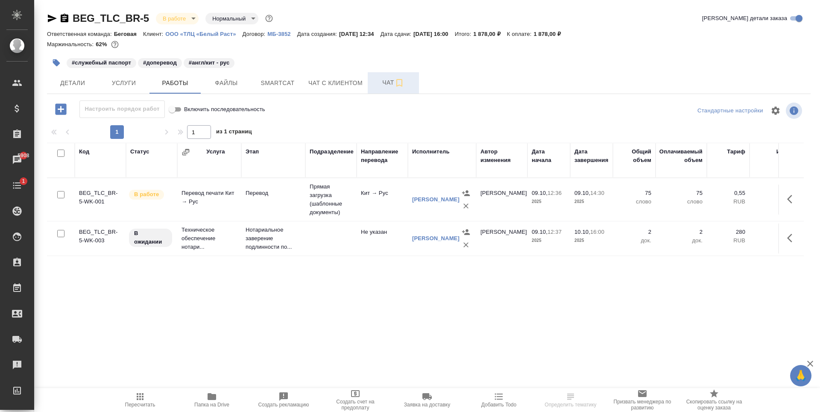
click at [392, 74] on button "Чат" at bounding box center [393, 82] width 51 height 21
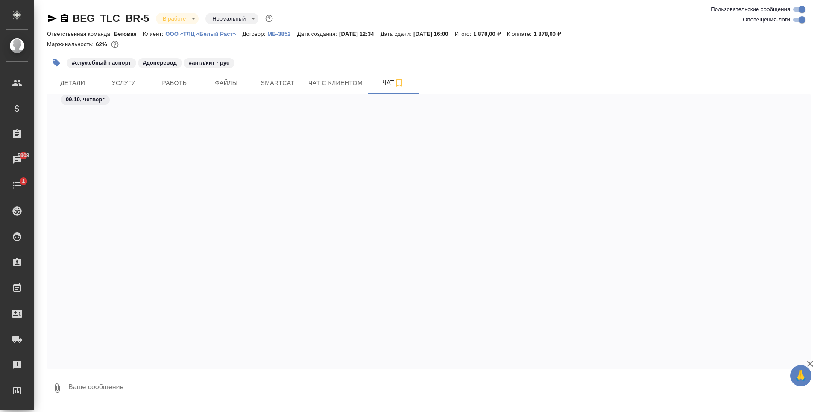
scroll to position [1006, 0]
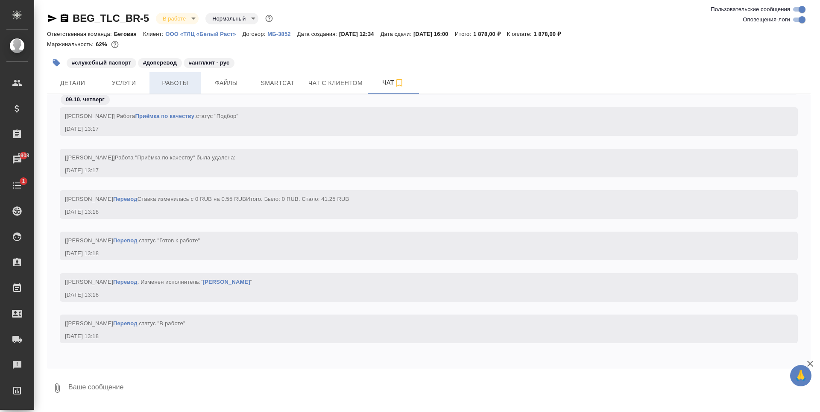
click at [159, 82] on span "Работы" at bounding box center [175, 83] width 41 height 11
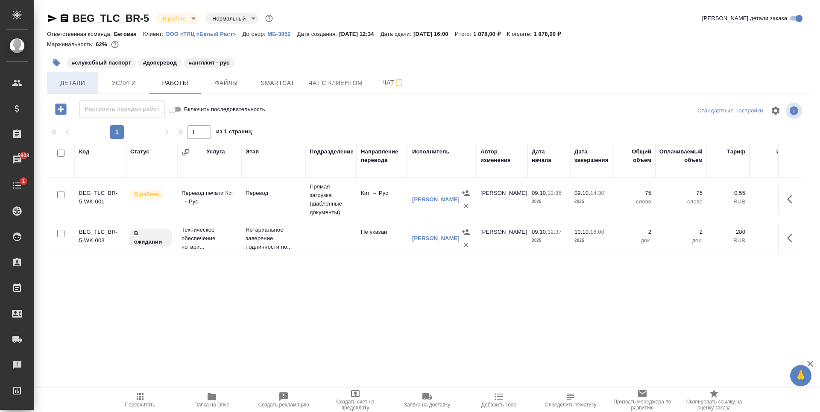
click at [75, 81] on span "Детали" at bounding box center [72, 83] width 41 height 11
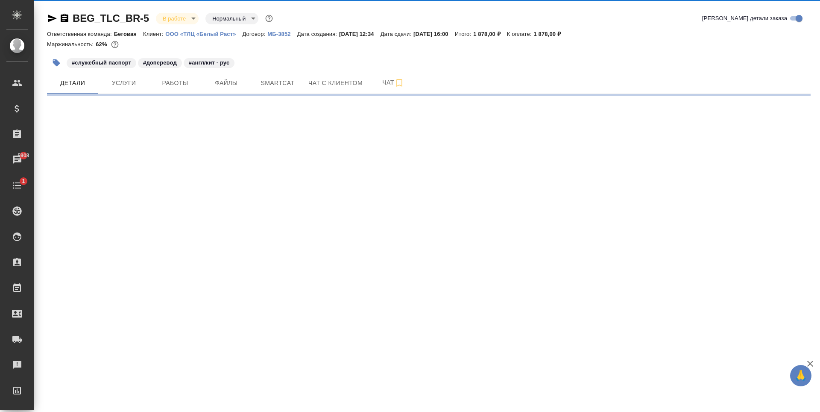
select select "RU"
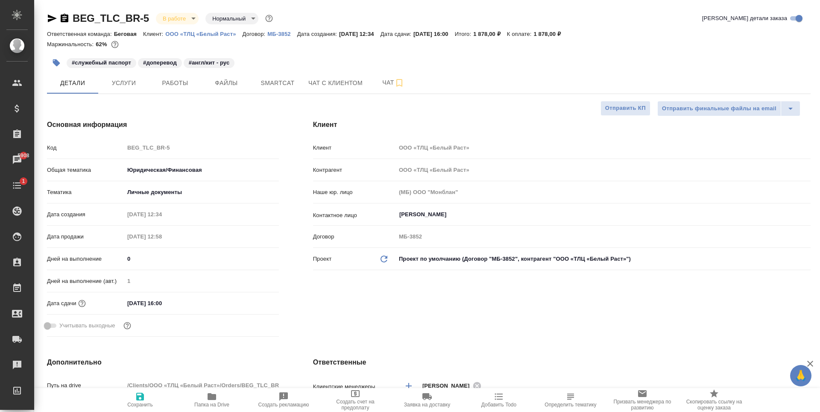
type textarea "x"
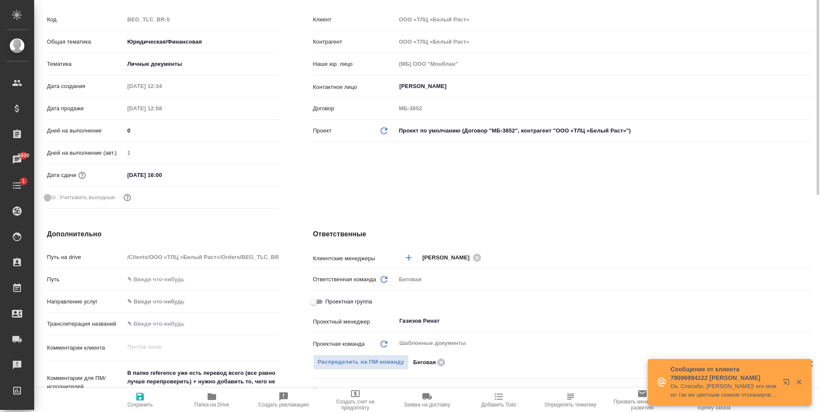
scroll to position [43, 0]
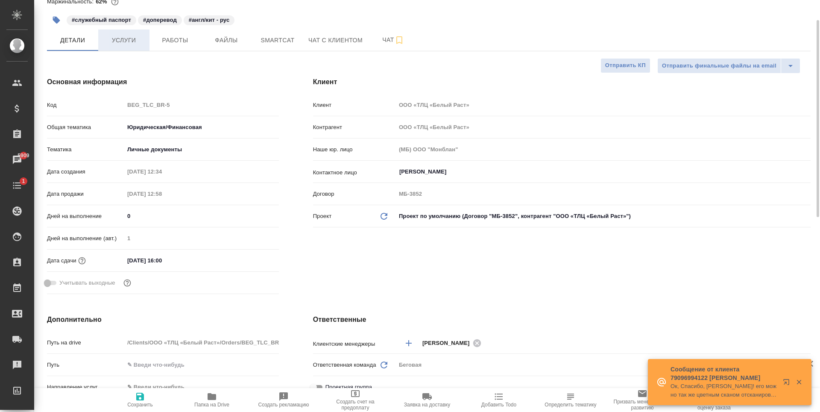
click at [140, 34] on button "Услуги" at bounding box center [123, 39] width 51 height 21
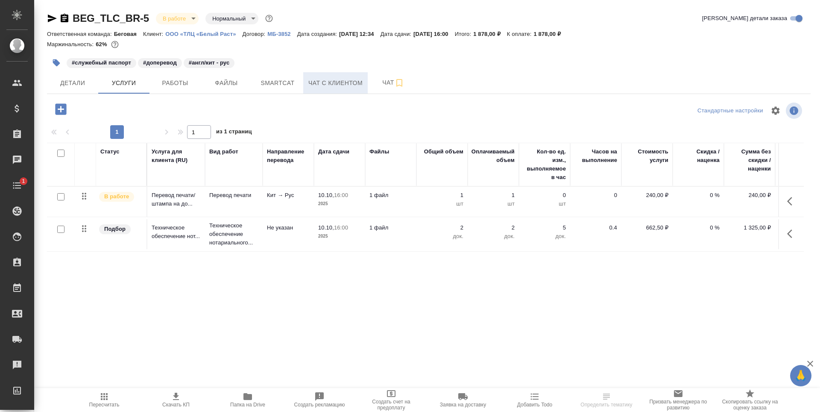
click at [344, 87] on span "Чат с клиентом" at bounding box center [336, 83] width 54 height 11
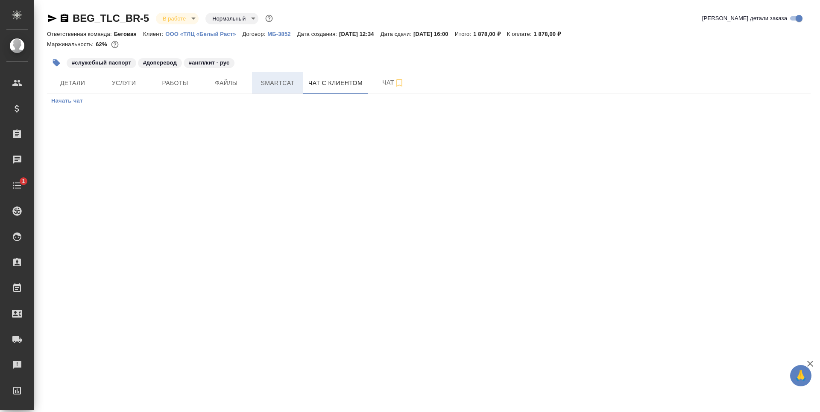
click at [292, 89] on button "Smartcat" at bounding box center [277, 82] width 51 height 21
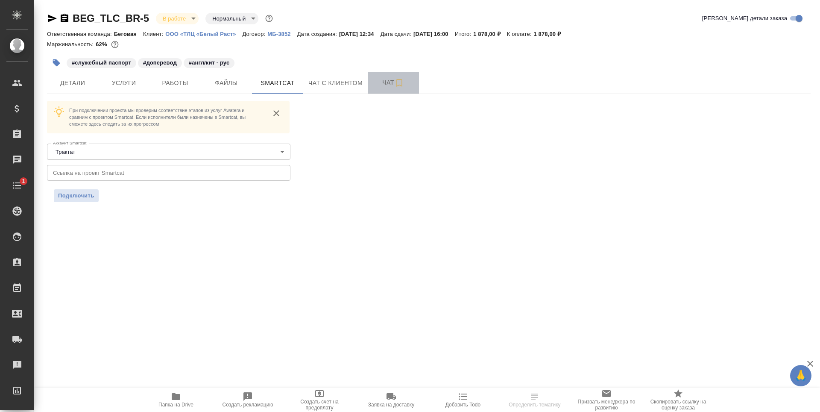
click at [378, 82] on span "Чат" at bounding box center [393, 82] width 41 height 11
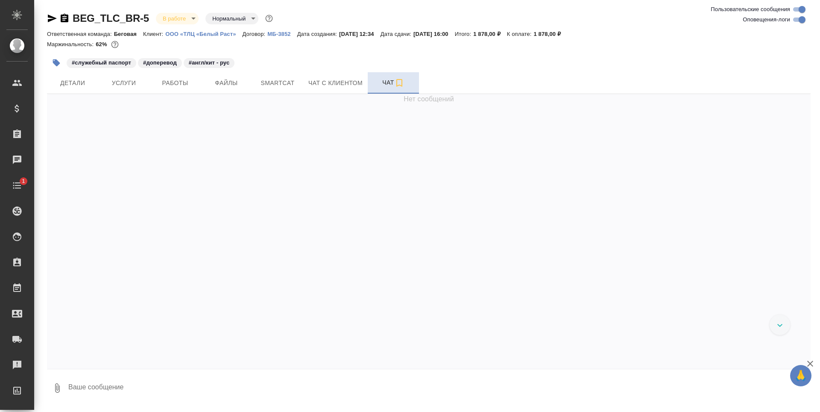
scroll to position [1006, 0]
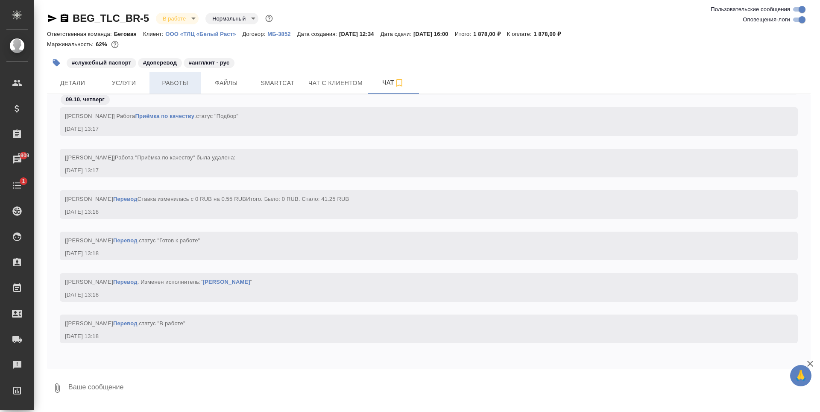
click at [194, 84] on span "Работы" at bounding box center [175, 83] width 41 height 11
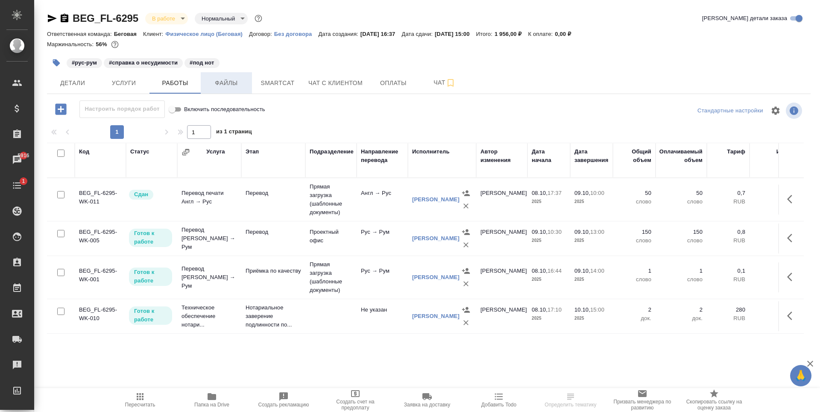
click at [238, 85] on span "Файлы" at bounding box center [226, 83] width 41 height 11
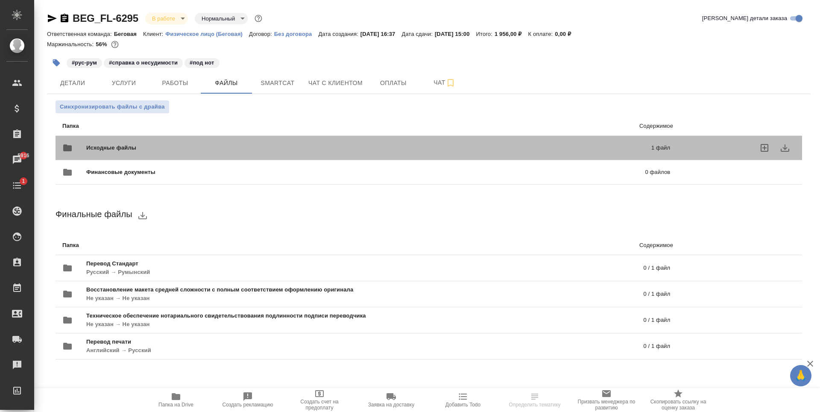
click at [266, 148] on span "Исходные файлы" at bounding box center [240, 148] width 308 height 9
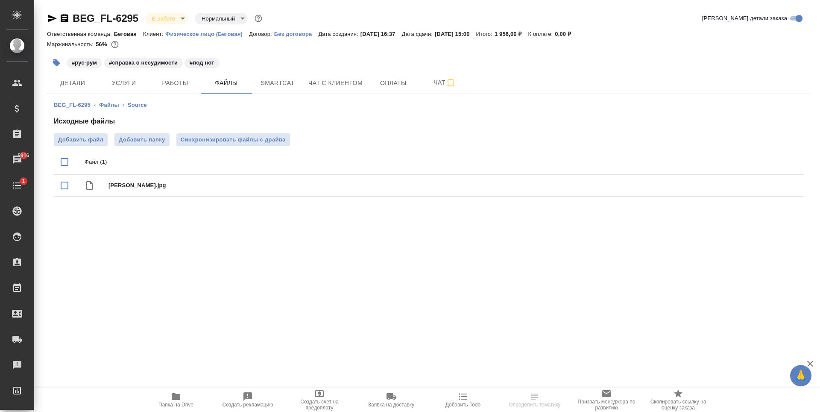
click at [170, 144] on div "Добавить файл Добавить папку Синхронизировать файлы с драйва" at bounding box center [429, 139] width 750 height 13
click at [152, 133] on div "Исходные файлы Добавить файл Добавить папку Синхронизировать файлы с драйва Фай…" at bounding box center [429, 158] width 750 height 84
click at [152, 136] on span "Добавить папку" at bounding box center [142, 139] width 46 height 9
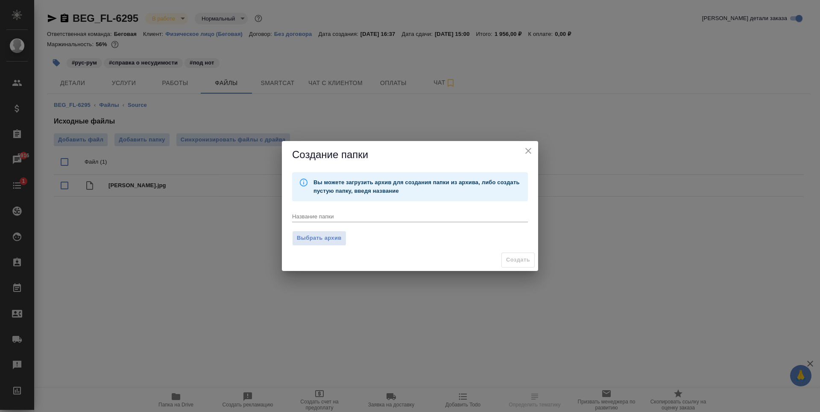
click at [347, 217] on textarea at bounding box center [410, 216] width 236 height 6
type textarea "УДО на печать"
click at [520, 261] on span "Создать" at bounding box center [518, 260] width 24 height 10
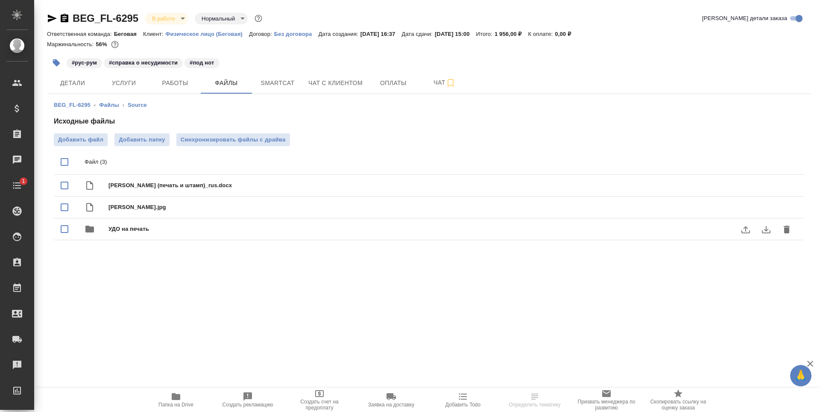
click at [199, 231] on span "УДО на печать" at bounding box center [446, 229] width 675 height 9
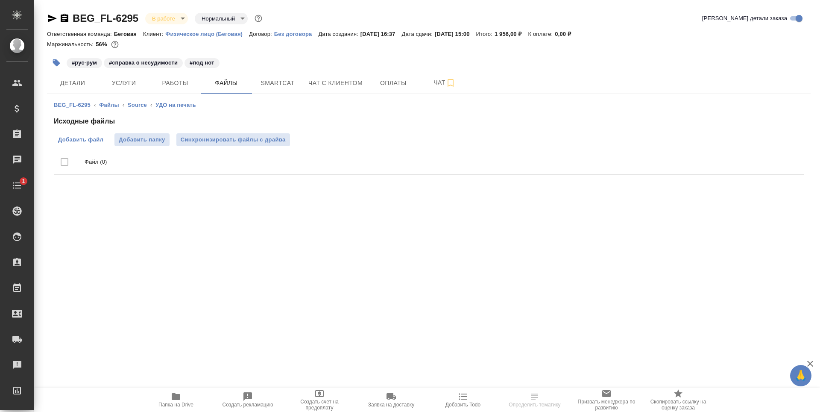
click at [97, 135] on span "Добавить файл" at bounding box center [80, 139] width 45 height 9
click at [0, 0] on input "Добавить файл" at bounding box center [0, 0] width 0 height 0
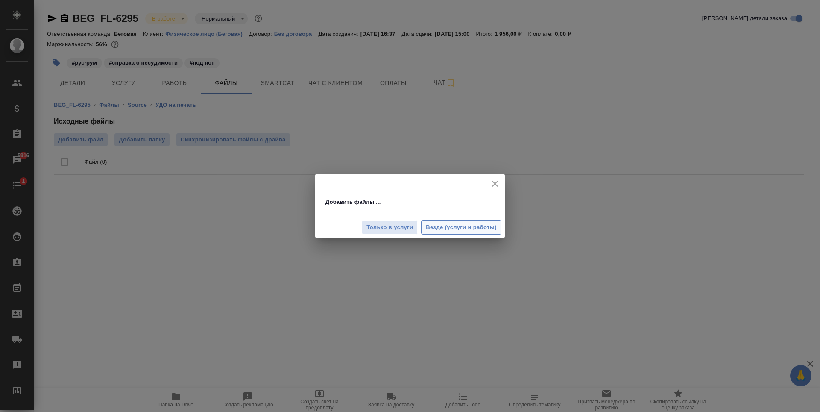
click at [429, 228] on span "Везде (услуги и работы)" at bounding box center [461, 228] width 71 height 10
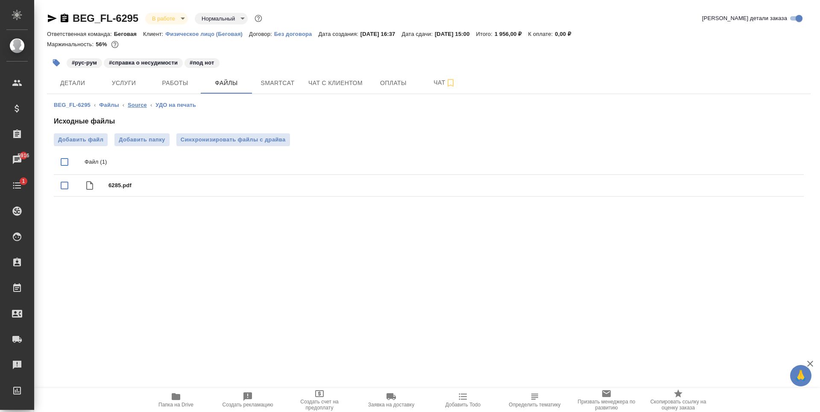
click at [131, 105] on link "Source" at bounding box center [137, 105] width 19 height 6
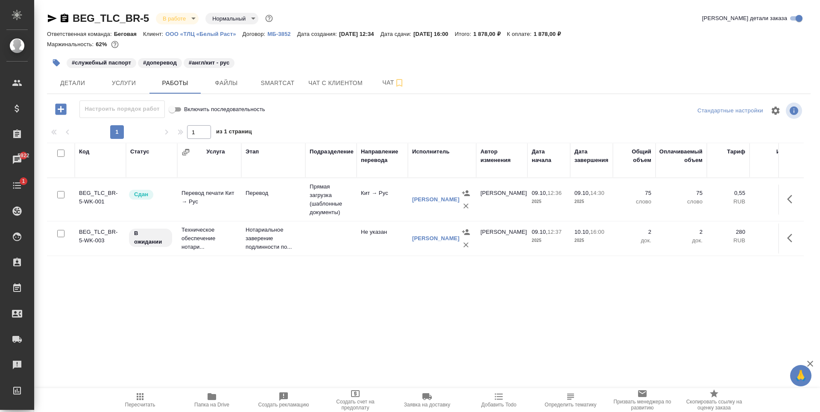
click at [46, 22] on div "BEG_TLC_BR-5 В работе inProgress Нормальный normal Кратко детали заказа Ответст…" at bounding box center [428, 178] width 773 height 357
click at [52, 15] on icon "button" at bounding box center [52, 18] width 10 height 10
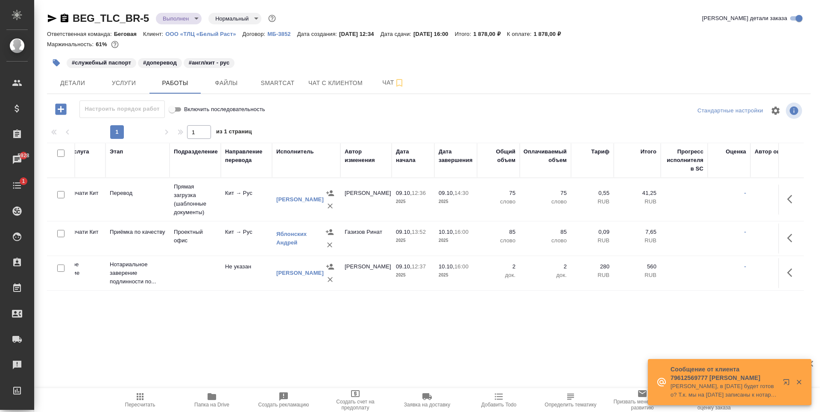
scroll to position [0, 133]
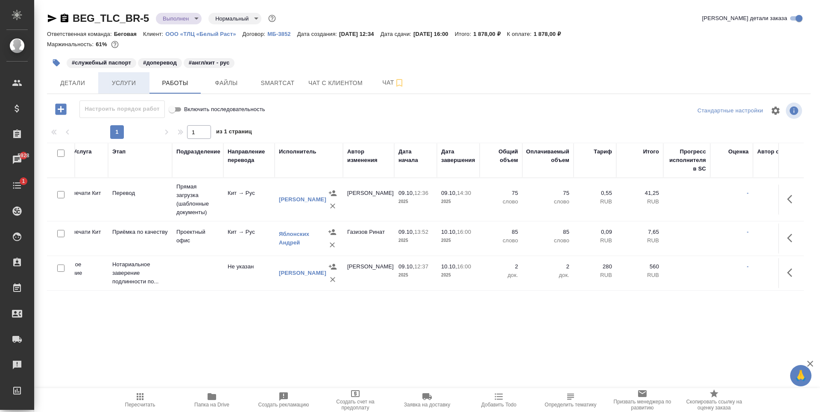
click at [136, 93] on button "Услуги" at bounding box center [123, 82] width 51 height 21
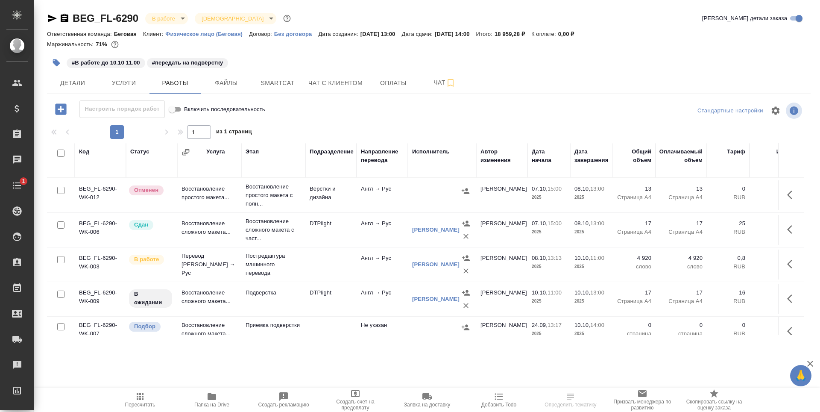
scroll to position [18, 0]
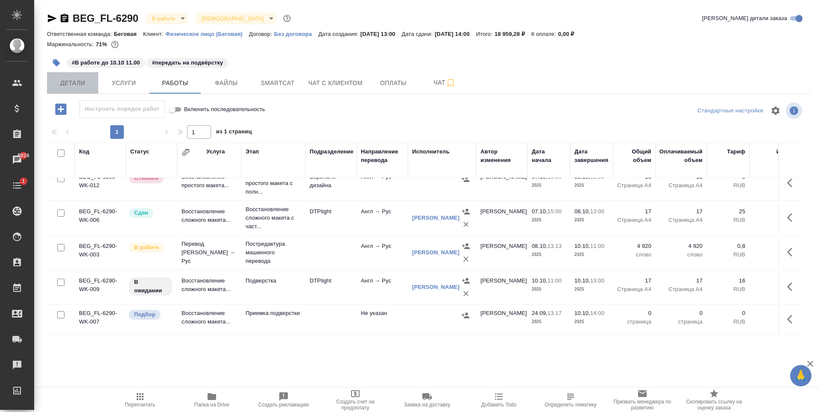
click at [89, 77] on button "Детали" at bounding box center [72, 82] width 51 height 21
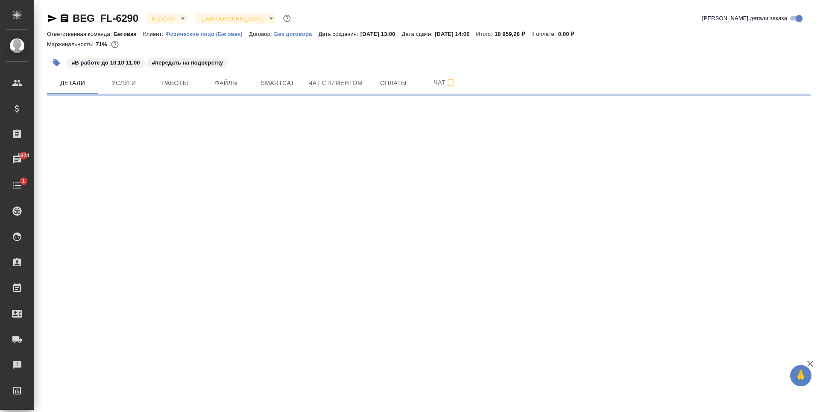
select select "RU"
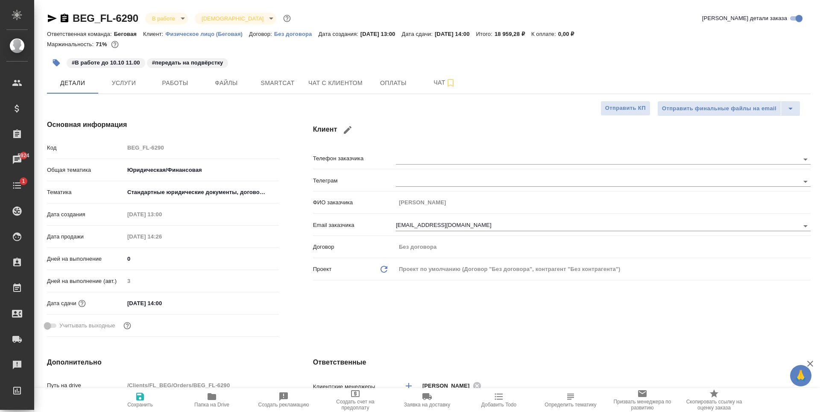
type textarea "x"
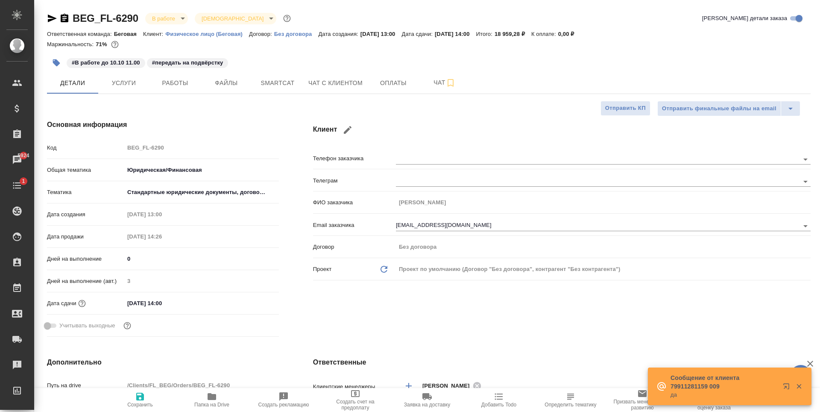
type textarea "x"
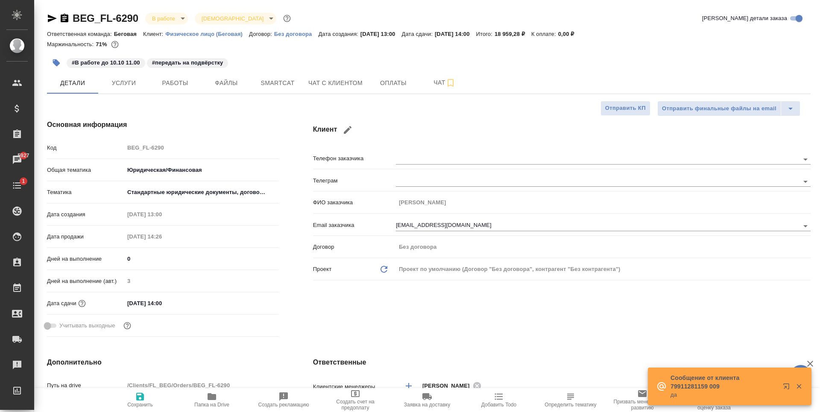
type textarea "x"
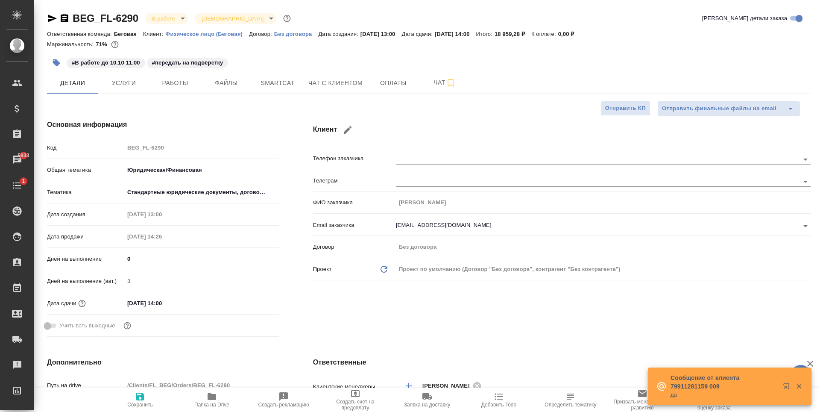
type textarea "x"
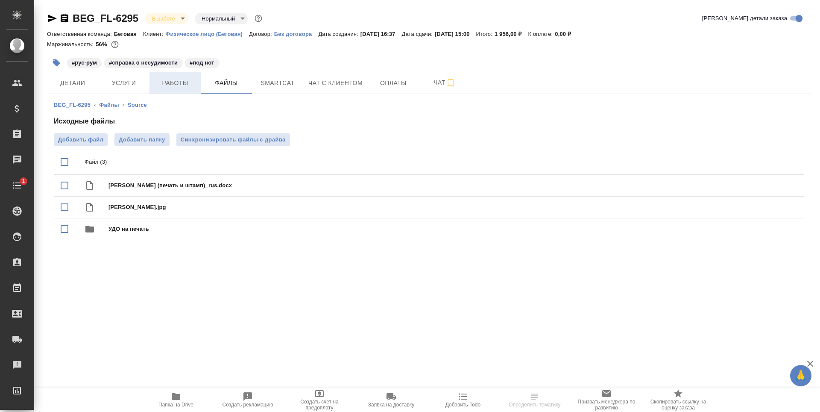
click at [171, 88] on button "Работы" at bounding box center [175, 82] width 51 height 21
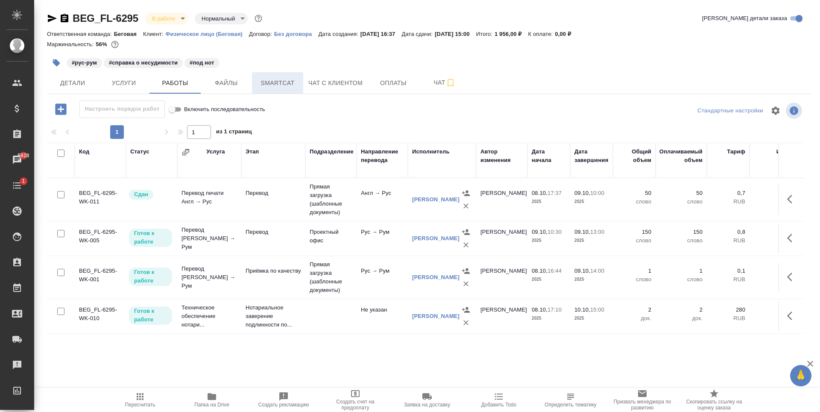
click at [301, 91] on button "Smartcat" at bounding box center [277, 82] width 51 height 21
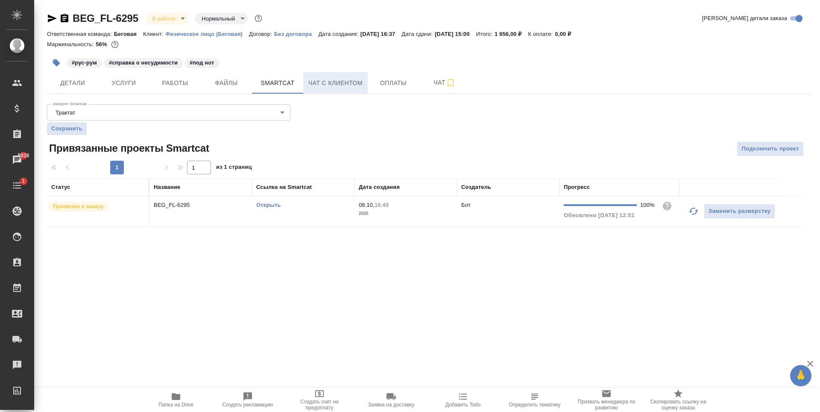
click at [316, 88] on span "Чат с клиентом" at bounding box center [336, 83] width 54 height 11
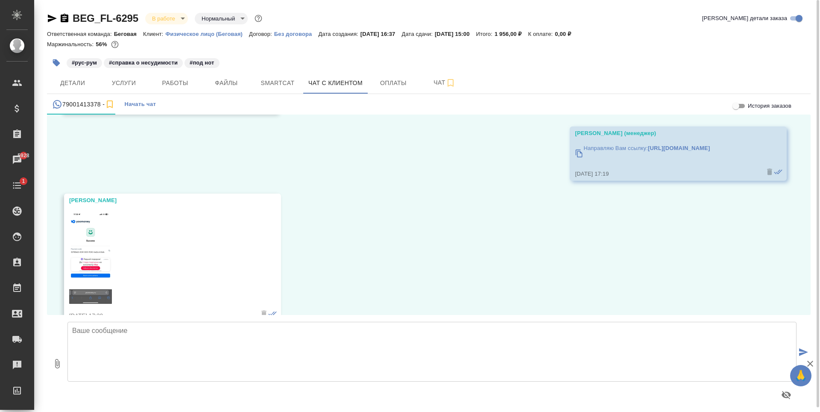
scroll to position [50197, 0]
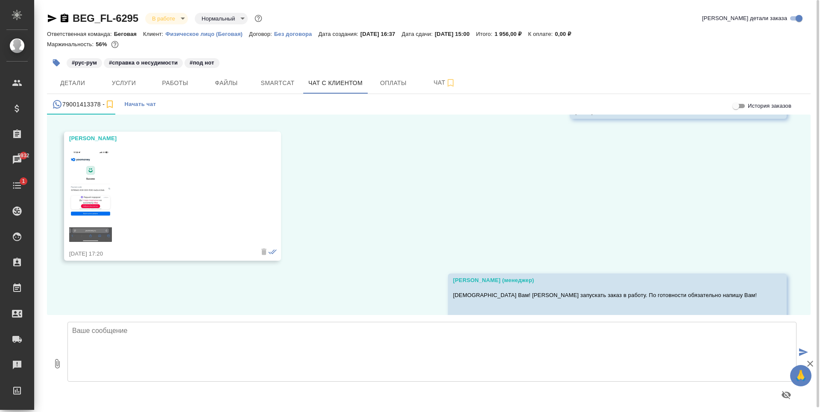
click at [122, 80] on span "Услуги" at bounding box center [123, 83] width 41 height 11
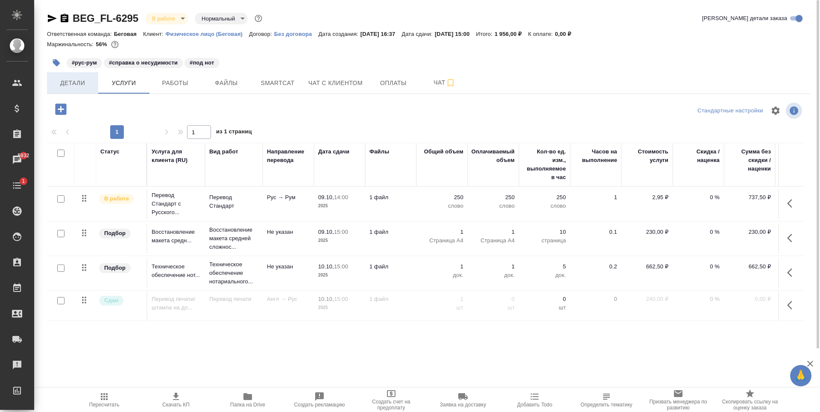
click at [79, 84] on span "Детали" at bounding box center [72, 83] width 41 height 11
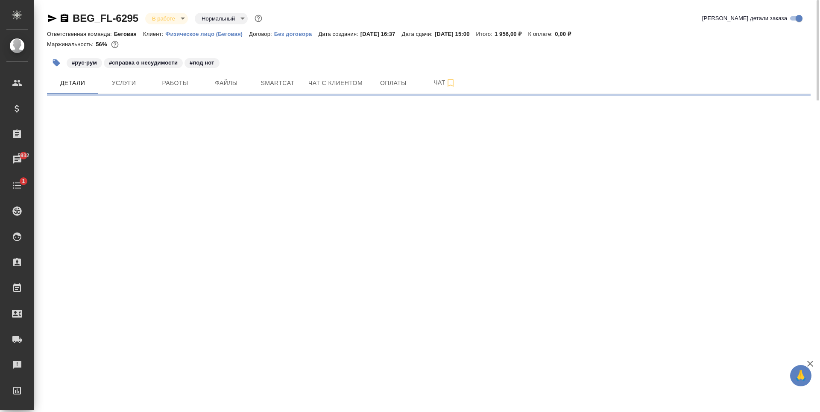
select select "RU"
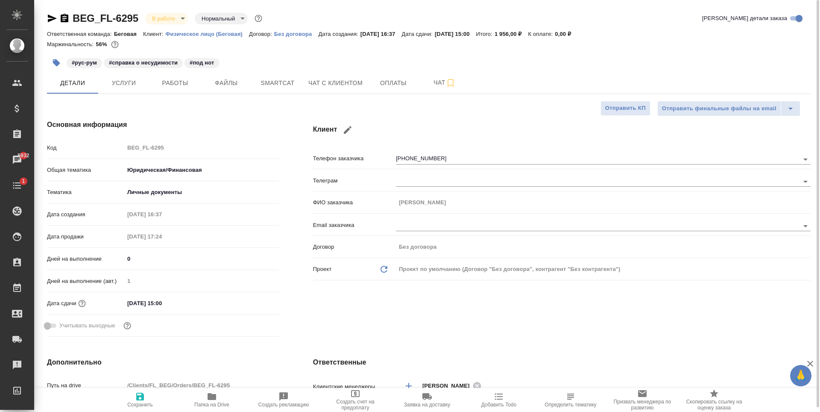
type textarea "x"
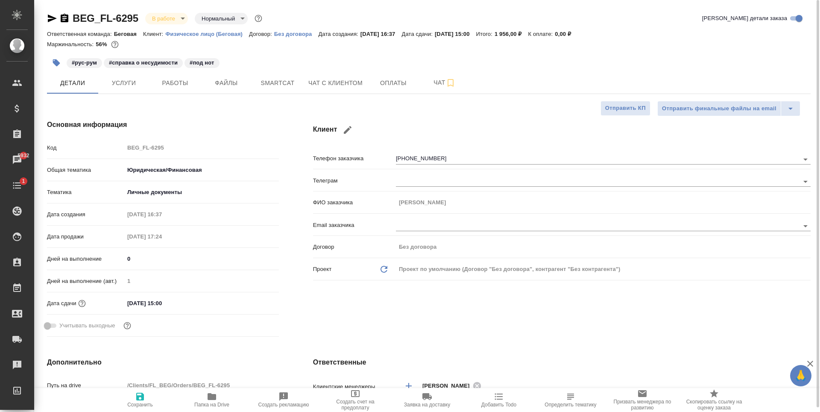
type textarea "x"
click at [131, 79] on span "Услуги" at bounding box center [123, 83] width 41 height 11
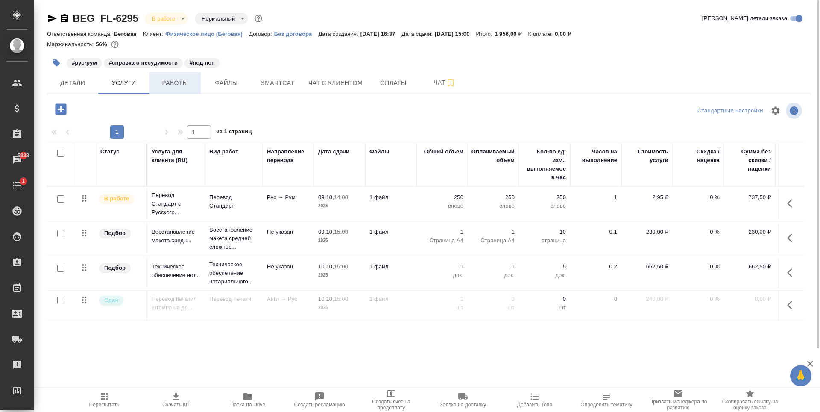
click at [189, 73] on button "Работы" at bounding box center [175, 82] width 51 height 21
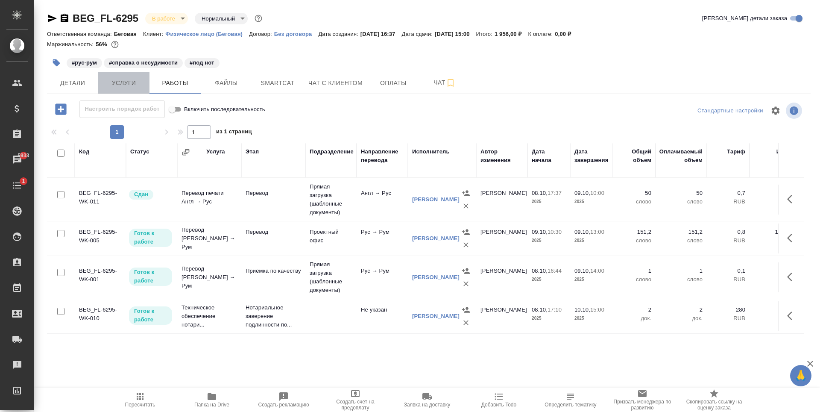
click at [138, 84] on span "Услуги" at bounding box center [123, 83] width 41 height 11
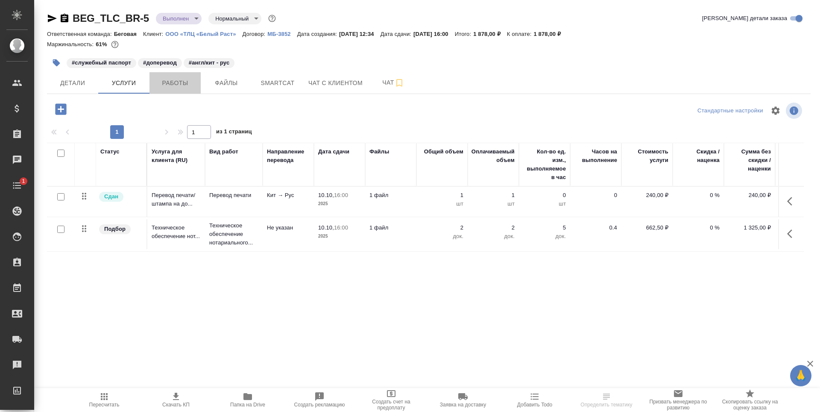
click at [168, 84] on span "Работы" at bounding box center [175, 83] width 41 height 11
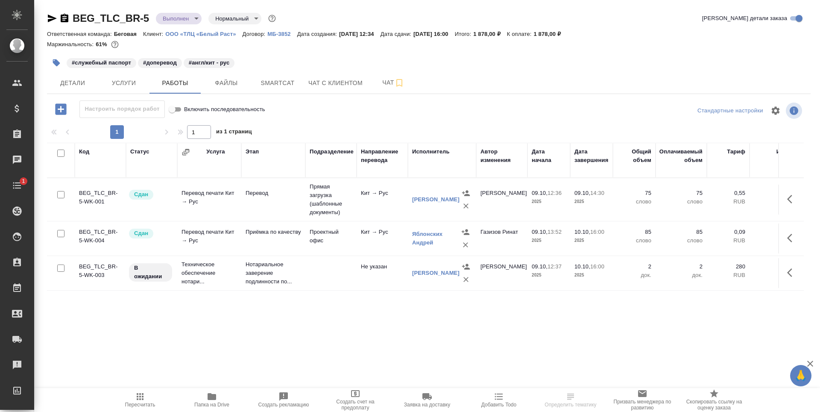
drag, startPoint x: 311, startPoint y: 328, endPoint x: 492, endPoint y: 326, distance: 181.6
click at [492, 326] on div "Код Статус Услуга Этап Подразделение Направление перевода Исполнитель Автор изм…" at bounding box center [425, 239] width 757 height 192
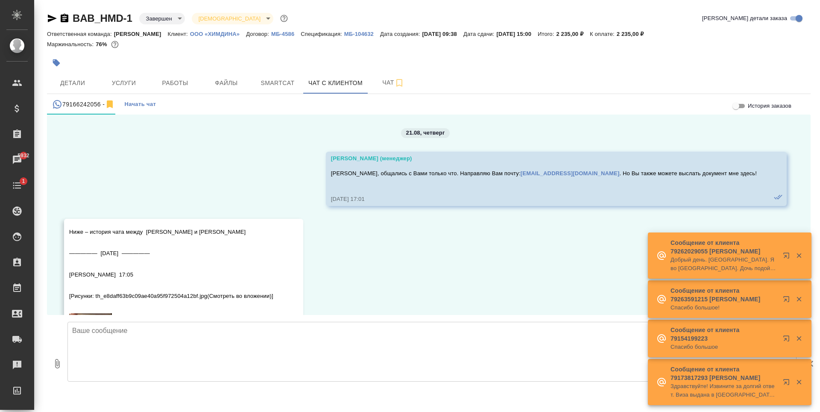
scroll to position [6892, 0]
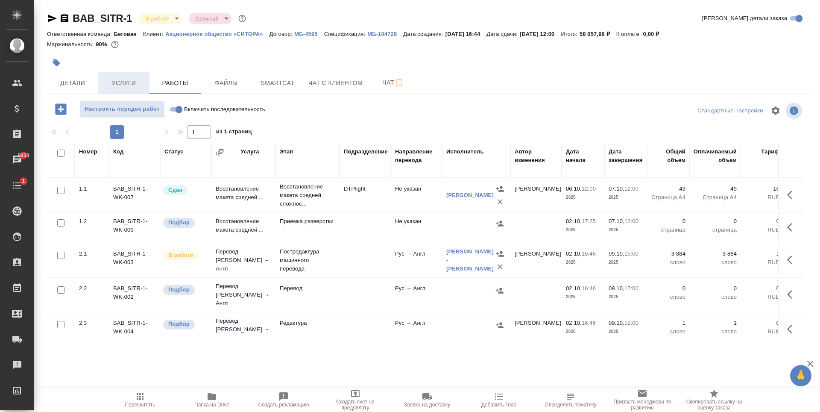
click at [131, 74] on button "Услуги" at bounding box center [123, 82] width 51 height 21
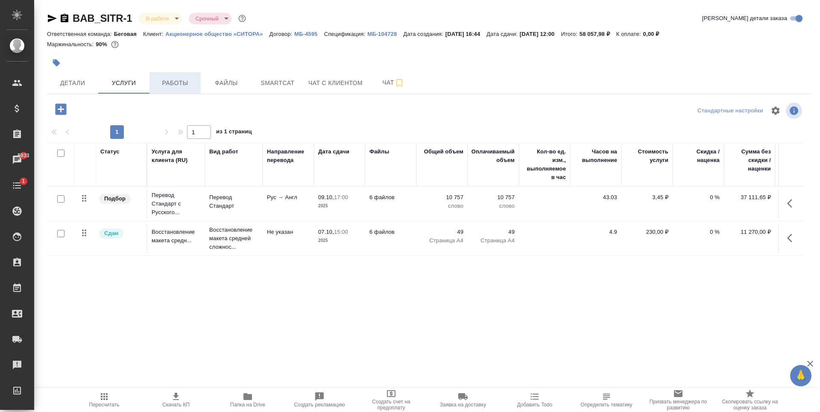
click at [175, 88] on span "Работы" at bounding box center [175, 83] width 41 height 11
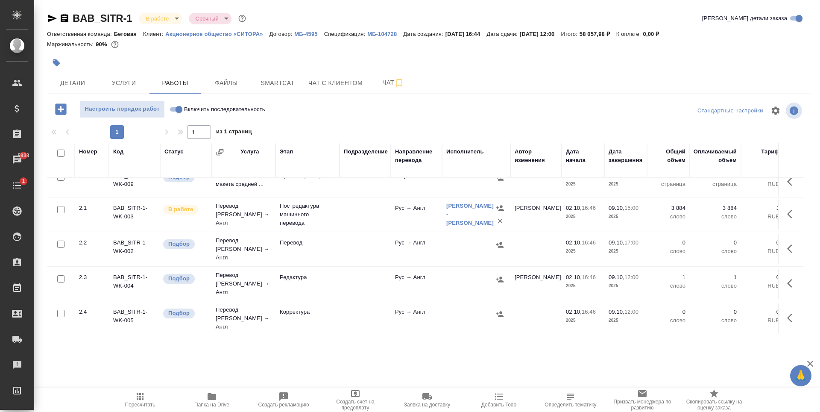
scroll to position [3, 0]
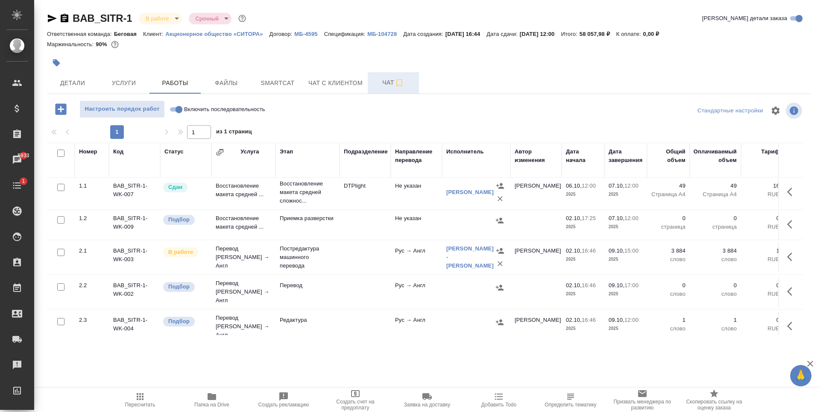
click at [398, 91] on button "Чат" at bounding box center [393, 82] width 51 height 21
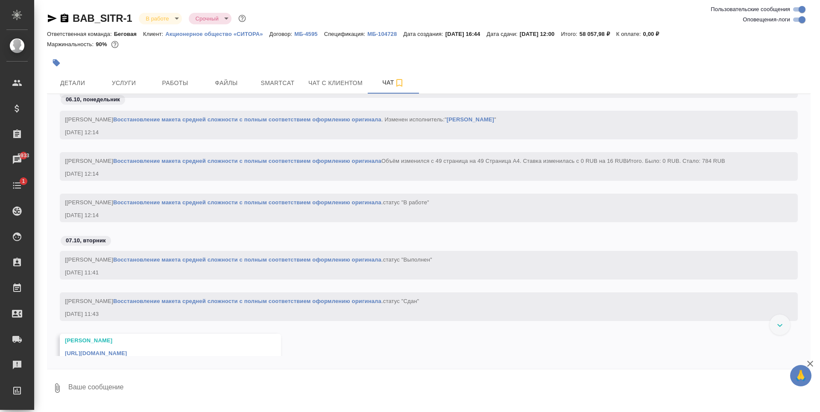
scroll to position [815, 0]
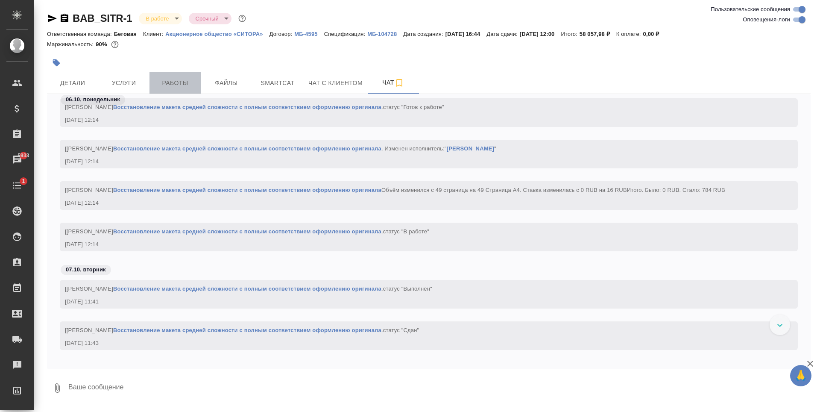
click at [171, 84] on span "Работы" at bounding box center [175, 83] width 41 height 11
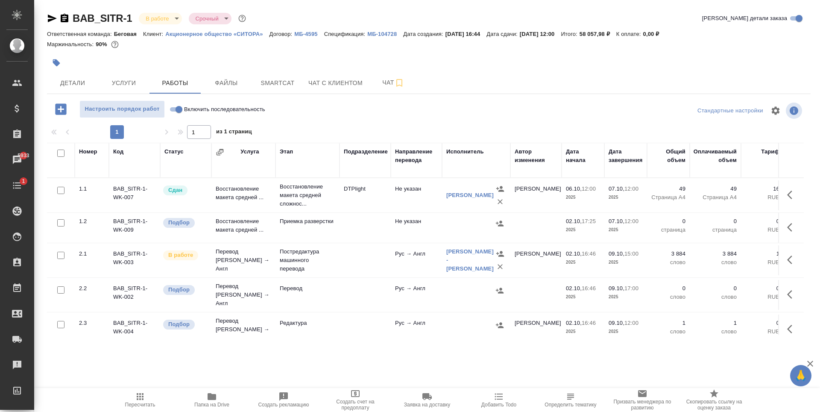
click at [52, 32] on p "Ответственная команда:" at bounding box center [80, 34] width 67 height 6
click at [50, 18] on icon "button" at bounding box center [52, 18] width 10 height 10
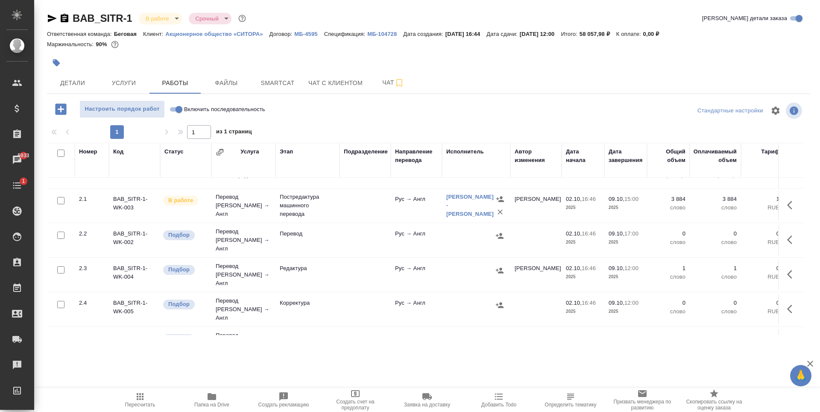
scroll to position [46, 0]
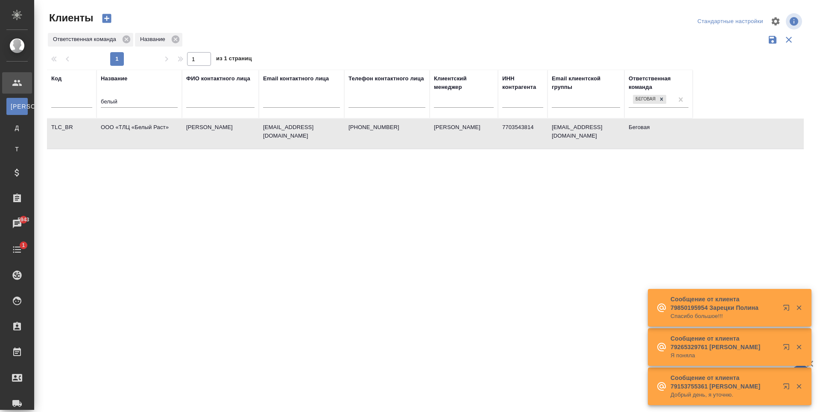
select select "RU"
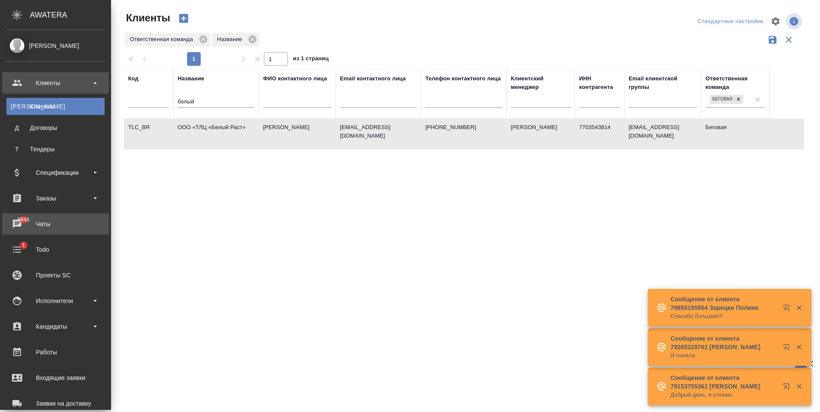
click at [60, 221] on div "Чаты" at bounding box center [55, 224] width 98 height 13
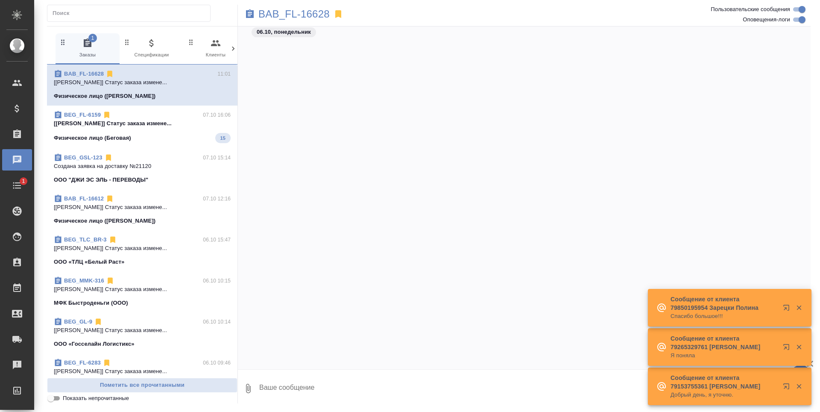
scroll to position [2486, 0]
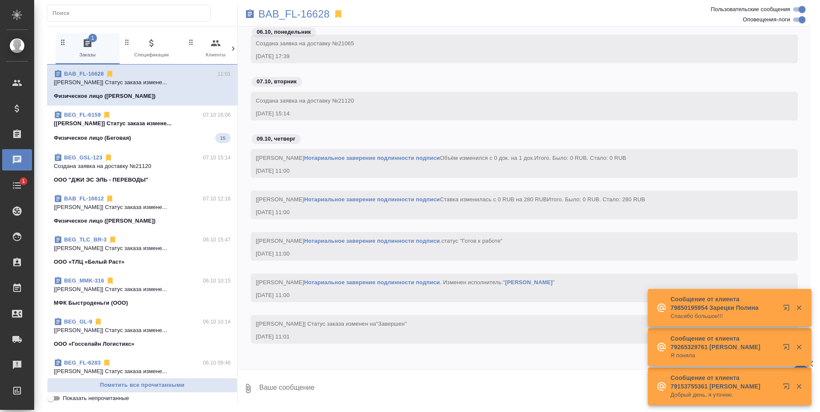
click at [167, 153] on div "BEG_GSL-123 07.10 15:14 Создана заявка на доставку №21120 ООО "ДЖИ ЭС ЭЛЬ - ПЕР…" at bounding box center [142, 168] width 191 height 41
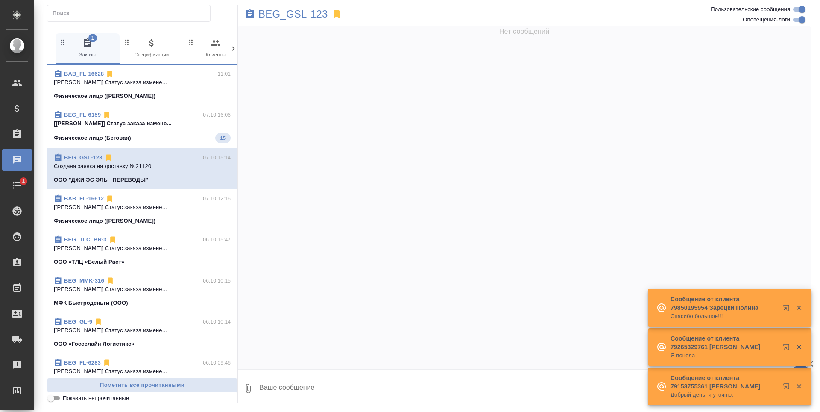
scroll to position [0, 0]
click at [169, 132] on span "BEG_FL-6159 07.10 16:06 [[PERSON_NAME]] Статус заказа измене... Физическое лицо…" at bounding box center [142, 127] width 177 height 32
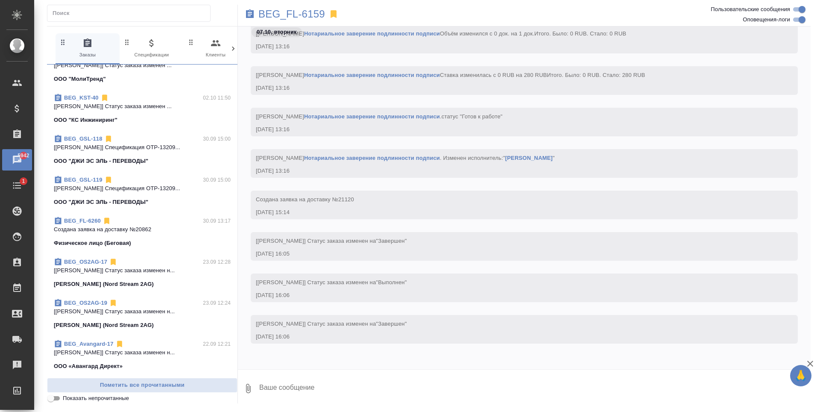
scroll to position [256, 0]
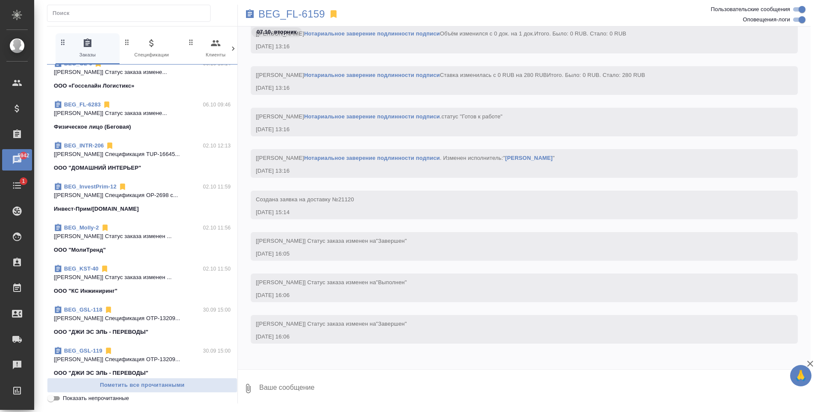
click at [232, 56] on div at bounding box center [233, 48] width 9 height 31
click at [220, 48] on span "99+ Мессенджеры" at bounding box center [196, 48] width 57 height 21
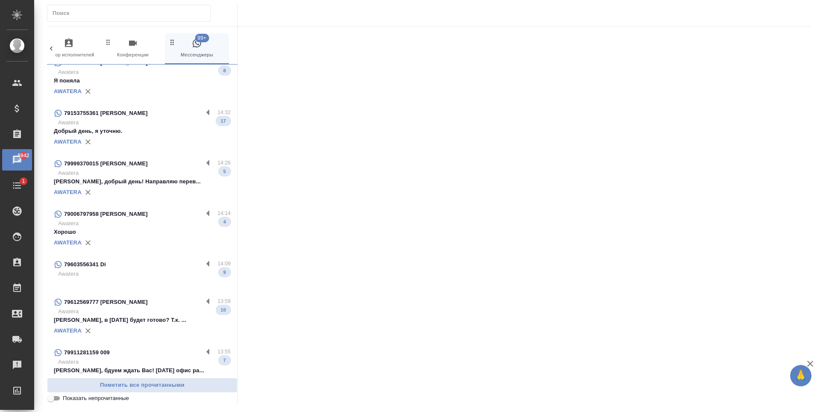
scroll to position [214, 0]
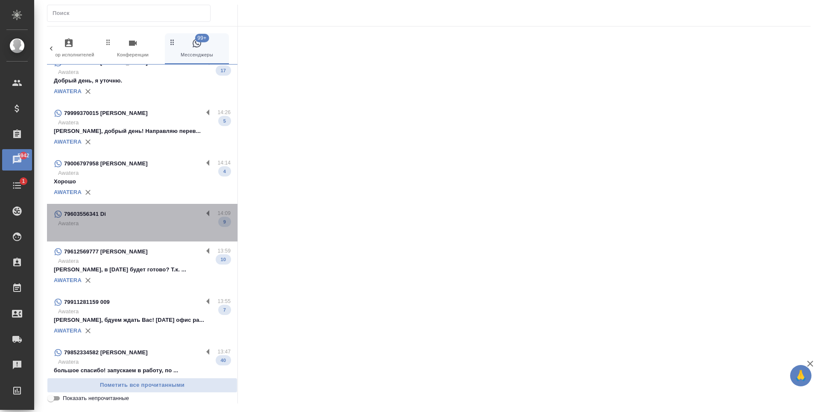
click at [154, 219] on div "79603556341 Di" at bounding box center [128, 214] width 149 height 10
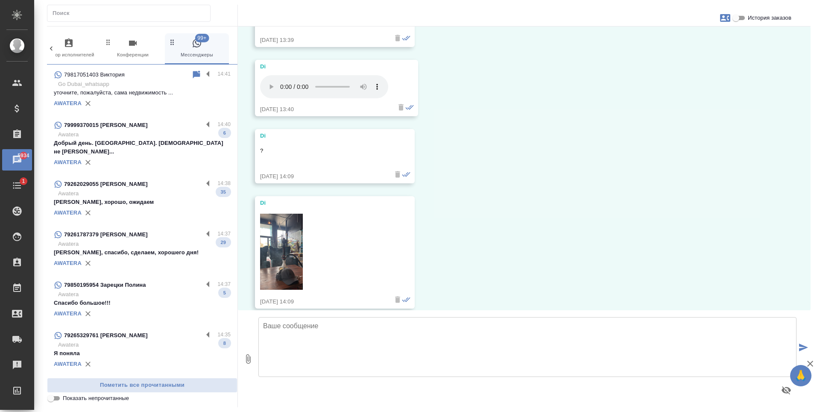
scroll to position [2683, 0]
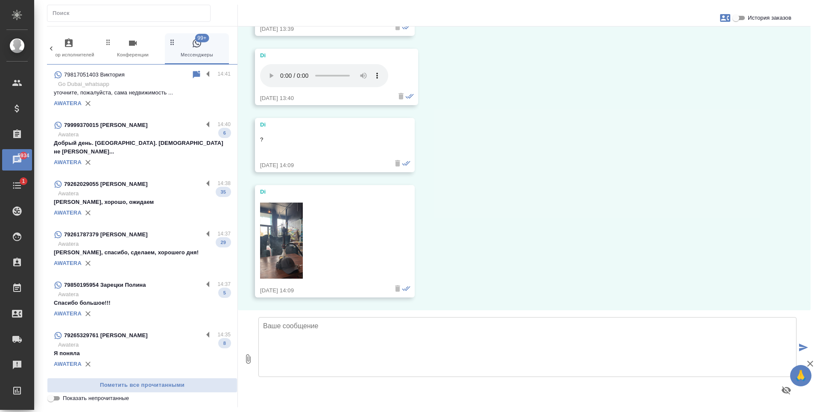
click at [293, 229] on img at bounding box center [281, 241] width 43 height 76
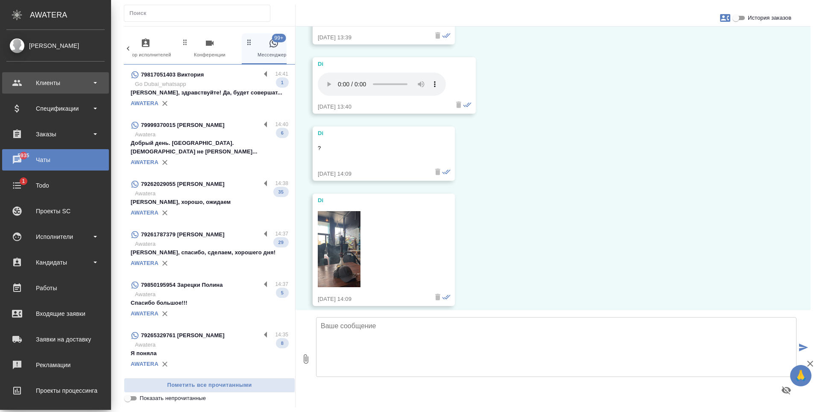
scroll to position [2692, 0]
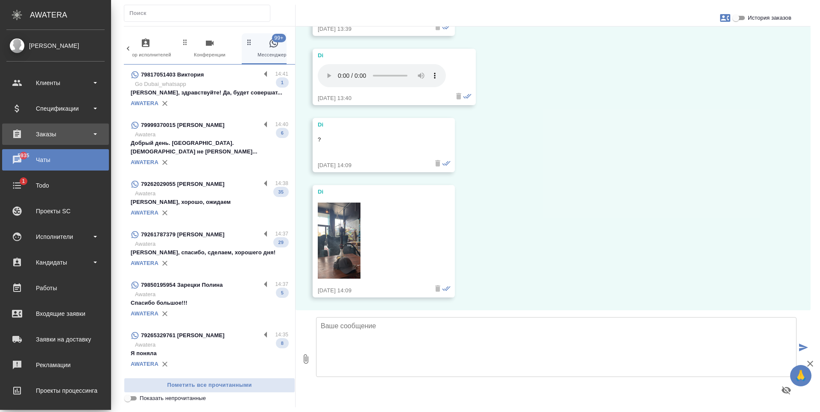
click at [64, 129] on div "Заказы" at bounding box center [55, 134] width 98 height 13
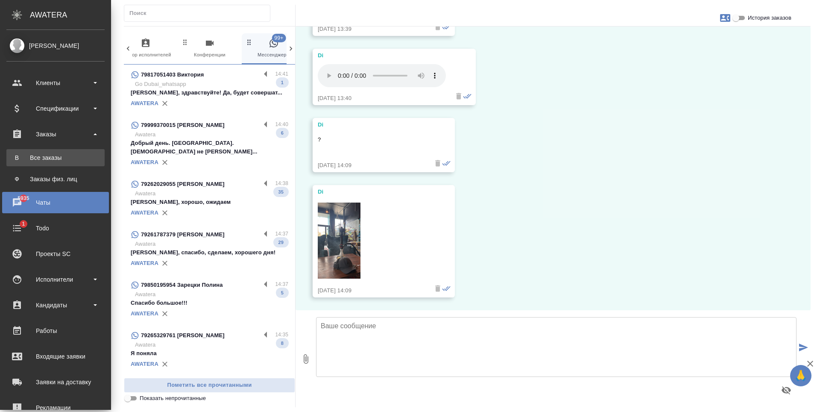
click at [67, 160] on div "Все заказы" at bounding box center [56, 157] width 90 height 9
